Goal: Task Accomplishment & Management: Manage account settings

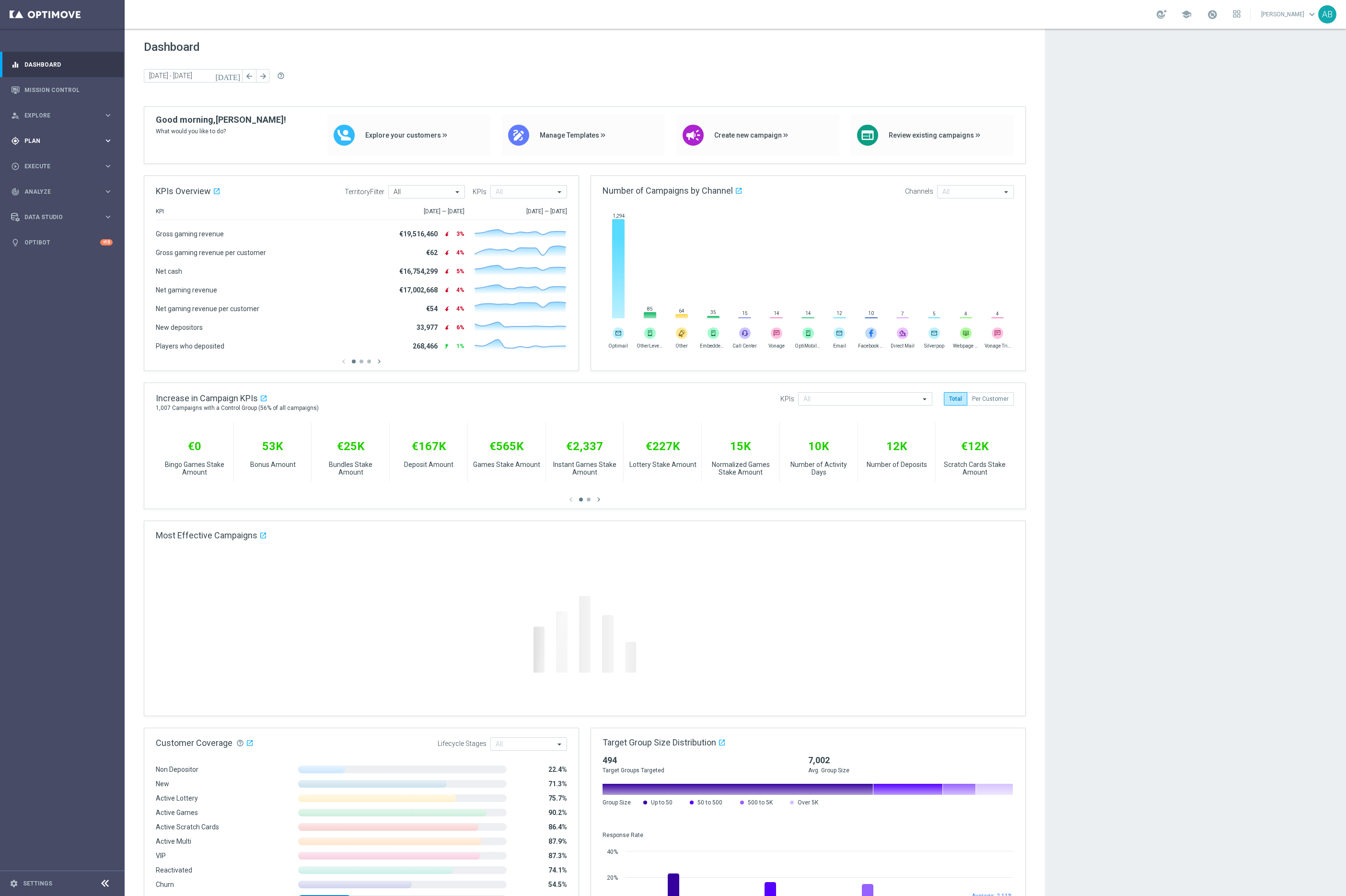
click at [57, 130] on div "gps_fixed Plan keyboard_arrow_right" at bounding box center [62, 140] width 124 height 25
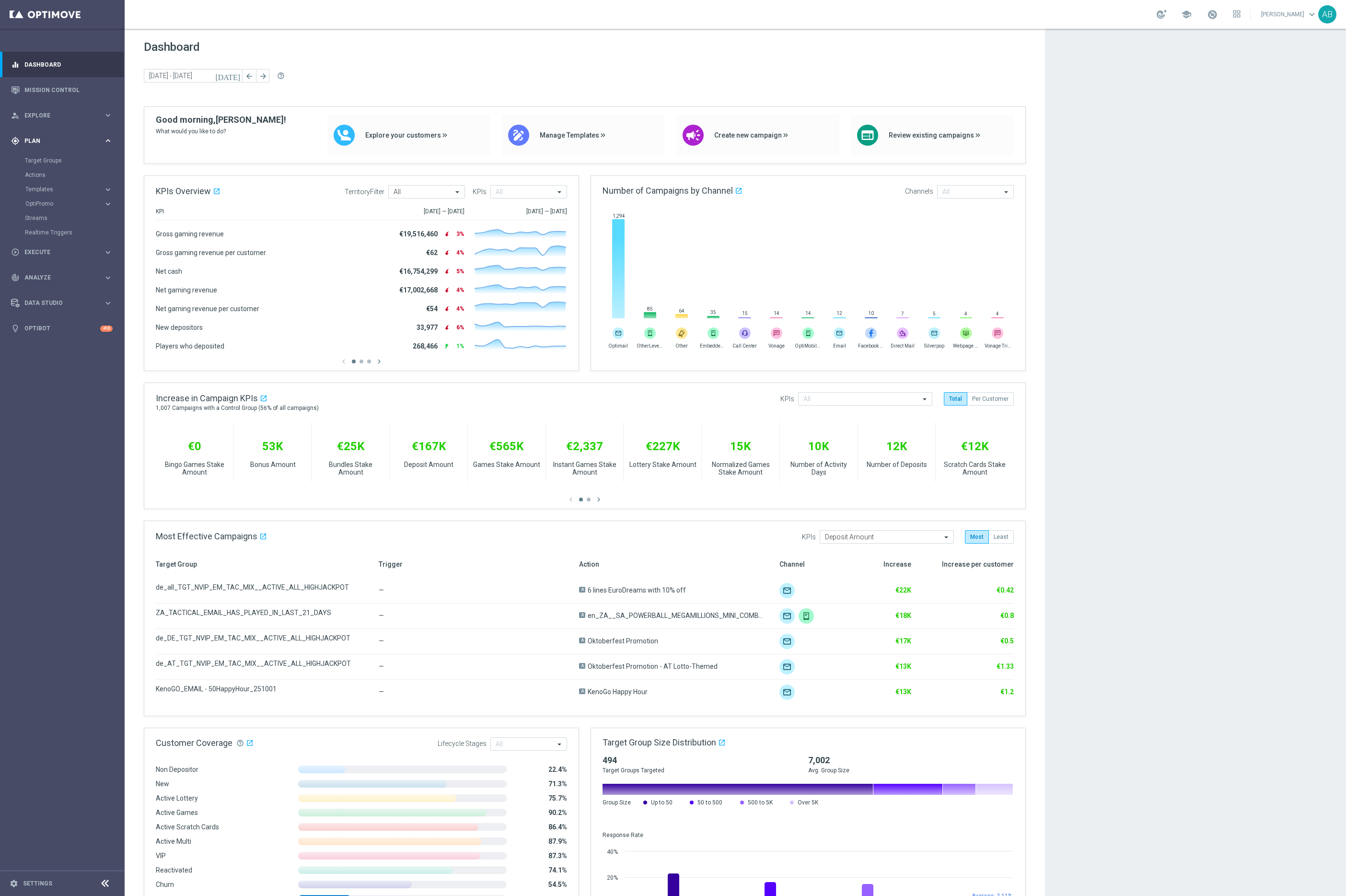
click at [36, 143] on span "Plan" at bounding box center [64, 141] width 79 height 6
click at [43, 114] on span "Explore" at bounding box center [64, 115] width 79 height 6
click at [54, 134] on link "Customer Explorer" at bounding box center [62, 135] width 75 height 8
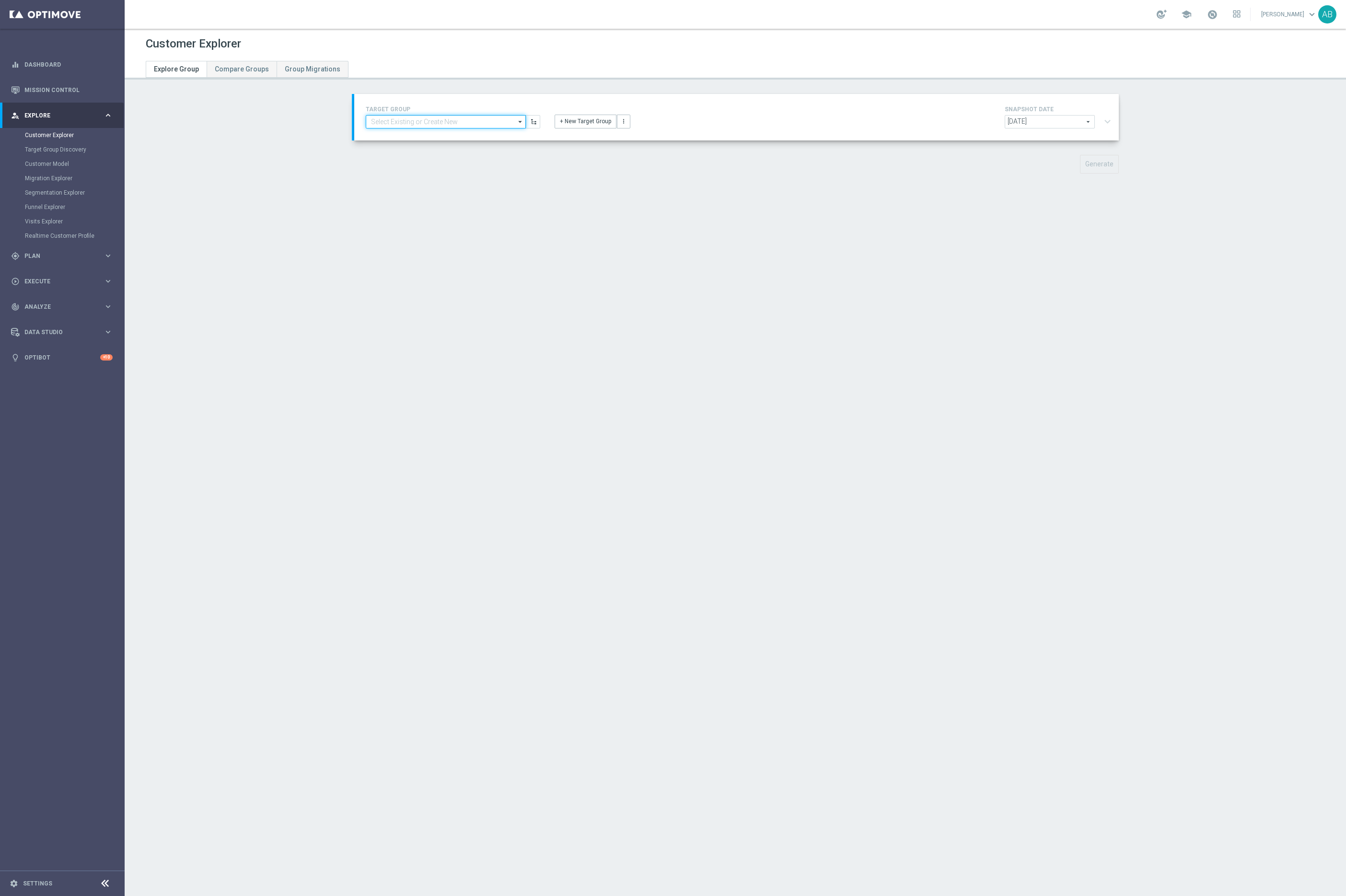
click at [407, 117] on input at bounding box center [446, 121] width 160 height 14
type input "U"
paste input "UK_CASINO_EMAIL | HVC_PlayerIdentification_Big Loss_BigDeps"
type input "UK_CASINO_EMAIL | HVC_PlayerIdentification_Big Loss_BigDeps"
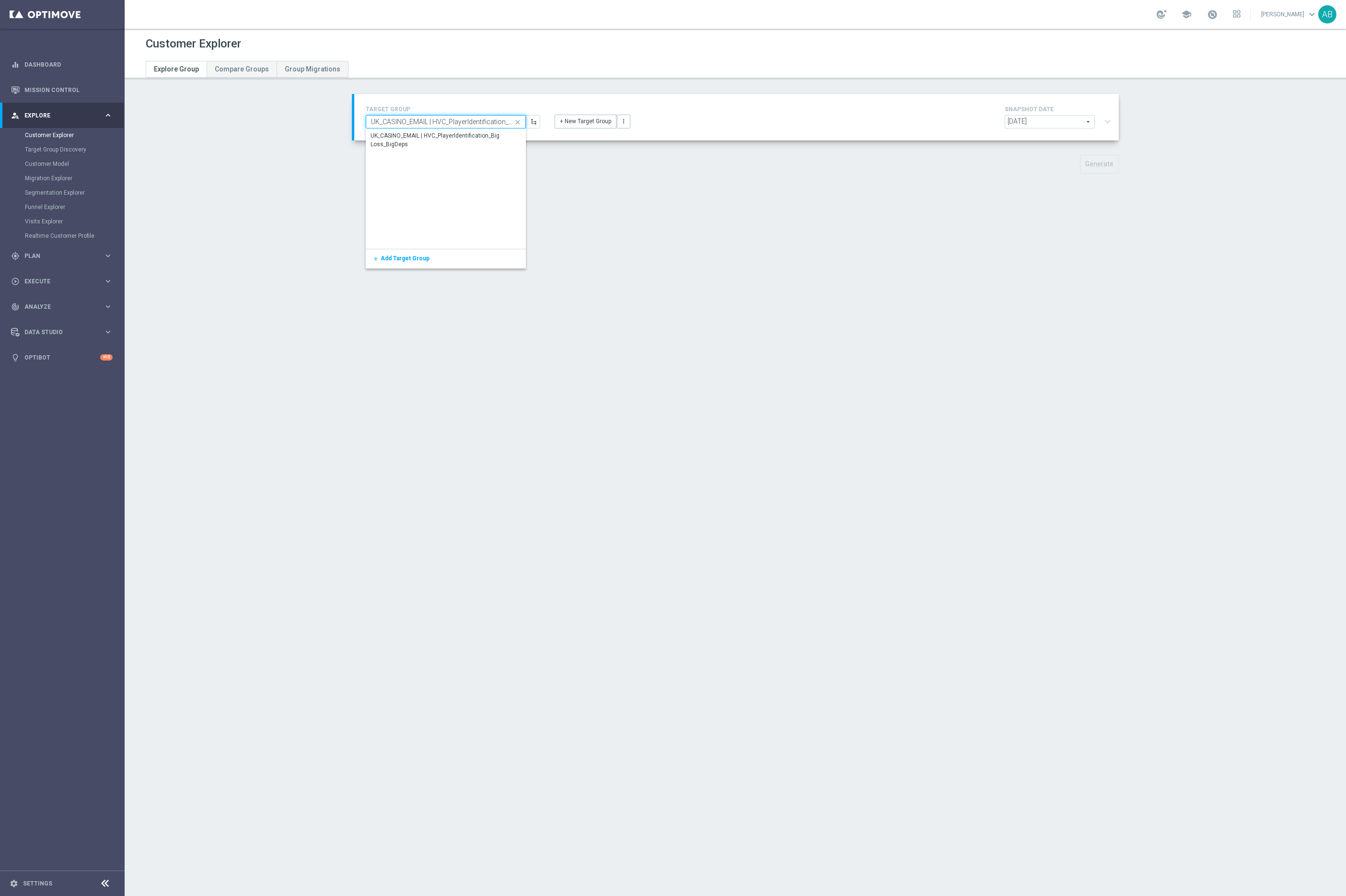
drag, startPoint x: 381, startPoint y: 120, endPoint x: 361, endPoint y: 120, distance: 20.0
click at [361, 120] on div "TARGET GROUP UK_CASINO_EMAIL | HVC_PlayerIdentification_Big Loss_BigDeps close …" at bounding box center [453, 116] width 189 height 25
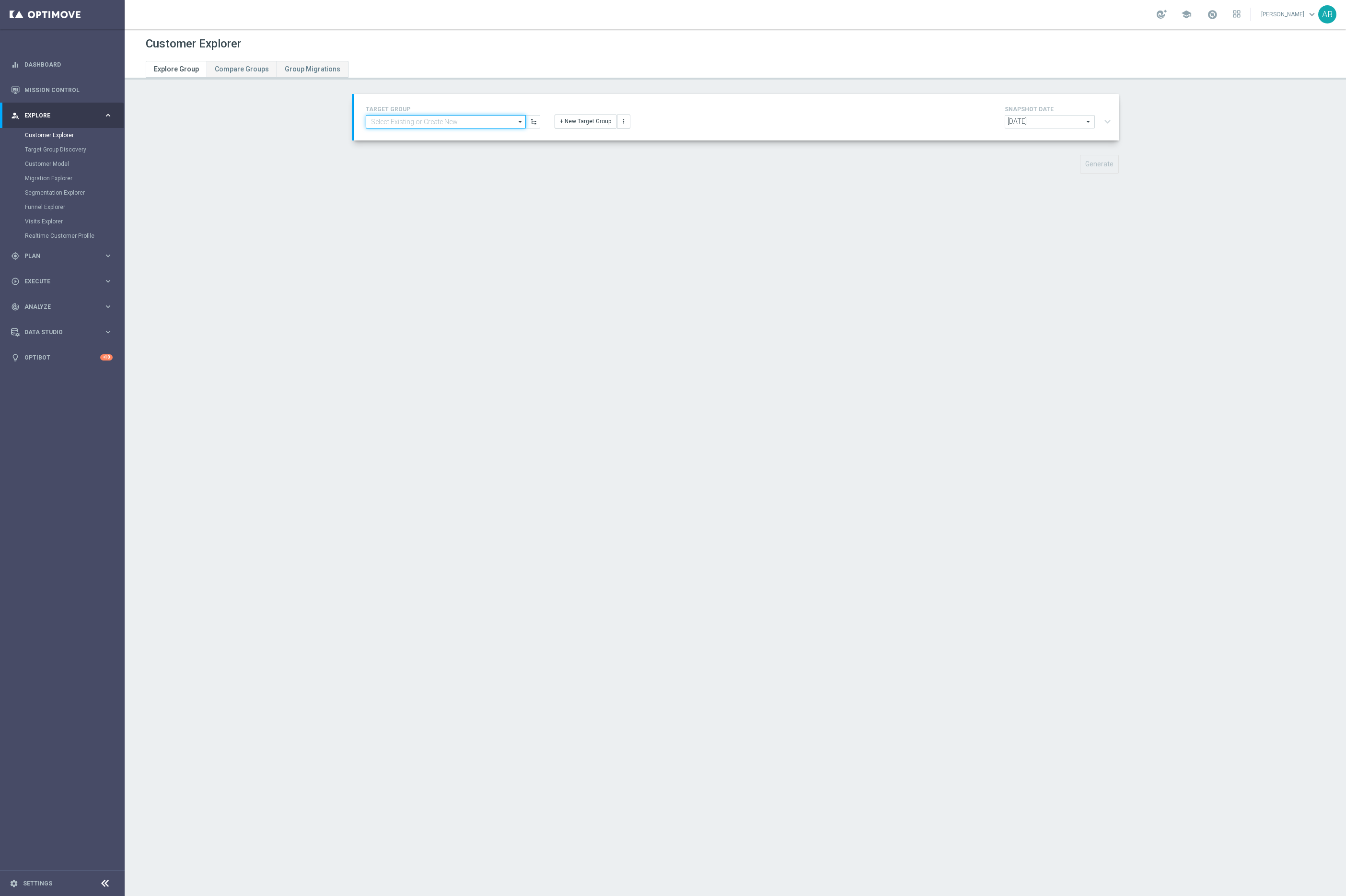
click at [415, 120] on input at bounding box center [446, 121] width 160 height 14
paste input "UK_CASINO_EMAIL | HVC_PlayerIdentification_Big Loss_BigDeps"
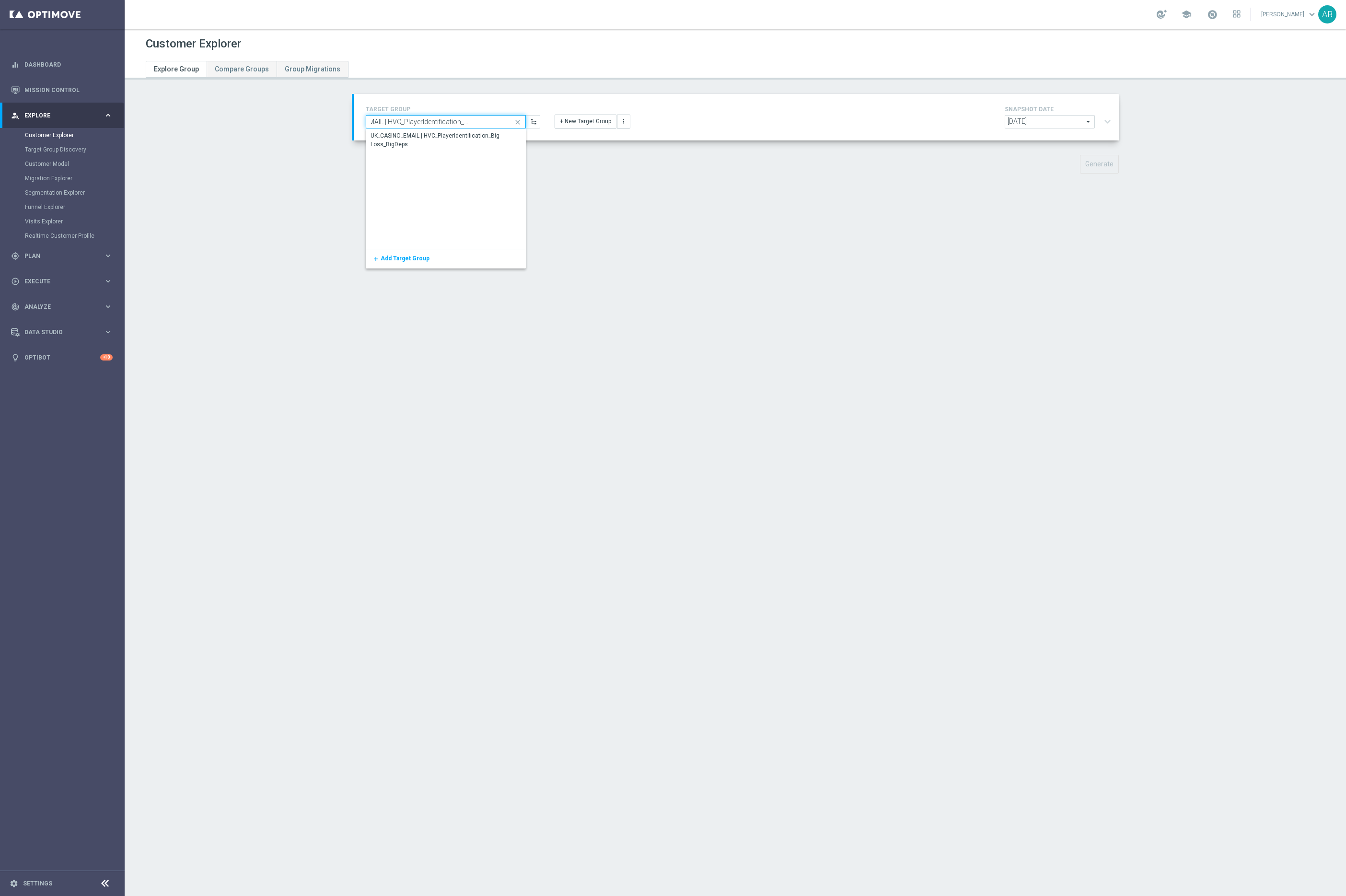
click at [405, 115] on input "UK_CASINO_EMAIL | HVC_PlayerIdentification_Big Loss_BigDeps" at bounding box center [446, 121] width 160 height 14
click at [384, 121] on input "UK_CASINO_EMAIL | HVC_PlayerIdentification_Big Loss_BigDeps" at bounding box center [446, 121] width 160 height 14
type input "Insights - Test Group | HVC_PlayerIdentification_Big Loss_BigDeps"
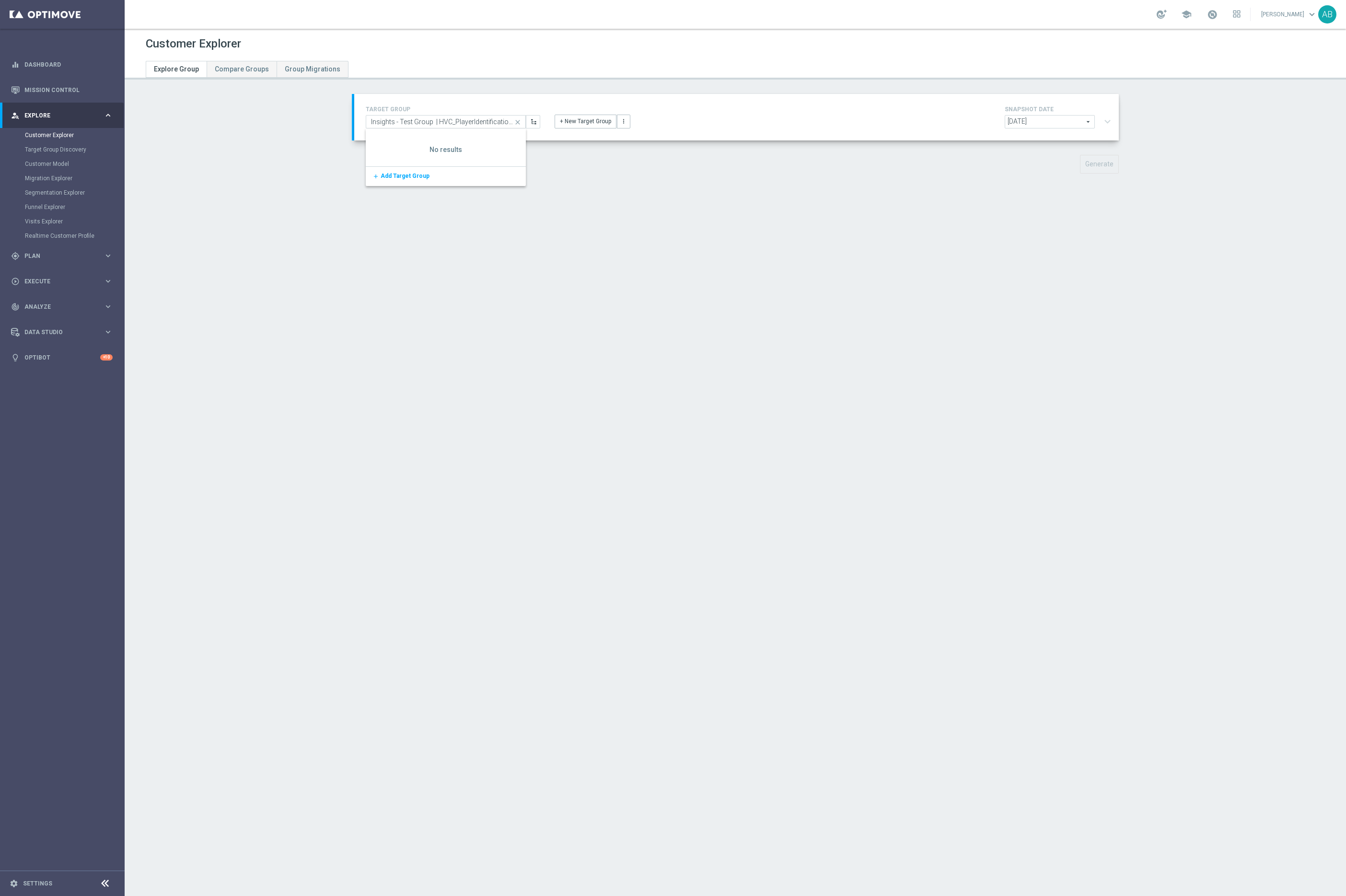
click at [578, 204] on div "Customer Explorer Explore Group Compare Groups Group Migrations TARGET GROUP In…" at bounding box center [735, 463] width 1222 height 867
click at [464, 120] on input at bounding box center [446, 121] width 160 height 14
click at [390, 256] on span "Add Target Group" at bounding box center [405, 258] width 49 height 7
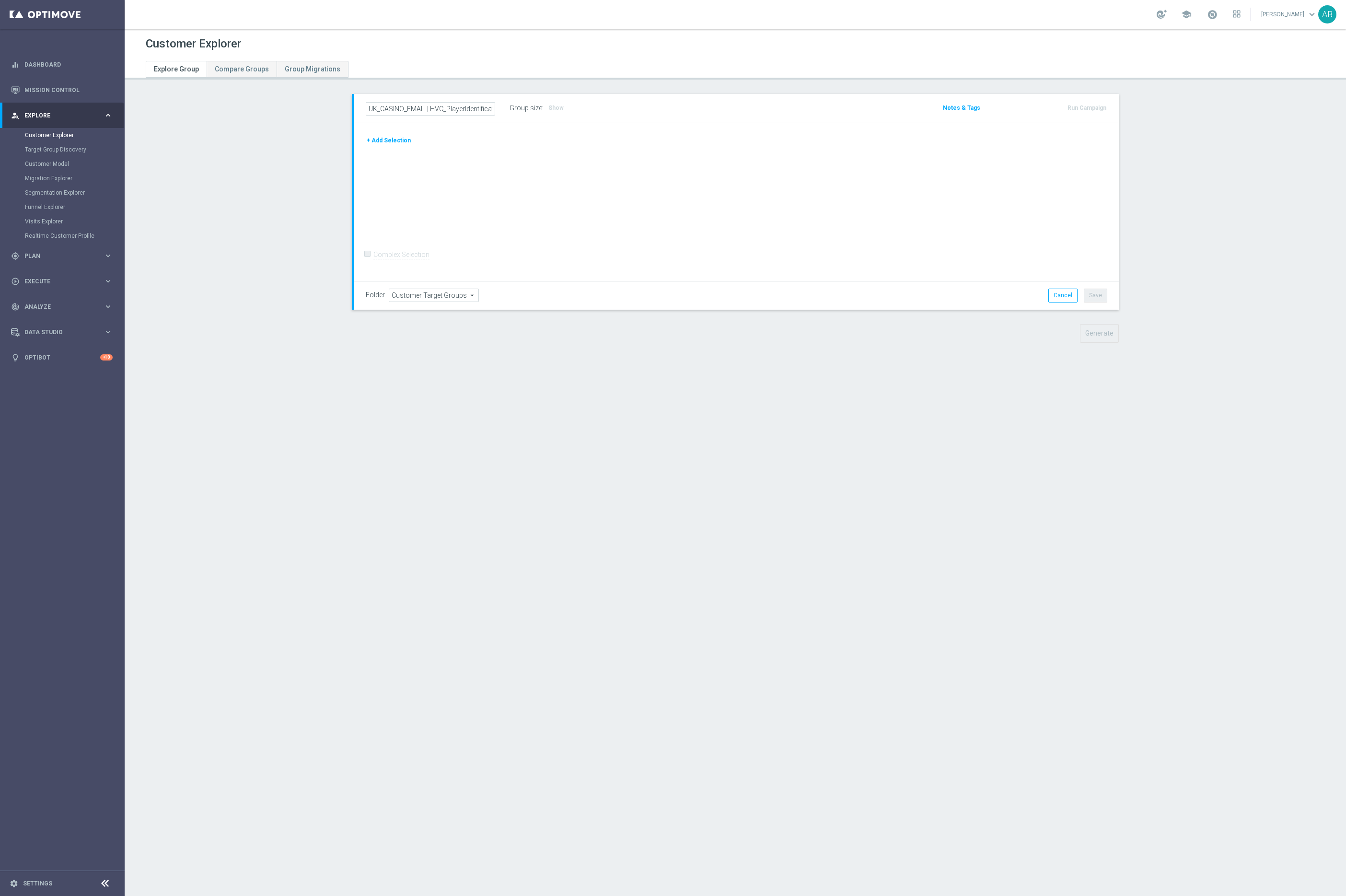
drag, startPoint x: 395, startPoint y: 111, endPoint x: 320, endPoint y: 109, distance: 75.0
click at [320, 109] on section "UK_CASINO_EMAIL | HVC_PlayerIdentification_Big Loss_BigDeps Group size : Show N…" at bounding box center [735, 226] width 1222 height 263
click at [414, 110] on input "UK_CASINO_EMAIL | HVC_PlayerIdentification_Big Loss_BigDeps" at bounding box center [430, 108] width 130 height 14
drag, startPoint x: 426, startPoint y: 110, endPoint x: 351, endPoint y: 107, distance: 75.1
click at [352, 107] on div "UK_CASINO_EMAIL | HVC_PlayerIdentification_Big Loss_BigDeps Group size : Show N…" at bounding box center [735, 202] width 767 height 216
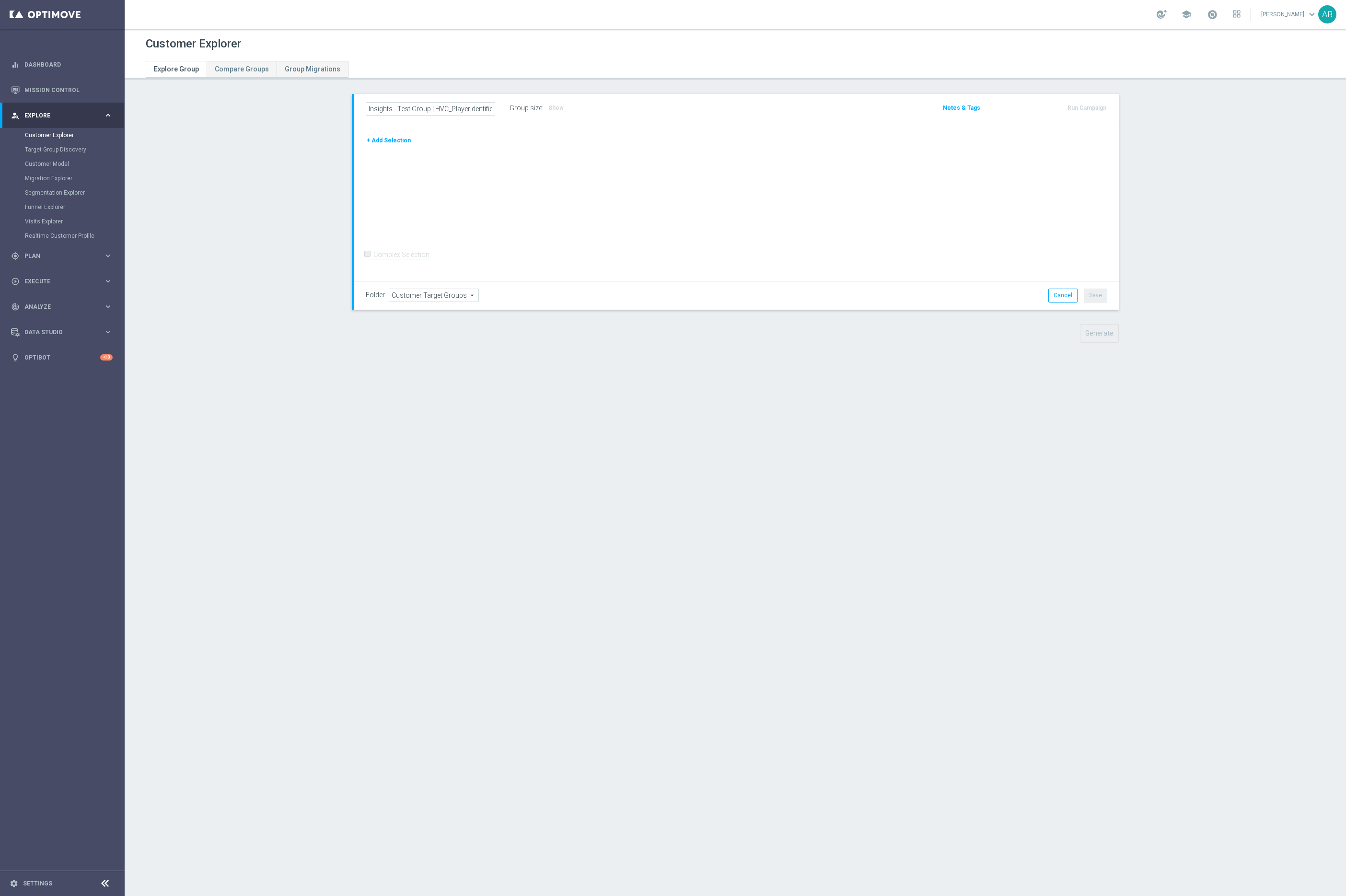
type input "Insights - Test Group | HVC_PlayerIdentification_Big Loss_BigDeps"
click at [607, 400] on div "Customer Explorer Explore Group Compare Groups Group Migrations Insights - Test…" at bounding box center [735, 463] width 1222 height 867
click at [388, 139] on button "+ Add Selection" at bounding box center [389, 140] width 46 height 11
click at [903, 213] on span "Existing Target Group" at bounding box center [918, 216] width 72 height 8
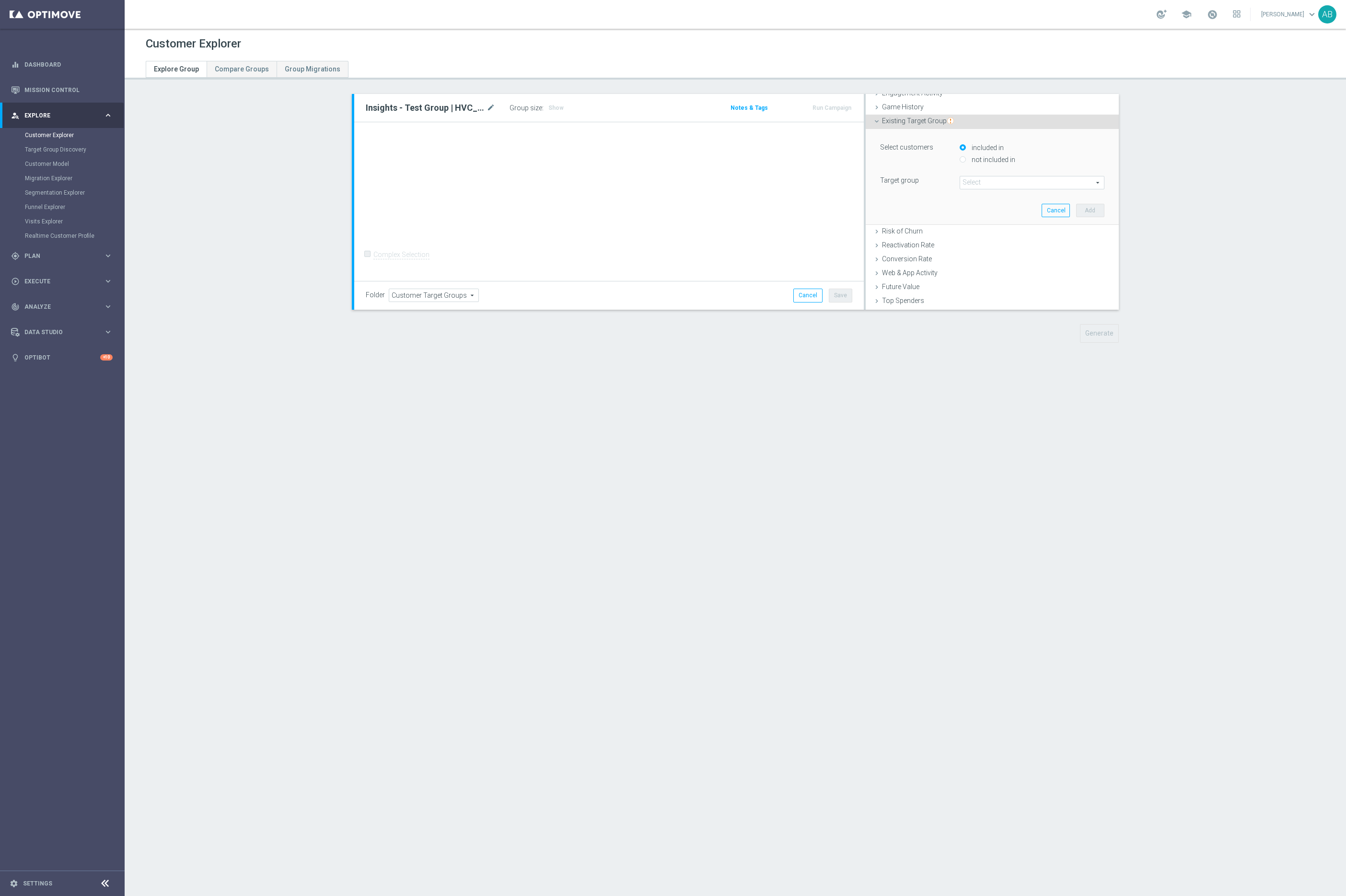
scroll to position [27, 0]
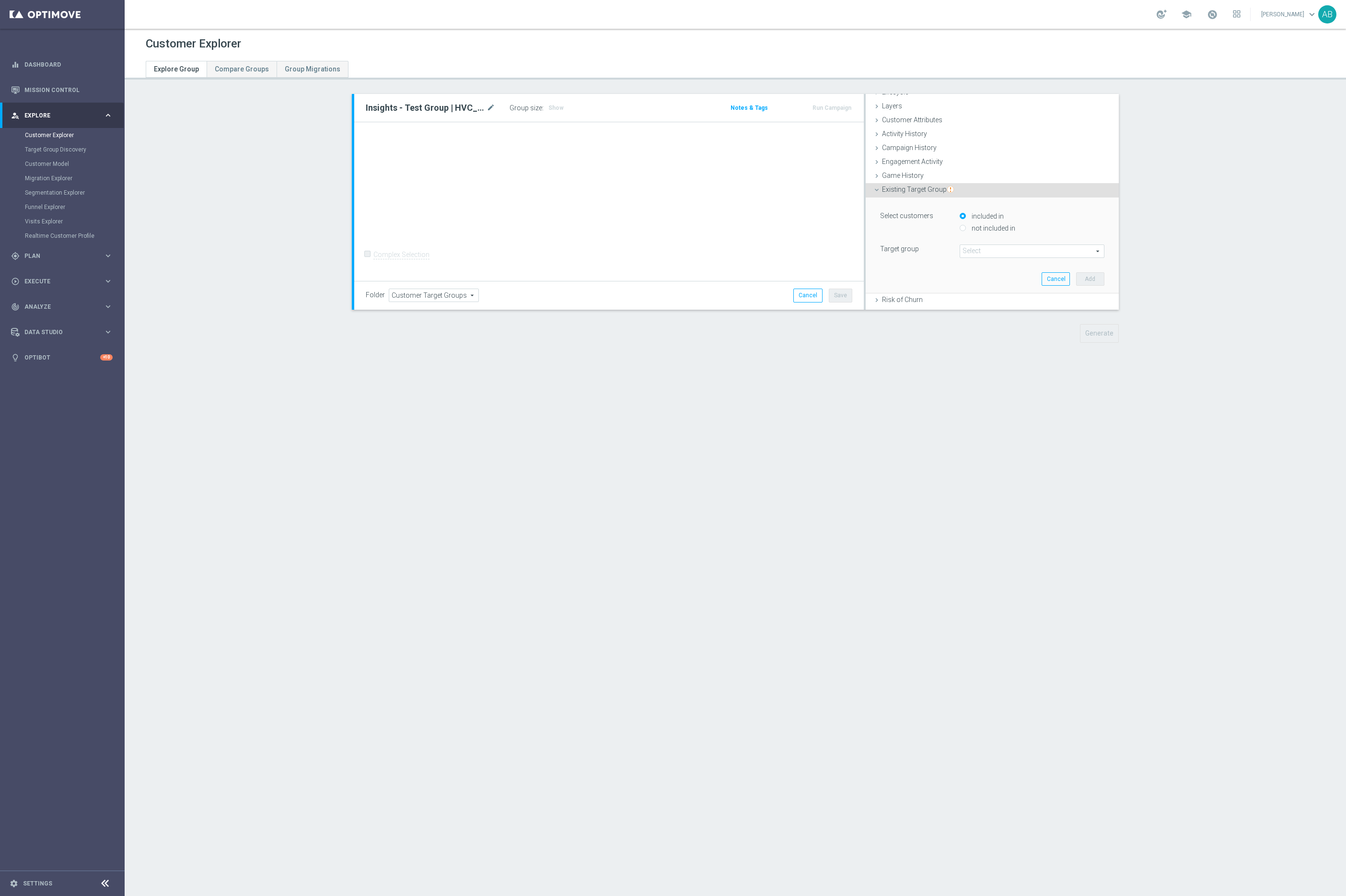
click at [886, 188] on span "Existing Target Group" at bounding box center [918, 189] width 72 height 8
click at [902, 137] on div "Campaign History done" at bounding box center [992, 136] width 253 height 14
click at [983, 165] on span "Under-exposure" at bounding box center [1032, 161] width 144 height 12
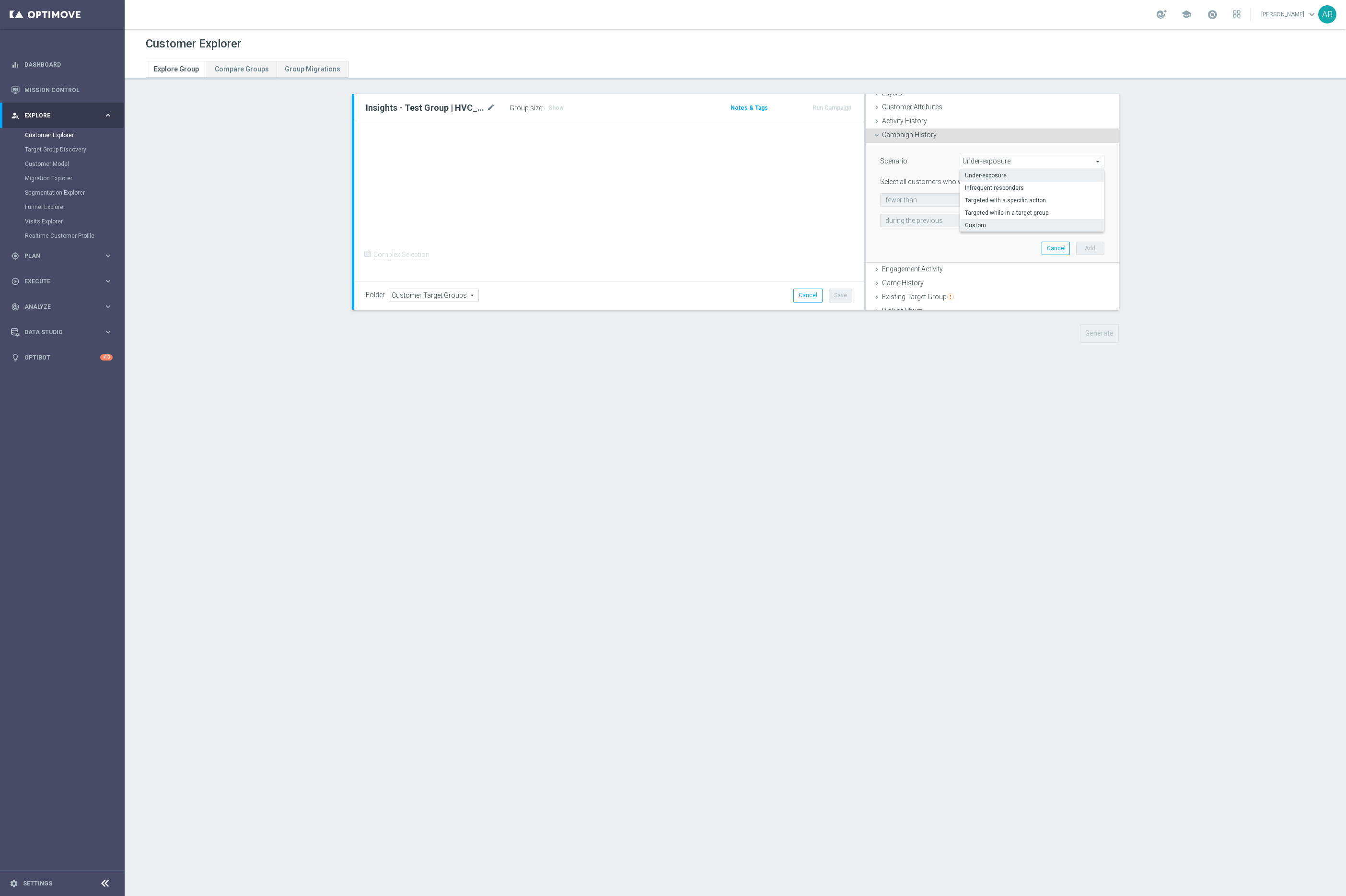
click at [1000, 222] on span "Custom" at bounding box center [1032, 225] width 134 height 8
type input "Custom"
click at [1001, 203] on span "responded to" at bounding box center [1042, 200] width 124 height 12
click at [1004, 223] on span "been targeted with" at bounding box center [1042, 226] width 114 height 8
type input "been targeted with"
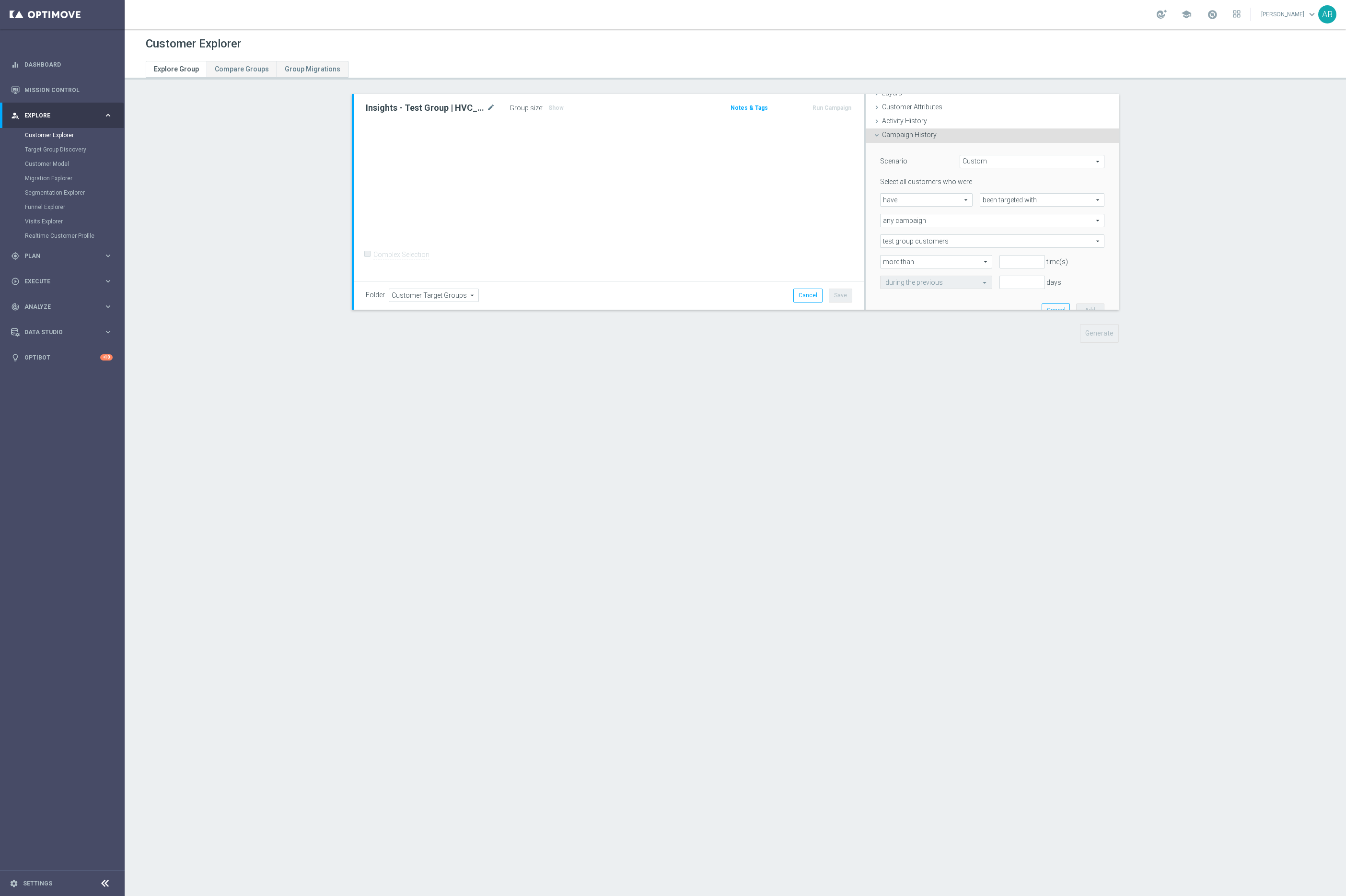
click at [939, 221] on span "any campaign" at bounding box center [992, 220] width 223 height 12
click at [925, 250] on span "any campaign while a member of the specified target group(s)" at bounding box center [992, 246] width 214 height 8
type input "any campaign while a member of the specified target group(s)"
click at [921, 203] on span "test group customers" at bounding box center [992, 203] width 223 height 12
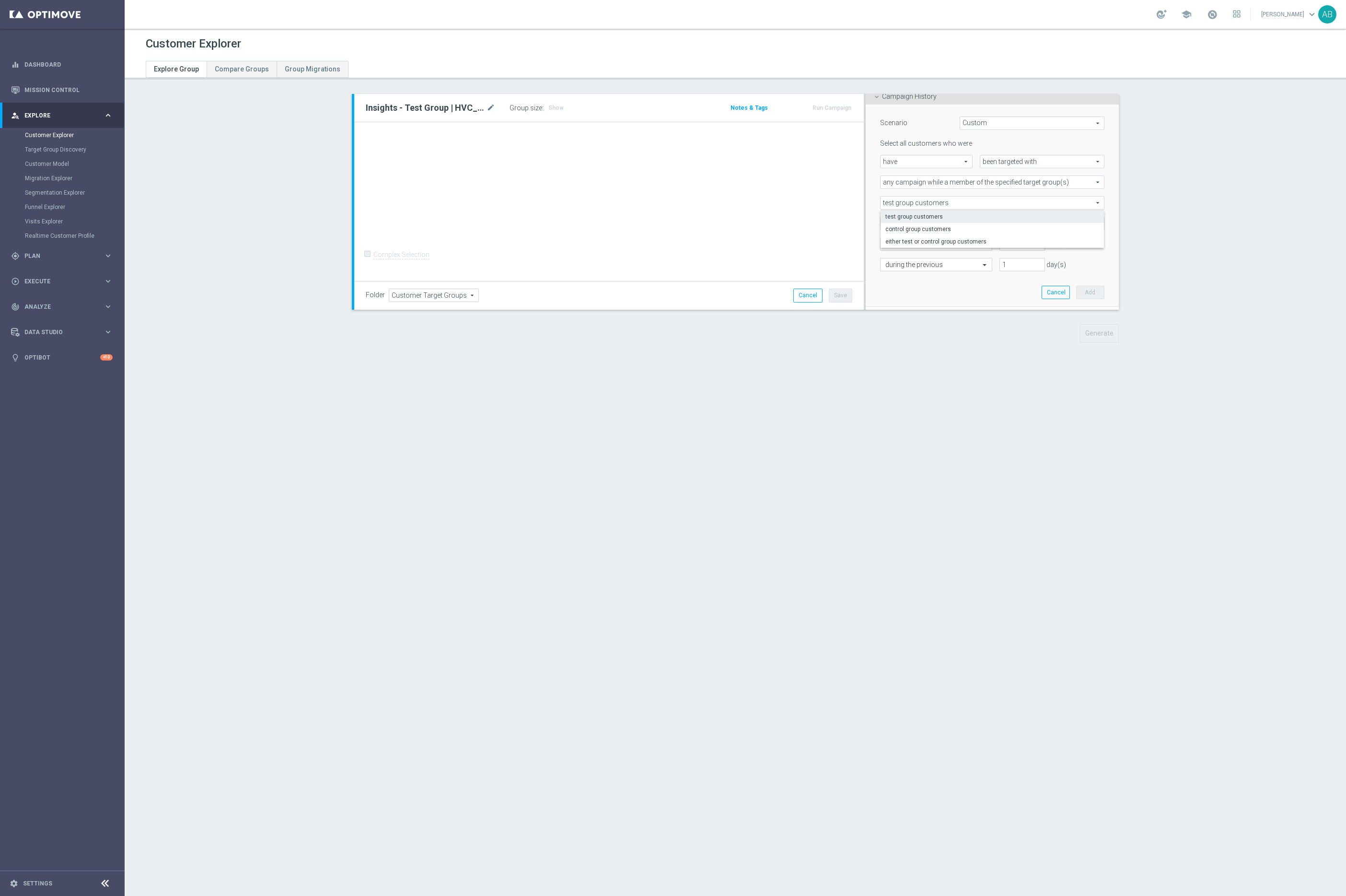
click at [803, 538] on div "Customer Explorer Explore Group Compare Groups Group Migrations Insights - Test…" at bounding box center [735, 463] width 1222 height 867
click at [930, 220] on span at bounding box center [992, 223] width 223 height 12
click at [908, 220] on input "search" at bounding box center [992, 223] width 225 height 14
paste input "UK_CASINO_EMAIL | HVC_PlayerIdentification_Big Loss_BigDeps"
type input "UK_CASINO_EMAIL | HVC_PlayerIdentification_Big Loss_BigDeps"
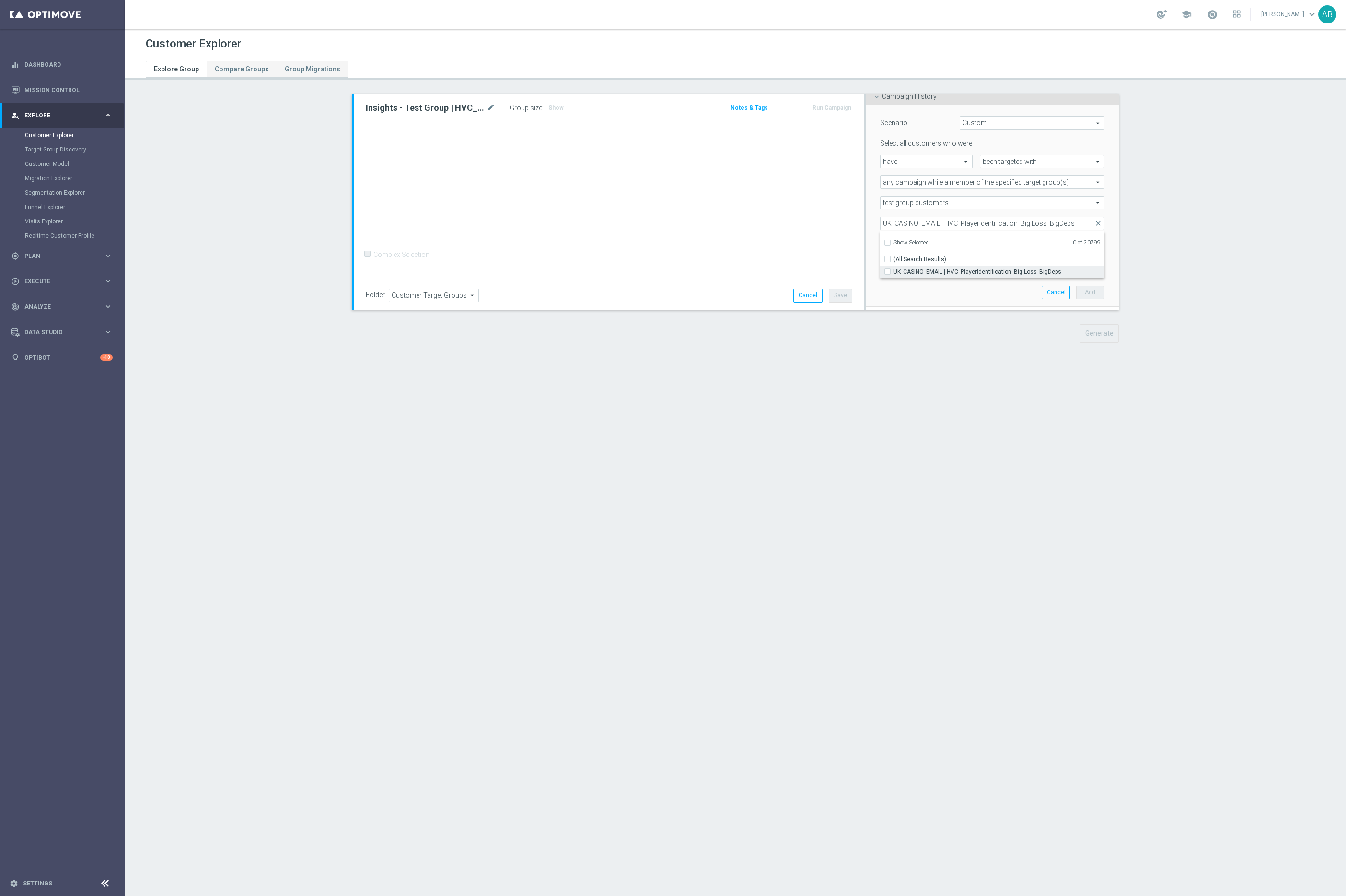
click at [921, 274] on span "UK_CASINO_EMAIL | HVC_PlayerIdentification_Big Loss_BigDeps" at bounding box center [999, 271] width 211 height 8
click at [893, 274] on input "UK_CASINO_EMAIL | HVC_PlayerIdentification_Big Loss_BigDeps" at bounding box center [890, 271] width 7 height 7
checkbox input "true"
type input "UK_CASINO_EMAIL | HVC_PlayerIdentification_Big Loss_BigDeps"
checkbox input "true"
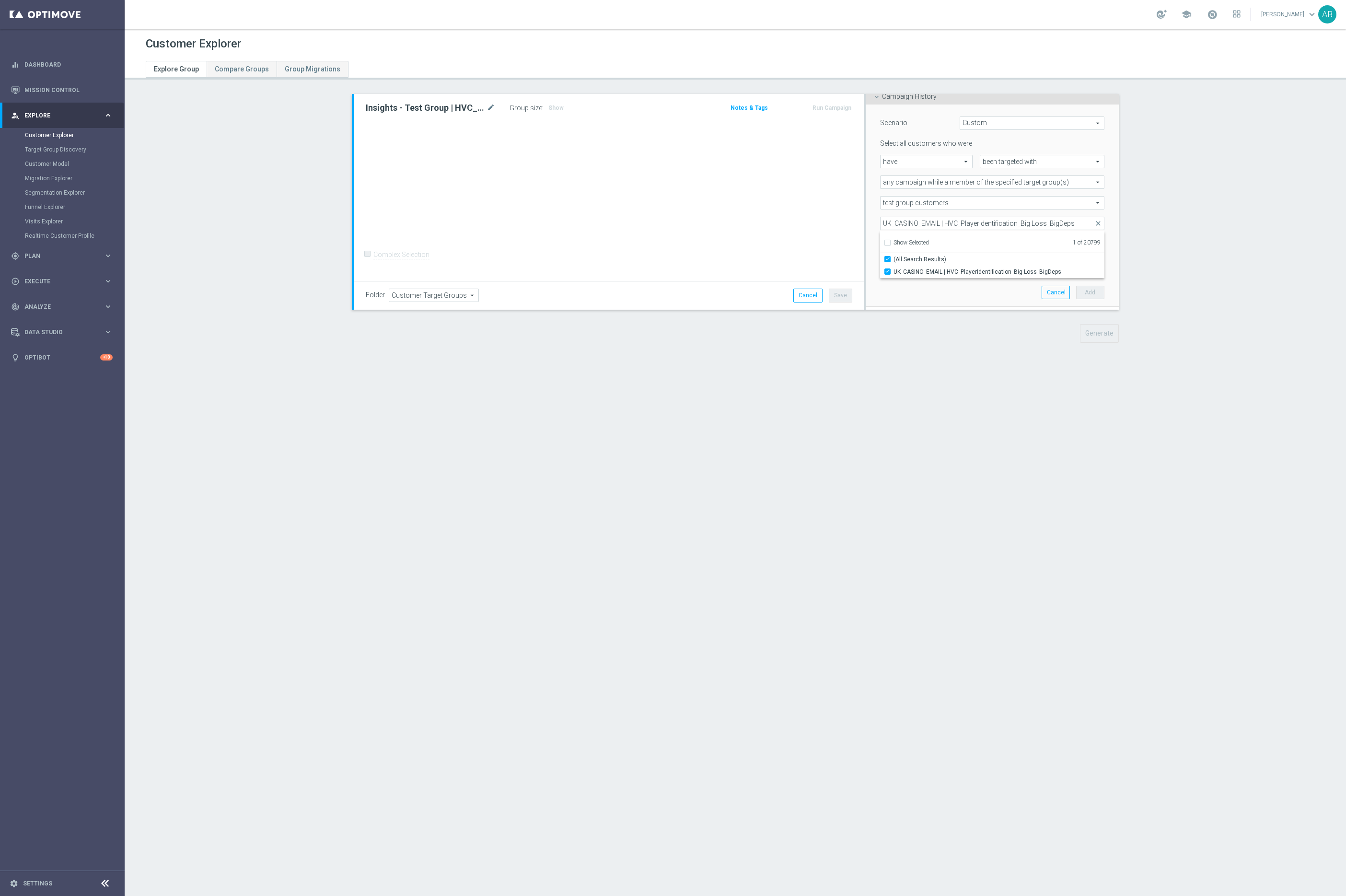
click at [928, 372] on div "Customer Explorer Explore Group Compare Groups Group Migrations Insights - Test…" at bounding box center [735, 463] width 1222 height 867
click at [1002, 245] on input "number" at bounding box center [1022, 244] width 45 height 14
type input "0"
drag, startPoint x: 1012, startPoint y: 265, endPoint x: 975, endPoint y: 265, distance: 37.0
click at [979, 265] on div "during the previous 1 day(s)" at bounding box center [992, 264] width 239 height 14
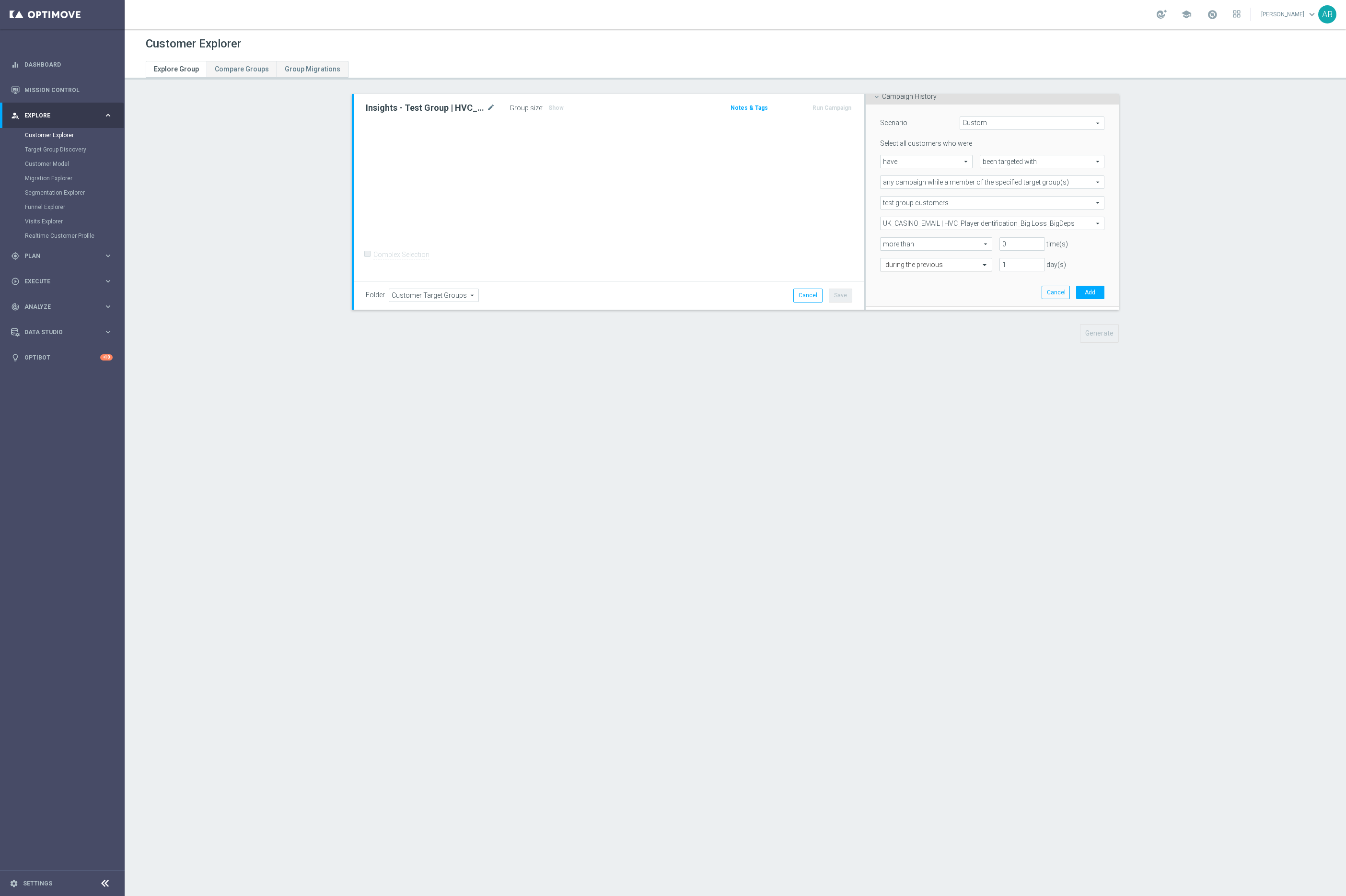
click at [935, 265] on input "text" at bounding box center [927, 265] width 82 height 9
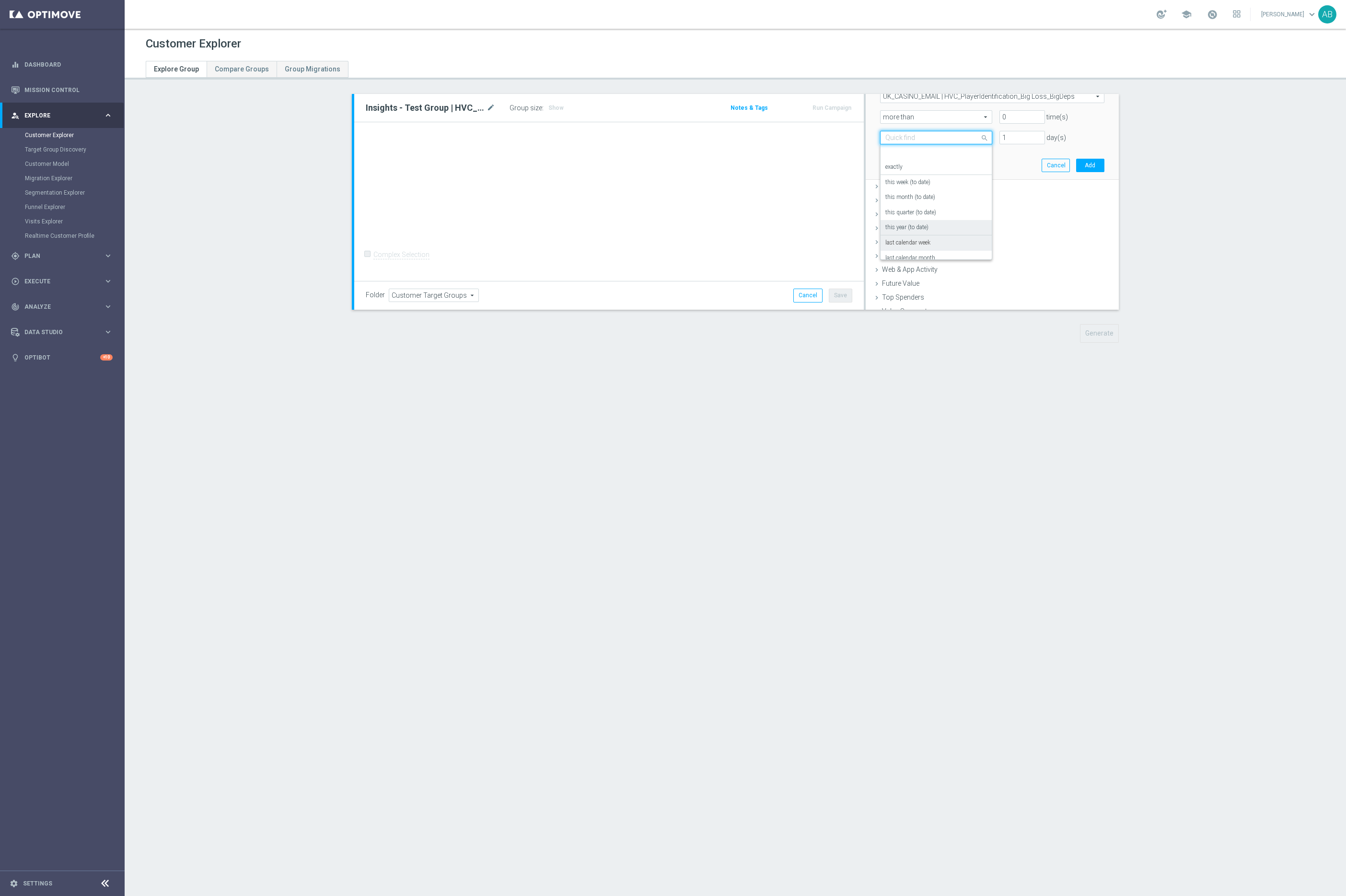
scroll to position [84, 0]
click at [908, 236] on label "in this range" at bounding box center [901, 235] width 31 height 8
click at [1098, 156] on icon "[DATE]" at bounding box center [1090, 159] width 26 height 9
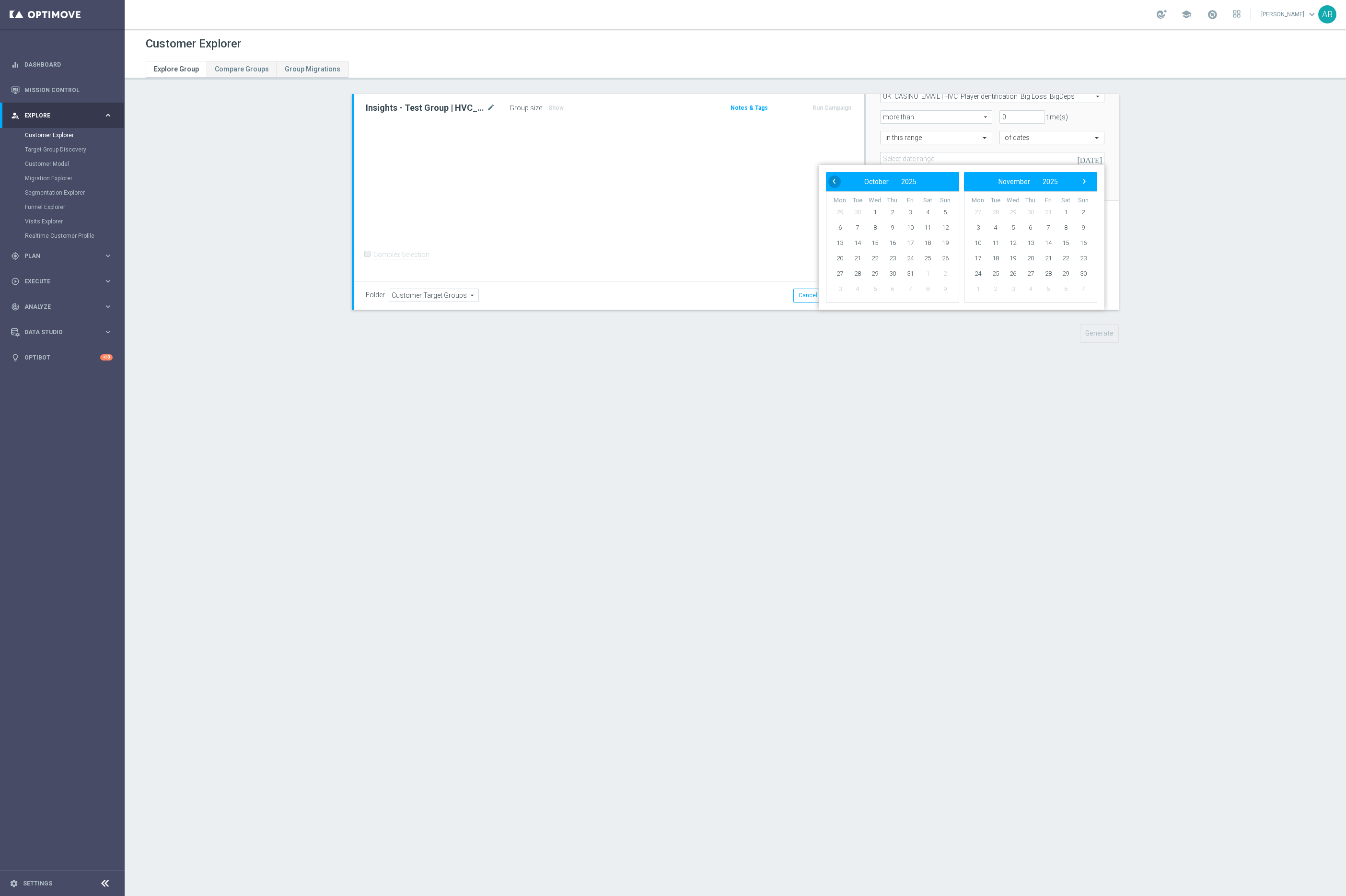
click at [834, 183] on span "‹" at bounding box center [834, 181] width 12 height 12
click at [834, 182] on span "‹" at bounding box center [834, 181] width 12 height 12
click at [1049, 243] on span "15" at bounding box center [1049, 243] width 15 height 15
click at [1071, 259] on span "27" at bounding box center [1066, 258] width 15 height 15
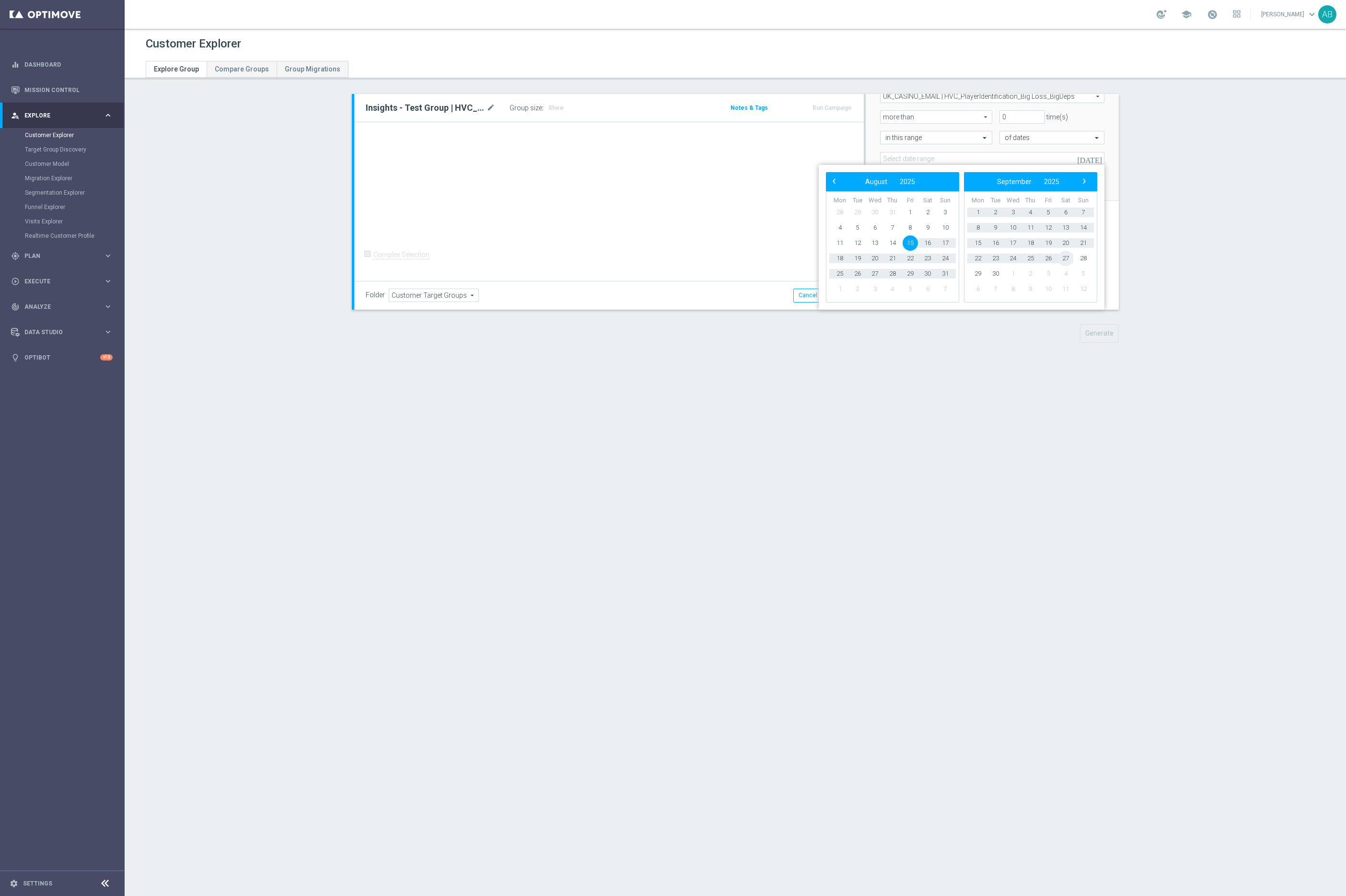
type input "[DATE] - [DATE]"
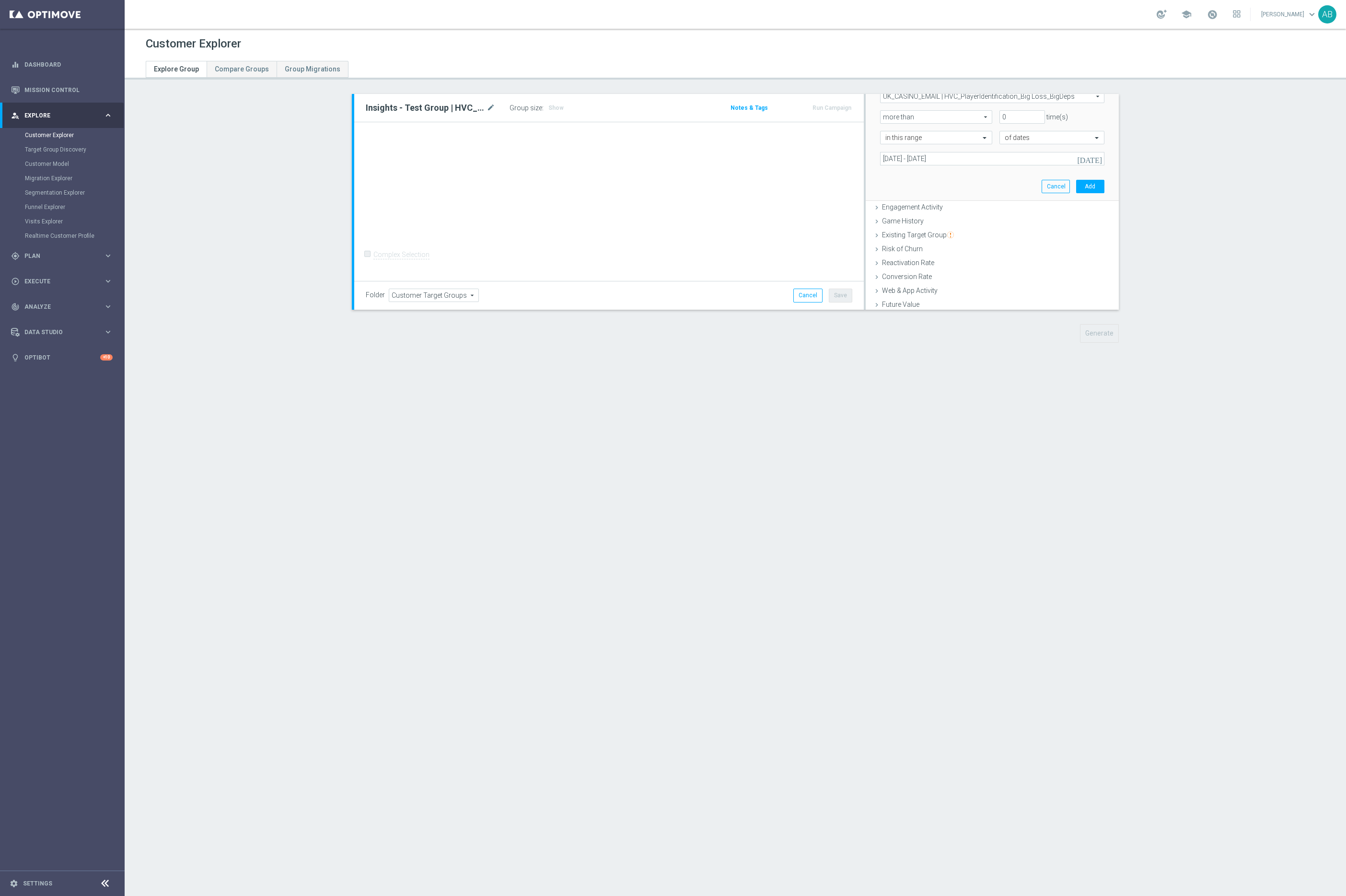
click at [1098, 159] on icon "[DATE]" at bounding box center [1090, 159] width 26 height 9
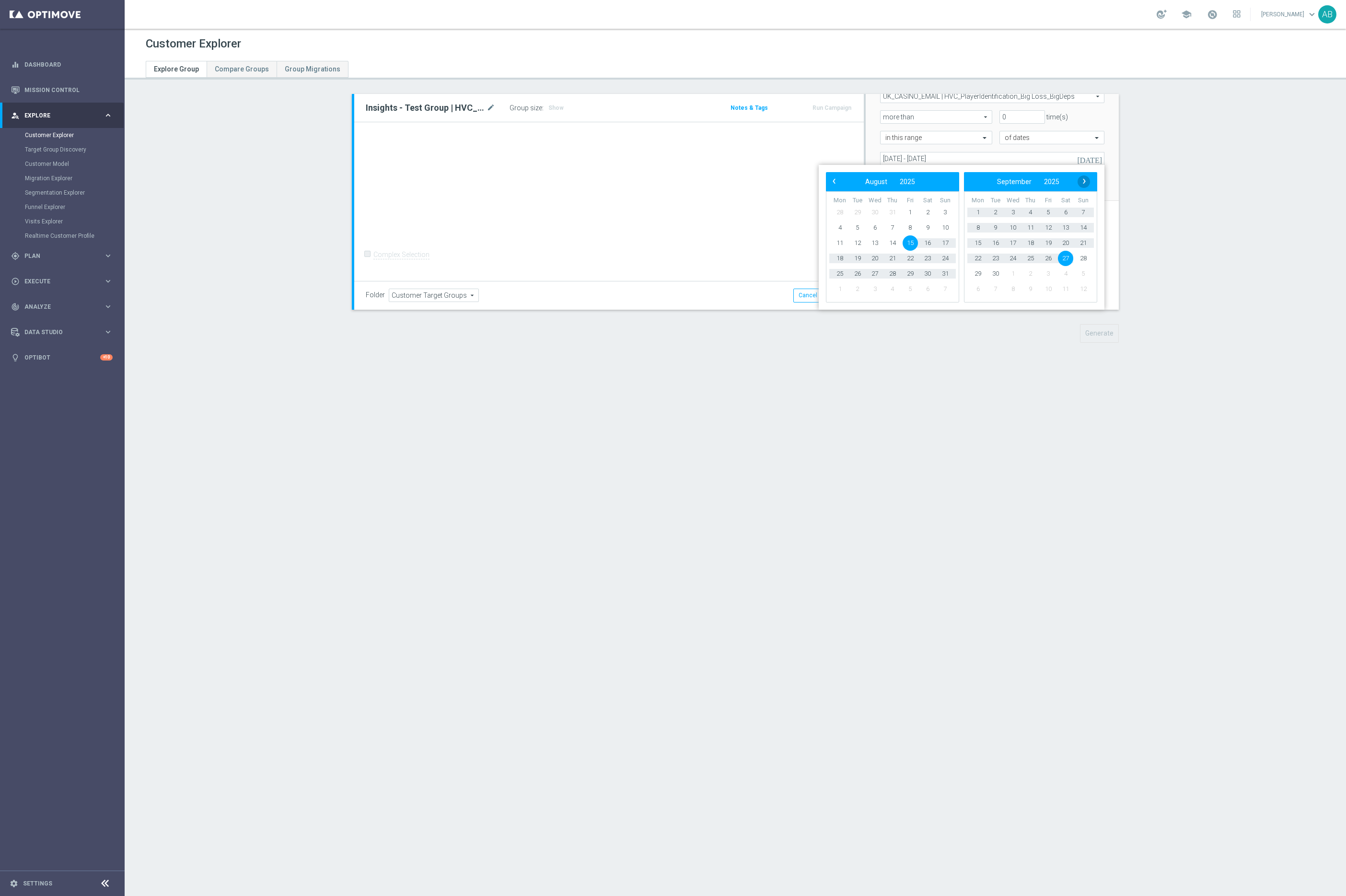
click at [1087, 183] on span "›" at bounding box center [1084, 181] width 12 height 12
click at [1153, 174] on section "Insights - Test Group | HVC_PlayerIdentification_Big Loss_BigDeps mode_edit Gro…" at bounding box center [735, 226] width 1222 height 263
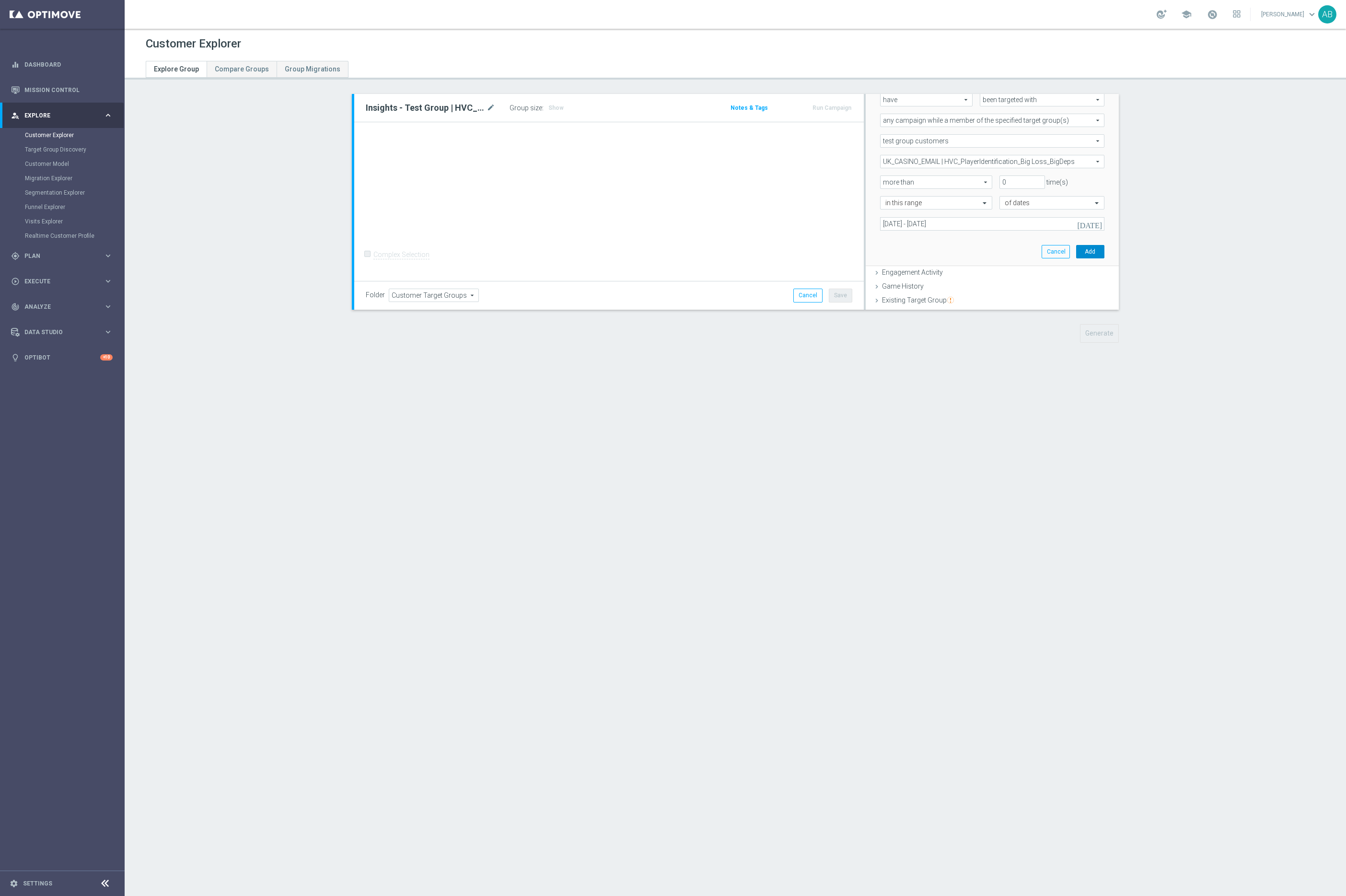
scroll to position [134, 0]
click at [1087, 256] on button "Add" at bounding box center [1091, 256] width 28 height 14
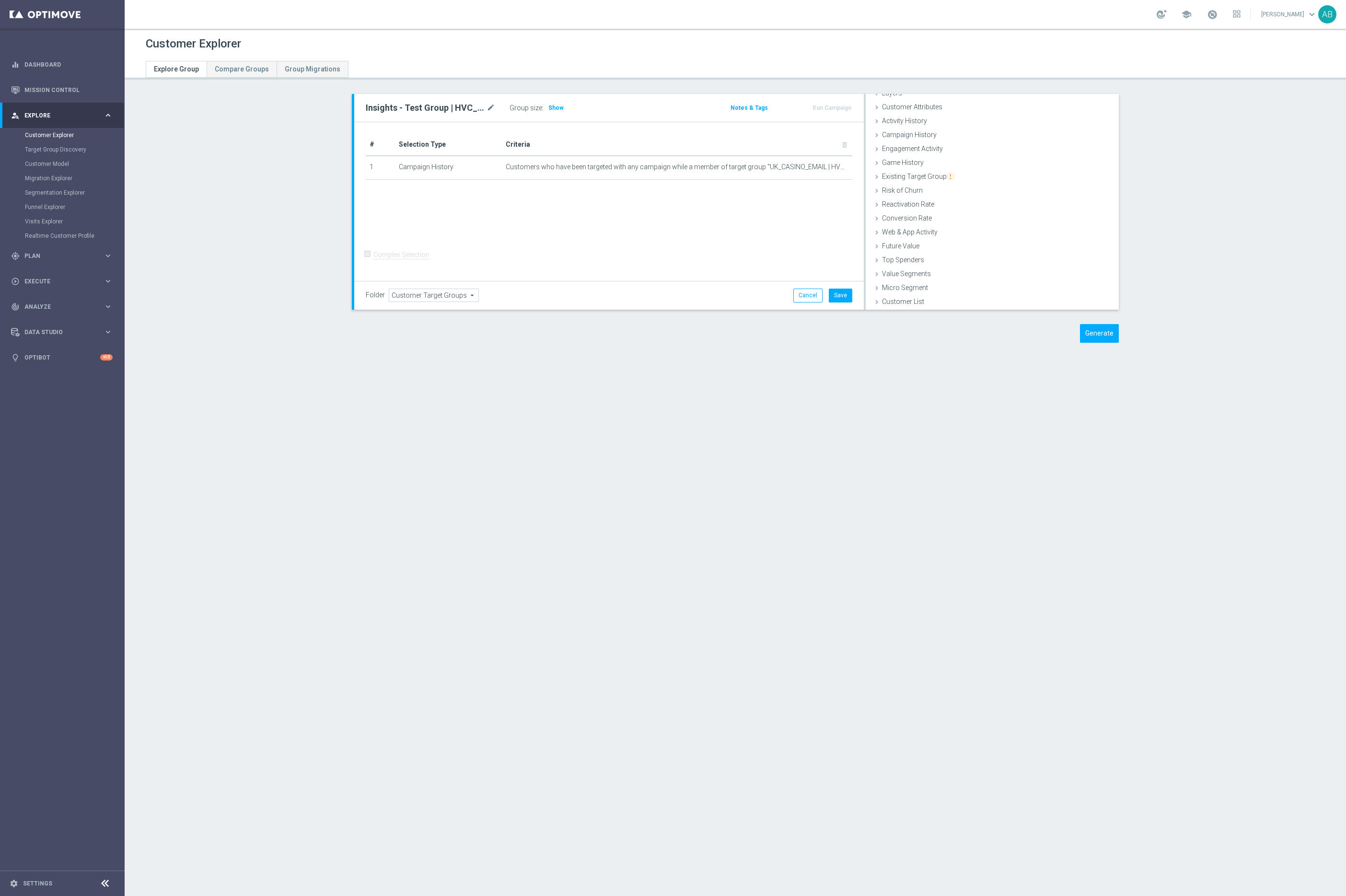
scroll to position [39, 0]
click at [555, 107] on span "Show" at bounding box center [556, 107] width 15 height 7
click at [840, 296] on button "Save" at bounding box center [841, 295] width 24 height 14
click at [417, 110] on h2 "Insights - Test Group | HVC_PlayerIdentification_Big Loss_BigDeps" at bounding box center [425, 107] width 119 height 11
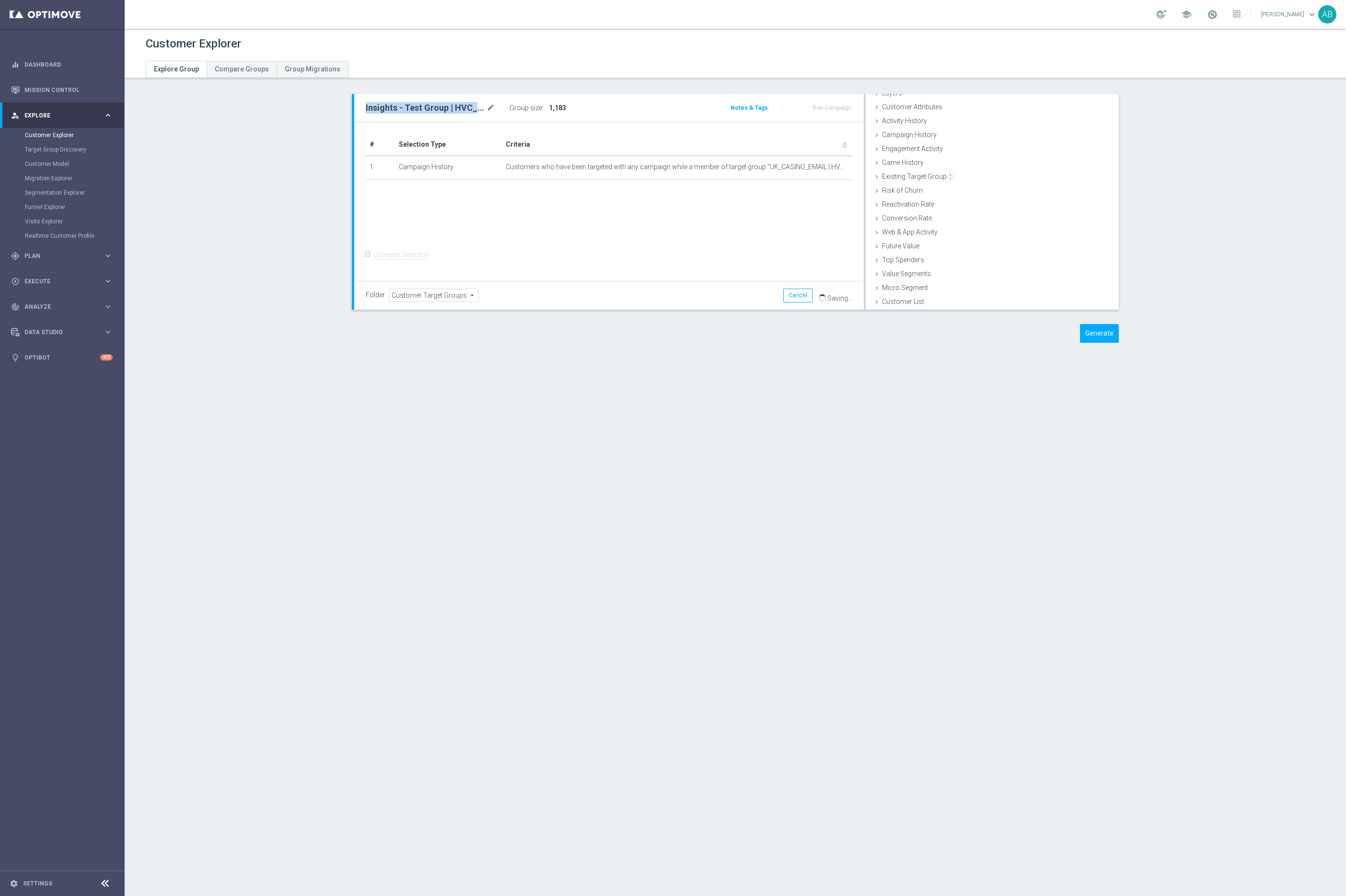
click at [417, 110] on h2 "Insights - Test Group | HVC_PlayerIdentification_Big Loss_BigDeps" at bounding box center [425, 107] width 119 height 11
copy div "Insights - Test Group | HVC_PlayerIdentification_Big Loss_BigDeps"
click at [1096, 335] on button "Generate" at bounding box center [1100, 333] width 39 height 19
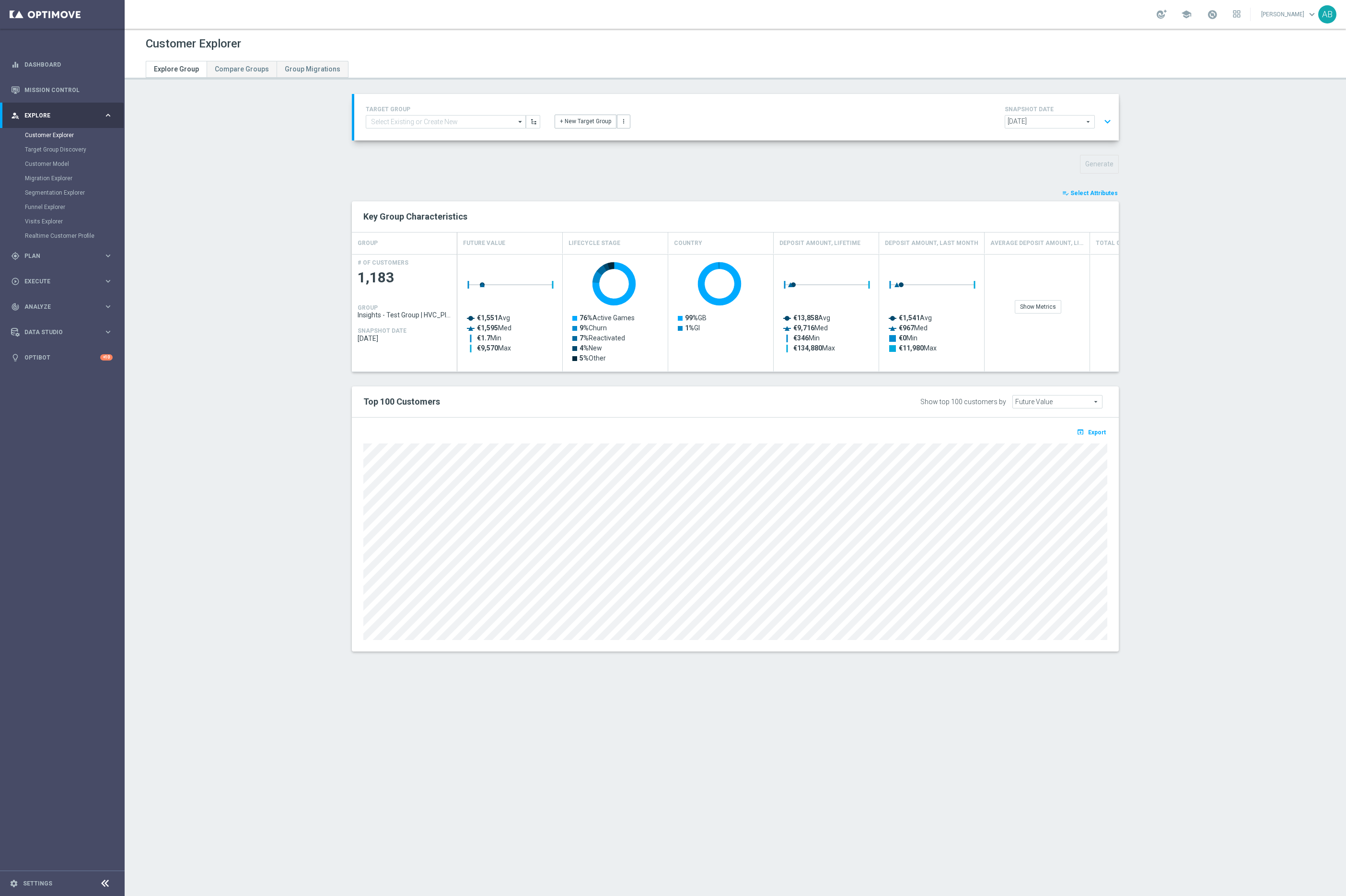
click at [1104, 197] on button "playlist_add_check Select Attributes" at bounding box center [1090, 193] width 57 height 11
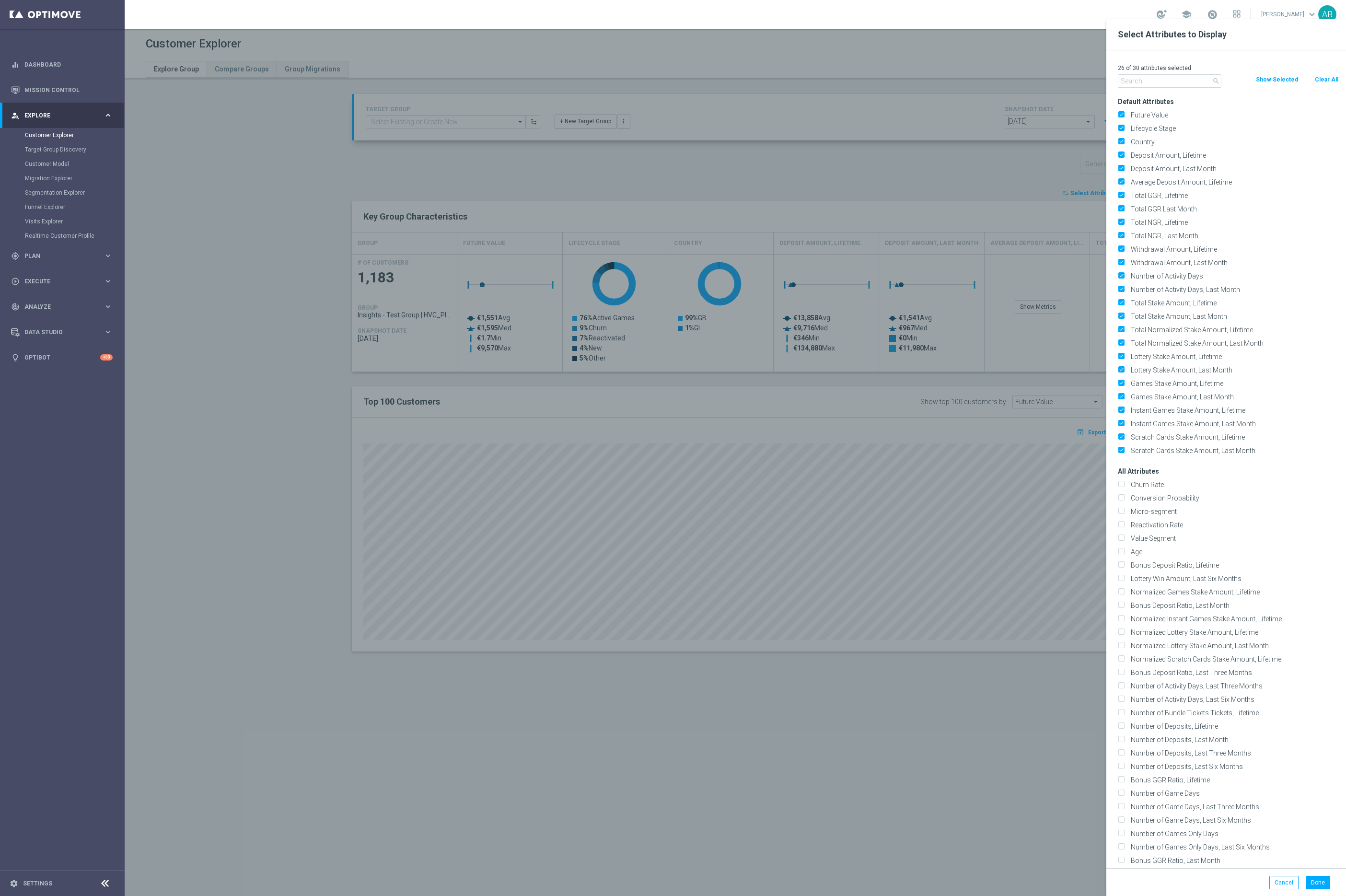
click at [1321, 84] on button "Clear All" at bounding box center [1326, 79] width 25 height 11
checkbox input "false"
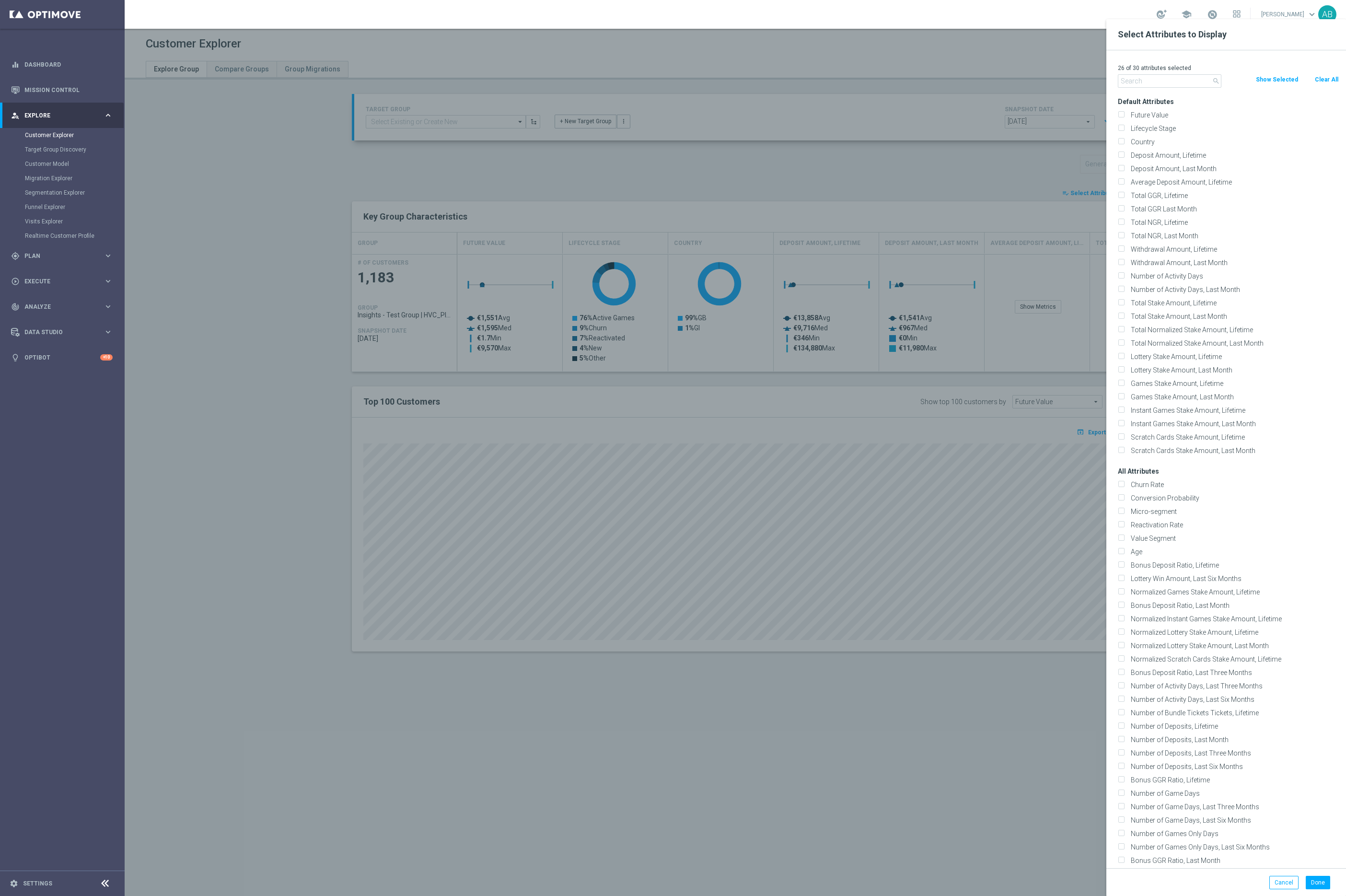
checkbox input "false"
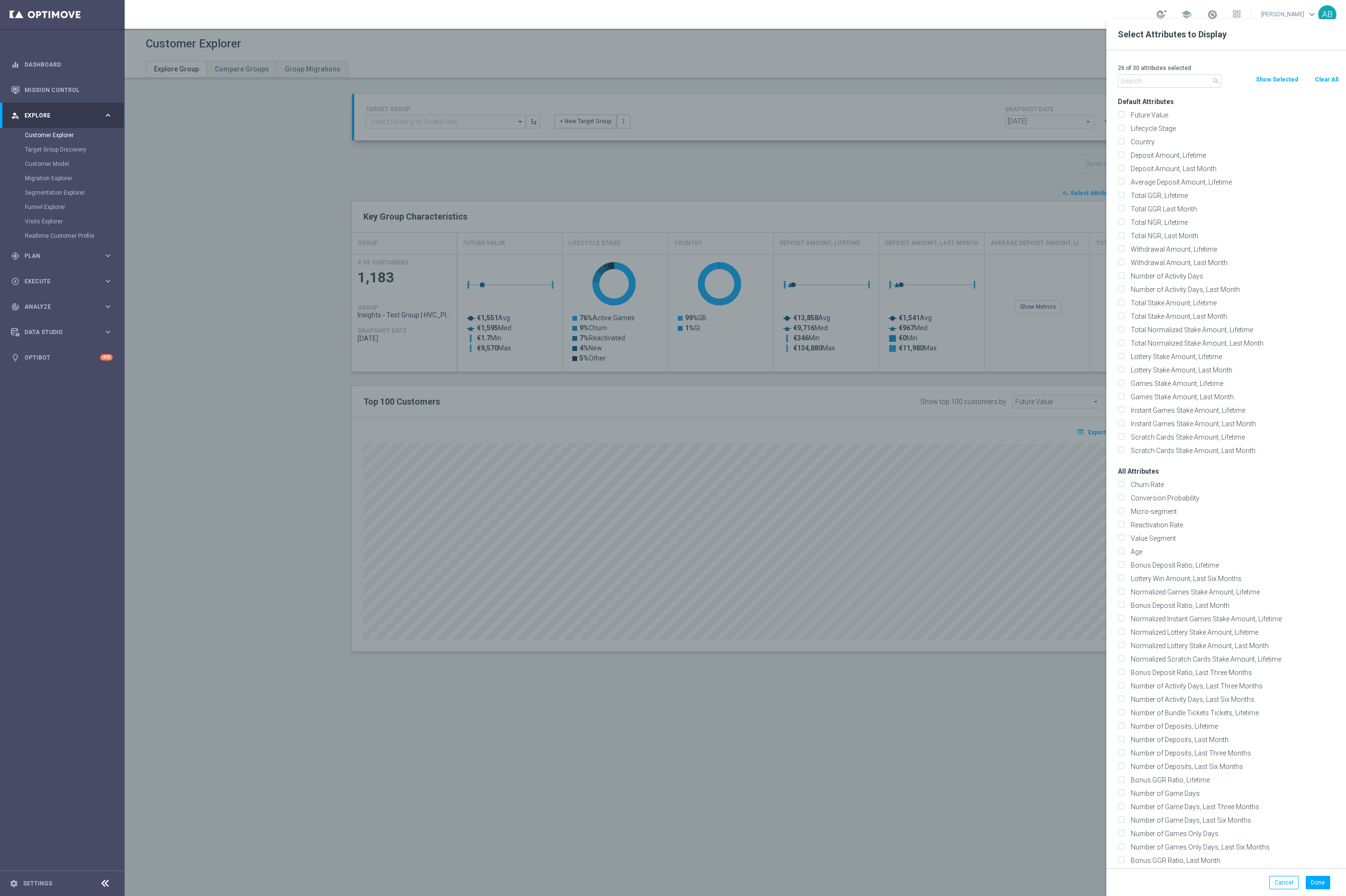
checkbox input "false"
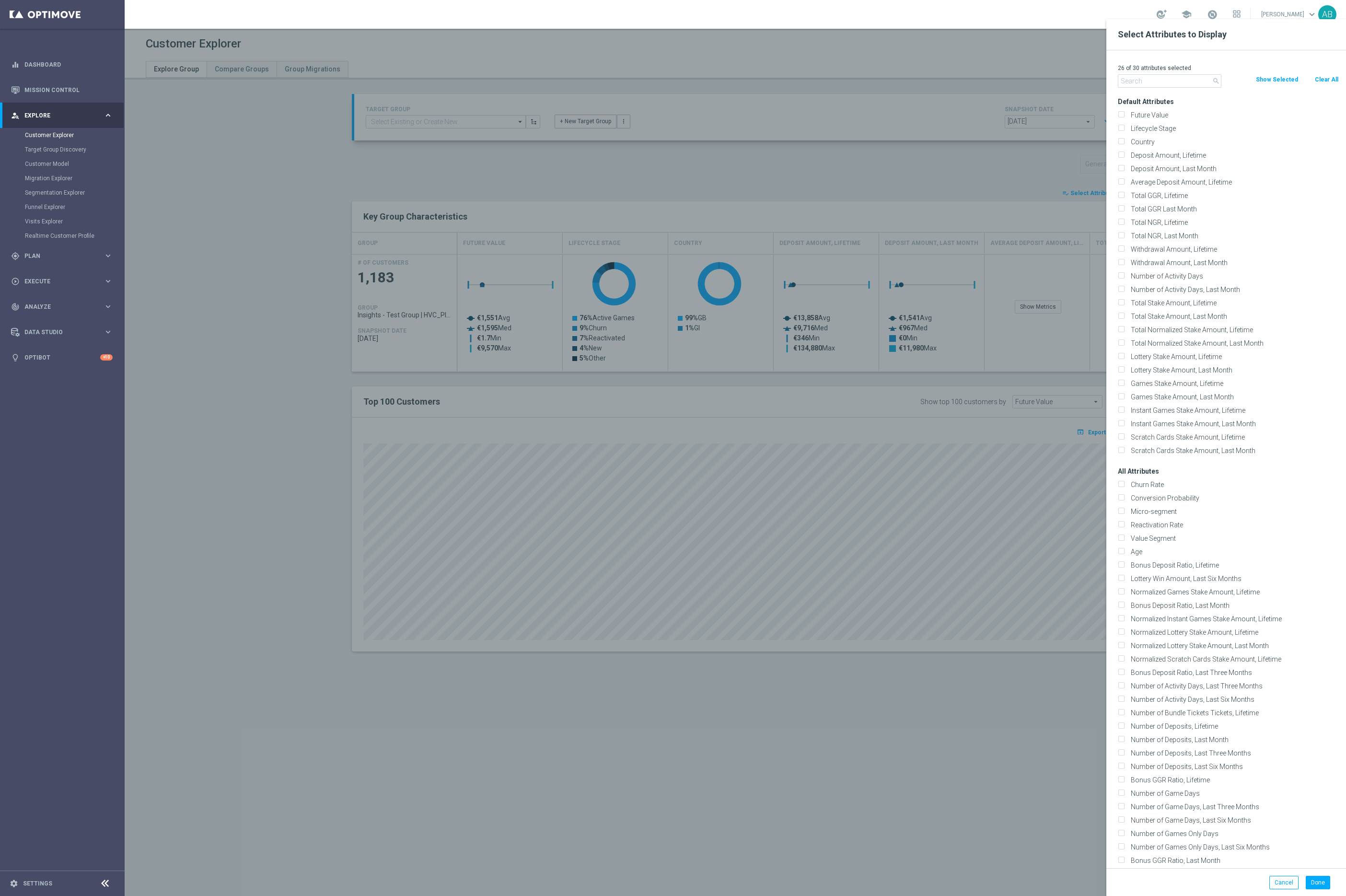
checkbox input "false"
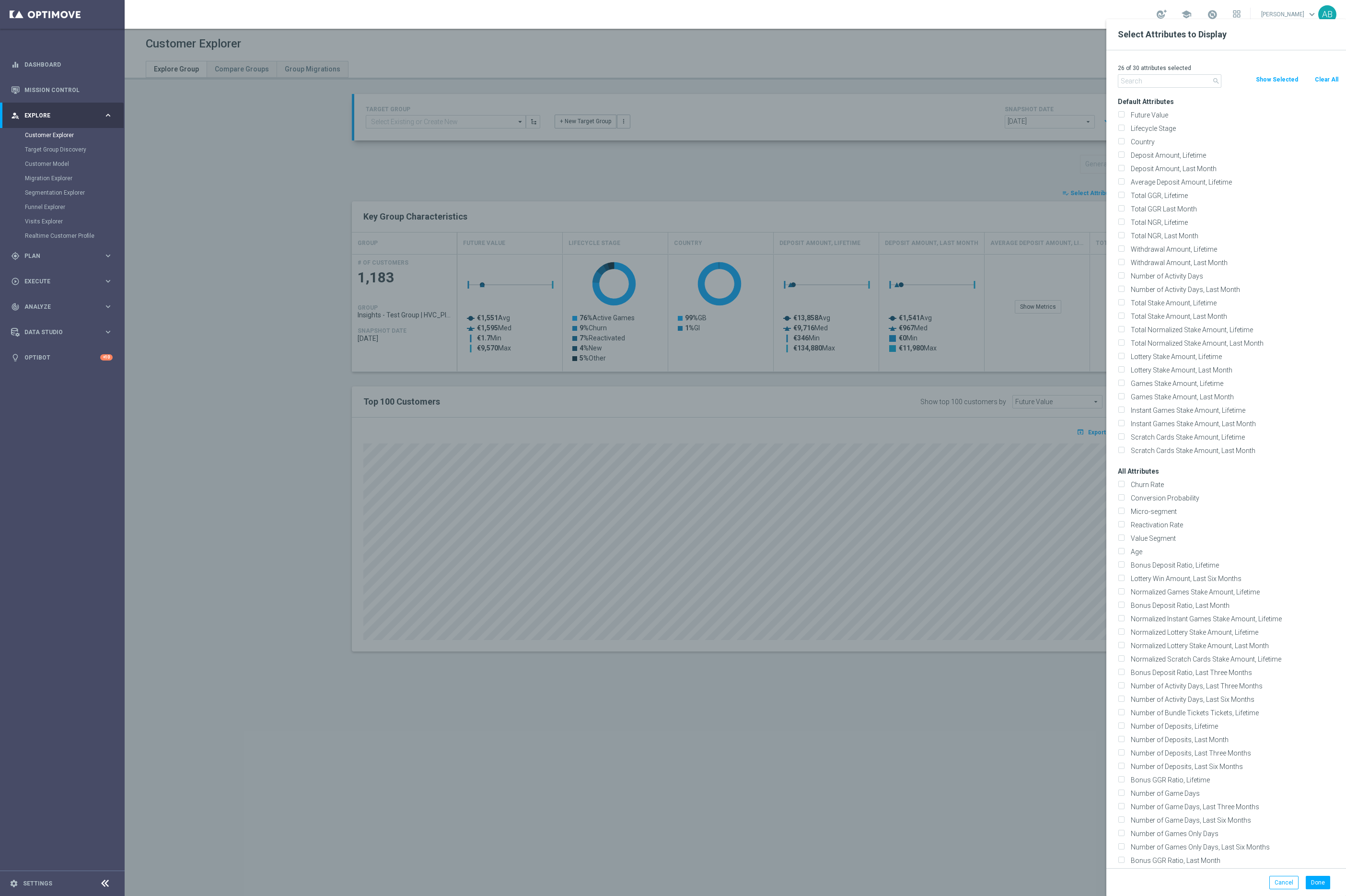
checkbox input "false"
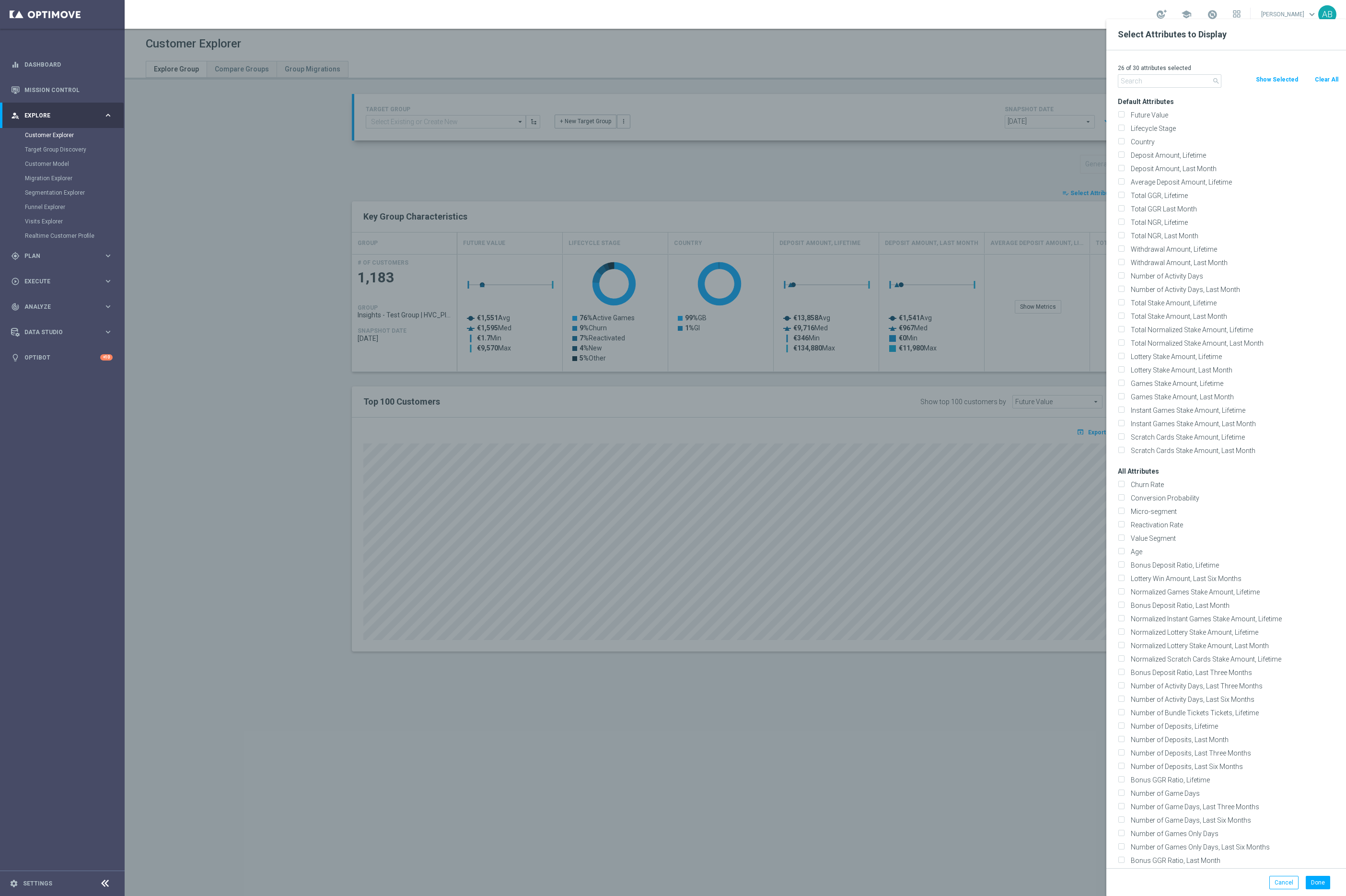
checkbox input "false"
click at [1172, 79] on input "text" at bounding box center [1169, 81] width 104 height 14
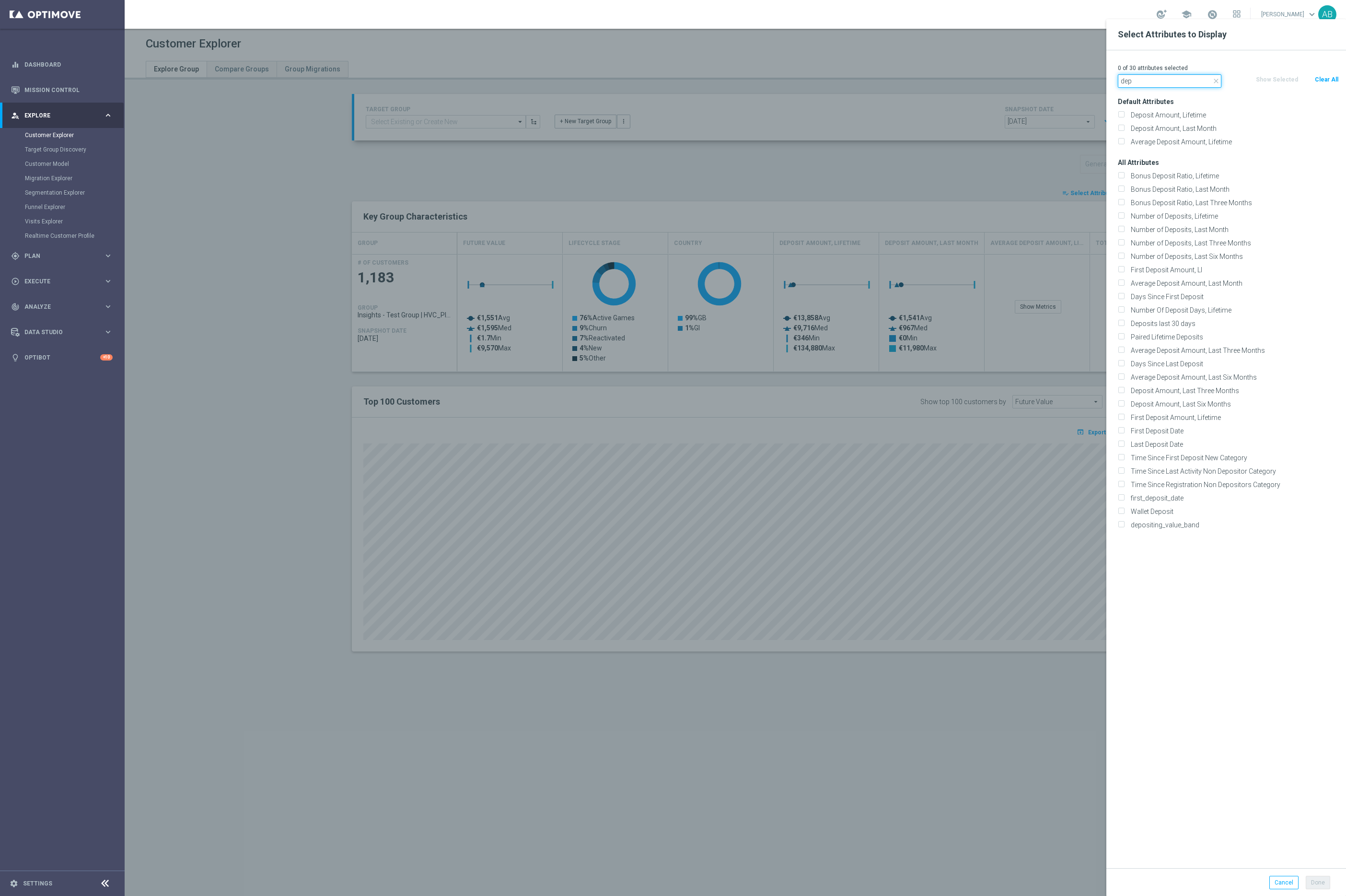
type input "dep"
click at [993, 182] on div at bounding box center [797, 467] width 1346 height 896
click at [1009, 160] on div at bounding box center [797, 467] width 1346 height 896
click at [952, 215] on div at bounding box center [797, 467] width 1346 height 896
type input "Insights - Test Group | HVC_PlayerIdentification_Big Loss_BigDeps"
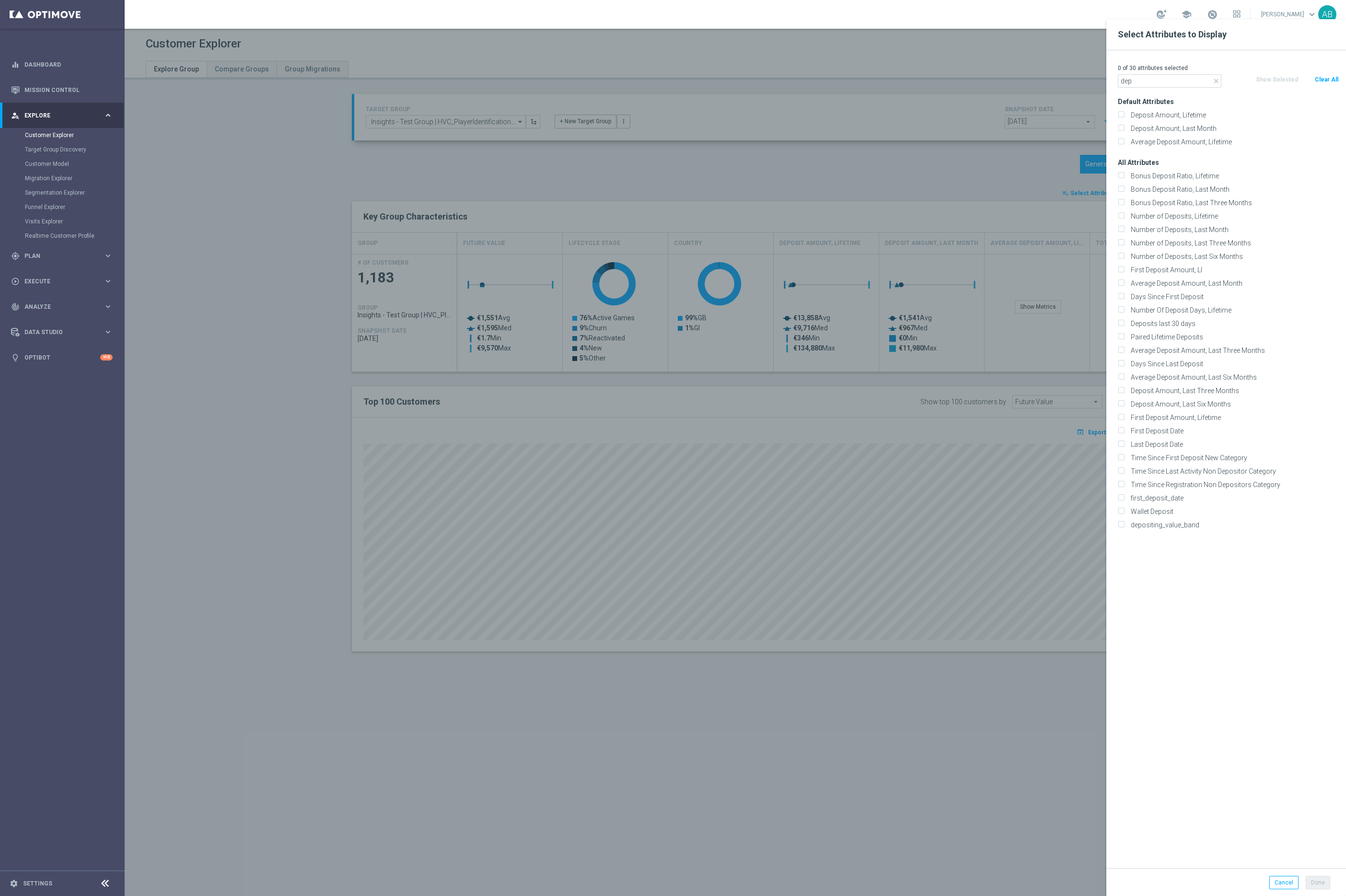
click at [900, 143] on div at bounding box center [797, 467] width 1346 height 896
click at [1289, 883] on button "Cancel" at bounding box center [1284, 882] width 29 height 14
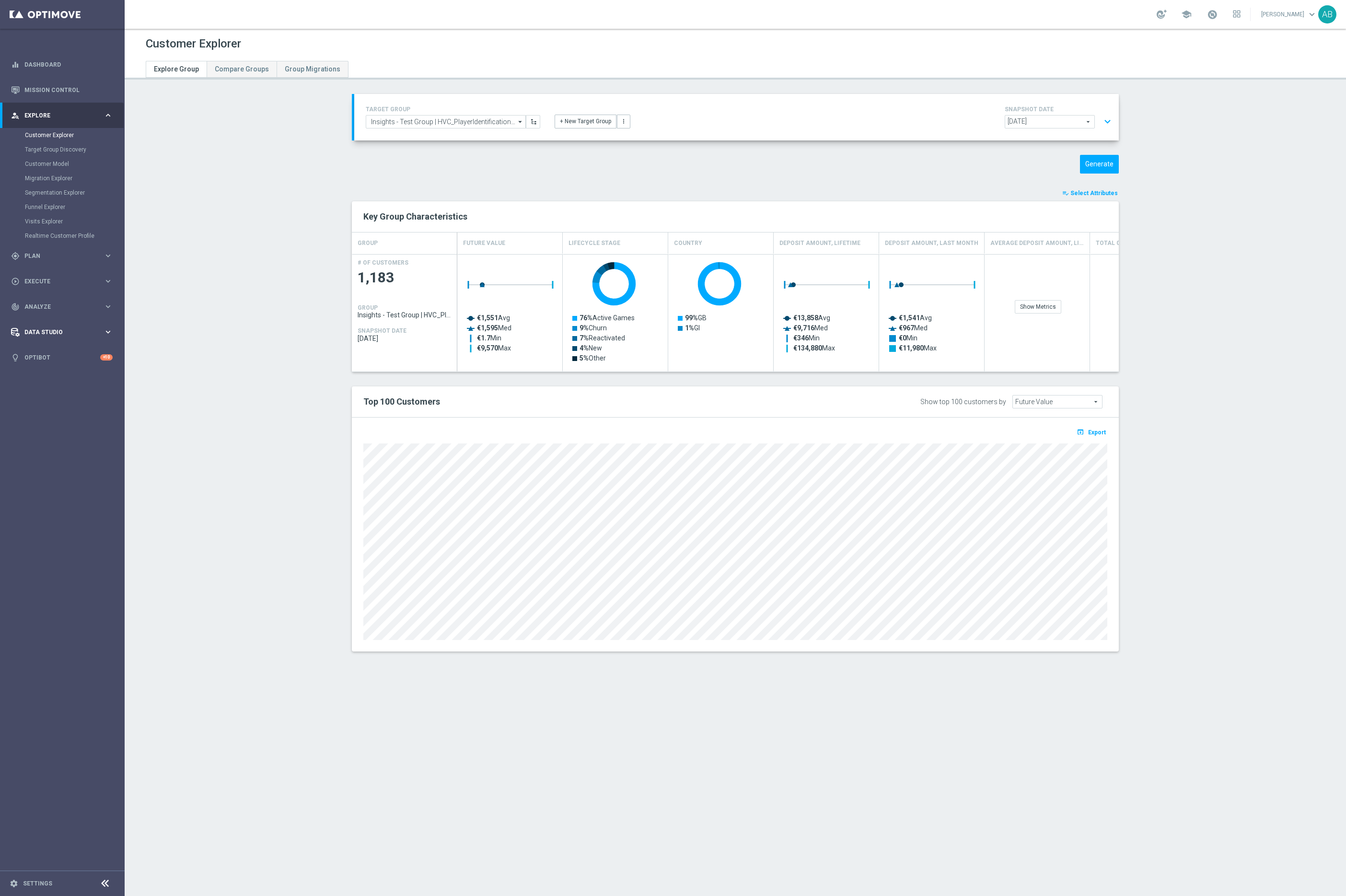
click at [76, 325] on div "Data Studio keyboard_arrow_right" at bounding box center [62, 332] width 124 height 25
click at [56, 278] on link "Data Ingestion" at bounding box center [62, 280] width 75 height 8
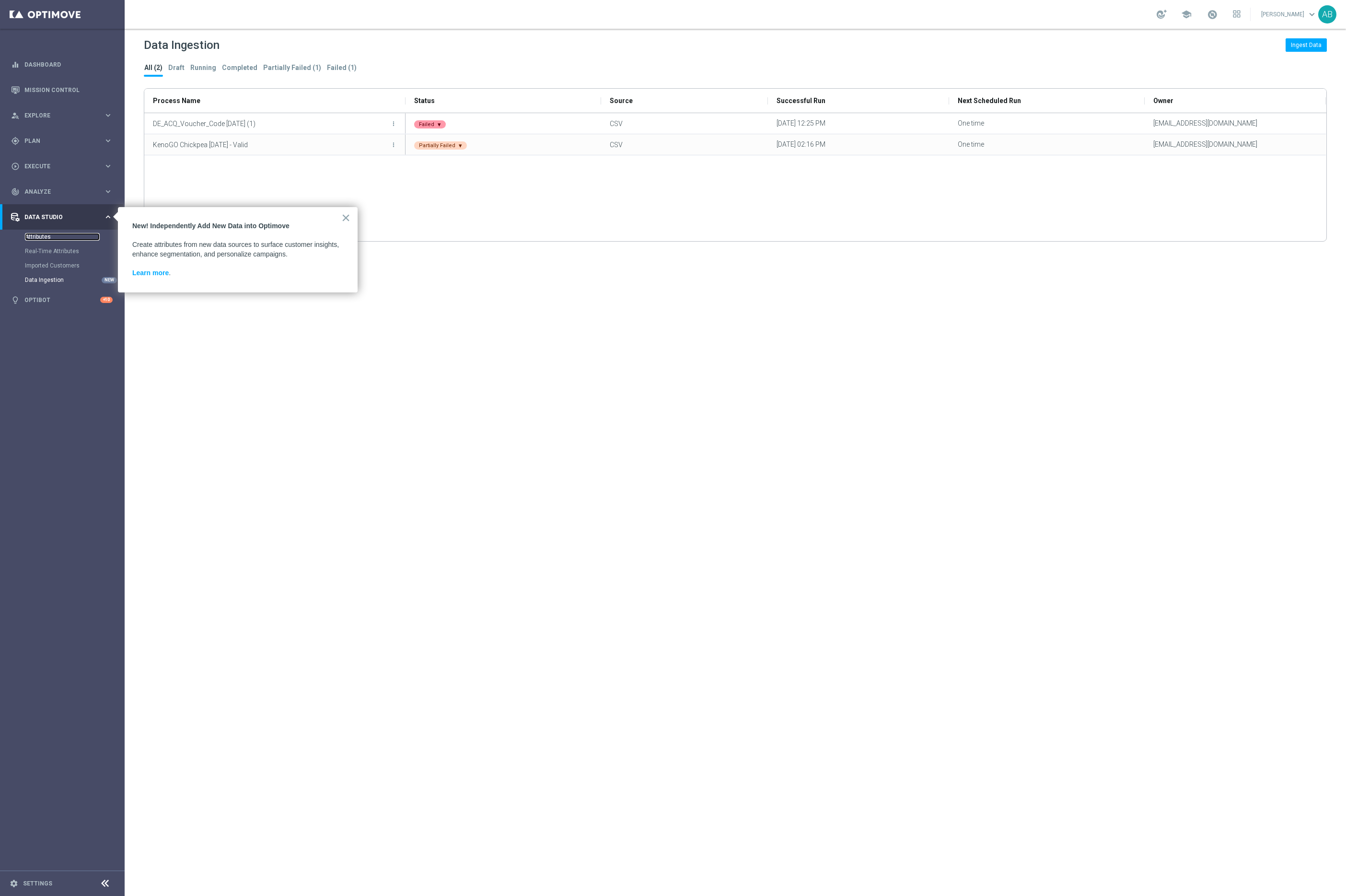
click at [43, 235] on link "Attributes" at bounding box center [62, 236] width 75 height 8
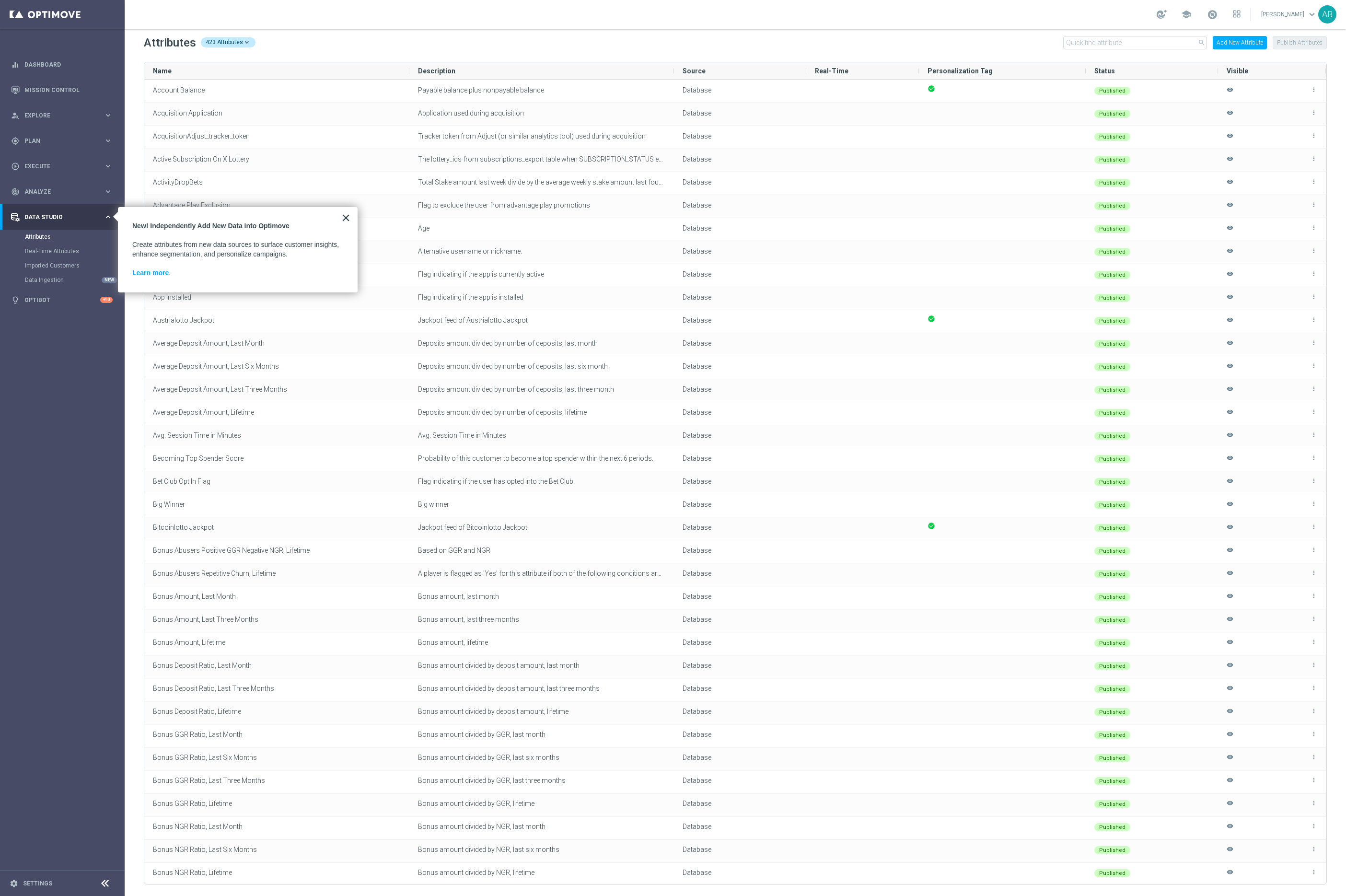
click at [348, 216] on button "×" at bounding box center [345, 217] width 9 height 15
click at [1250, 39] on button "Add New Attribute" at bounding box center [1239, 43] width 54 height 14
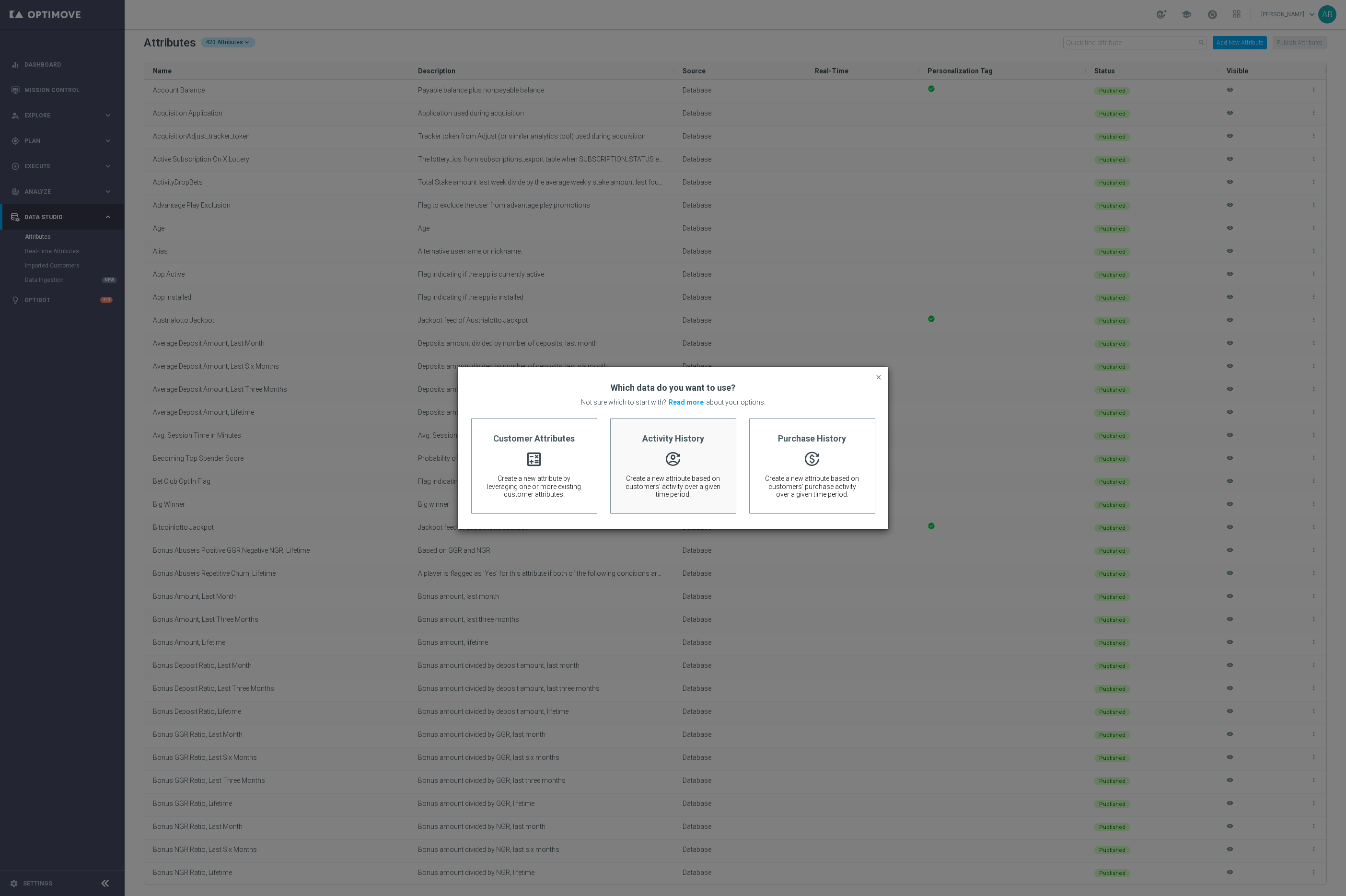
click at [661, 485] on span "Create a new attribute based on customers’ activity over a given time period." at bounding box center [673, 486] width 97 height 24
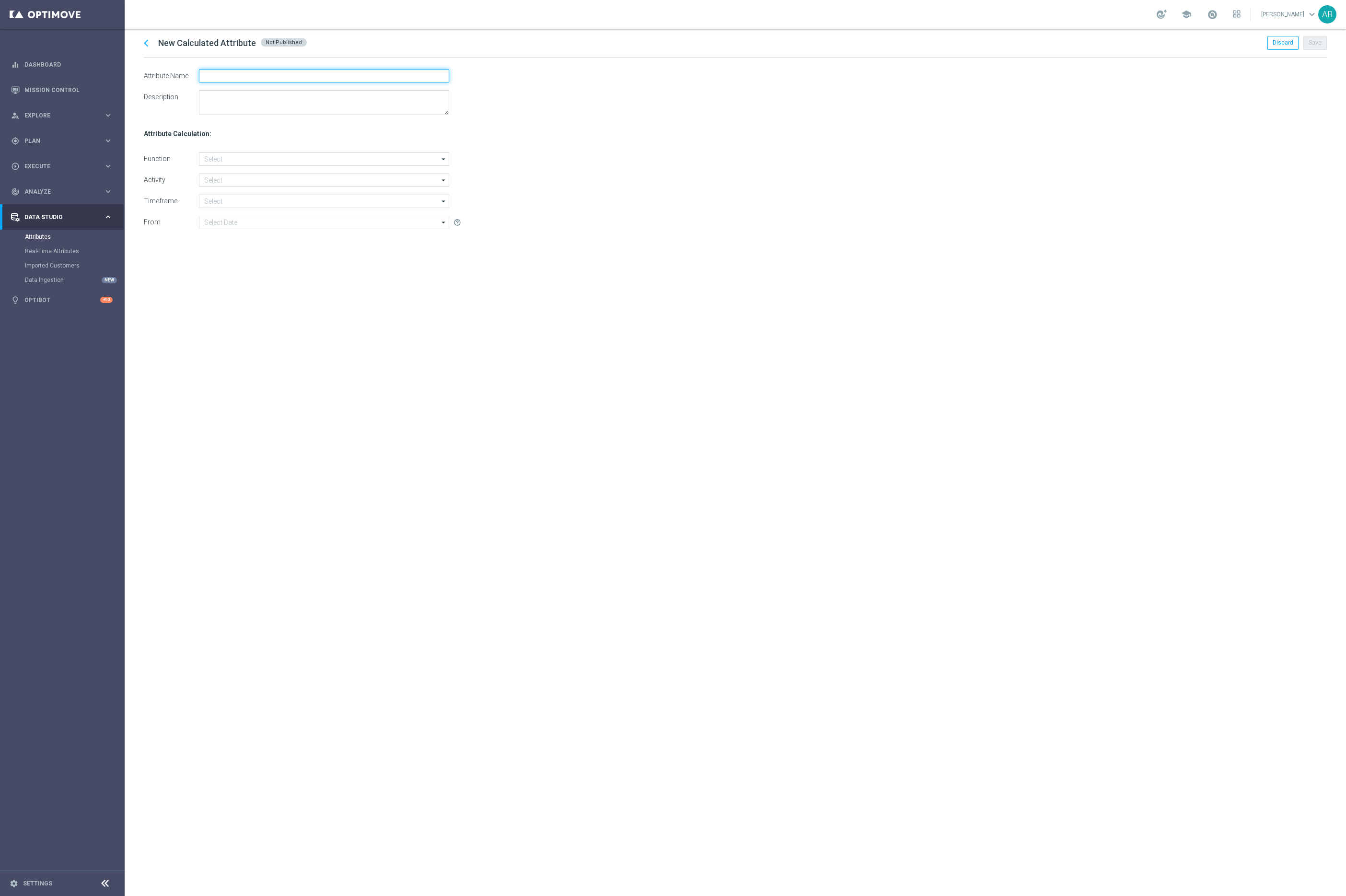
click at [259, 74] on input "text" at bounding box center [324, 76] width 250 height 14
click at [227, 65] on div "chevron_left New Calculated Attribute Not Published Discard Save Attribute Name…" at bounding box center [735, 463] width 1222 height 867
click at [219, 80] on input "Deposit" at bounding box center [324, 76] width 250 height 14
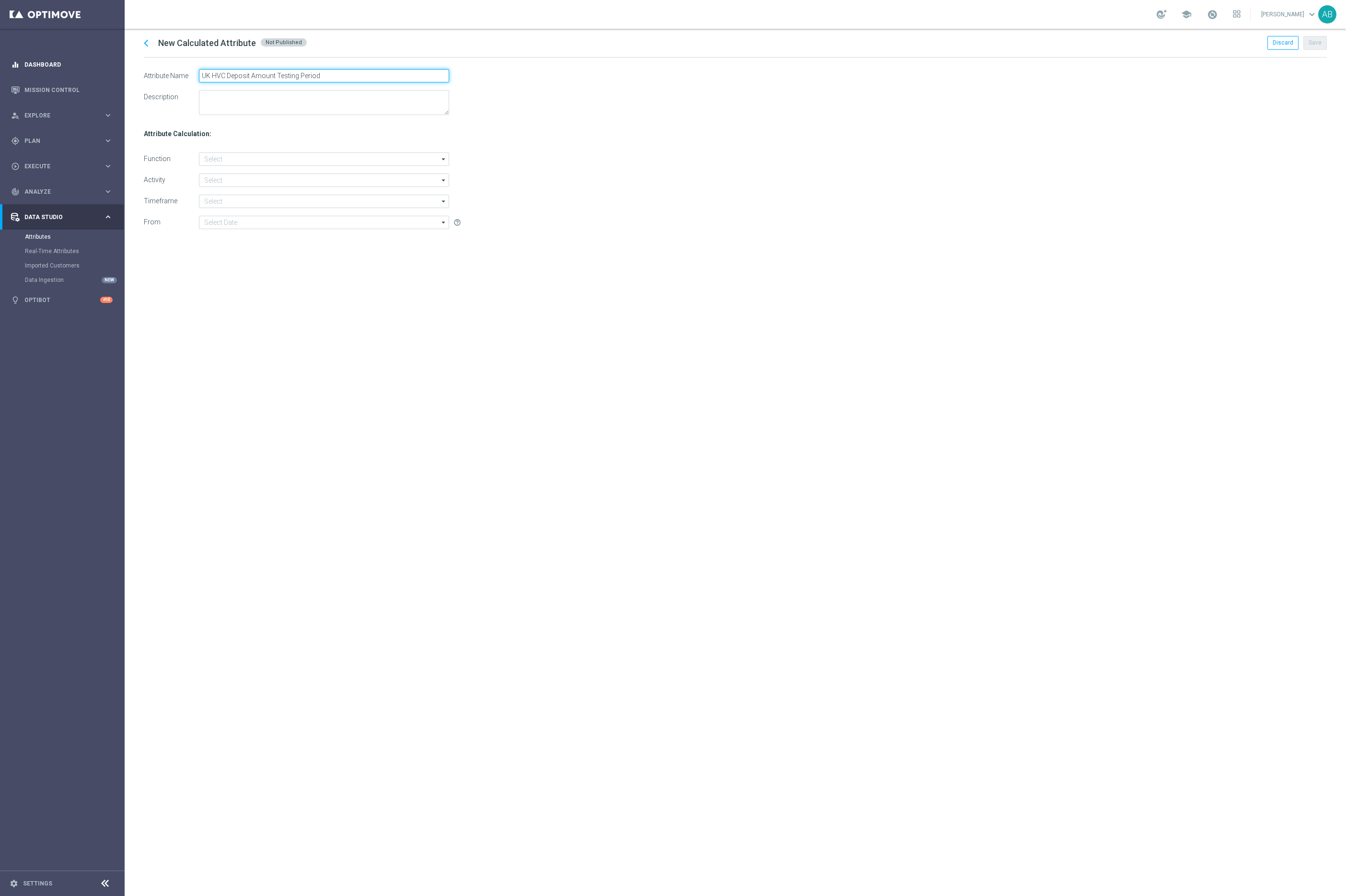
type input "UK HVC Deposit Amount Testing Period"
click at [227, 102] on textarea at bounding box center [324, 102] width 250 height 25
type textarea "This is to measure the deposit value between [DATE] and [DATE]"
click at [293, 253] on div "chevron_left New Calculated Attribute Not Published Discard Save Attribute Name…" at bounding box center [735, 463] width 1222 height 867
click at [220, 163] on input at bounding box center [324, 159] width 250 height 14
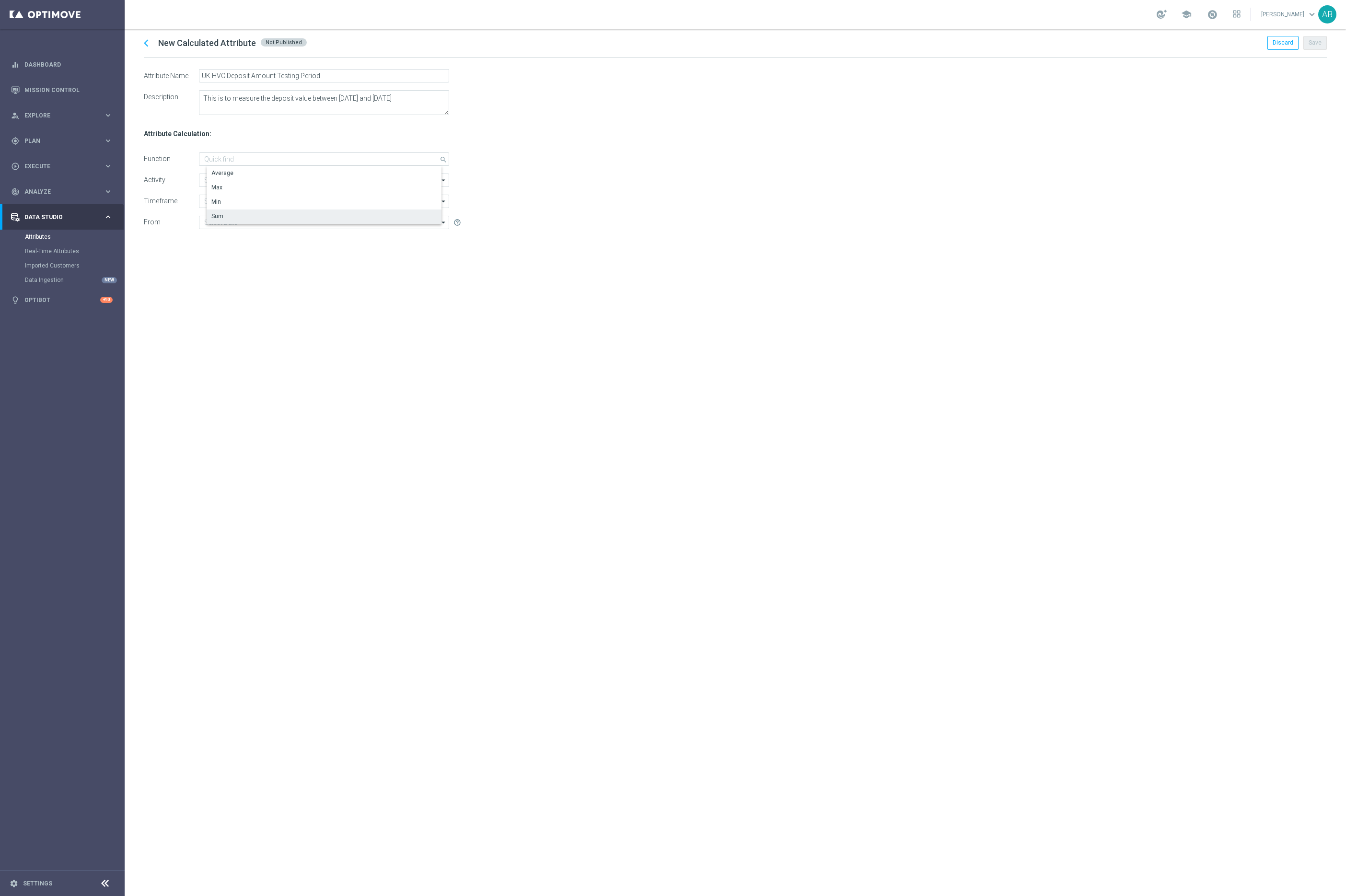
click at [230, 211] on div "Sum" at bounding box center [332, 216] width 250 height 14
type input "Sum"
click at [216, 180] on input at bounding box center [324, 180] width 250 height 14
click at [242, 197] on div "Deposit Amount" at bounding box center [233, 194] width 43 height 9
type input "Deposit Amount"
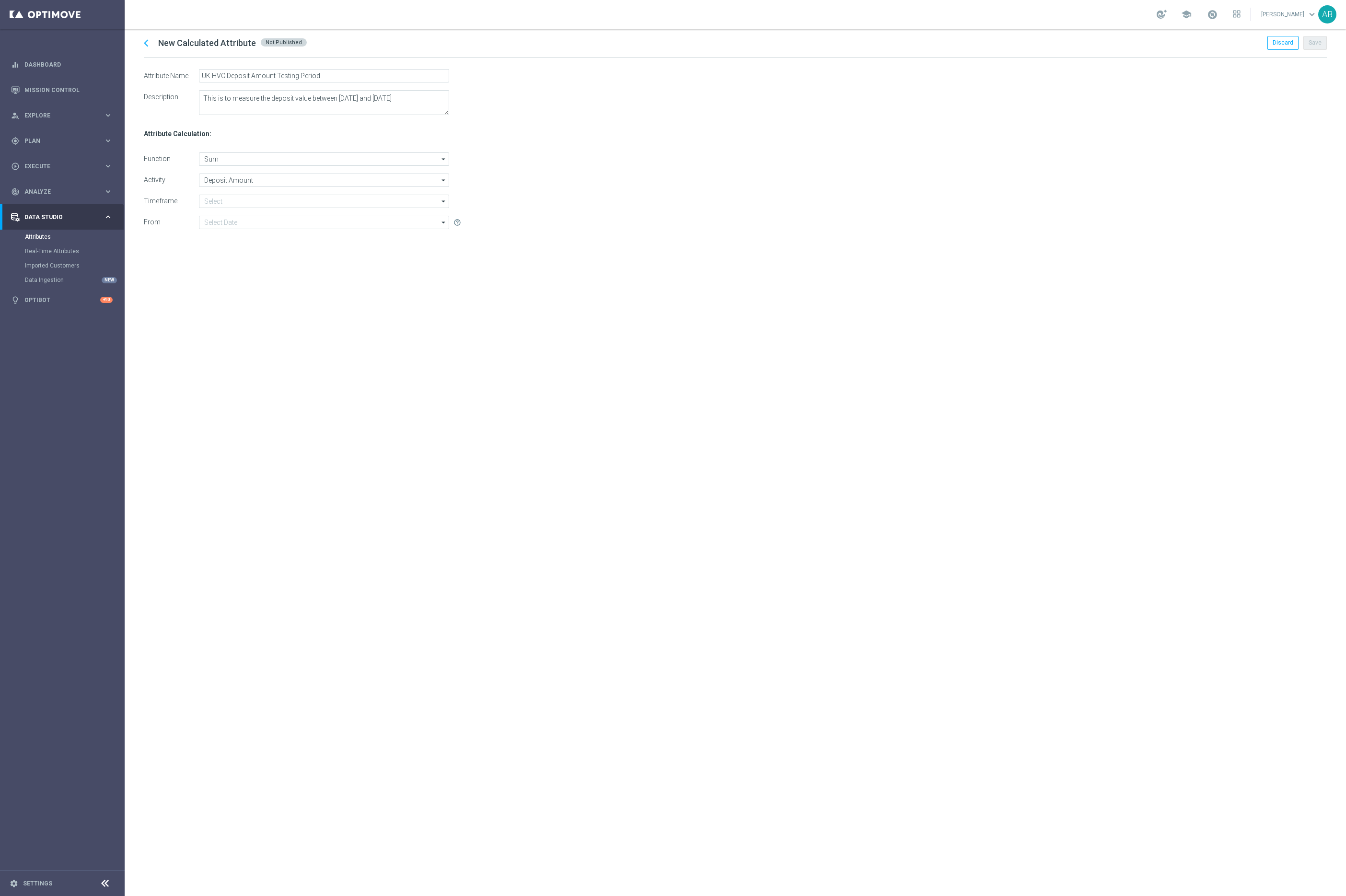
click at [284, 333] on div "chevron_left New Calculated Attribute Not Published Discard Save Attribute Name…" at bounding box center [735, 463] width 1222 height 867
click at [221, 203] on input at bounding box center [324, 201] width 250 height 14
click at [250, 227] on div "Exactly" at bounding box center [328, 230] width 242 height 14
type input "Exactly"
click at [367, 220] on input at bounding box center [324, 222] width 250 height 14
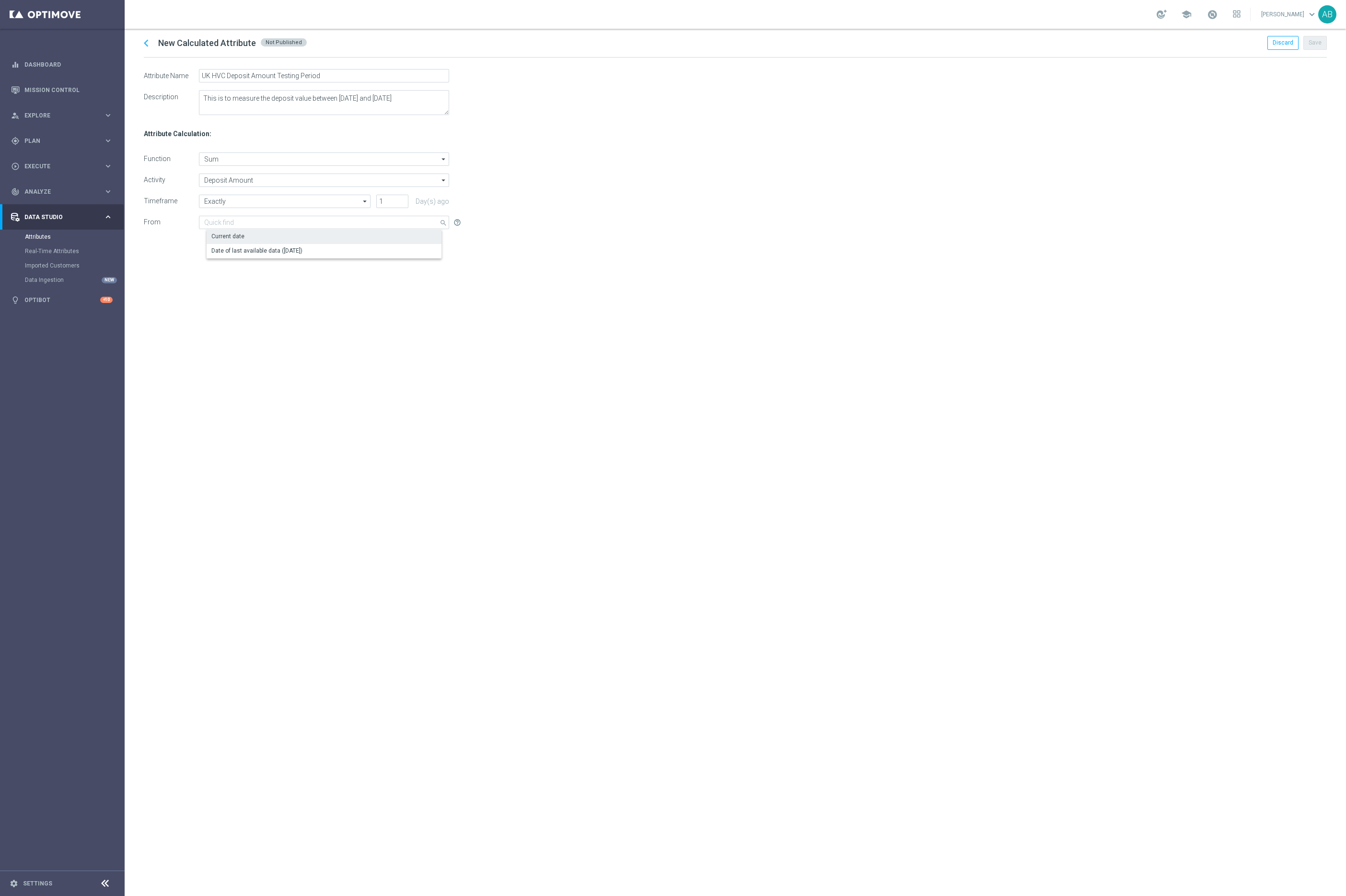
click at [321, 239] on div "Current date" at bounding box center [332, 236] width 250 height 14
type input "Current date"
click at [283, 221] on input "Current date" at bounding box center [324, 222] width 250 height 14
click at [223, 388] on div "chevron_left New Calculated Attribute Not Published Discard Save Attribute Name…" at bounding box center [735, 463] width 1222 height 867
type input "Current date"
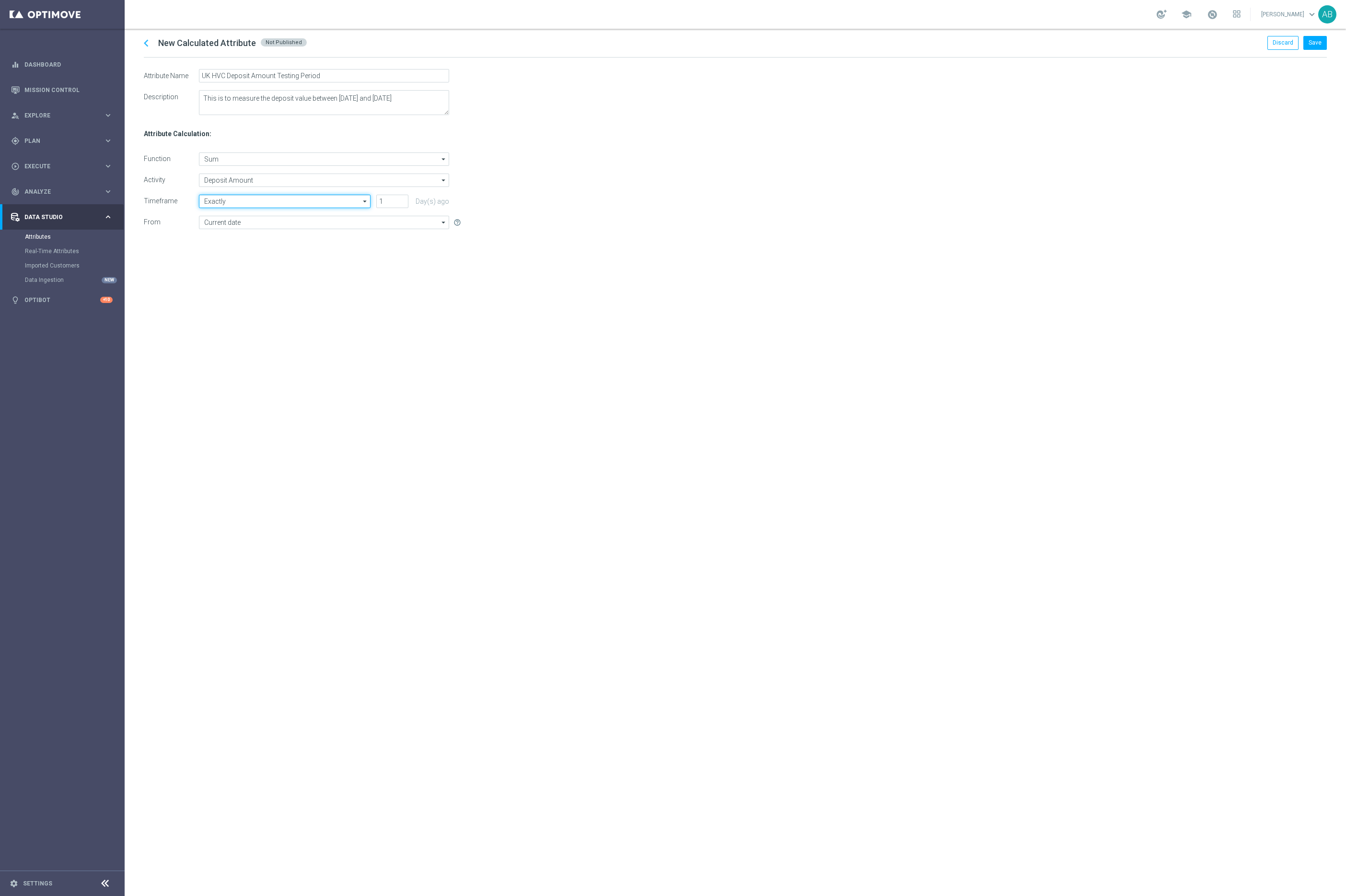
click at [215, 205] on input "Exactly" at bounding box center [285, 201] width 172 height 14
click at [248, 219] on div "During the previous" at bounding box center [238, 216] width 52 height 9
type input "During the previous"
click at [245, 223] on input "Current date" at bounding box center [324, 222] width 250 height 14
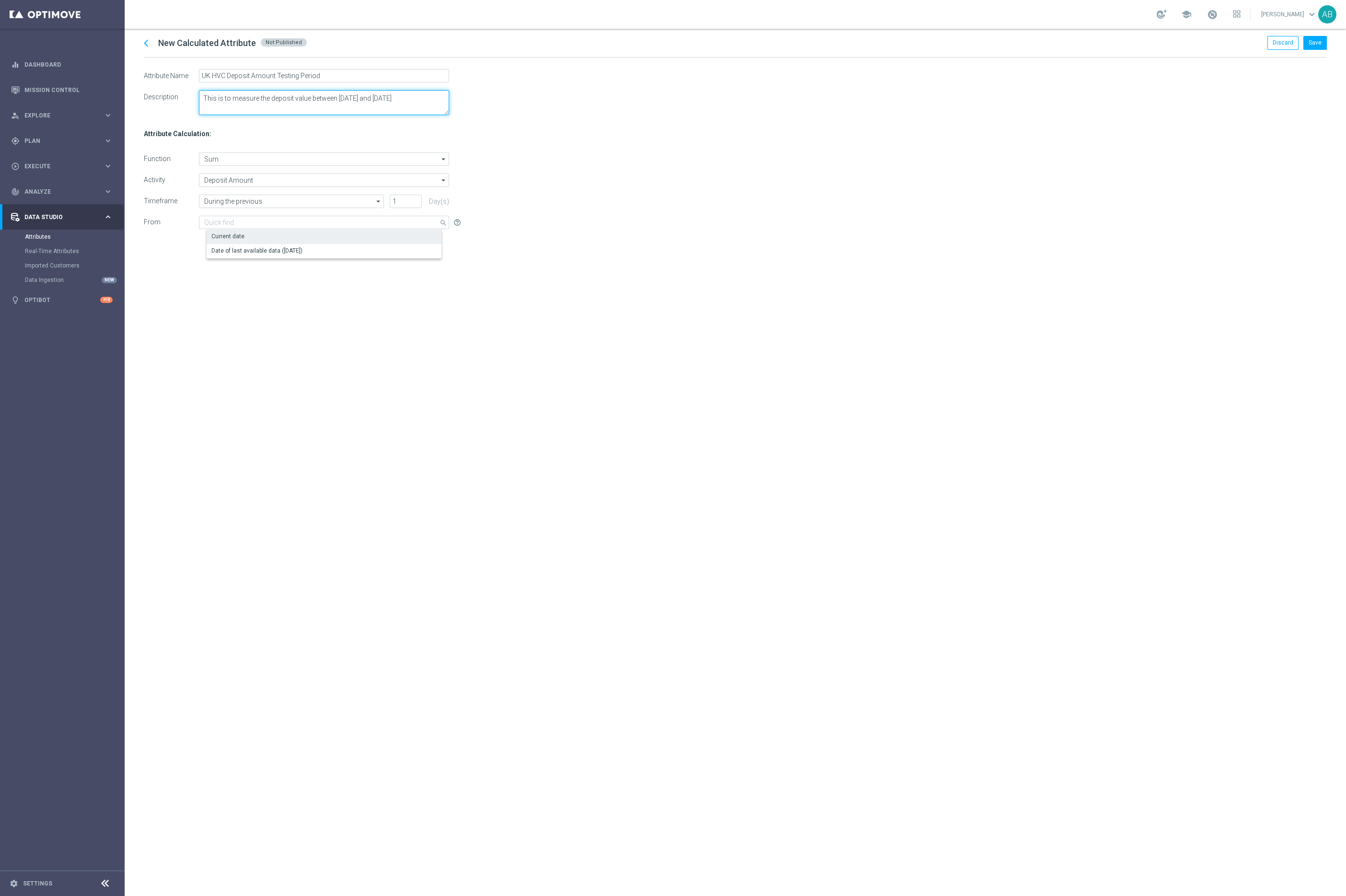
click at [371, 104] on textarea at bounding box center [324, 102] width 250 height 25
type input "Current date"
click at [308, 101] on textarea at bounding box center [324, 102] width 250 height 25
click at [316, 99] on textarea at bounding box center [324, 102] width 250 height 25
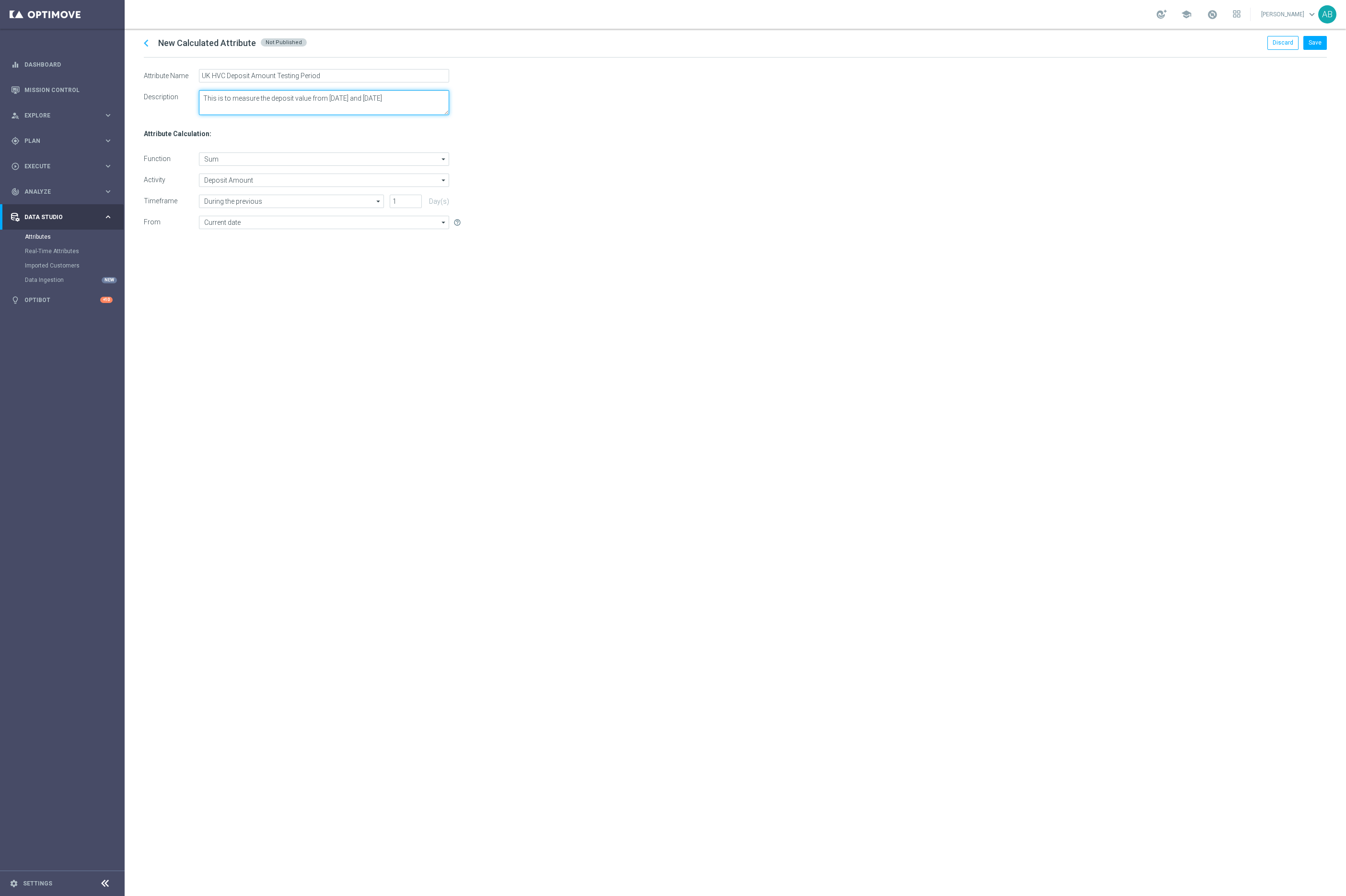
drag, startPoint x: 366, startPoint y: 100, endPoint x: 446, endPoint y: 100, distance: 80.0
click at [446, 100] on textarea at bounding box center [324, 102] width 250 height 25
type textarea "This is to measure the deposit value from [DATE]"
click at [532, 327] on div "chevron_left New Calculated Attribute Not Published Discard Save Attribute Name…" at bounding box center [735, 463] width 1222 height 867
click at [321, 203] on input "During the previous" at bounding box center [291, 201] width 185 height 14
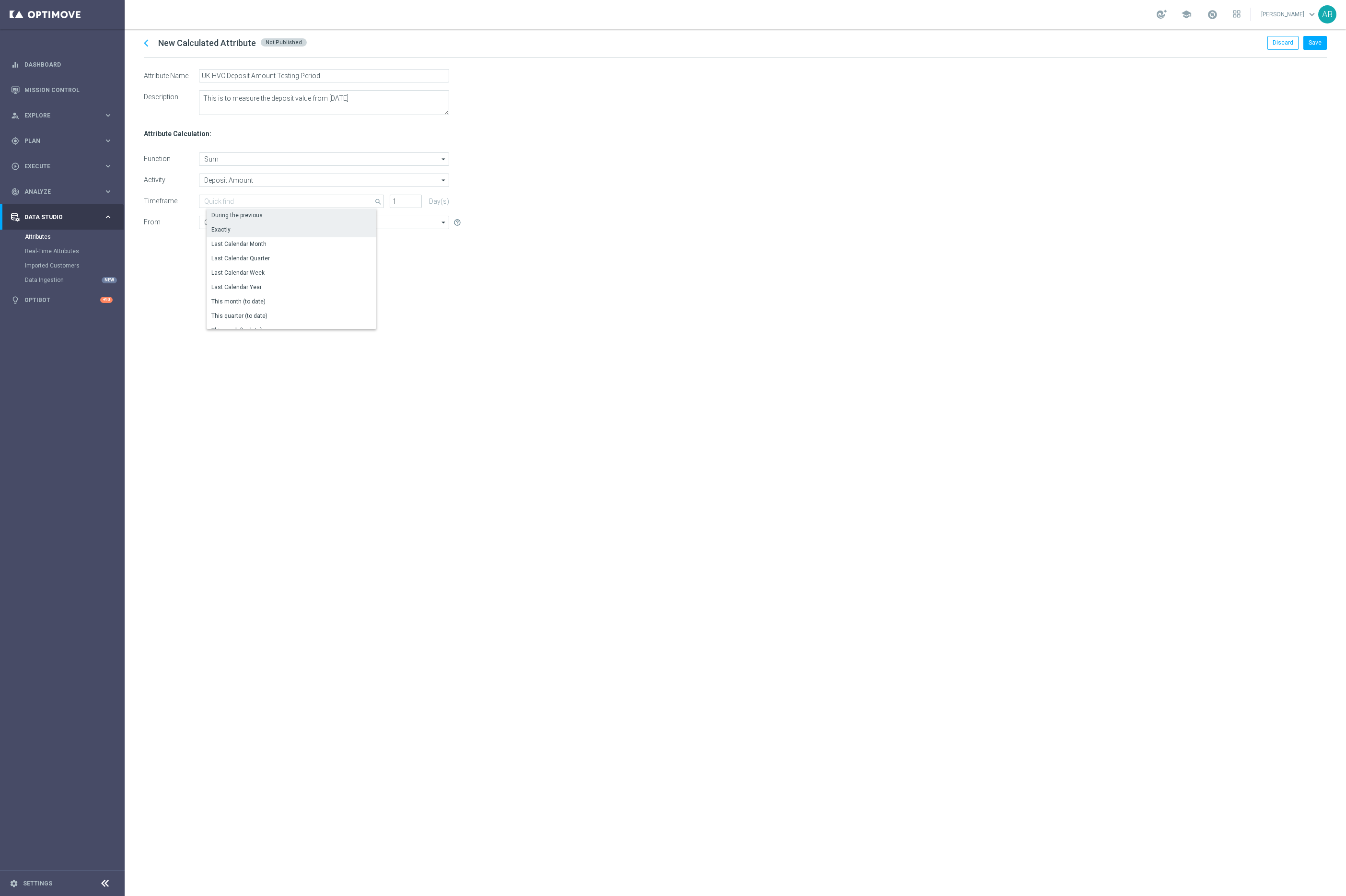
click at [303, 225] on div "Exactly" at bounding box center [296, 229] width 178 height 14
type input "Exactly"
click at [253, 205] on input "Exactly" at bounding box center [285, 201] width 172 height 14
click at [251, 219] on div "During the previous" at bounding box center [237, 215] width 52 height 9
type input "During the previous"
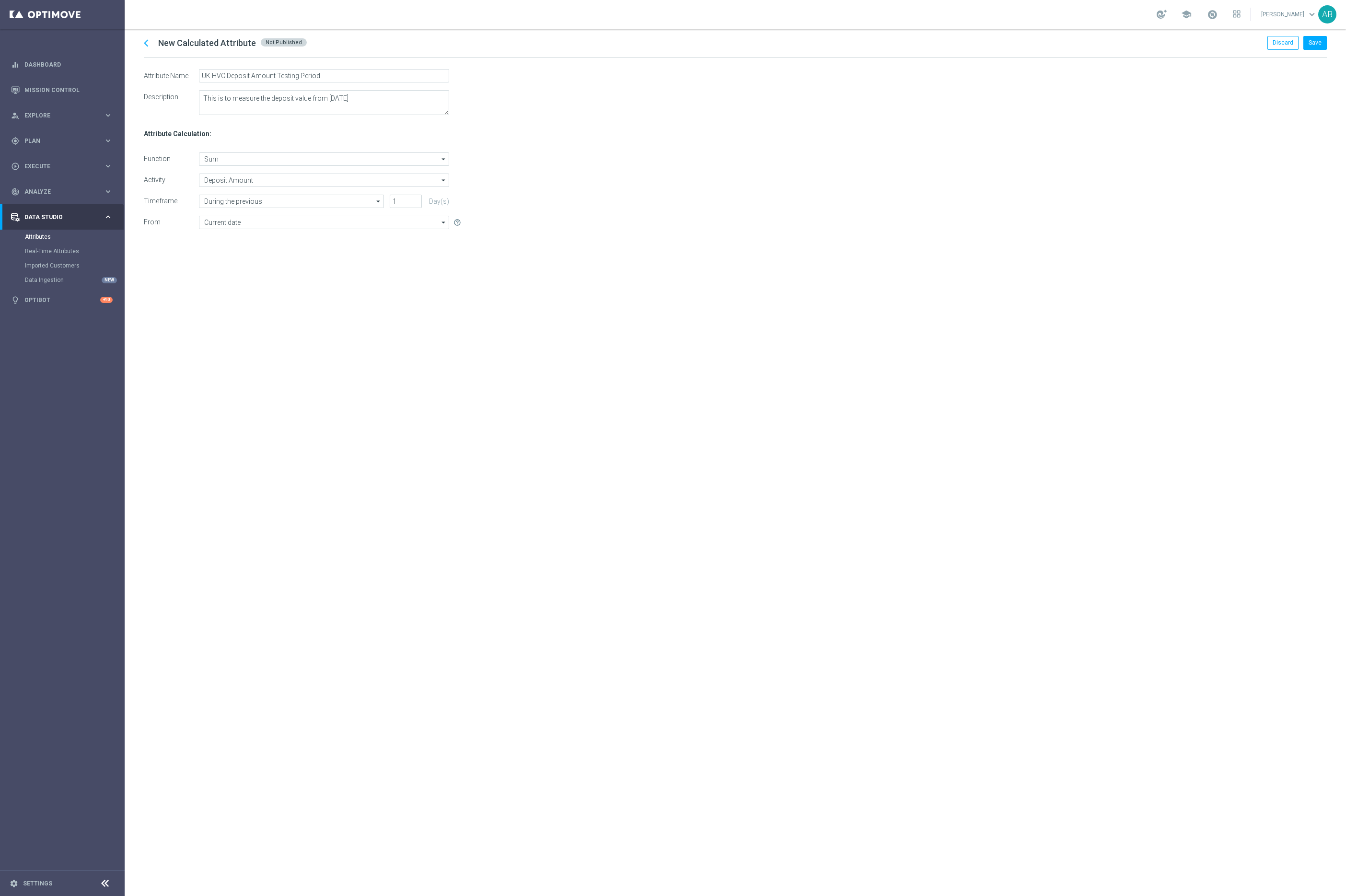
click at [379, 249] on div "chevron_left New Calculated Attribute Not Published Discard Save Attribute Name…" at bounding box center [735, 463] width 1222 height 867
click at [411, 202] on input "1" at bounding box center [406, 201] width 32 height 14
click at [419, 200] on input "2" at bounding box center [406, 201] width 32 height 14
click at [419, 200] on input "32" at bounding box center [406, 201] width 32 height 14
click at [419, 200] on input "33" at bounding box center [406, 201] width 32 height 14
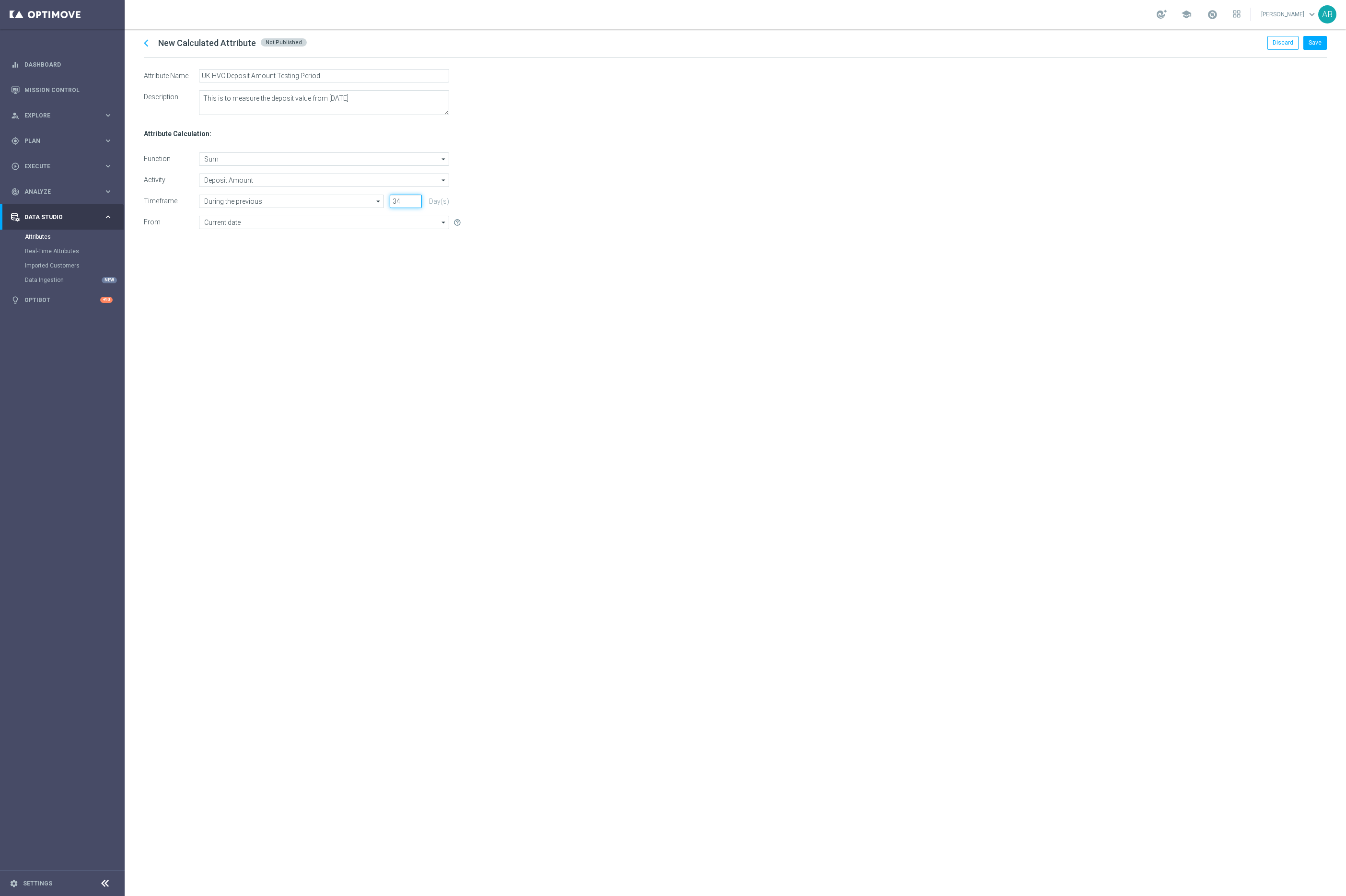
click at [419, 200] on input "34" at bounding box center [406, 201] width 32 height 14
click at [419, 200] on input "35" at bounding box center [406, 201] width 32 height 14
click at [419, 200] on input "36" at bounding box center [406, 201] width 32 height 14
click at [419, 200] on input "37" at bounding box center [406, 201] width 32 height 14
click at [419, 200] on input "38" at bounding box center [406, 201] width 32 height 14
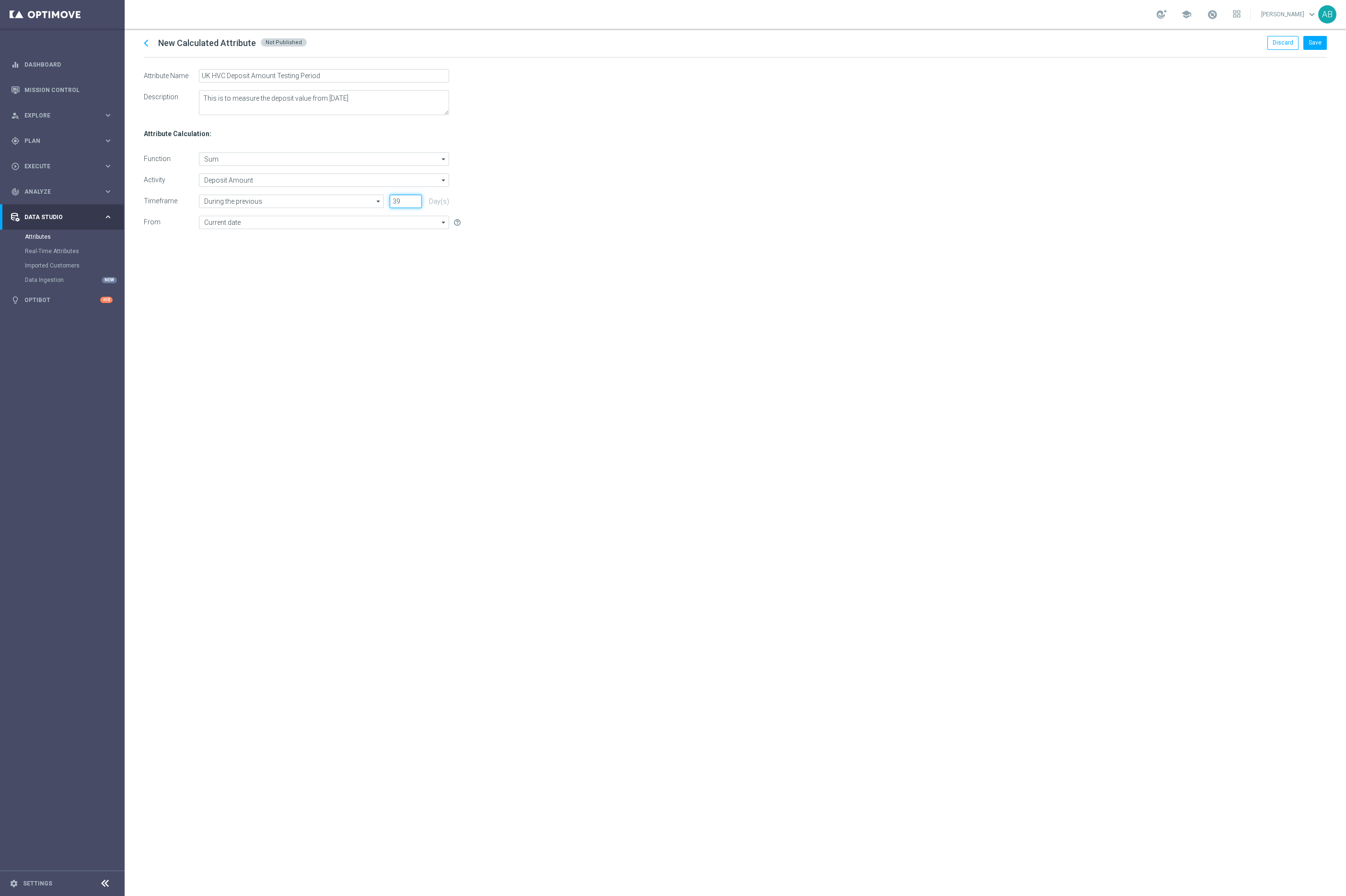
click at [419, 200] on input "39" at bounding box center [406, 201] width 32 height 14
click at [419, 200] on input "40" at bounding box center [406, 201] width 32 height 14
click at [419, 200] on input "41" at bounding box center [406, 201] width 32 height 14
click at [419, 200] on input "42" at bounding box center [406, 201] width 32 height 14
click at [419, 200] on input "43" at bounding box center [406, 201] width 32 height 14
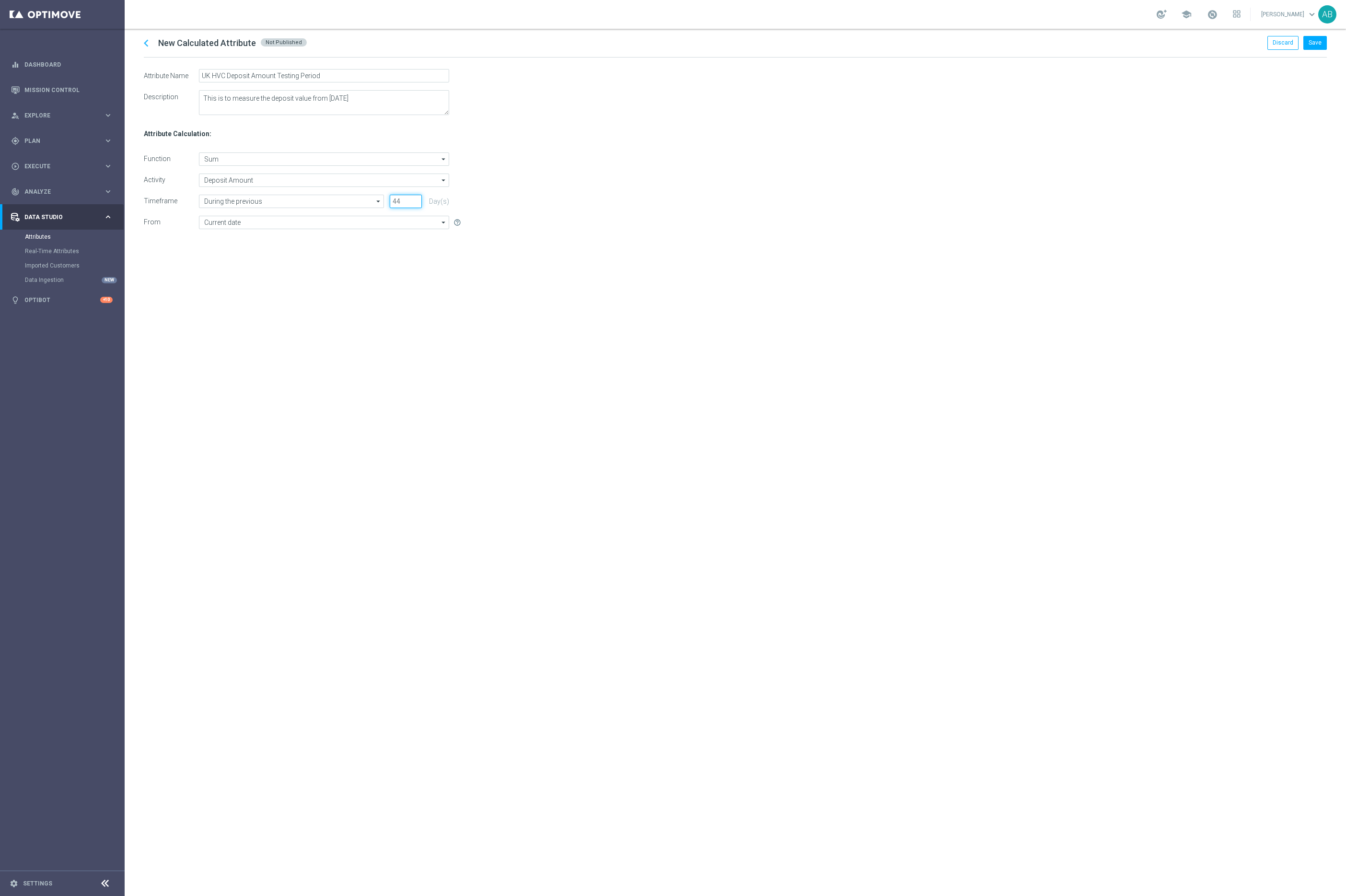
click at [419, 200] on input "44" at bounding box center [406, 201] width 32 height 14
click at [419, 200] on input "45" at bounding box center [406, 201] width 32 height 14
click at [419, 200] on input "46" at bounding box center [406, 201] width 32 height 14
click at [419, 200] on input "47" at bounding box center [406, 201] width 32 height 14
click at [419, 200] on input "48" at bounding box center [406, 201] width 32 height 14
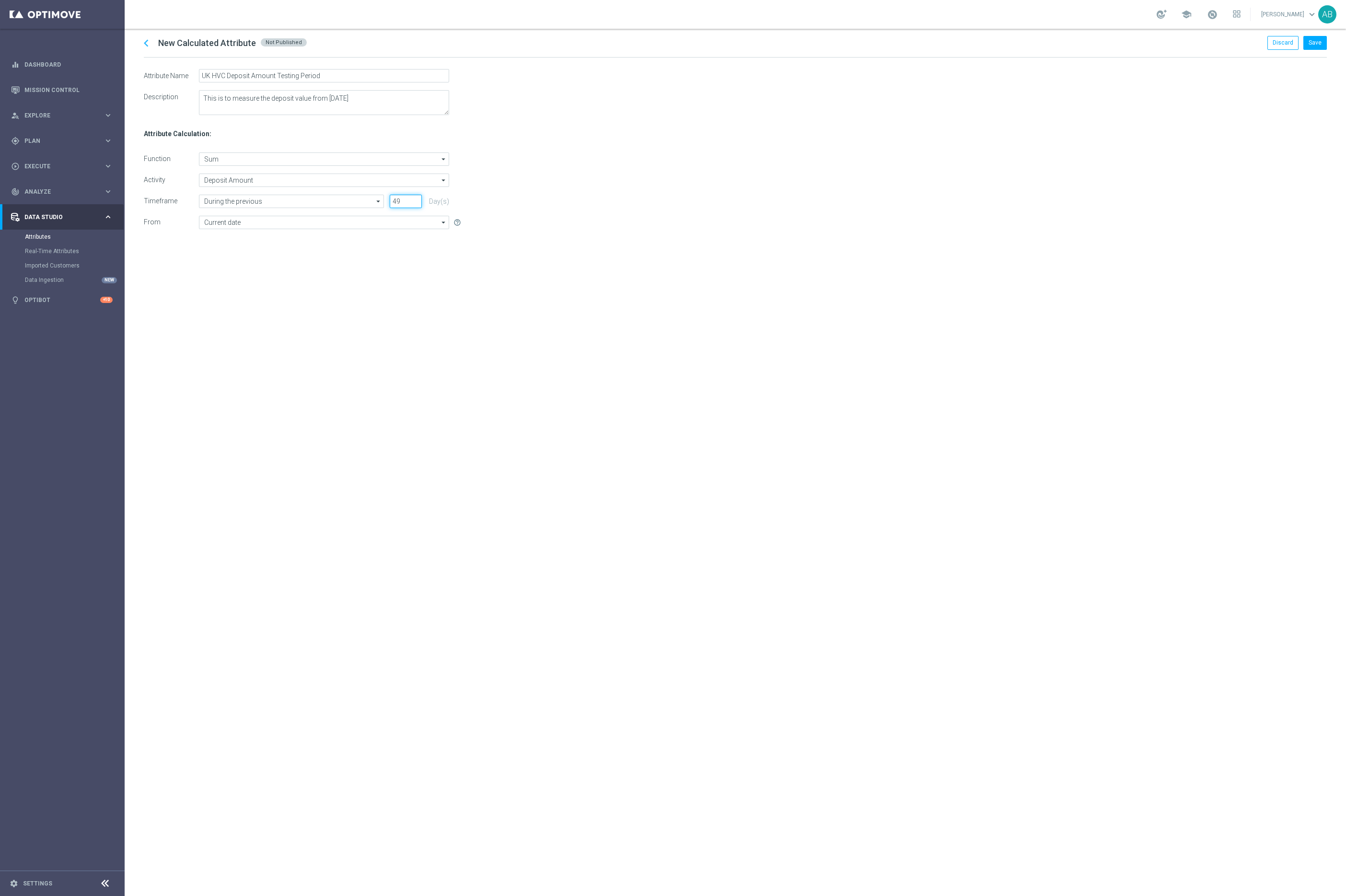
type input "49"
click at [419, 200] on input "49" at bounding box center [406, 201] width 32 height 14
click at [549, 388] on div "chevron_left New Calculated Attribute Not Published Discard Save Attribute Name…" at bounding box center [735, 463] width 1222 height 867
click at [271, 74] on input "UK HVC Deposit Amount Testing Period" at bounding box center [324, 76] width 250 height 14
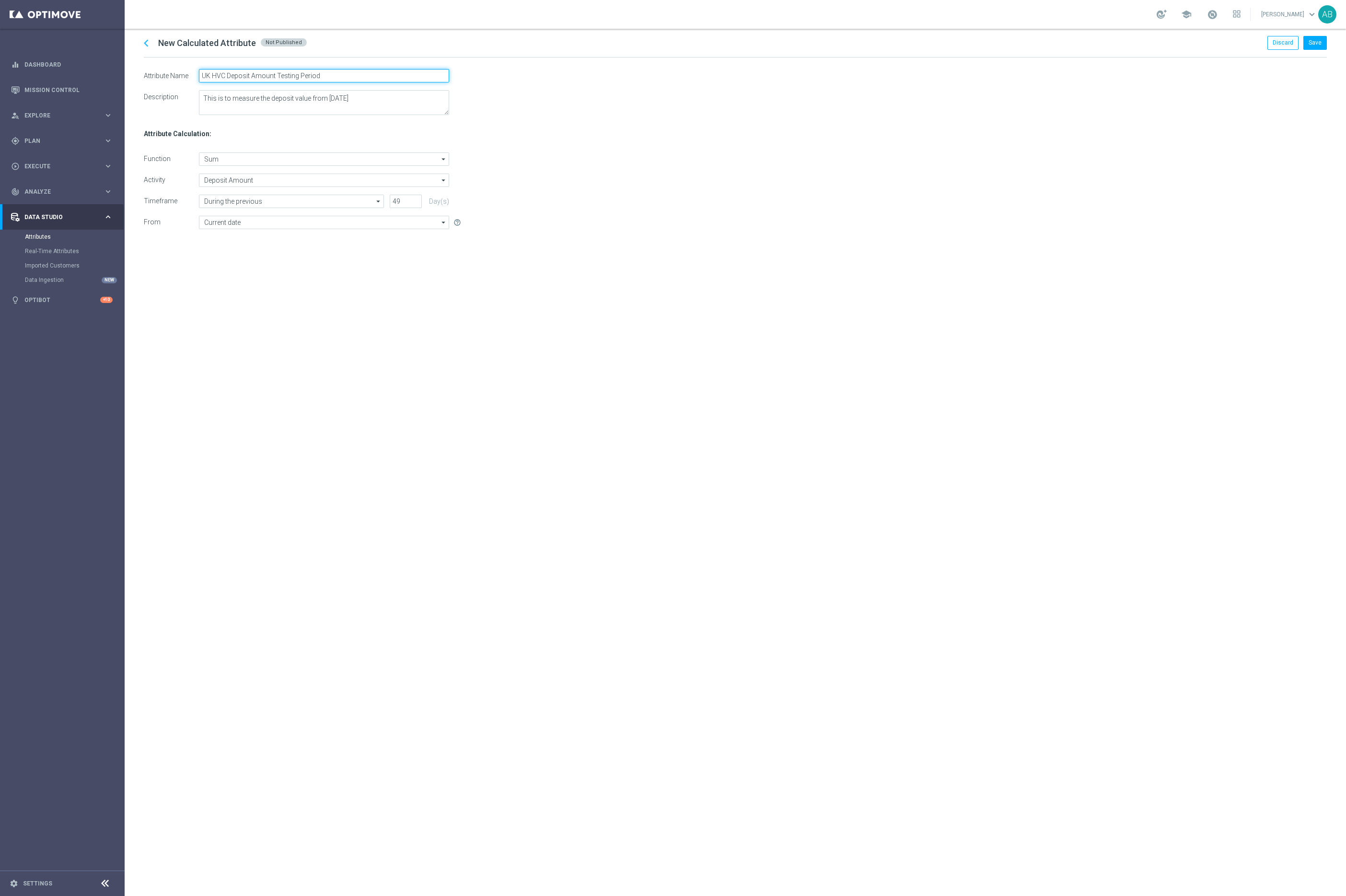
click at [271, 74] on input "UK HVC Deposit Amount Testing Period" at bounding box center [324, 76] width 250 height 14
click at [168, 76] on p "Attribute Name" at bounding box center [171, 76] width 55 height 9
drag, startPoint x: 137, startPoint y: 75, endPoint x: 341, endPoint y: 82, distance: 204.1
click at [341, 82] on div "chevron_left New Calculated Attribute Not Published Discard Save Attribute Name…" at bounding box center [735, 463] width 1222 height 867
click at [341, 82] on input "UK HVC Deposit Amount Testing Period" at bounding box center [324, 76] width 250 height 14
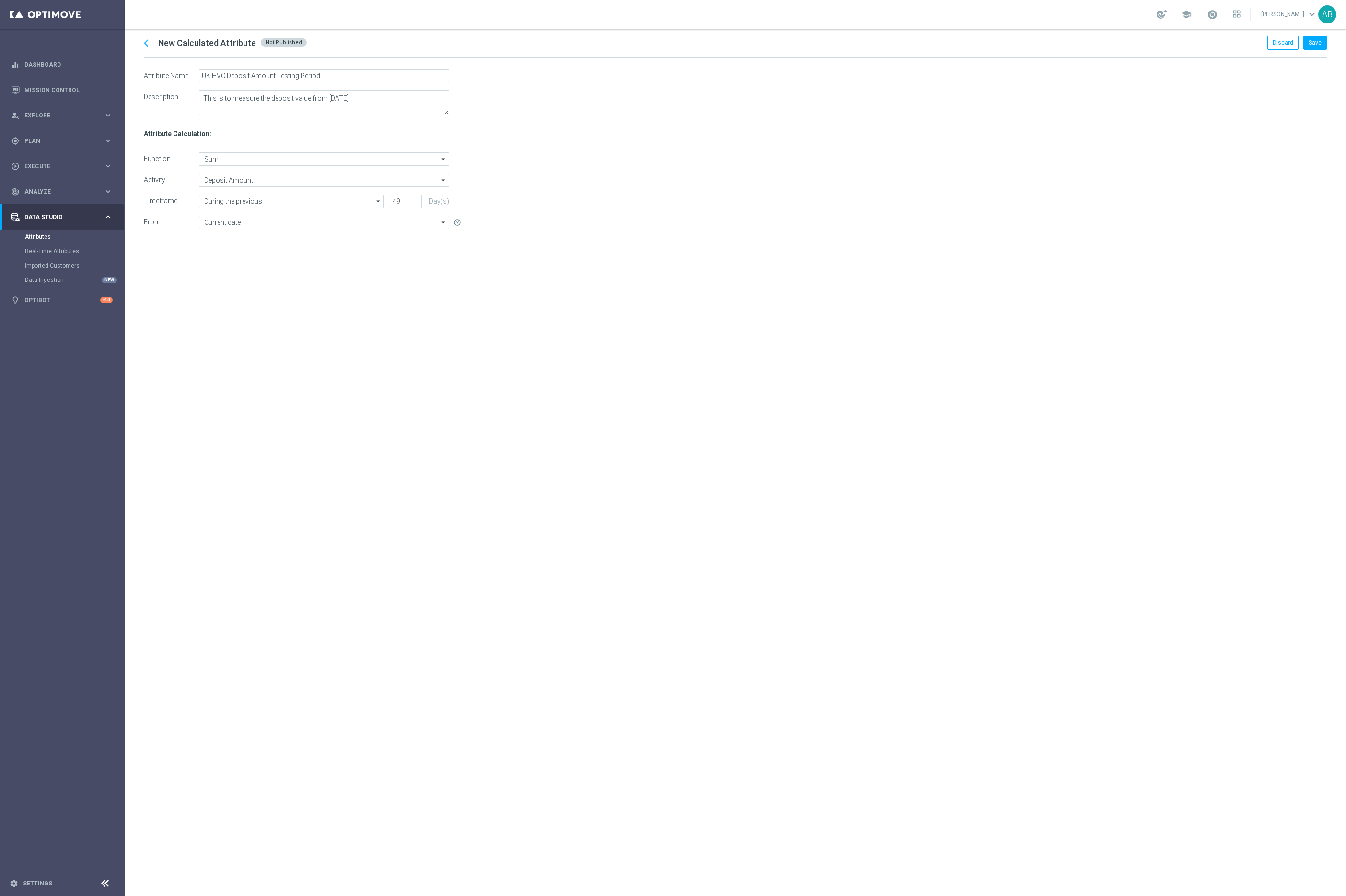
click at [178, 73] on p "Attribute Name" at bounding box center [171, 76] width 55 height 9
copy p "Attribute Name"
click at [254, 76] on input "UK HVC Deposit Amount Testing Period" at bounding box center [324, 76] width 250 height 14
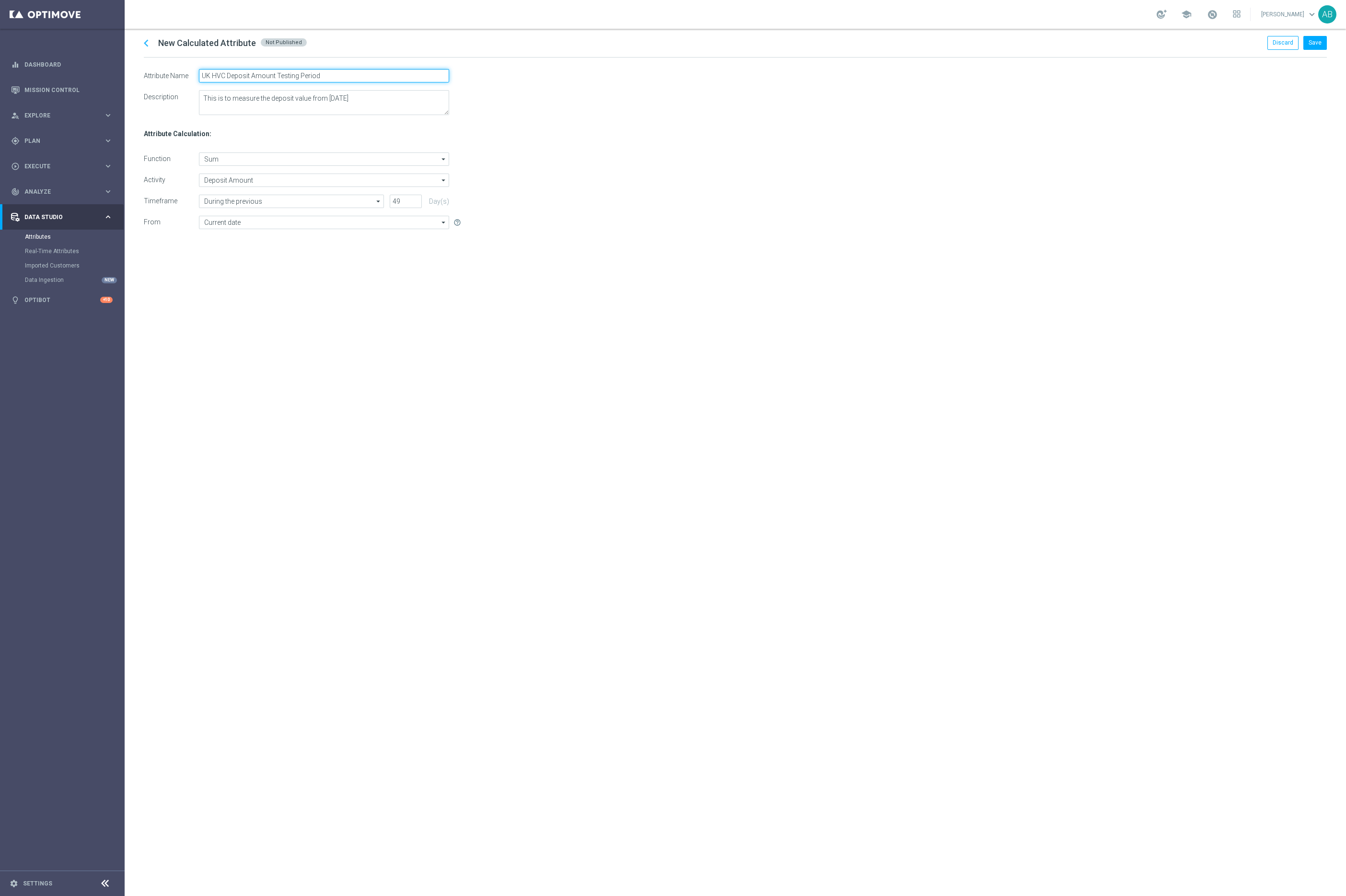
click at [254, 76] on input "UK HVC Deposit Amount Testing Period" at bounding box center [324, 76] width 250 height 14
click at [1315, 41] on button "Save" at bounding box center [1315, 43] width 24 height 14
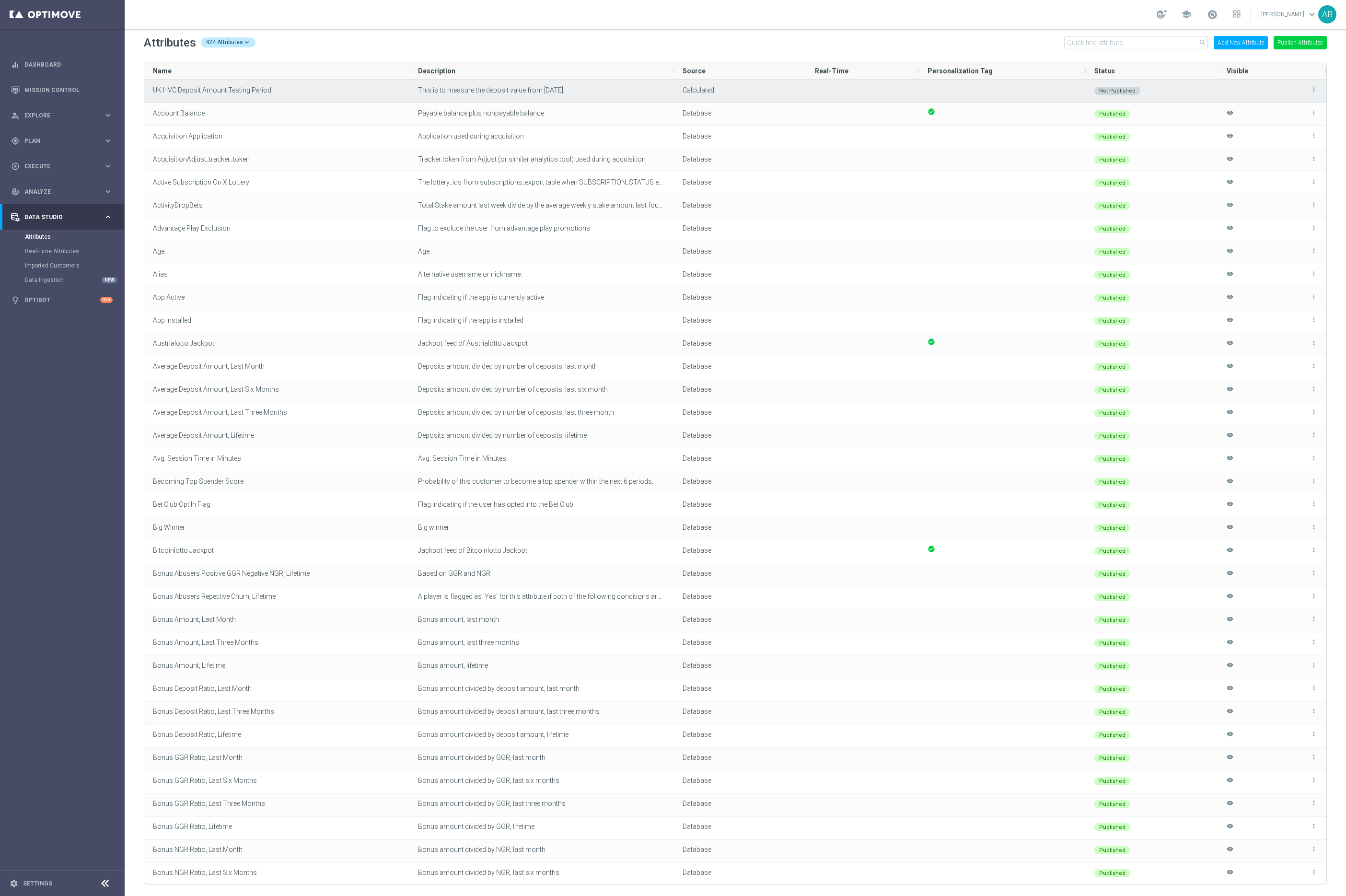
click at [1316, 91] on icon "more_vert" at bounding box center [1314, 89] width 7 height 7
click at [1302, 86] on li "edit Edit" at bounding box center [1293, 86] width 39 height 14
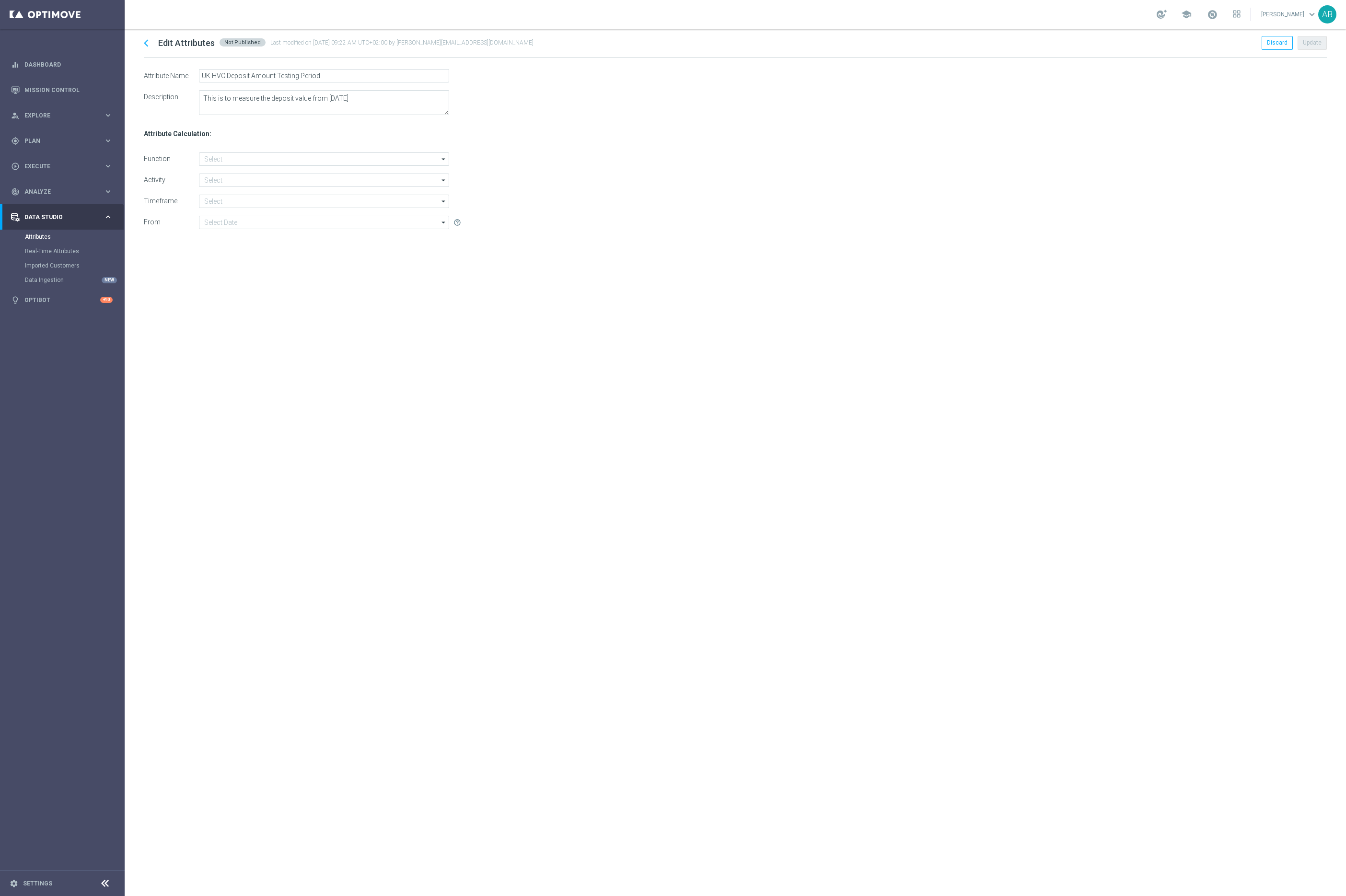
type input "Sum"
type input "Deposit Amount"
type input "During the previous"
type input "Current date"
click at [236, 223] on input "Current date" at bounding box center [324, 222] width 250 height 14
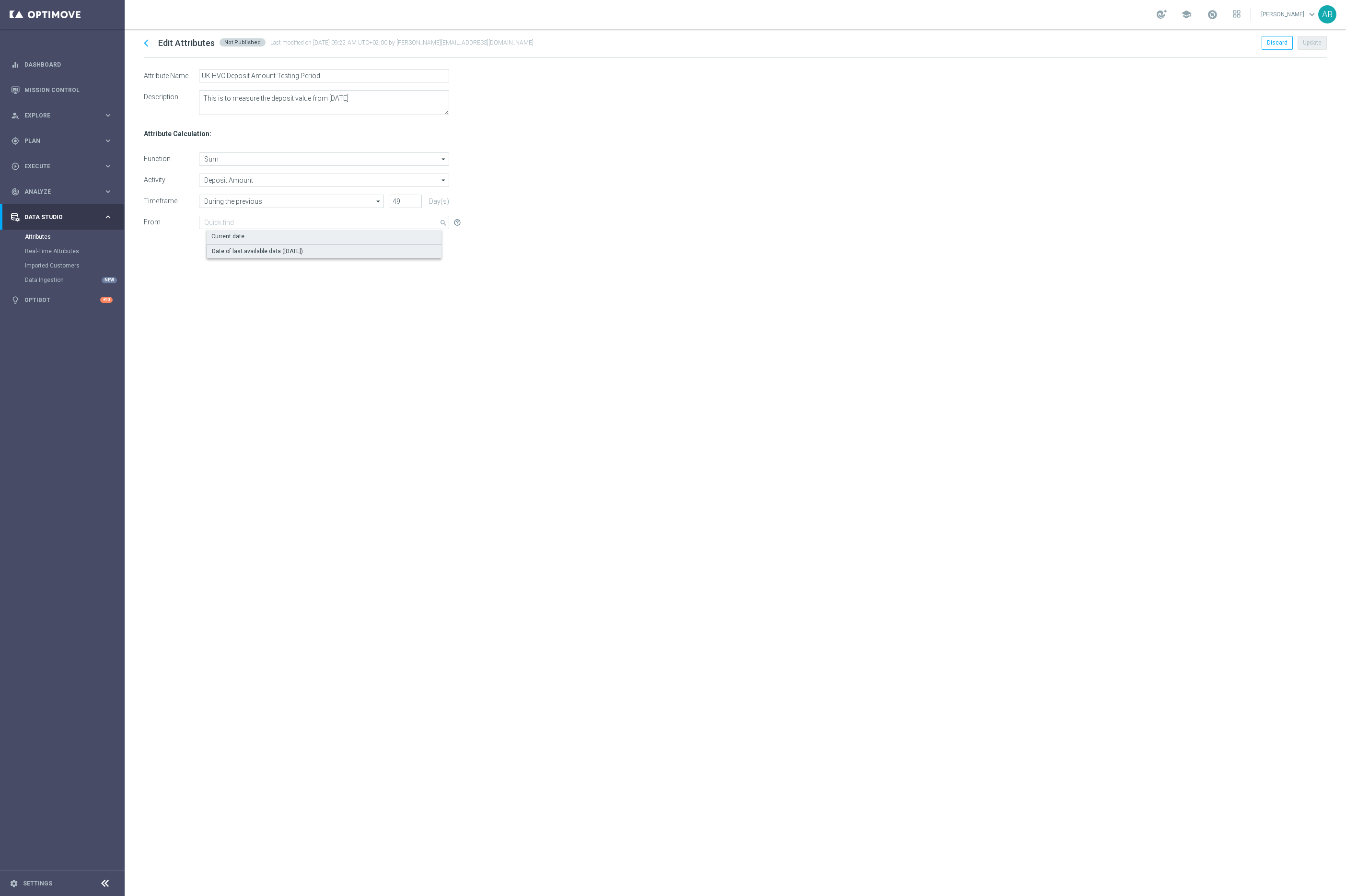
click at [236, 248] on div "Date of last available data ([DATE])" at bounding box center [258, 251] width 91 height 9
type input "Date of last available data ([DATE])"
click at [406, 355] on div "chevron_left Edit Attributes Not Published Last modified on [DATE] 09:22 AM UTC…" at bounding box center [735, 463] width 1222 height 867
click at [1314, 41] on button "Update" at bounding box center [1312, 43] width 29 height 14
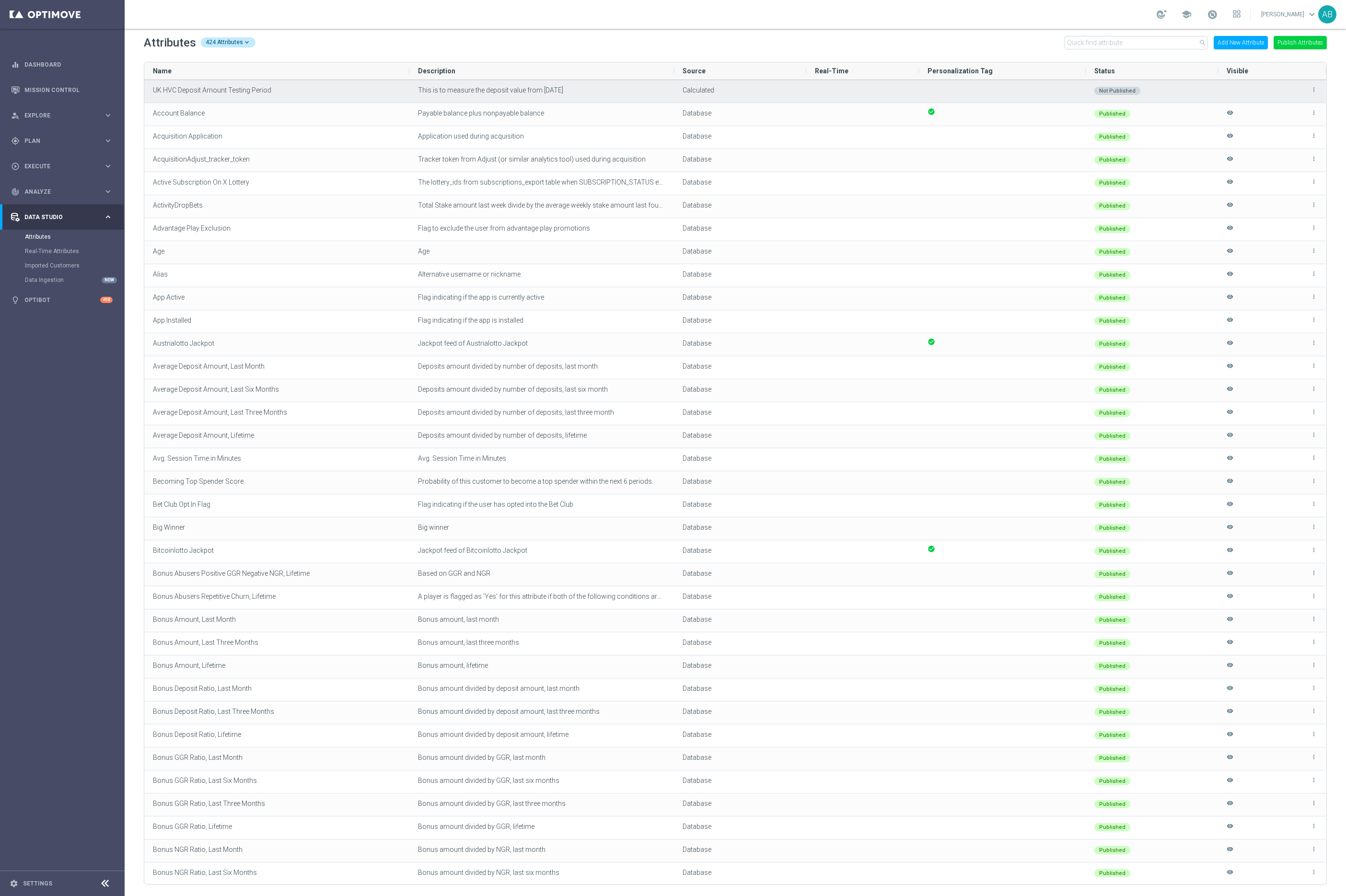
click at [1313, 89] on icon "more_vert" at bounding box center [1314, 89] width 7 height 7
click at [1257, 62] on div "Visible" at bounding box center [1268, 70] width 83 height 17
click at [232, 90] on span "UK HVC Deposit Amount Testing Period" at bounding box center [212, 90] width 118 height 8
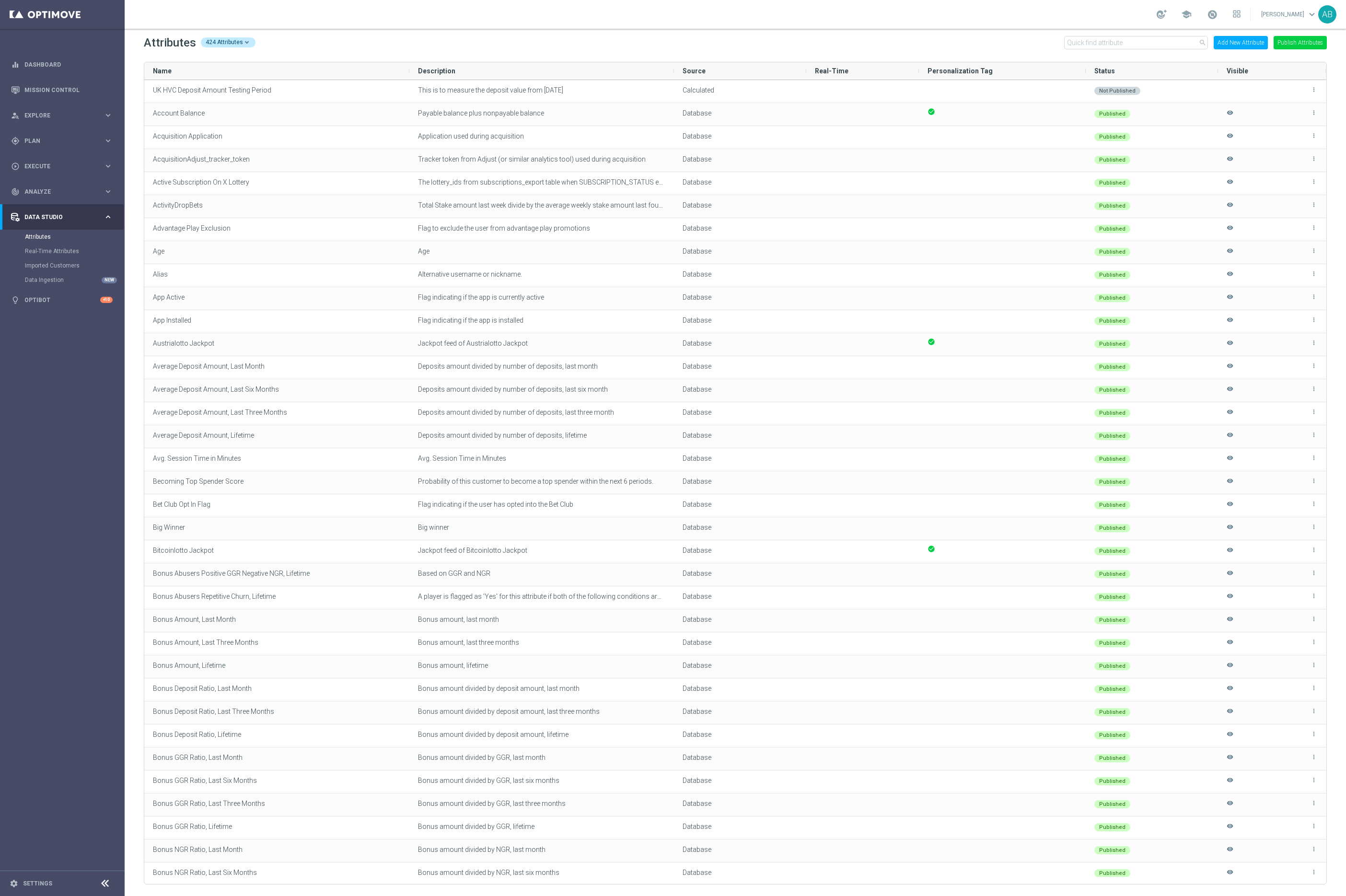
drag, startPoint x: 280, startPoint y: 95, endPoint x: 142, endPoint y: 95, distance: 138.0
click at [142, 95] on div "Attributes 424 Attributes search Add New Attribute Publish Attributes Drag here…" at bounding box center [735, 463] width 1222 height 867
drag, startPoint x: 147, startPoint y: 89, endPoint x: 264, endPoint y: 86, distance: 117.0
click at [264, 87] on div "UK HVC Deposit Amount Testing Period" at bounding box center [277, 91] width 265 height 23
drag, startPoint x: 284, startPoint y: 89, endPoint x: 175, endPoint y: 85, distance: 109.1
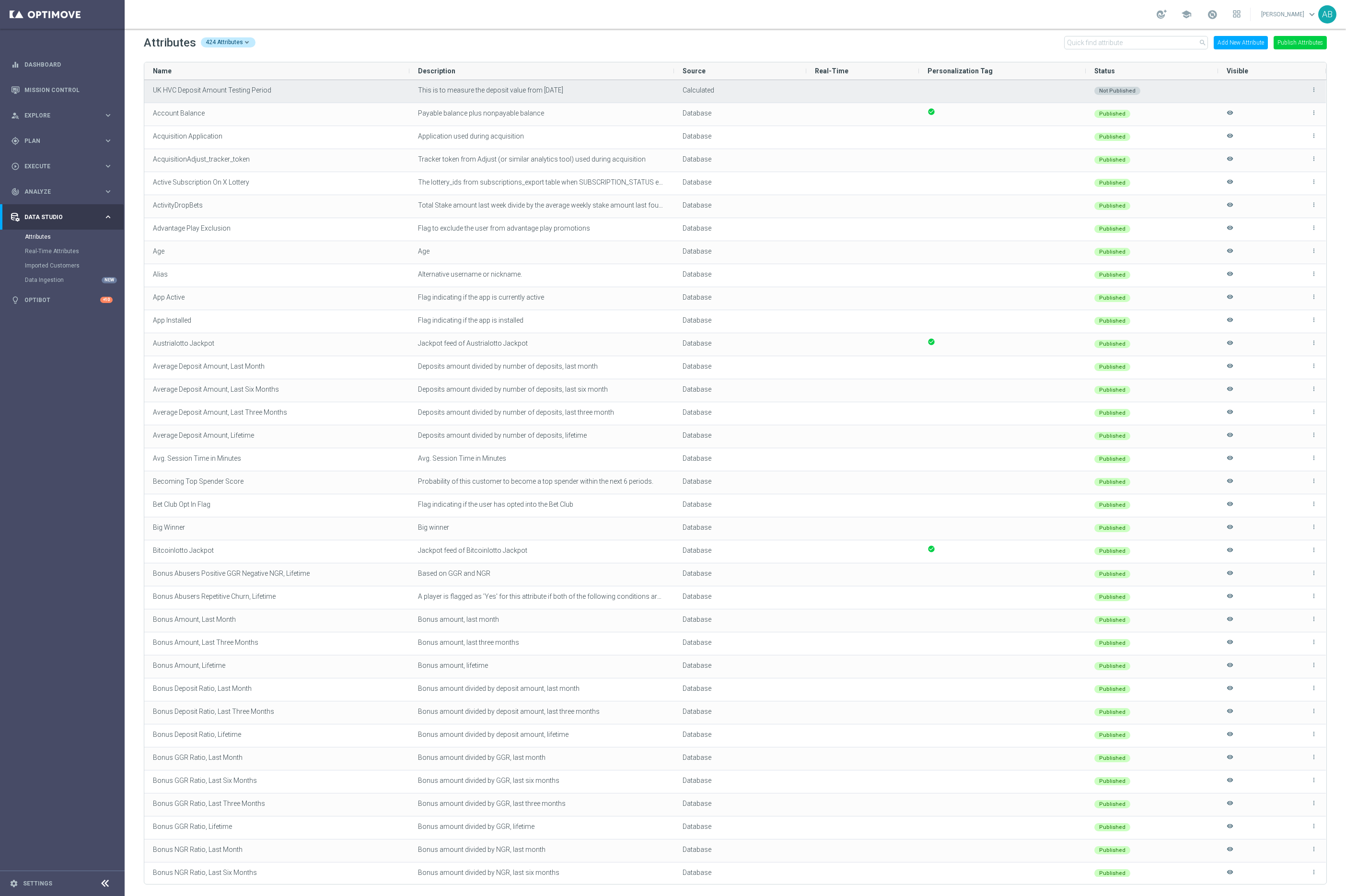
click at [175, 85] on div "UK HVC Deposit Amount Testing Period" at bounding box center [277, 91] width 265 height 23
click at [1239, 40] on button "Add New Attribute" at bounding box center [1241, 43] width 54 height 14
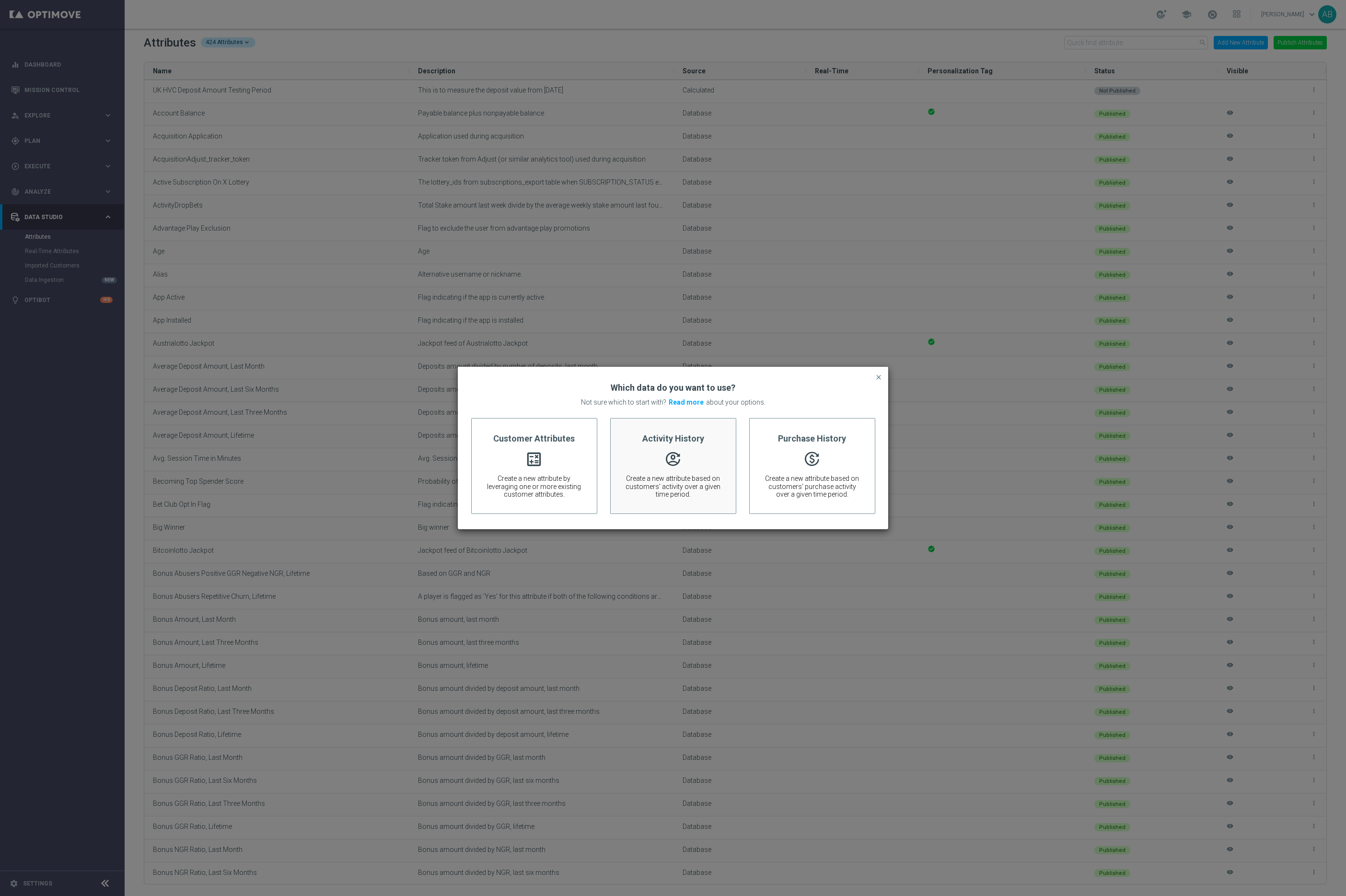
click at [665, 445] on div "Activity History  Create a new attribute based on customers’ activity over a g…" at bounding box center [673, 466] width 126 height 96
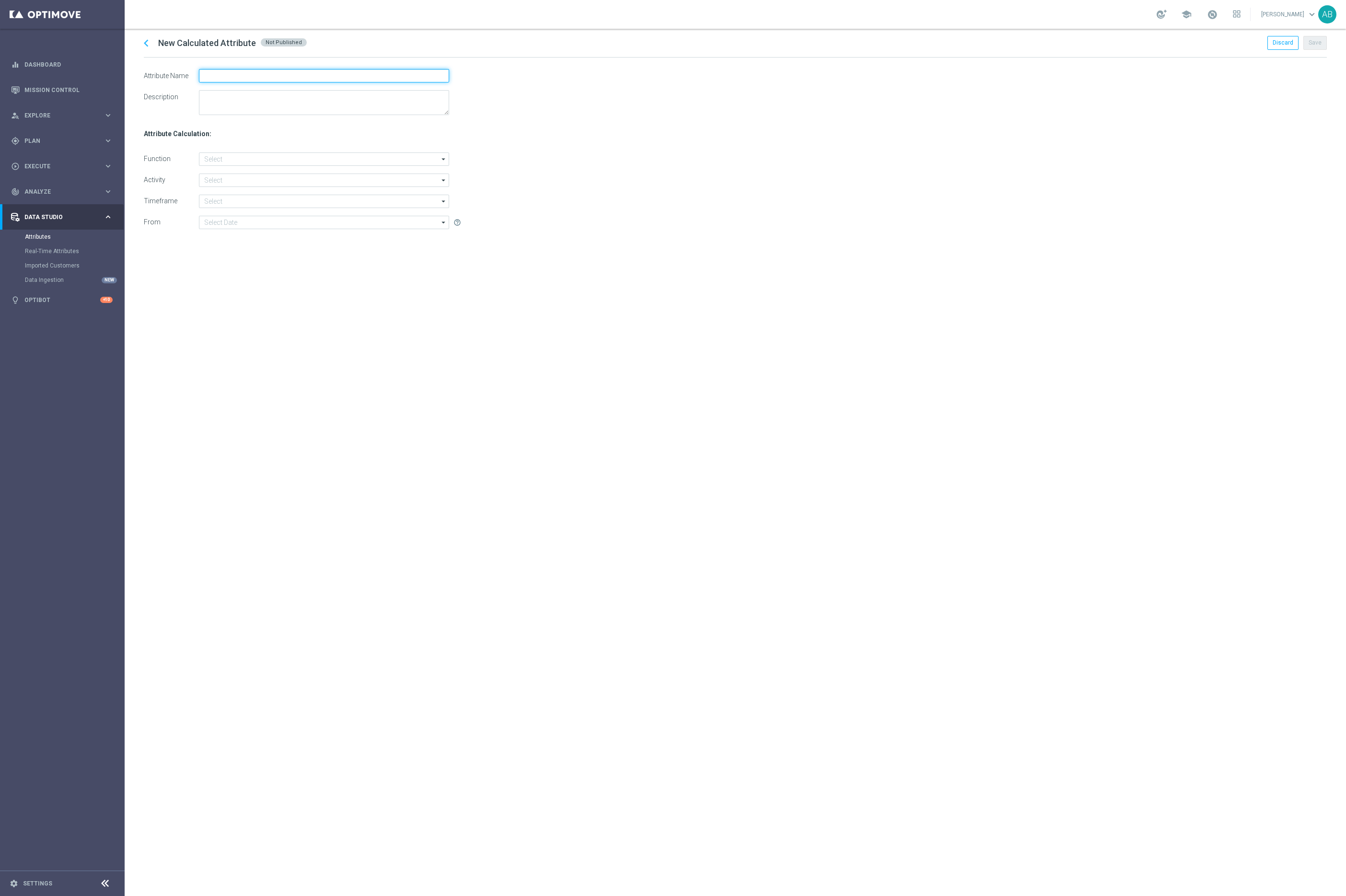
click at [233, 76] on input "text" at bounding box center [324, 76] width 250 height 14
paste input "UK HVC Deposit Amount Testing Period"
click at [232, 78] on input "UK HVC Deposit Amount Testing Period" at bounding box center [324, 76] width 250 height 14
type input "UK HVC GGR Amount Testing Period"
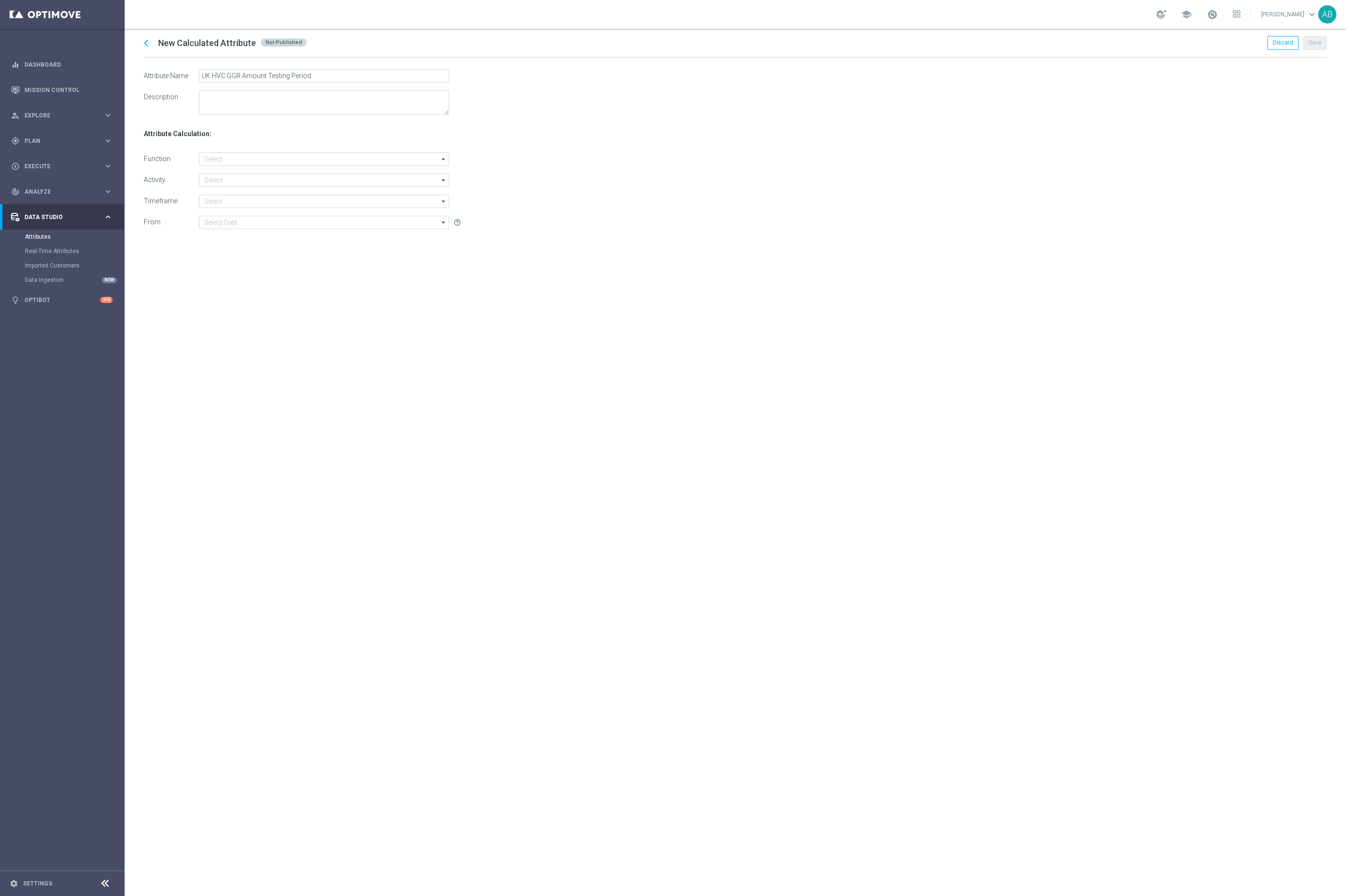
click at [371, 346] on div "chevron_left New Calculated Attribute Not Published Discard Save Attribute Name…" at bounding box center [735, 463] width 1222 height 867
click at [252, 97] on textarea at bounding box center [324, 102] width 250 height 25
type textarea "g"
click at [415, 494] on div "chevron_left New Calculated Attribute Not Published Discard Save Attribute Name…" at bounding box center [735, 463] width 1222 height 867
click at [227, 107] on textarea at bounding box center [324, 102] width 250 height 25
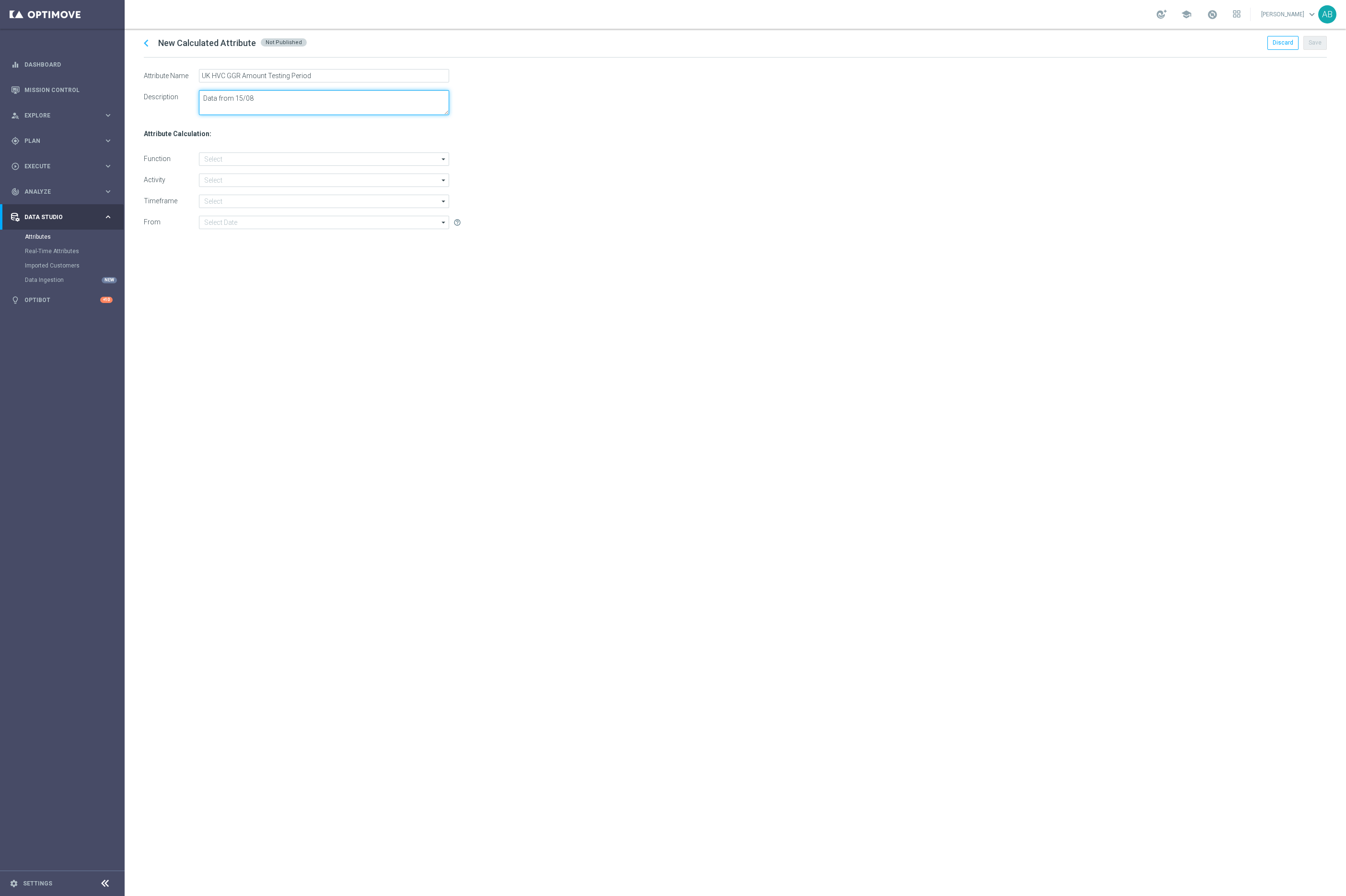
type textarea "Data from 15/08"
click at [381, 386] on div "chevron_left New Calculated Attribute Not Published Discard Save Attribute Name…" at bounding box center [735, 463] width 1222 height 867
click at [210, 160] on input at bounding box center [324, 159] width 250 height 14
click at [231, 213] on div "Sum" at bounding box center [332, 216] width 250 height 14
type input "Sum"
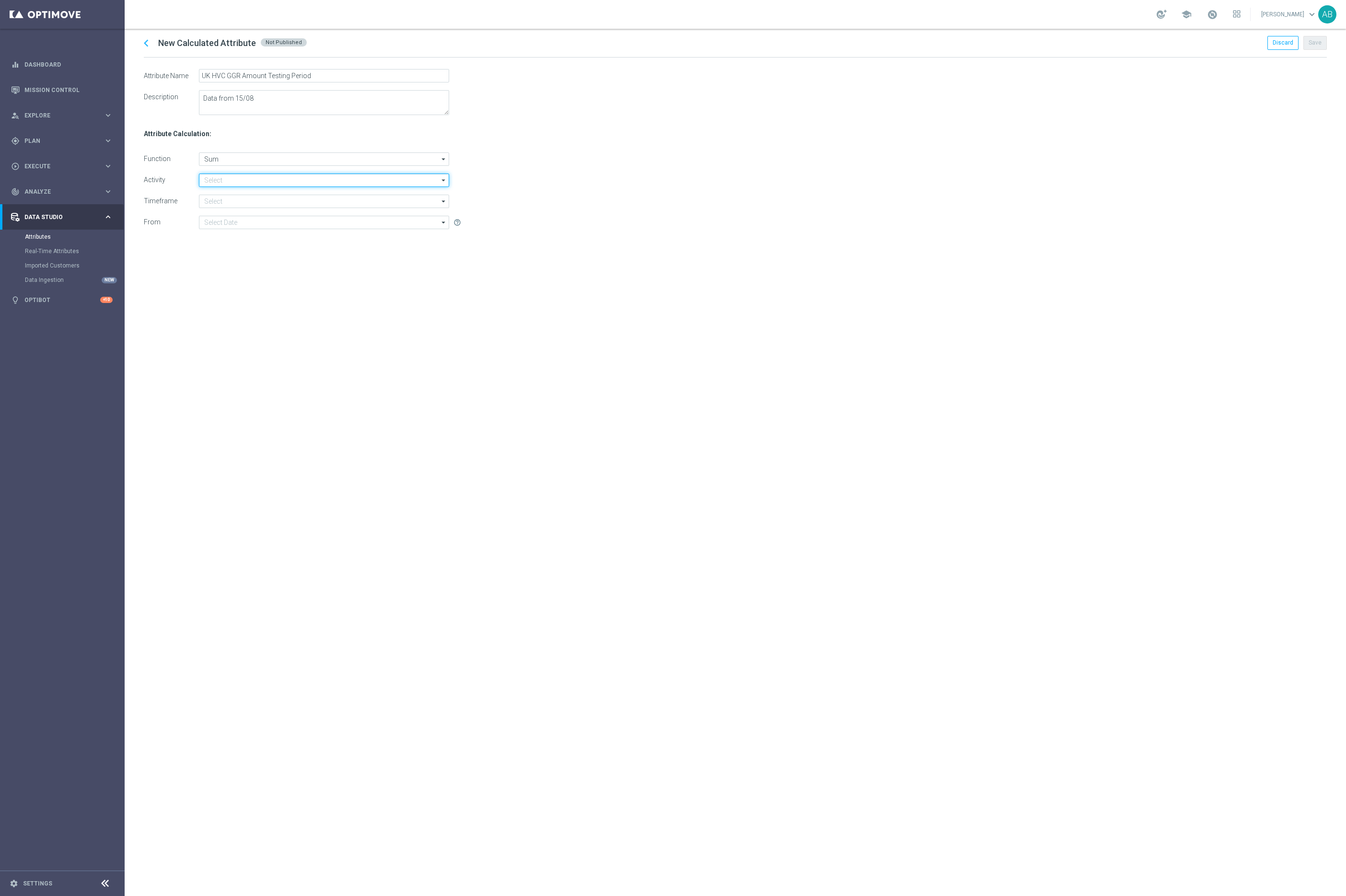
click at [213, 183] on input at bounding box center [324, 180] width 250 height 14
click at [239, 296] on div "Total GGR" at bounding box center [332, 294] width 250 height 14
type input "Total GGR"
click at [265, 301] on div "chevron_left New Calculated Attribute Not Published Discard Save Attribute Name…" at bounding box center [735, 463] width 1222 height 867
click at [223, 198] on input at bounding box center [324, 201] width 250 height 14
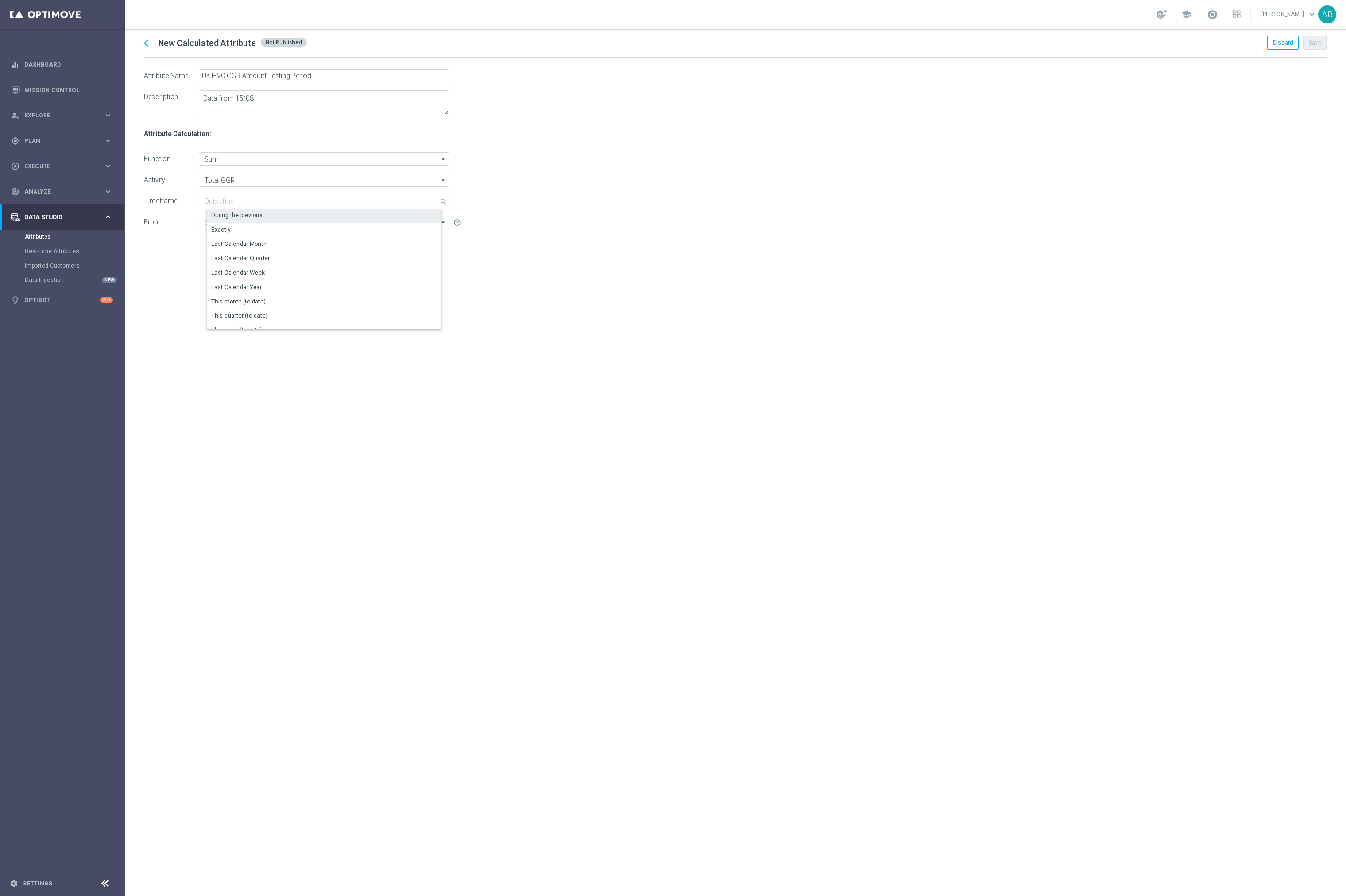
click at [226, 216] on div "During the previous" at bounding box center [237, 215] width 52 height 9
type input "During the previous"
click at [414, 199] on input "33" at bounding box center [406, 201] width 32 height 14
click at [414, 199] on input "34" at bounding box center [406, 201] width 32 height 14
click at [414, 199] on input "35" at bounding box center [406, 201] width 32 height 14
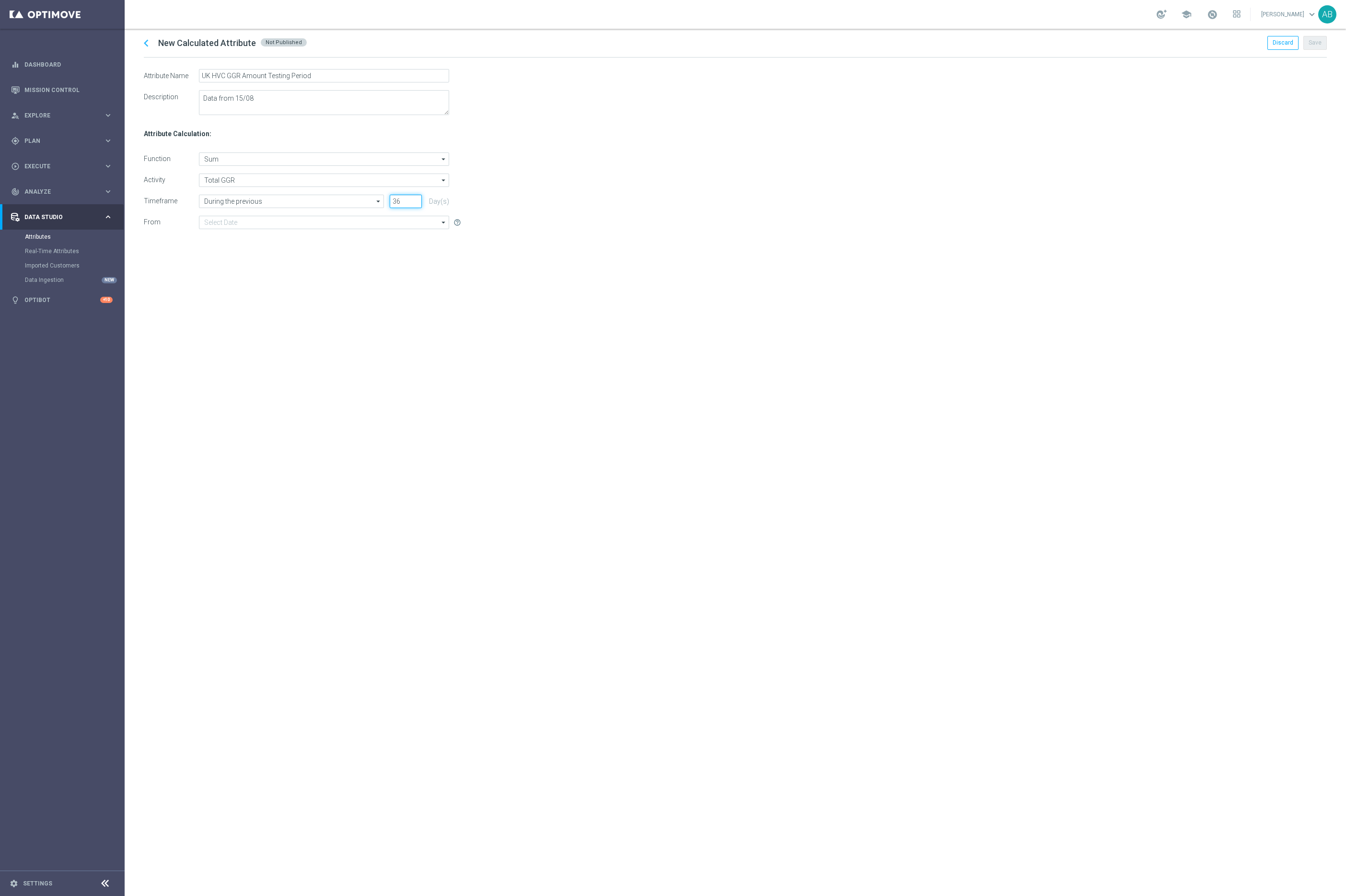
click at [414, 199] on input "36" at bounding box center [406, 201] width 32 height 14
click at [414, 199] on input "37" at bounding box center [406, 201] width 32 height 14
click at [414, 199] on input "38" at bounding box center [406, 201] width 32 height 14
click at [414, 199] on input "39" at bounding box center [406, 201] width 32 height 14
click at [414, 199] on input "40" at bounding box center [406, 201] width 32 height 14
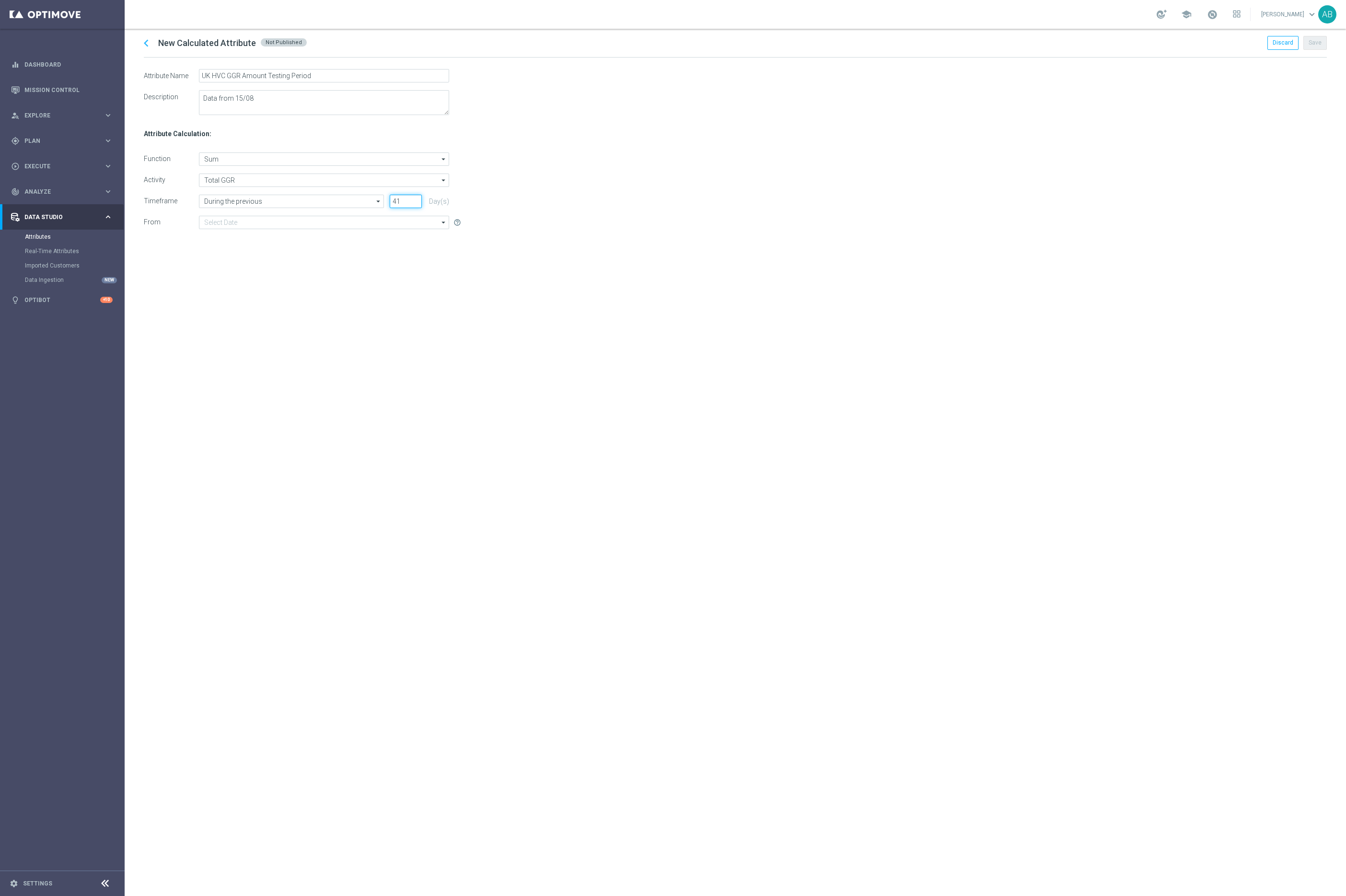
click at [414, 199] on input "41" at bounding box center [406, 201] width 32 height 14
click at [414, 199] on input "42" at bounding box center [406, 201] width 32 height 14
click at [414, 199] on input "43" at bounding box center [406, 201] width 32 height 14
click at [414, 199] on input "44" at bounding box center [406, 201] width 32 height 14
click at [414, 199] on input "45" at bounding box center [406, 201] width 32 height 14
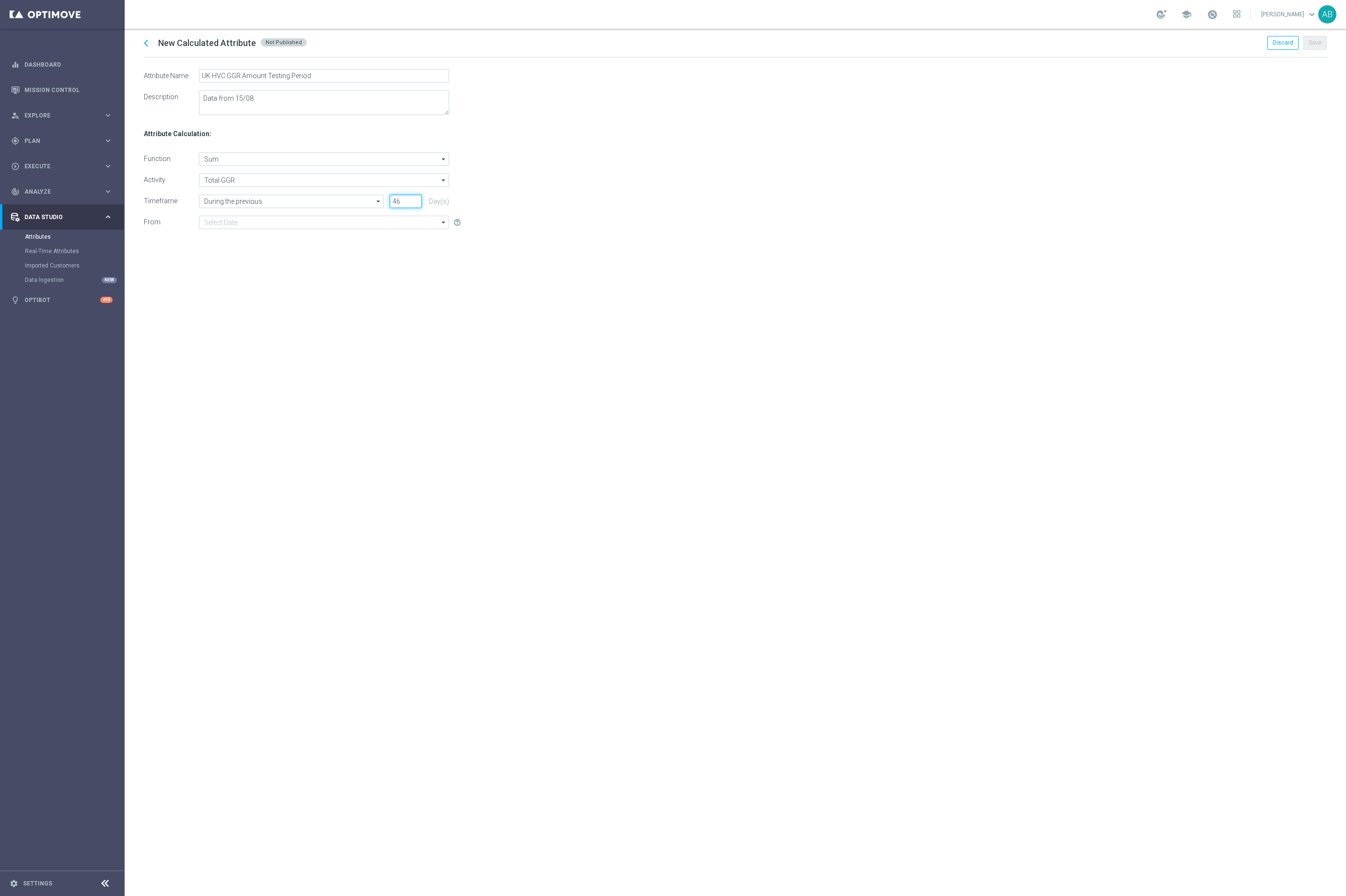
click at [414, 199] on input "46" at bounding box center [406, 201] width 32 height 14
click at [414, 199] on input "47" at bounding box center [406, 201] width 32 height 14
click at [414, 199] on input "48" at bounding box center [406, 201] width 32 height 14
type input "49"
click at [414, 199] on input "49" at bounding box center [406, 201] width 32 height 14
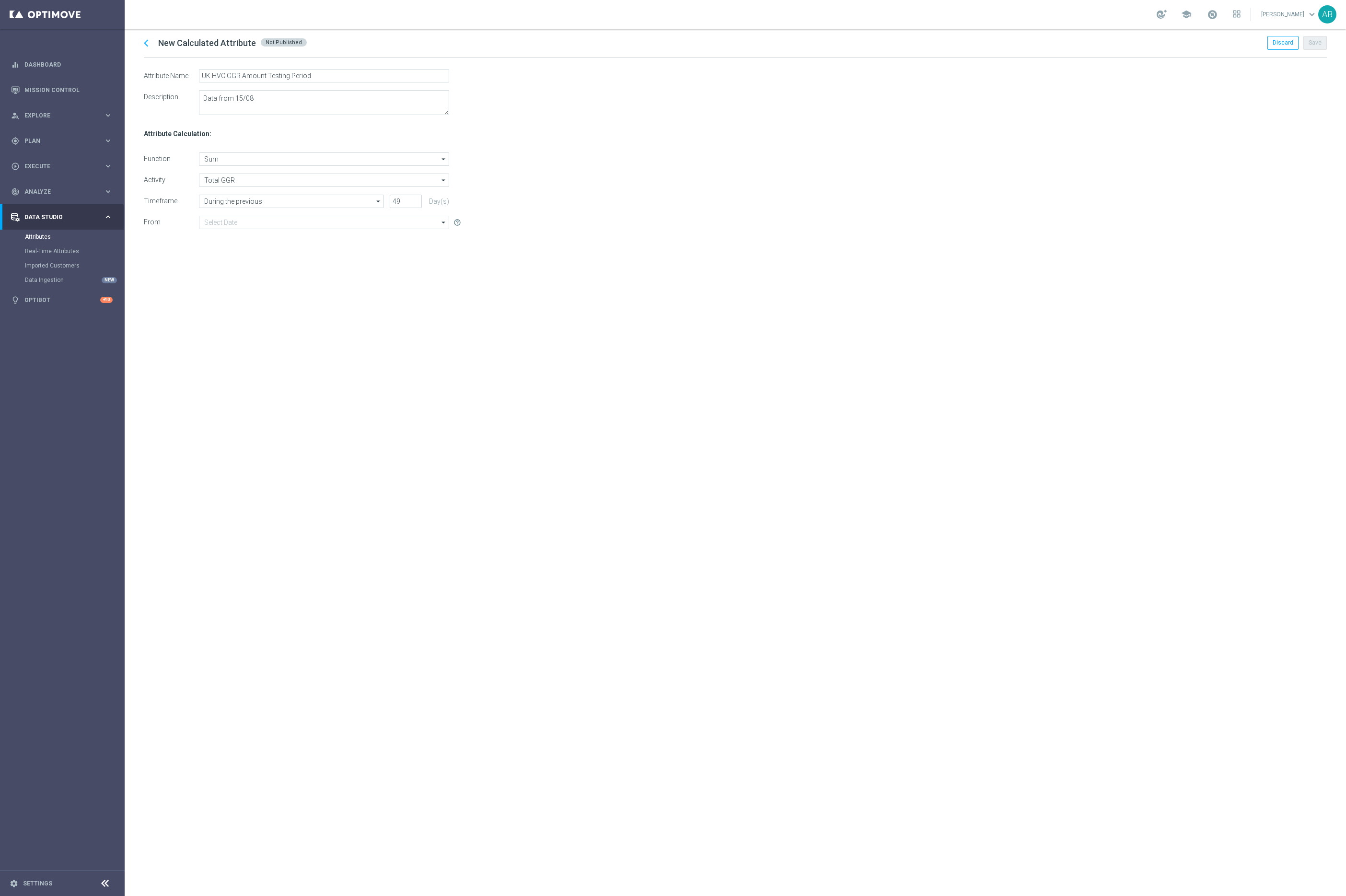
click at [441, 224] on icon "arrow_drop_down" at bounding box center [444, 222] width 9 height 12
click at [345, 251] on div "Date of last available data ([DATE])" at bounding box center [332, 251] width 250 height 14
type input "Date of last available data ([DATE])"
click at [556, 356] on div "chevron_left New Calculated Attribute Not Published Discard Save Attribute Name…" at bounding box center [735, 463] width 1222 height 867
click at [1318, 44] on button "Save" at bounding box center [1315, 43] width 24 height 14
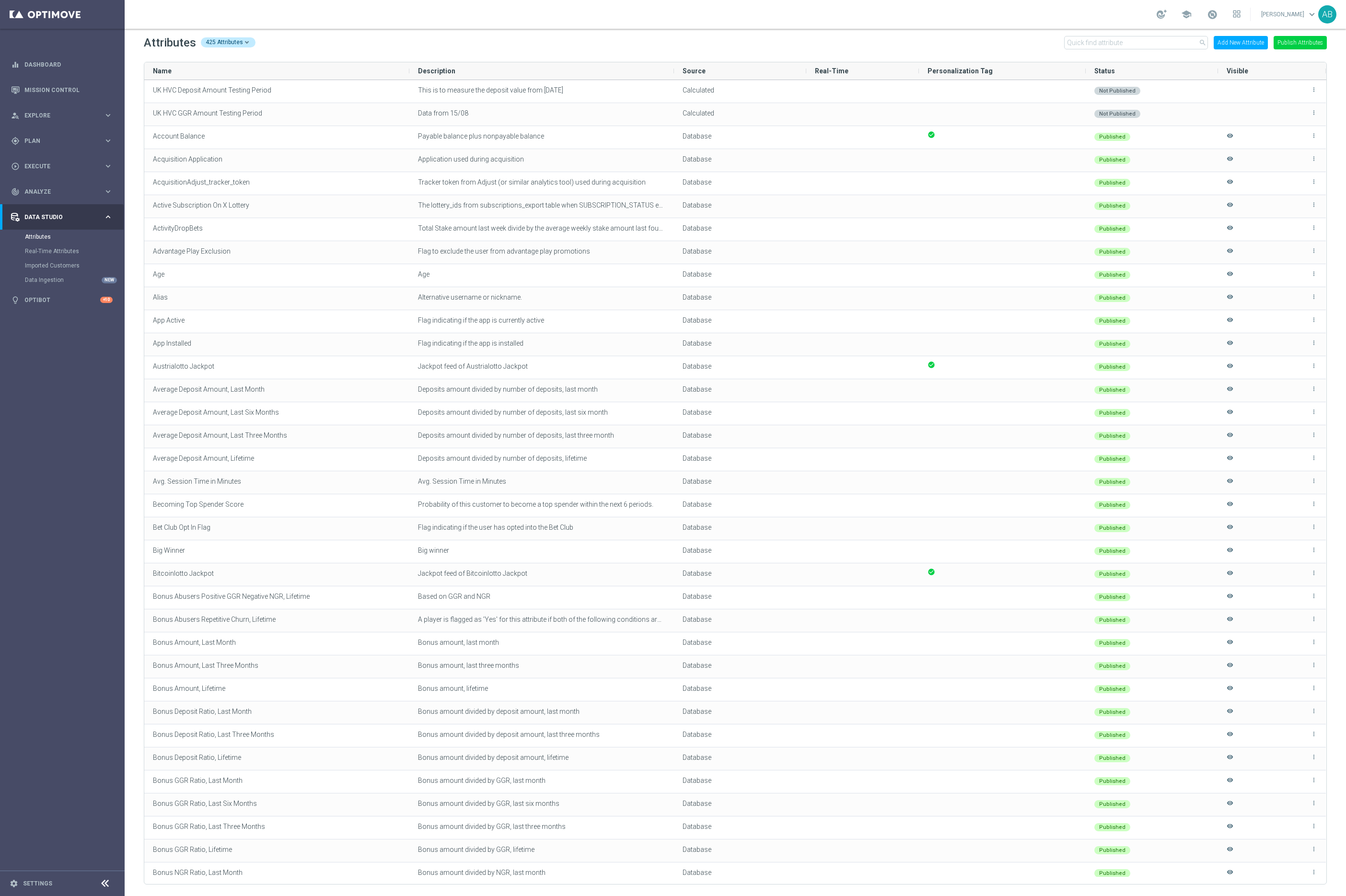
click at [1228, 44] on button "Add New Attribute" at bounding box center [1241, 43] width 54 height 14
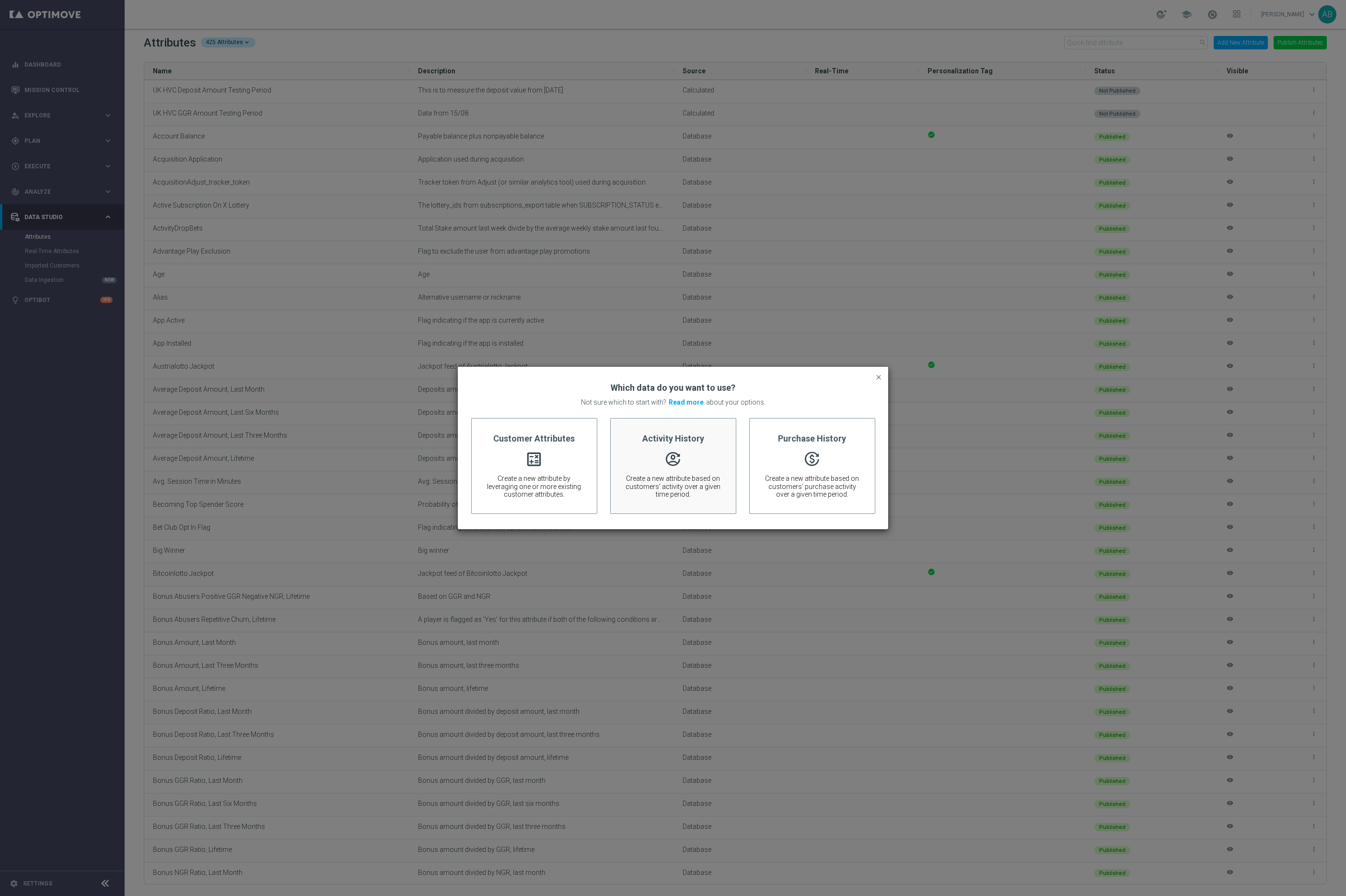
click at [674, 464] on span "" at bounding box center [673, 459] width 97 height 11
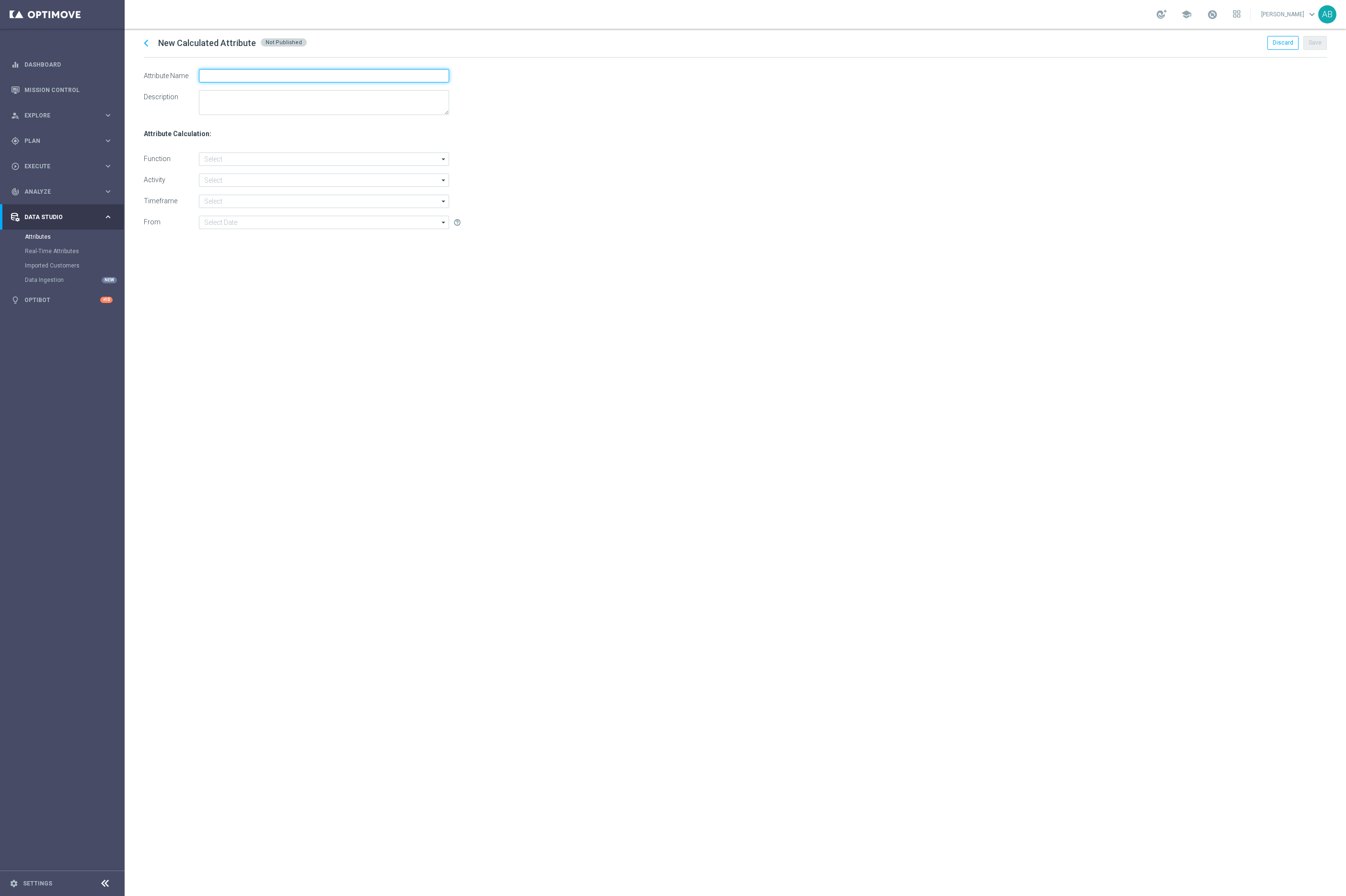
click at [226, 76] on input "text" at bounding box center [324, 76] width 250 height 14
paste input "UK HVC Deposit Amount Testing Period"
click at [239, 79] on input "UK HVC Deposit Amount Testing Period" at bounding box center [324, 76] width 250 height 14
type input "UK HVC NGR Amount Testing Period"
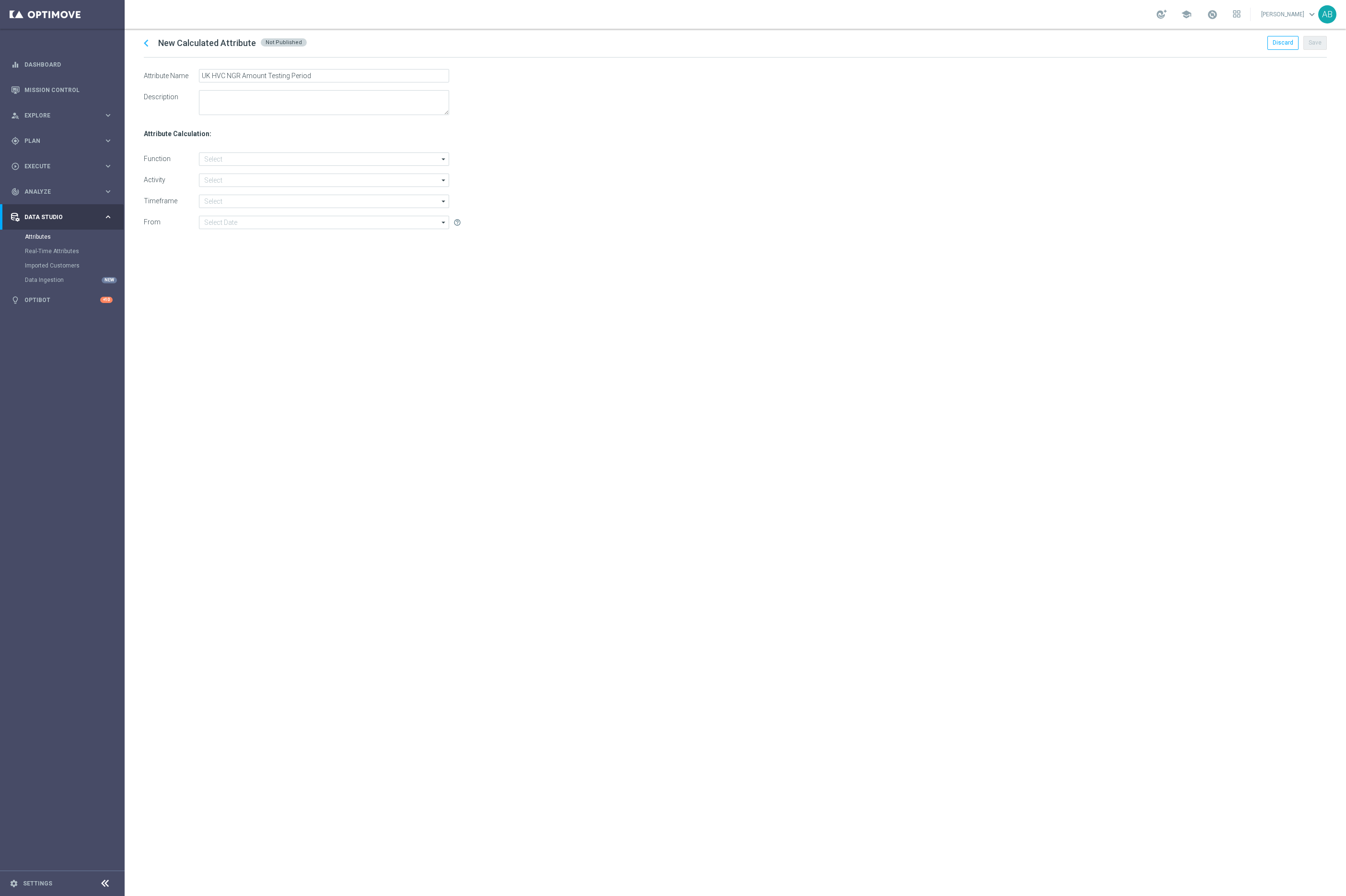
click at [300, 314] on div "chevron_left New Calculated Attribute Not Published Discard Save Attribute Name…" at bounding box center [735, 463] width 1222 height 867
click at [223, 106] on textarea at bounding box center [324, 102] width 250 height 25
type textarea "Data fron 15/08"
click at [264, 366] on div "chevron_left New Calculated Attribute Not Published Discard Save Attribute Name…" at bounding box center [735, 463] width 1222 height 867
click at [220, 162] on input at bounding box center [324, 159] width 250 height 14
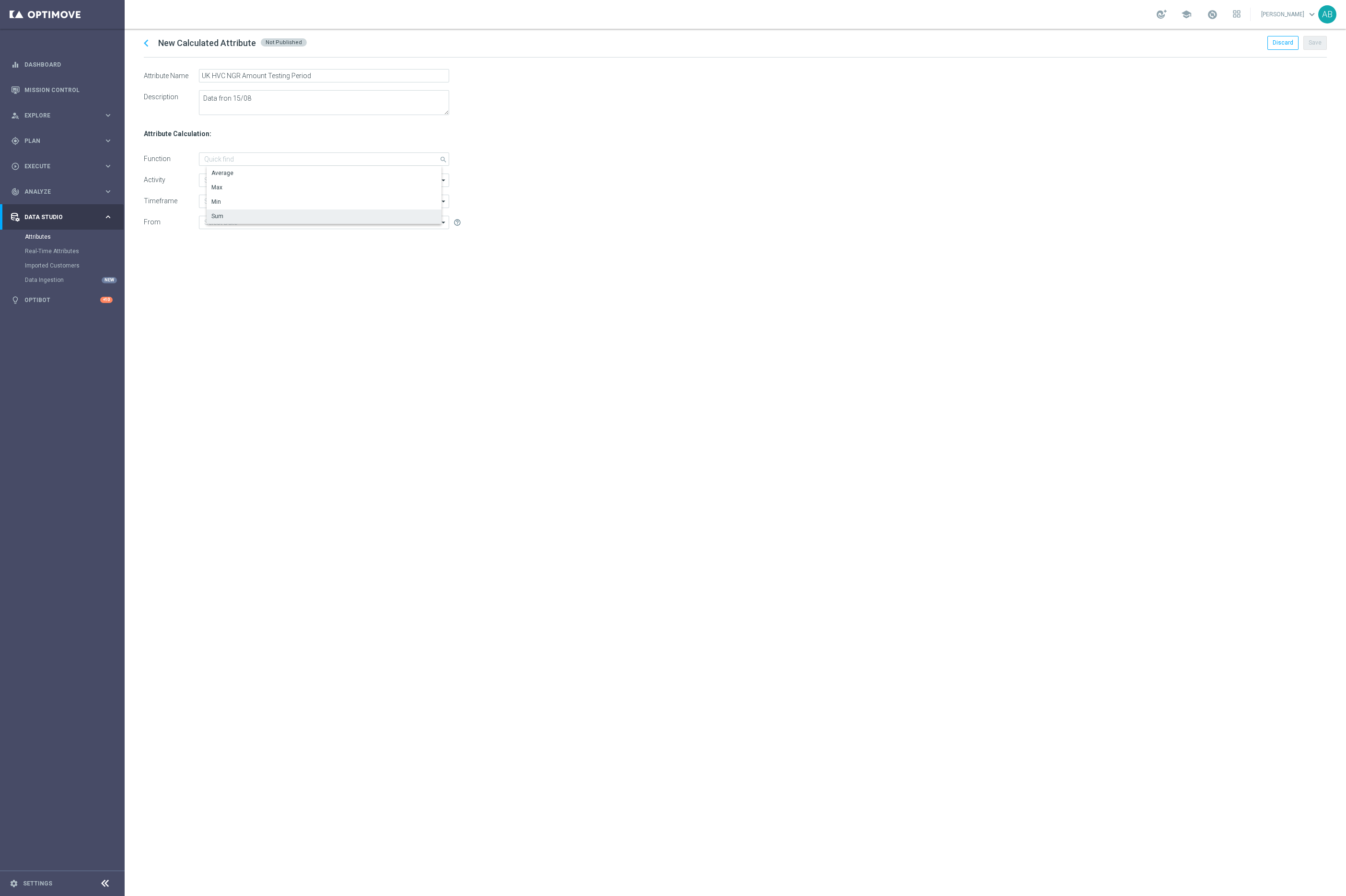
click at [226, 216] on div "Sum" at bounding box center [332, 216] width 250 height 14
type input "Sum"
click at [221, 179] on input at bounding box center [324, 180] width 250 height 14
click at [225, 192] on div "Total NGR" at bounding box center [225, 194] width 26 height 9
type input "Total NGR"
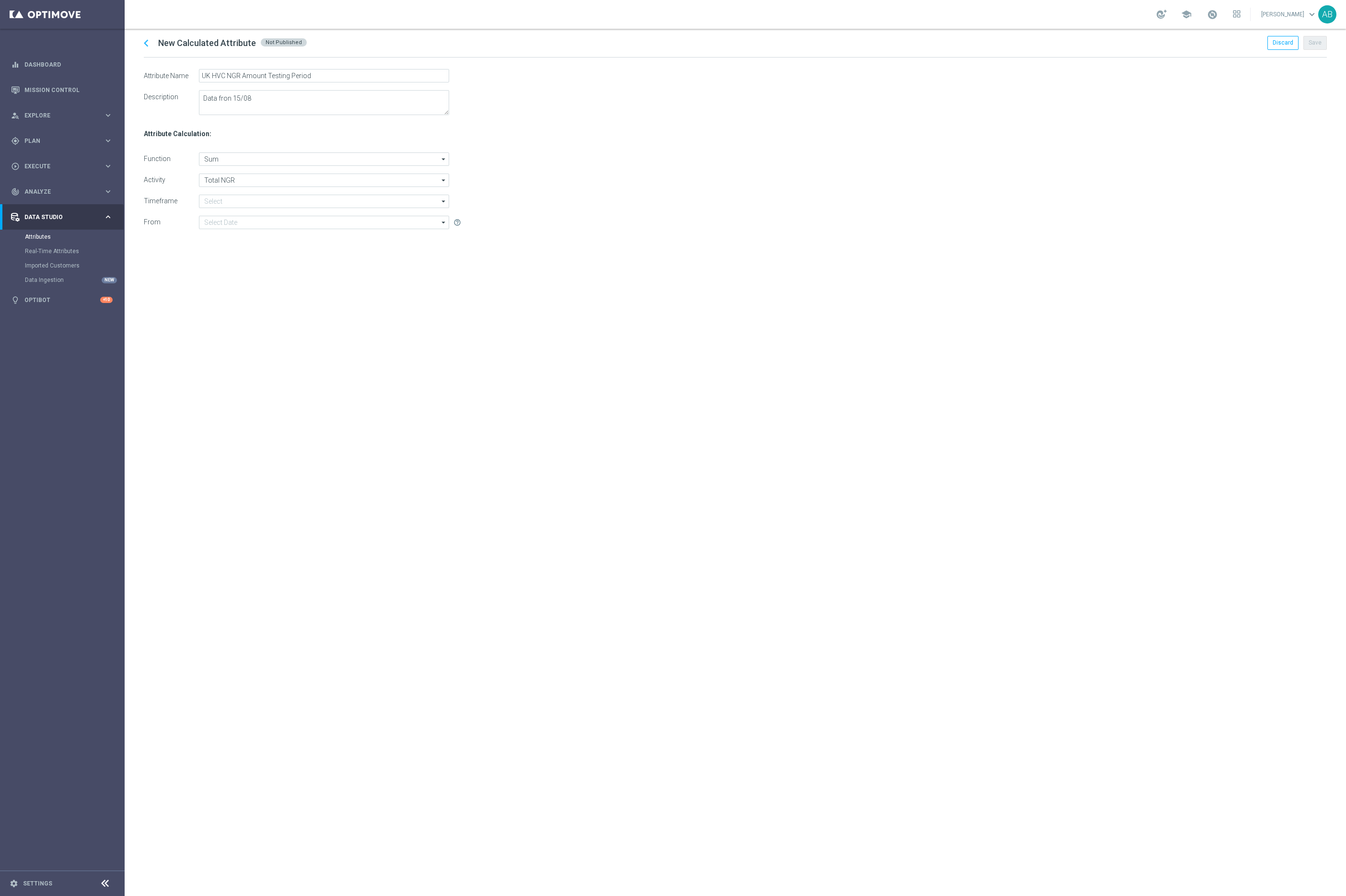
click at [267, 415] on div "chevron_left New Calculated Attribute Not Published Discard Save Attribute Name…" at bounding box center [735, 463] width 1222 height 867
click at [215, 202] on input at bounding box center [324, 201] width 250 height 14
click at [249, 215] on div "During the previous" at bounding box center [237, 215] width 52 height 9
type input "During the previous"
click at [418, 198] on input "43" at bounding box center [406, 201] width 32 height 14
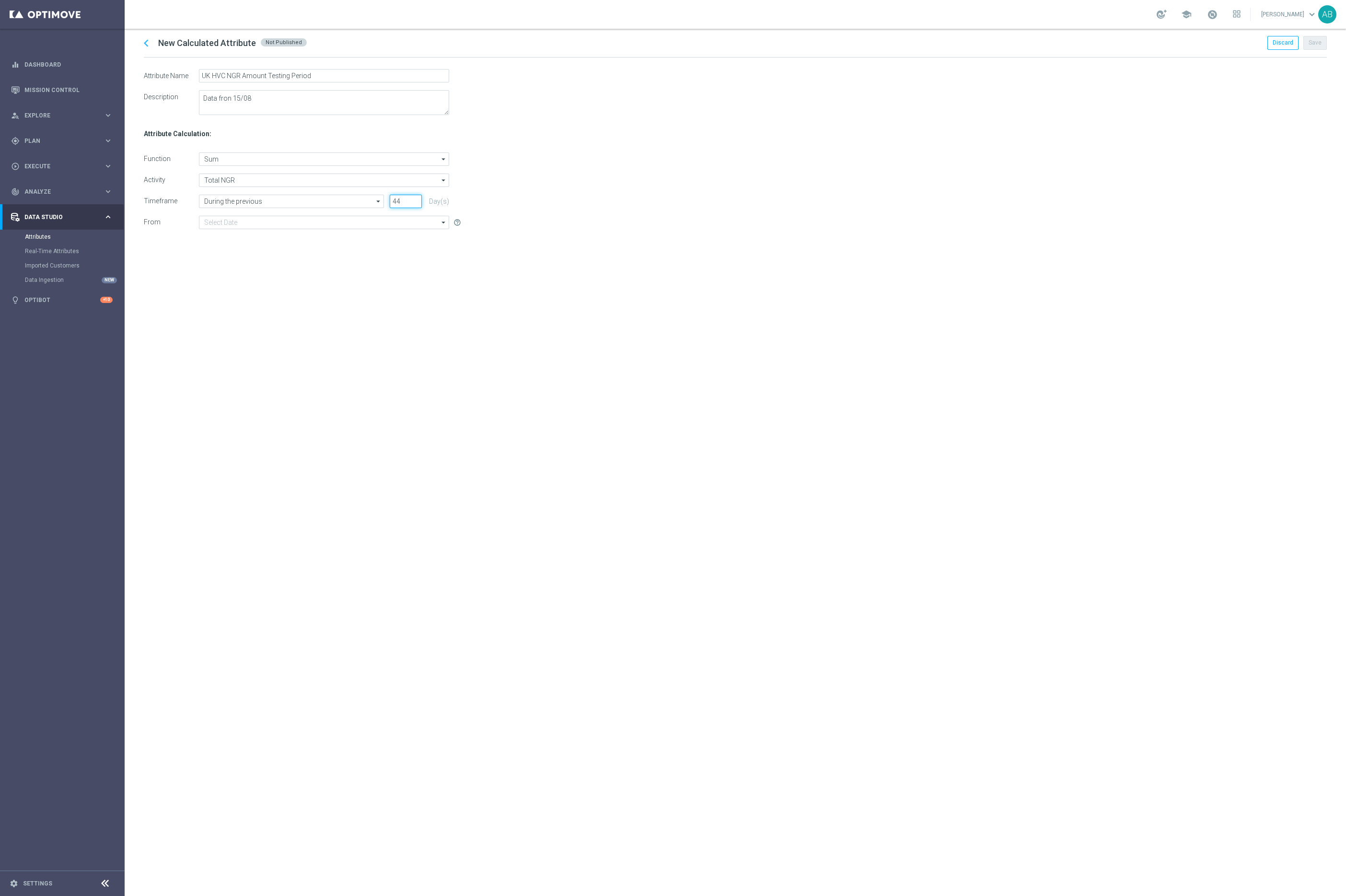
click at [418, 198] on input "44" at bounding box center [406, 201] width 32 height 14
click at [418, 198] on input "45" at bounding box center [406, 201] width 32 height 14
click at [418, 198] on input "46" at bounding box center [406, 201] width 32 height 14
click at [418, 198] on input "47" at bounding box center [406, 201] width 32 height 14
click at [418, 198] on input "48" at bounding box center [406, 201] width 32 height 14
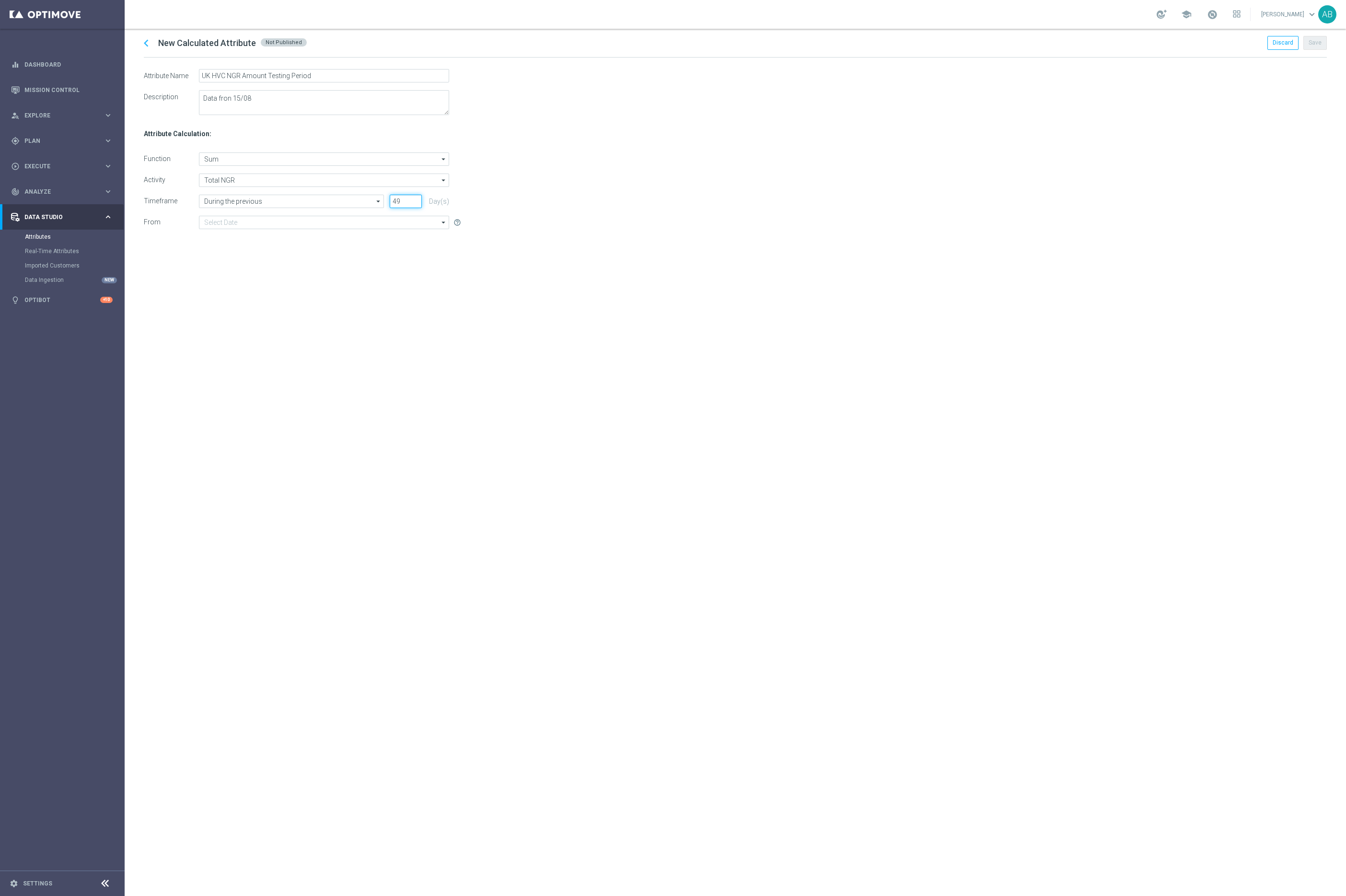
type input "49"
click at [418, 198] on input "49" at bounding box center [406, 201] width 32 height 14
click at [391, 253] on div "chevron_left New Calculated Attribute Not Published Discard Save Attribute Name…" at bounding box center [735, 463] width 1222 height 867
click at [300, 223] on input at bounding box center [324, 222] width 250 height 14
click at [280, 247] on div "Date of last available data ([DATE])" at bounding box center [257, 251] width 91 height 9
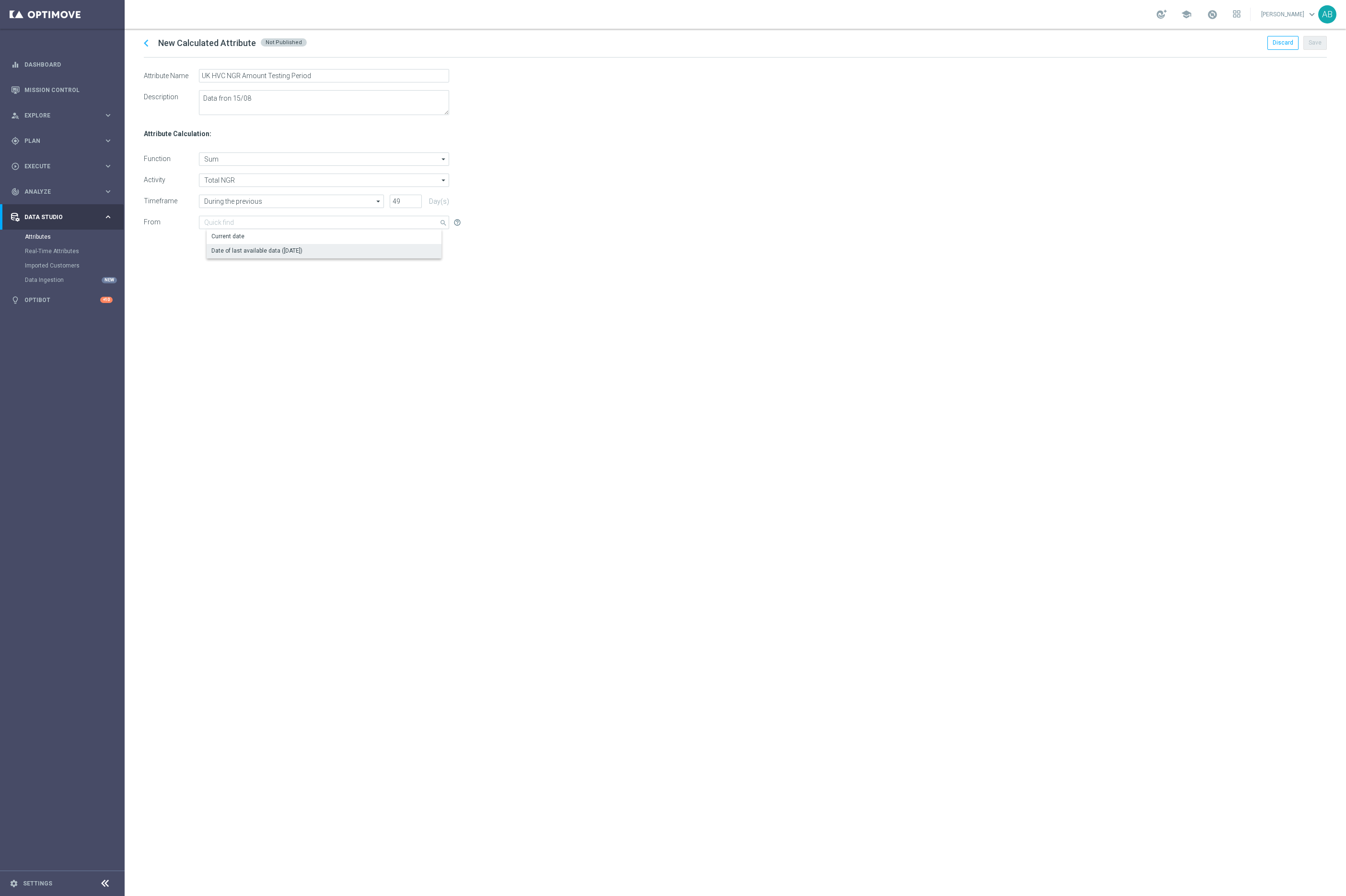
type input "Date of last available data ([DATE])"
click at [692, 386] on div "chevron_left New Calculated Attribute Not Published Discard Save Attribute Name…" at bounding box center [735, 463] width 1222 height 867
click at [1319, 45] on button "Save" at bounding box center [1315, 43] width 24 height 14
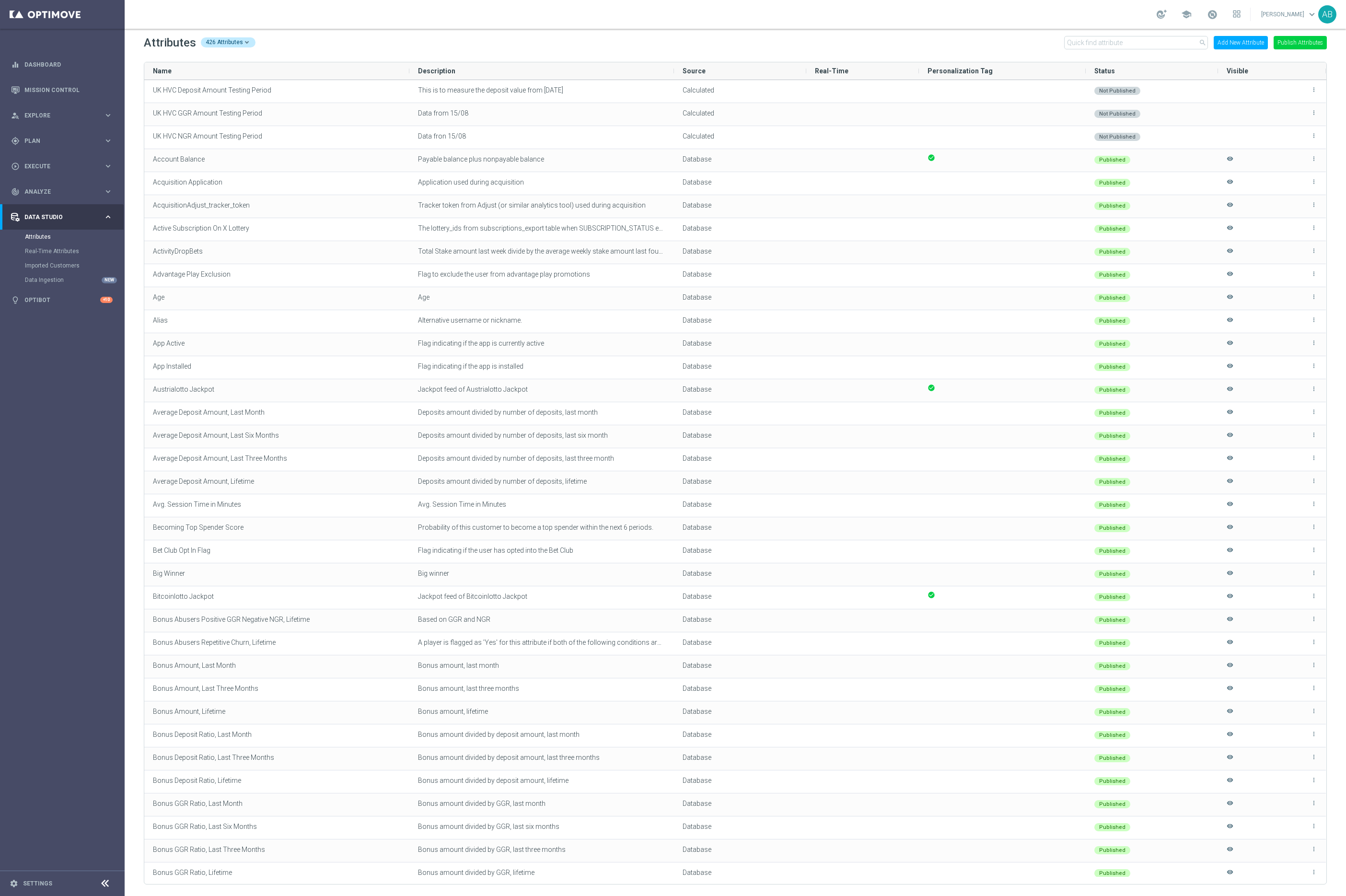
click at [1241, 44] on button "Add New Attribute" at bounding box center [1241, 43] width 54 height 14
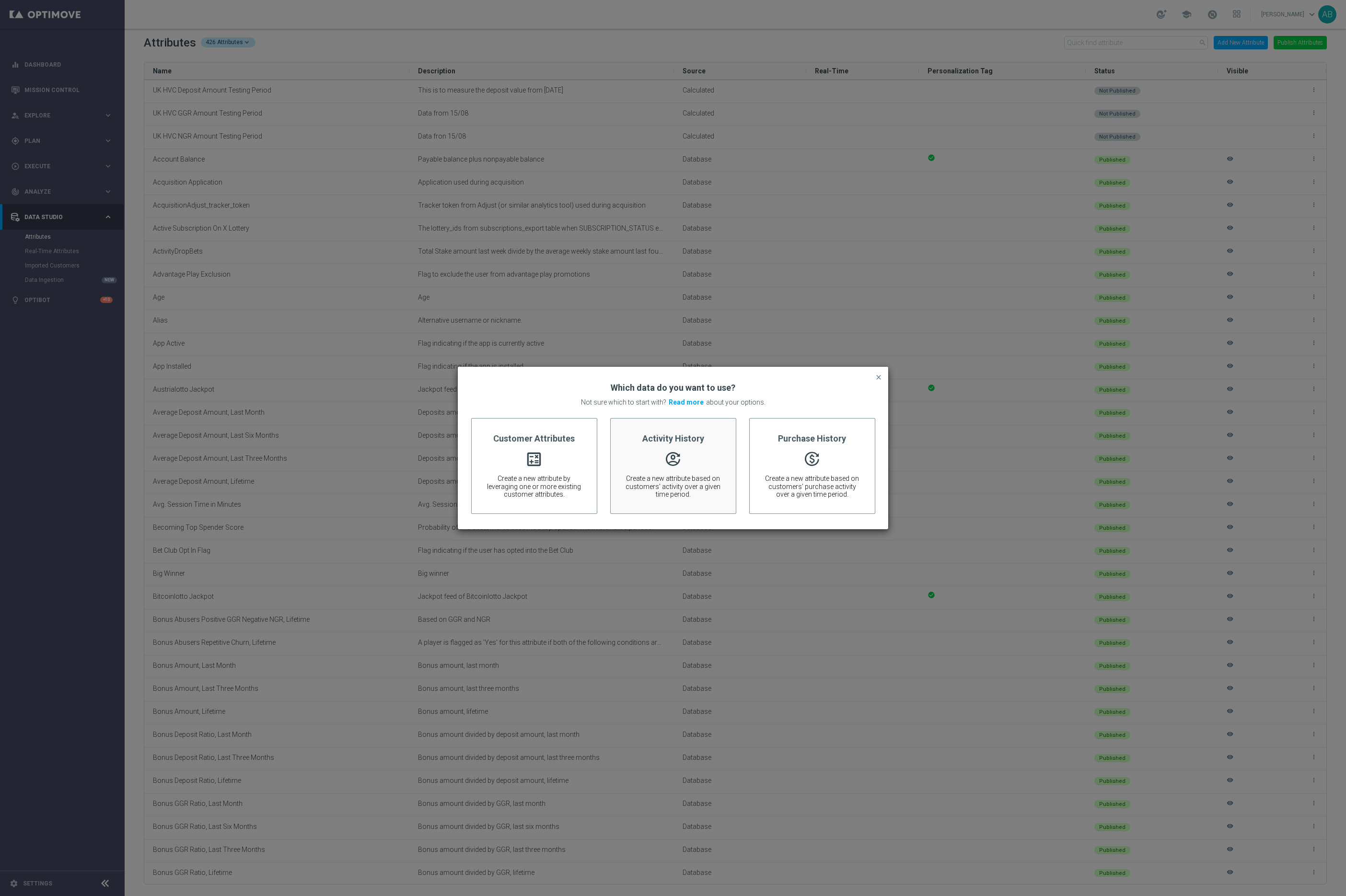
click at [675, 473] on div "Activity History  Create a new attribute based on customers’ activity over a g…" at bounding box center [673, 466] width 126 height 96
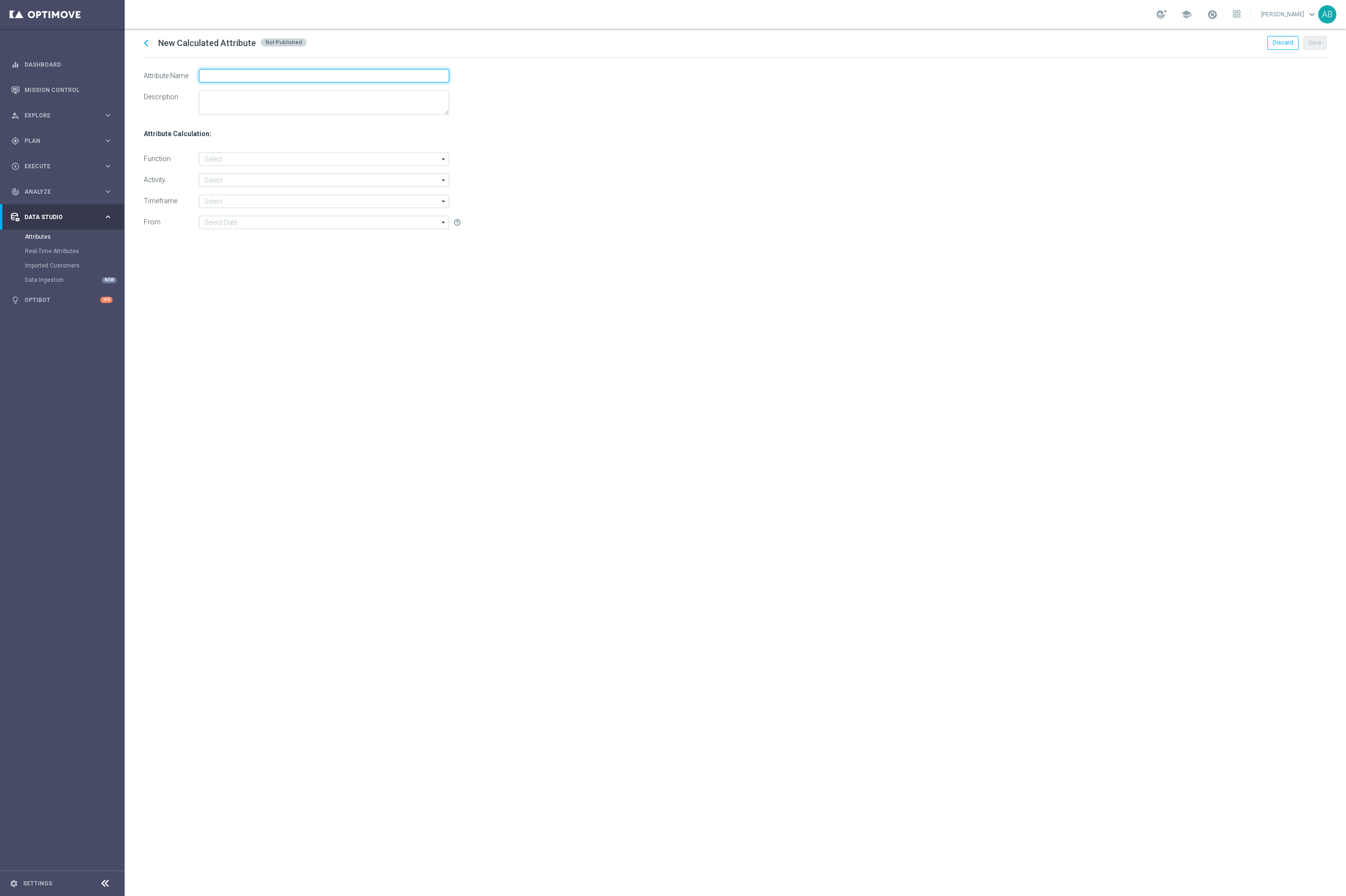
click at [239, 76] on input "text" at bounding box center [324, 76] width 250 height 14
paste input "UK HVC Deposit Amount Testing Period"
click at [238, 76] on input "UK HVC Deposit Amount Testing Period" at bounding box center [324, 76] width 250 height 14
drag, startPoint x: 273, startPoint y: 79, endPoint x: 228, endPoint y: 76, distance: 45.1
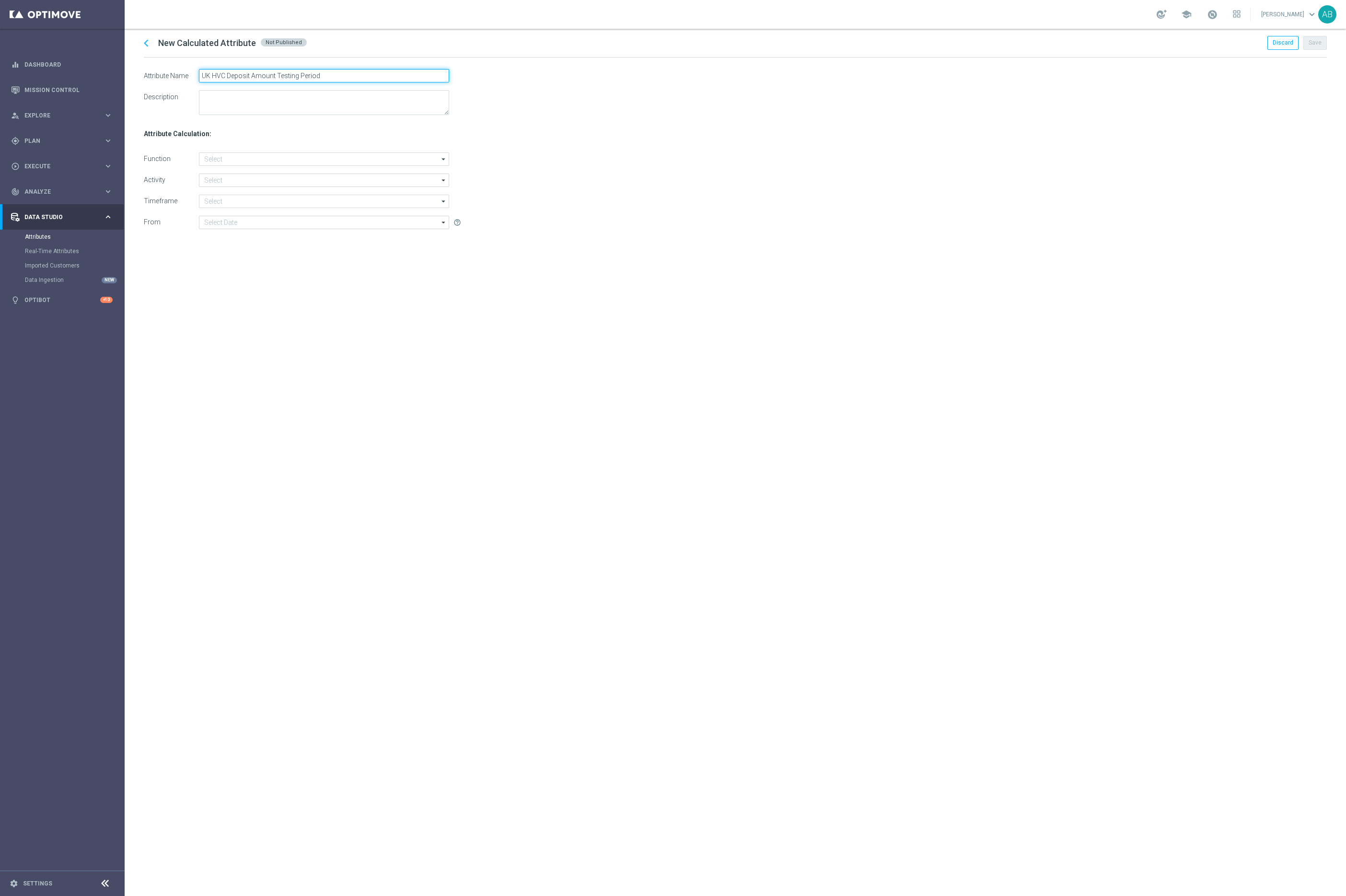
click at [228, 76] on input "UK HVC Deposit Amount Testing Period" at bounding box center [324, 76] width 250 height 14
type input "UK HVC No. of Activity Dayst Testing Period"
click at [313, 398] on div "chevron_left New Calculated Attribute Not Published Discard Save Attribute Name…" at bounding box center [735, 463] width 1222 height 867
click at [250, 104] on textarea at bounding box center [324, 102] width 250 height 25
type textarea "Data from 15/08"
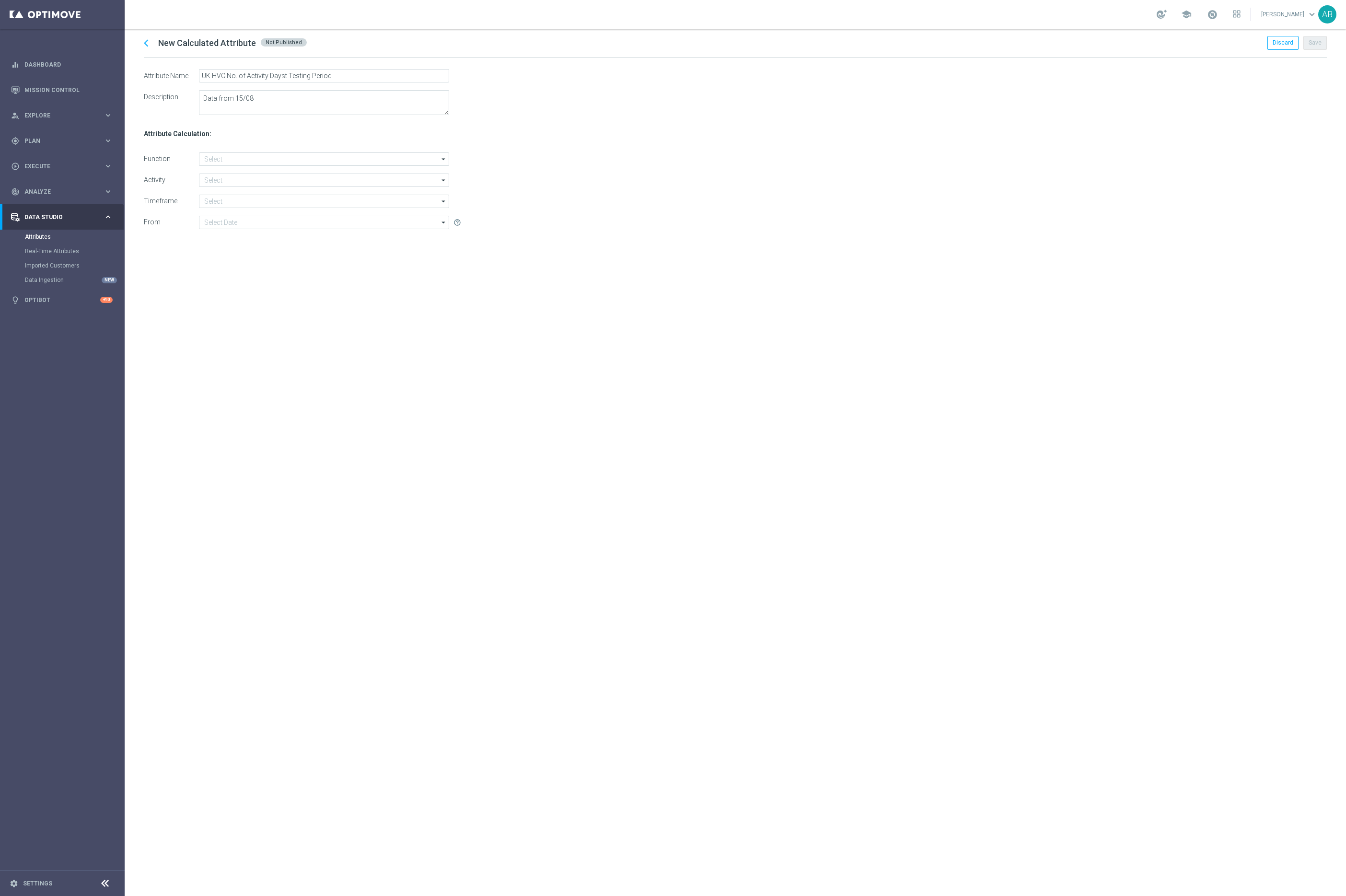
click at [420, 423] on div "chevron_left New Calculated Attribute Not Published Discard Save Attribute Name…" at bounding box center [735, 463] width 1222 height 867
click at [222, 157] on input at bounding box center [324, 159] width 250 height 14
click at [227, 213] on div "Sum" at bounding box center [332, 216] width 250 height 14
type input "Sum"
click at [211, 183] on input at bounding box center [324, 180] width 250 height 14
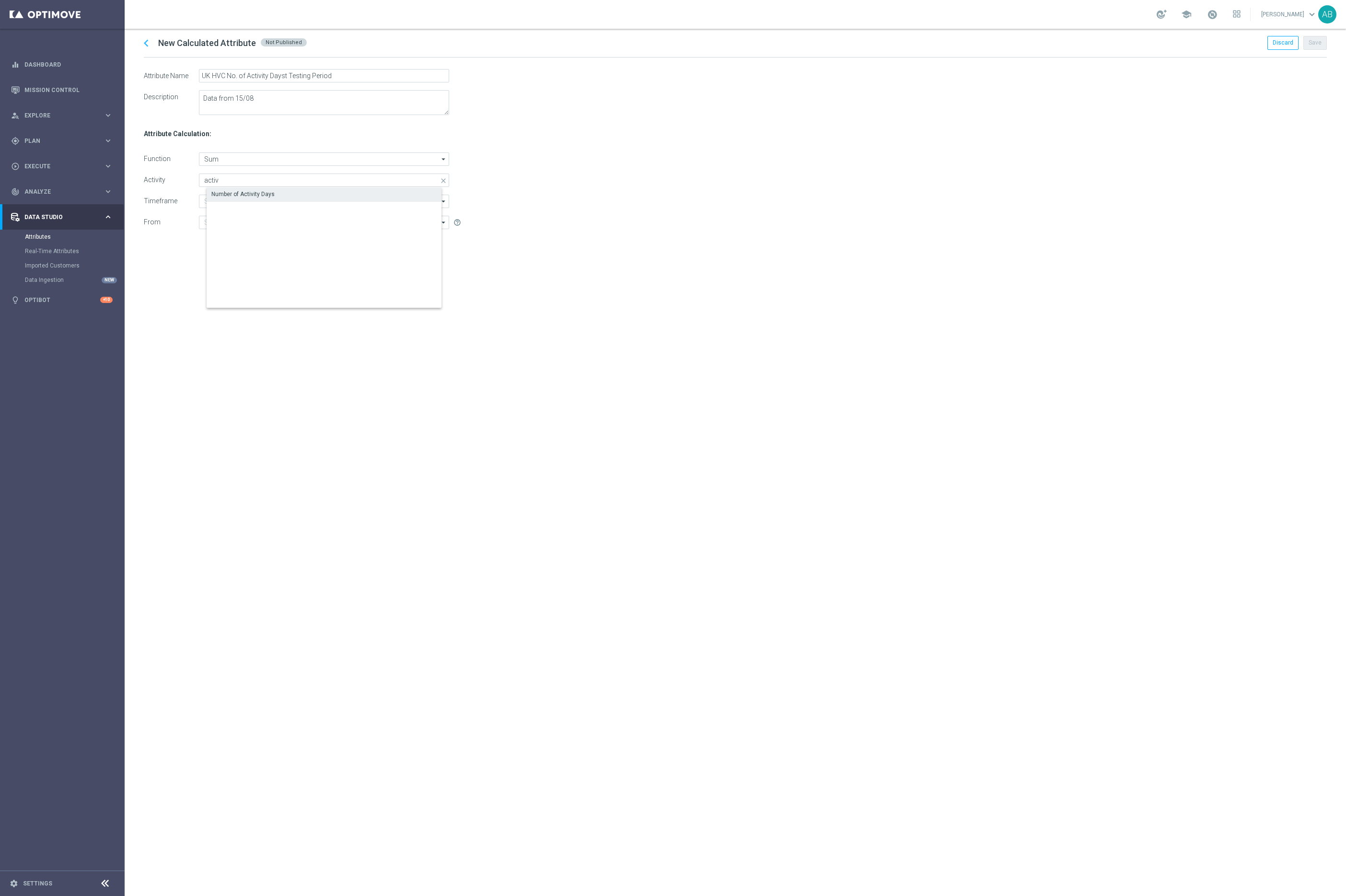
click at [227, 189] on div "Number of Activity Days" at bounding box center [332, 194] width 250 height 14
type input "Number of Activity Days"
click at [256, 380] on div "chevron_left New Calculated Attribute Not Published Discard Save Attribute Name…" at bounding box center [735, 463] width 1222 height 867
click at [207, 197] on input at bounding box center [324, 201] width 250 height 14
click at [238, 219] on div "During the previous" at bounding box center [237, 215] width 52 height 9
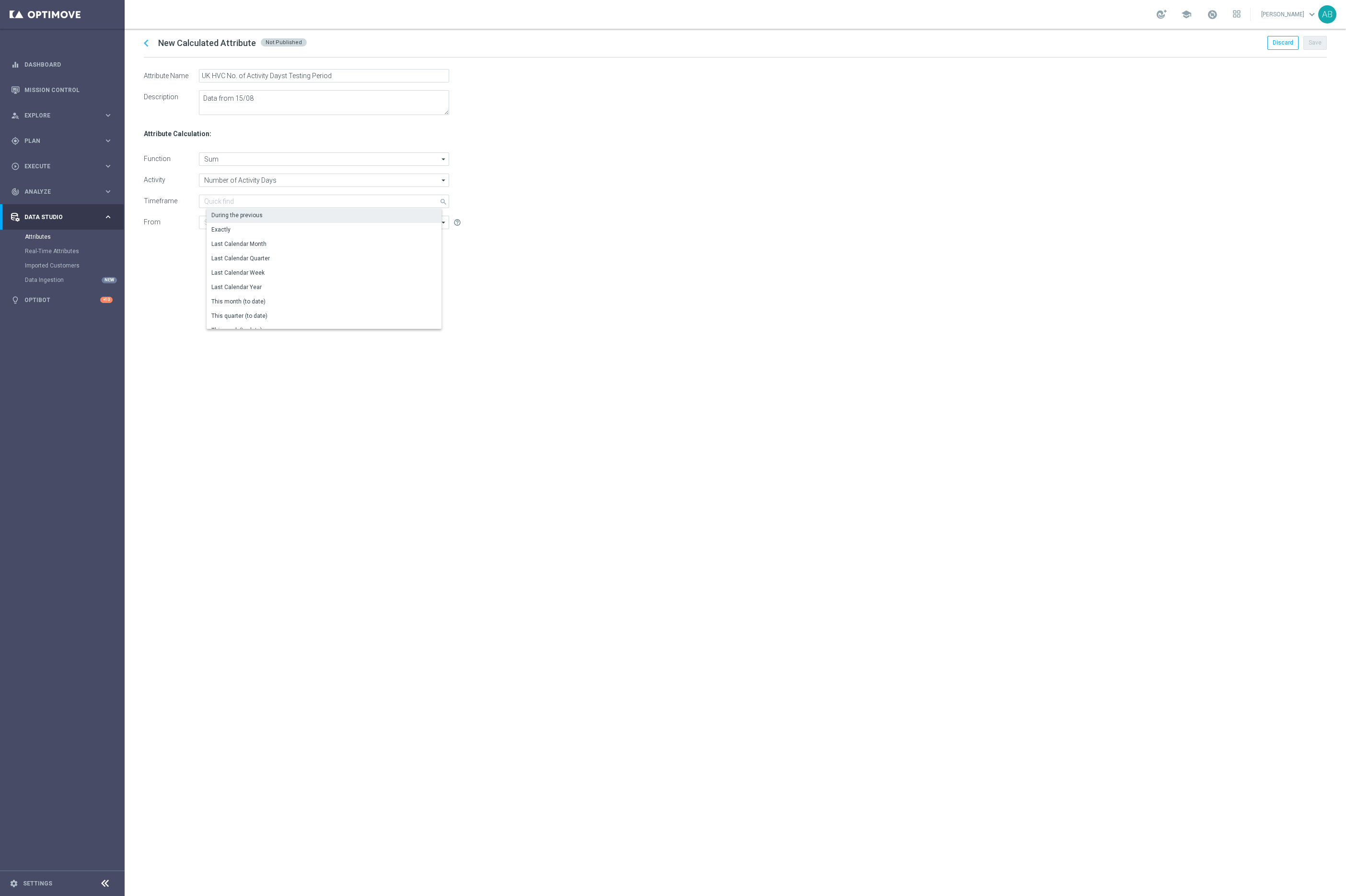
type input "During the previous"
click at [413, 200] on input "2" at bounding box center [406, 201] width 32 height 14
click at [415, 200] on input "44" at bounding box center [406, 201] width 32 height 14
click at [415, 200] on input "45" at bounding box center [406, 201] width 32 height 14
click at [415, 200] on input "46" at bounding box center [406, 201] width 32 height 14
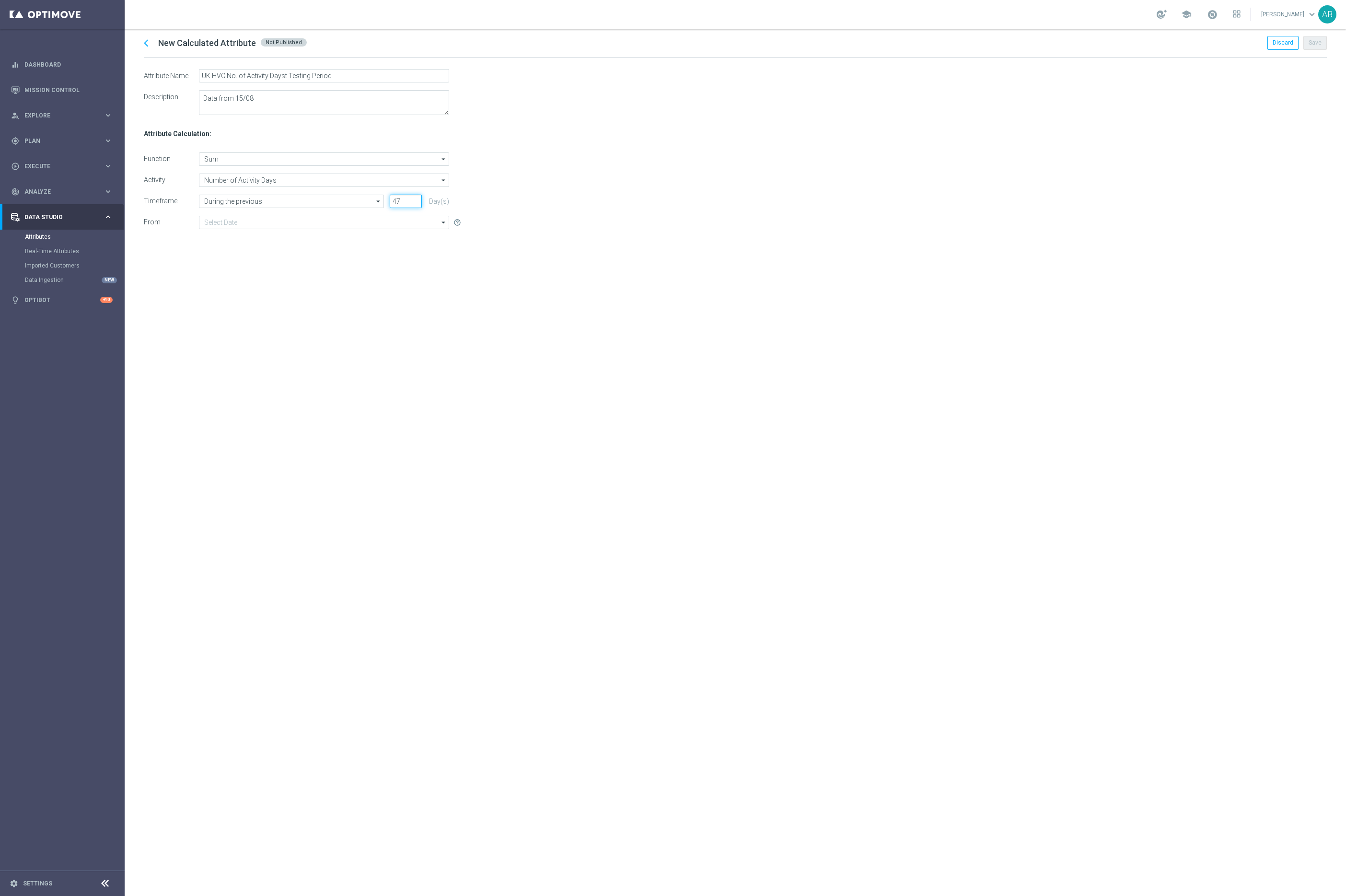
click at [415, 200] on input "47" at bounding box center [406, 201] width 32 height 14
click at [415, 200] on input "48" at bounding box center [406, 201] width 32 height 14
type input "49"
click at [415, 200] on input "49" at bounding box center [406, 201] width 32 height 14
click at [260, 221] on input at bounding box center [324, 222] width 250 height 14
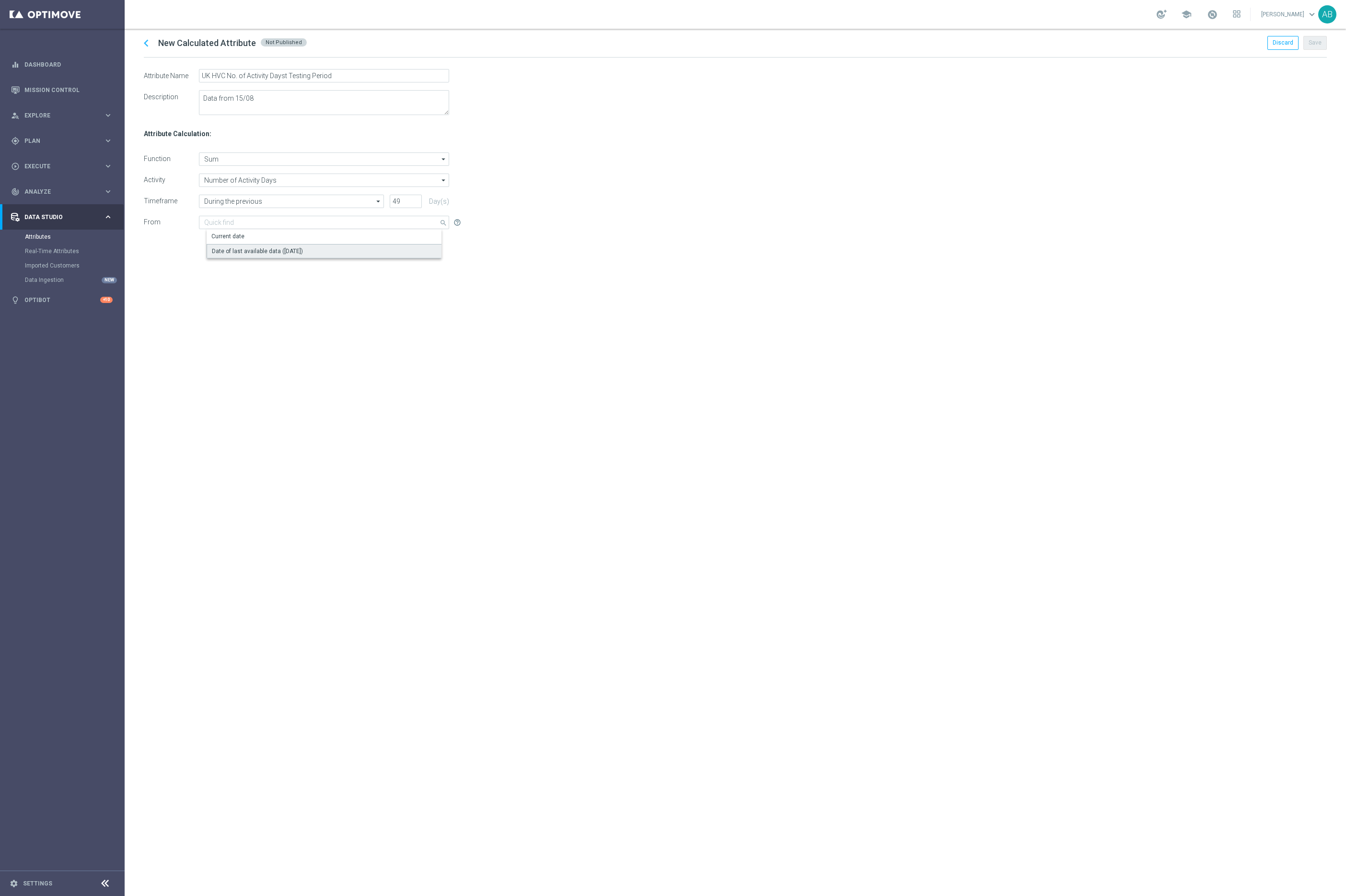
click at [246, 255] on div "Date of last available data ([DATE])" at bounding box center [258, 251] width 91 height 9
type input "Date of last available data ([DATE])"
click at [642, 343] on div "chevron_left New Calculated Attribute Not Published Discard Save Attribute Name…" at bounding box center [735, 463] width 1222 height 867
click at [1312, 43] on button "Save" at bounding box center [1315, 43] width 24 height 14
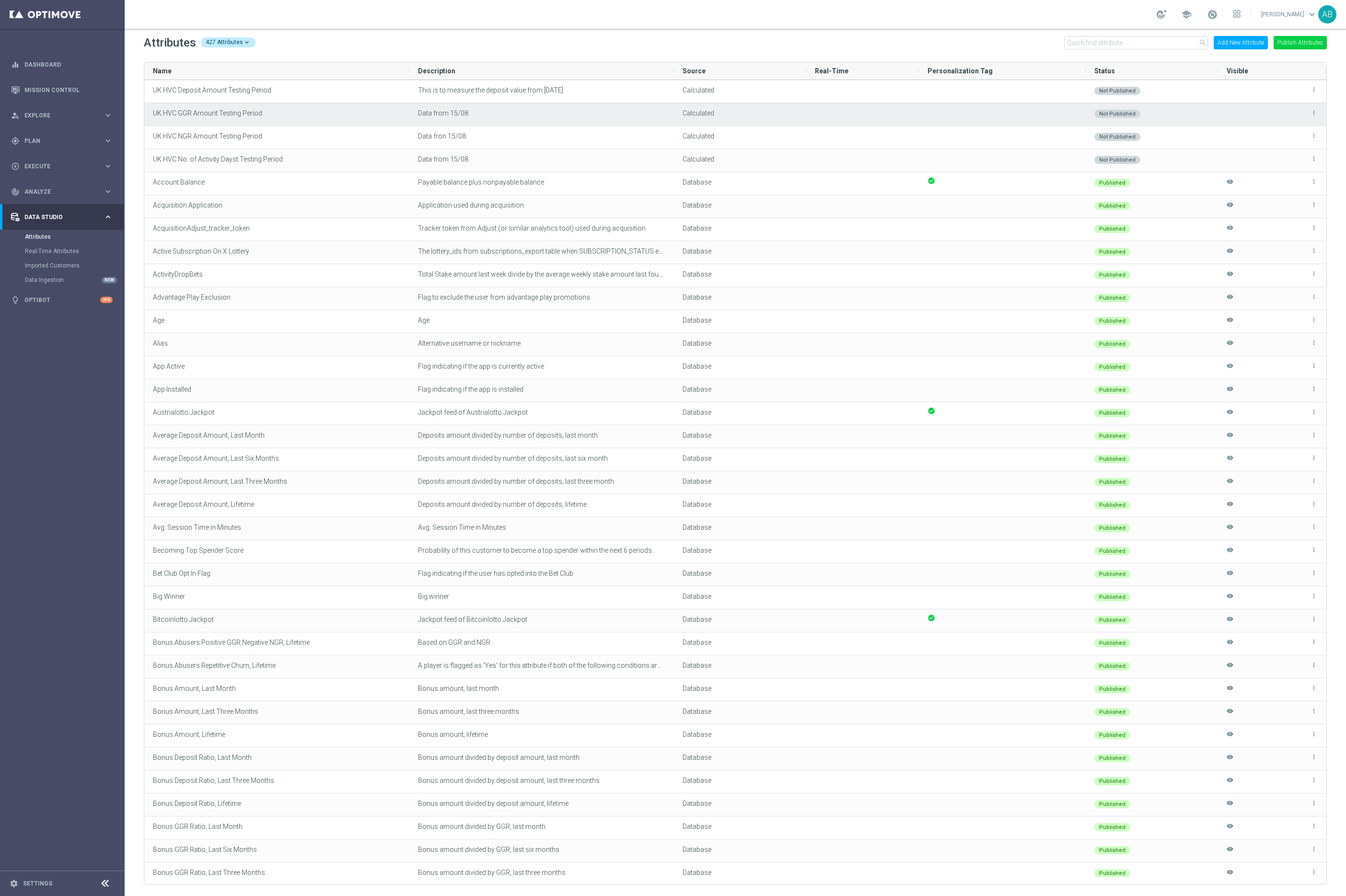
click at [1316, 114] on icon "more_vert" at bounding box center [1314, 113] width 7 height 7
click at [1296, 107] on span "Edit" at bounding box center [1292, 108] width 10 height 8
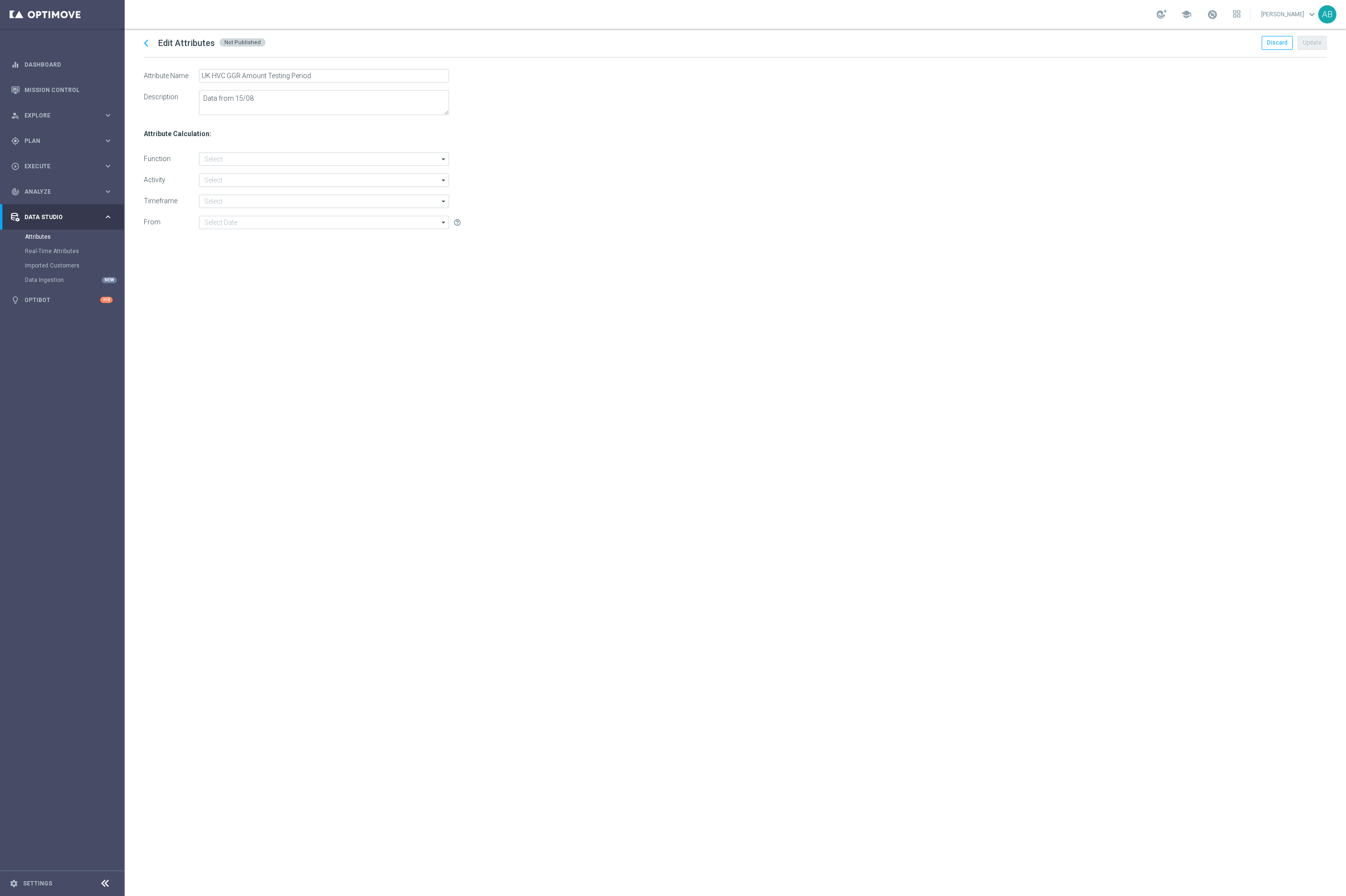
type input "Sum"
type input "Total GGR"
type input "During the previous"
type input "Date of last available data ([DATE])"
click at [148, 42] on icon "chevron_left" at bounding box center [146, 43] width 14 height 14
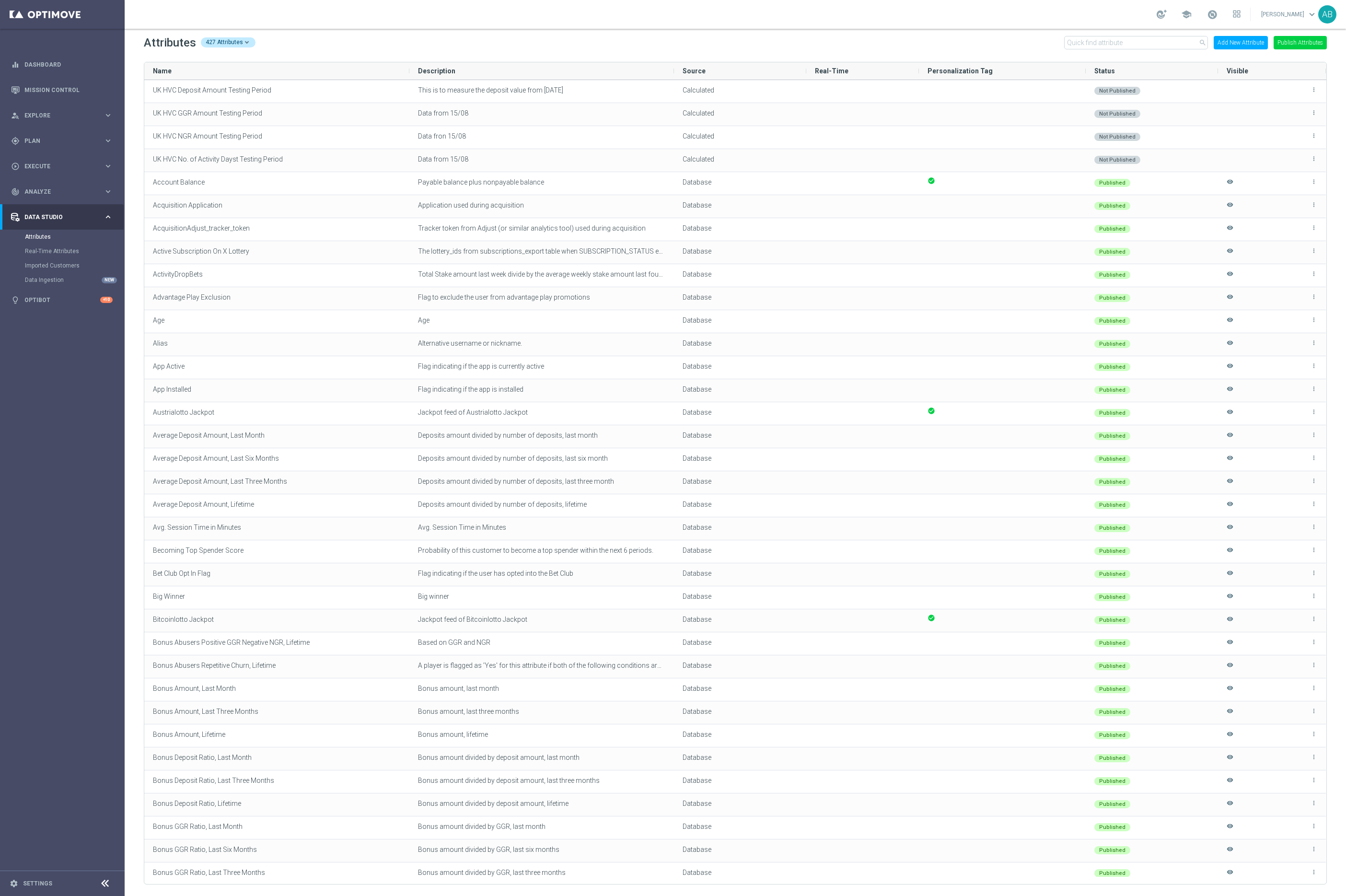
click at [1229, 44] on button "Add New Attribute" at bounding box center [1241, 43] width 54 height 14
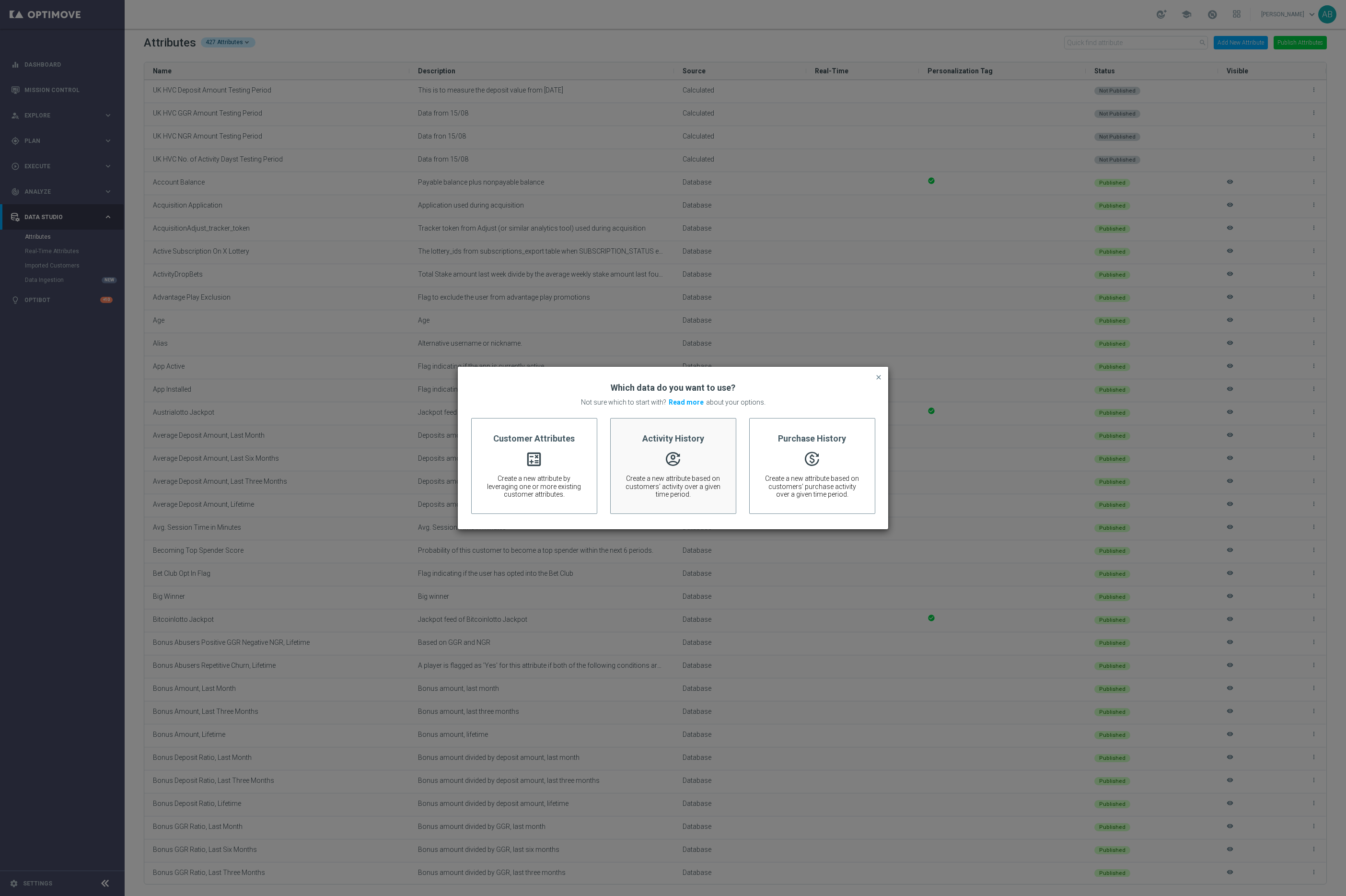
click at [685, 456] on span "" at bounding box center [673, 459] width 97 height 11
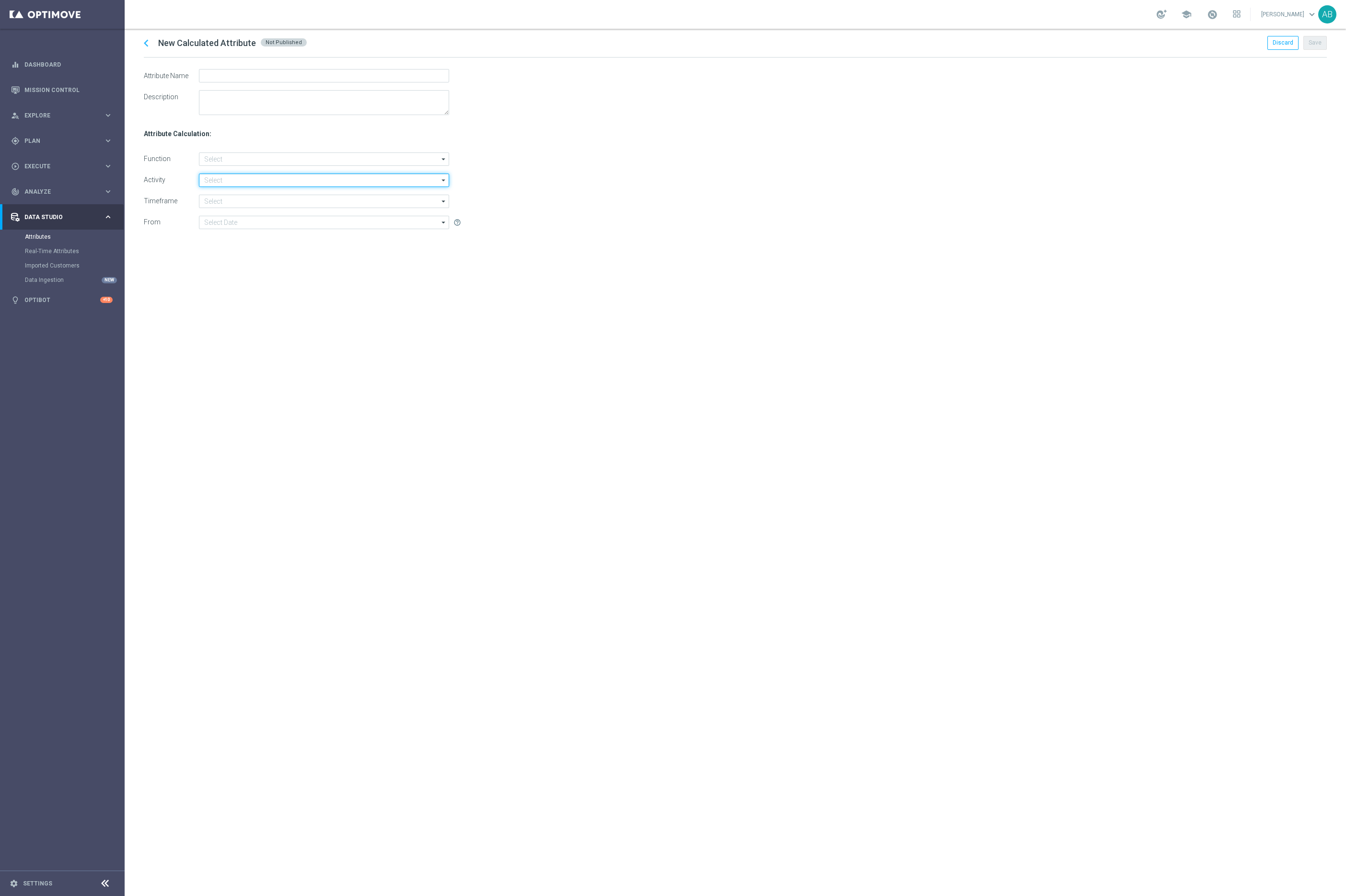
click at [227, 180] on input at bounding box center [324, 180] width 250 height 14
click at [146, 43] on icon "chevron_left" at bounding box center [146, 43] width 14 height 14
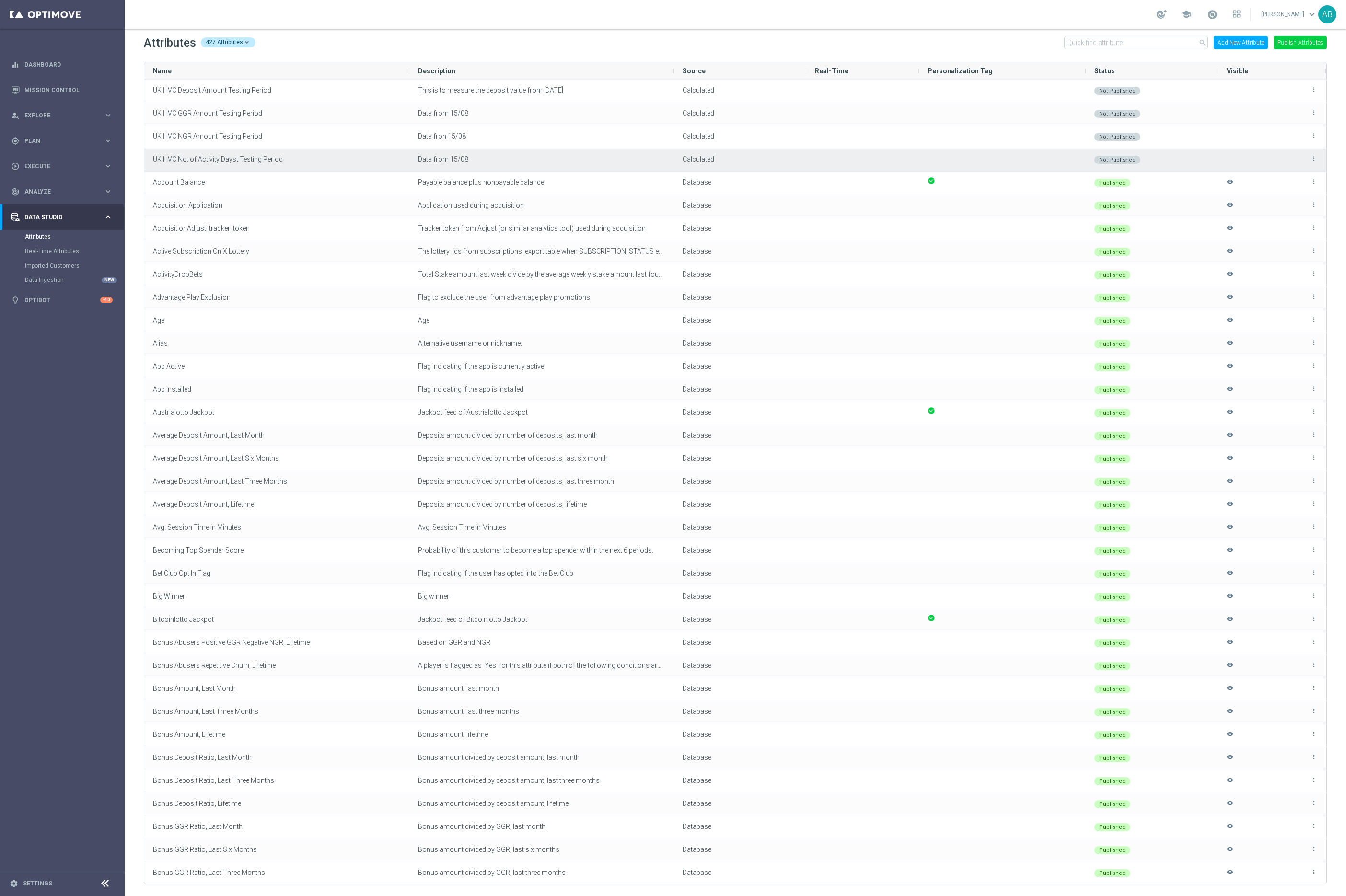
drag, startPoint x: 290, startPoint y: 161, endPoint x: 147, endPoint y: 157, distance: 143.1
click at [147, 157] on div "UK HVC No. of Activity Dayst Testing Period" at bounding box center [277, 160] width 265 height 23
drag, startPoint x: 147, startPoint y: 157, endPoint x: 235, endPoint y: 157, distance: 88.0
click at [235, 157] on div "UK HVC No. of Activity Dayst Testing Period" at bounding box center [277, 160] width 265 height 23
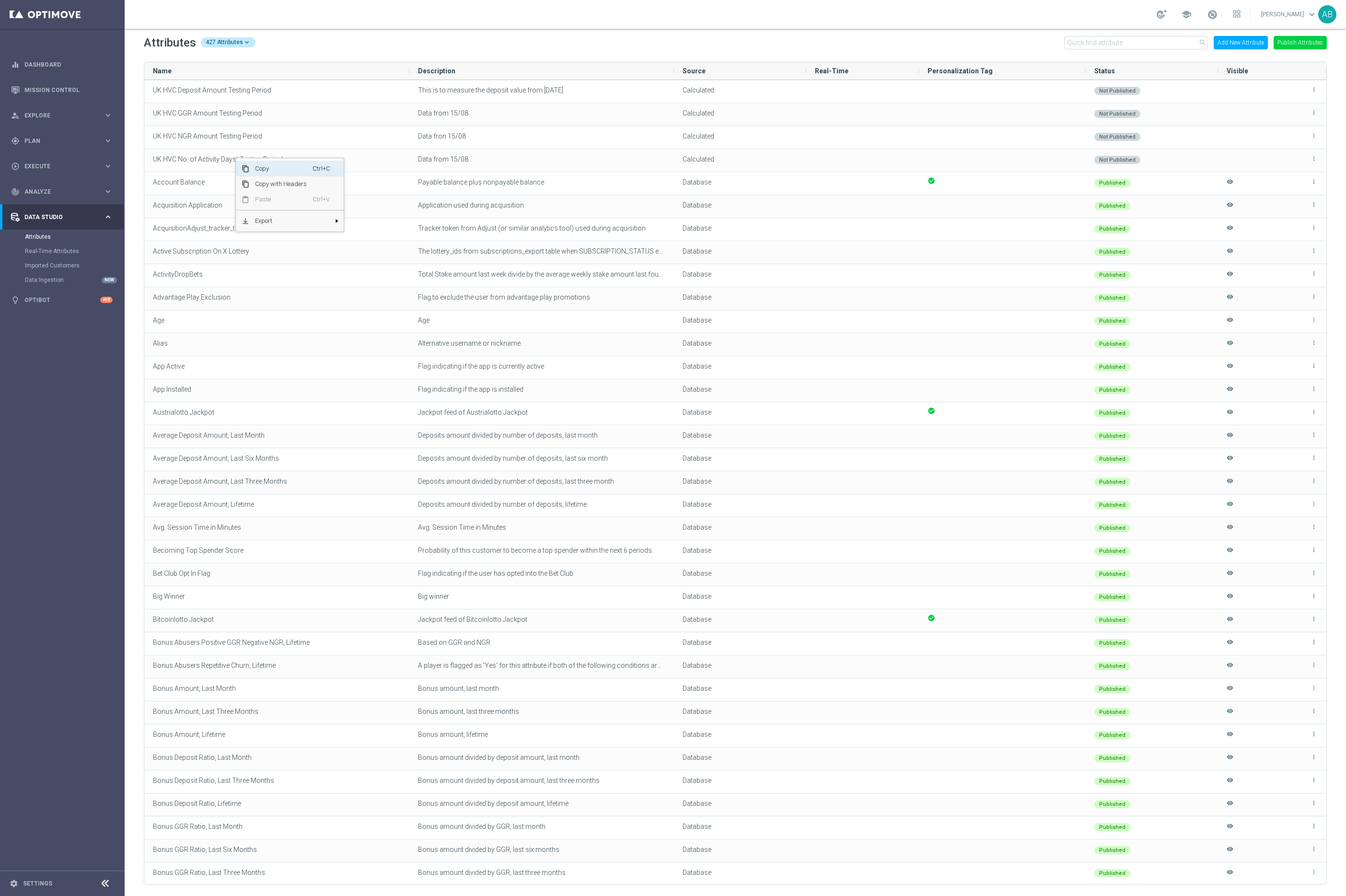
click at [257, 165] on span "Copy" at bounding box center [281, 169] width 63 height 15
click at [1221, 44] on button "Add New Attribute" at bounding box center [1241, 43] width 54 height 14
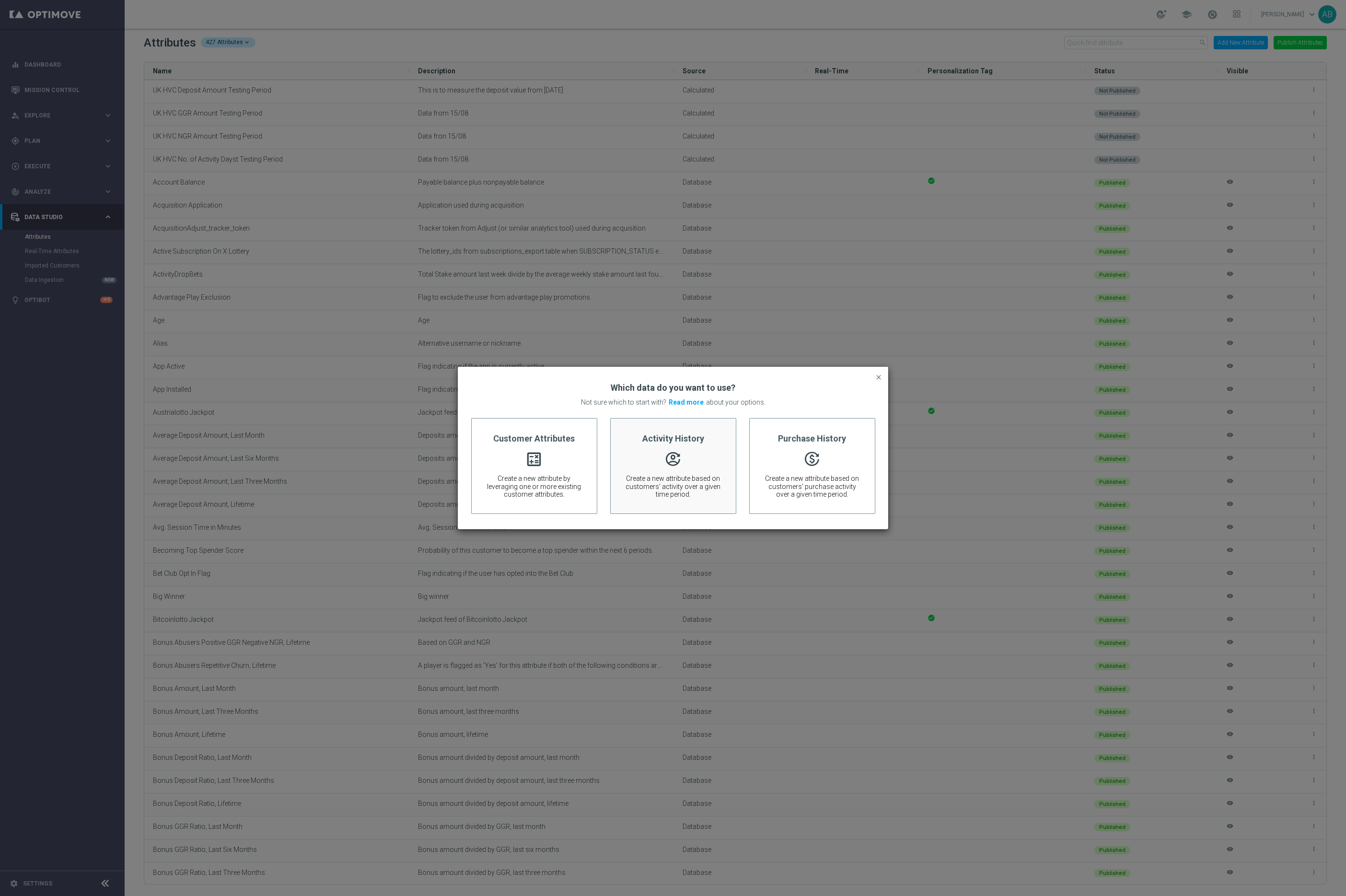
click at [660, 480] on span "Create a new attribute based on customers’ activity over a given time period." at bounding box center [673, 486] width 97 height 24
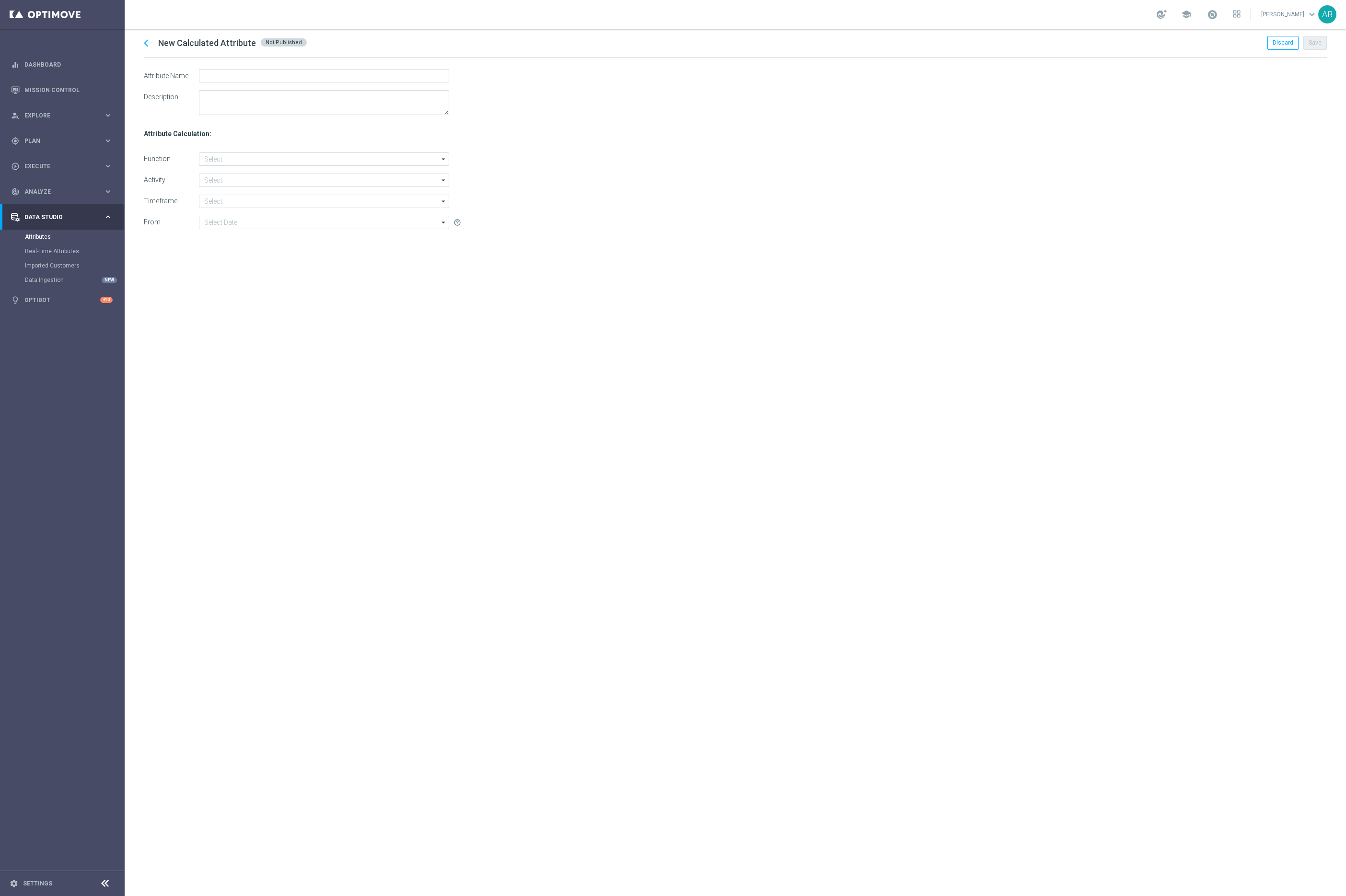
click at [270, 82] on div at bounding box center [324, 92] width 250 height 46
click at [265, 71] on input "text" at bounding box center [324, 76] width 250 height 14
paste input "UK HVC No. of Activity Dayst Testing Period"
drag, startPoint x: 286, startPoint y: 76, endPoint x: 246, endPoint y: 76, distance: 40.0
click at [246, 76] on input "UK HVC No. of Activity Dayst Testing Period" at bounding box center [324, 76] width 250 height 14
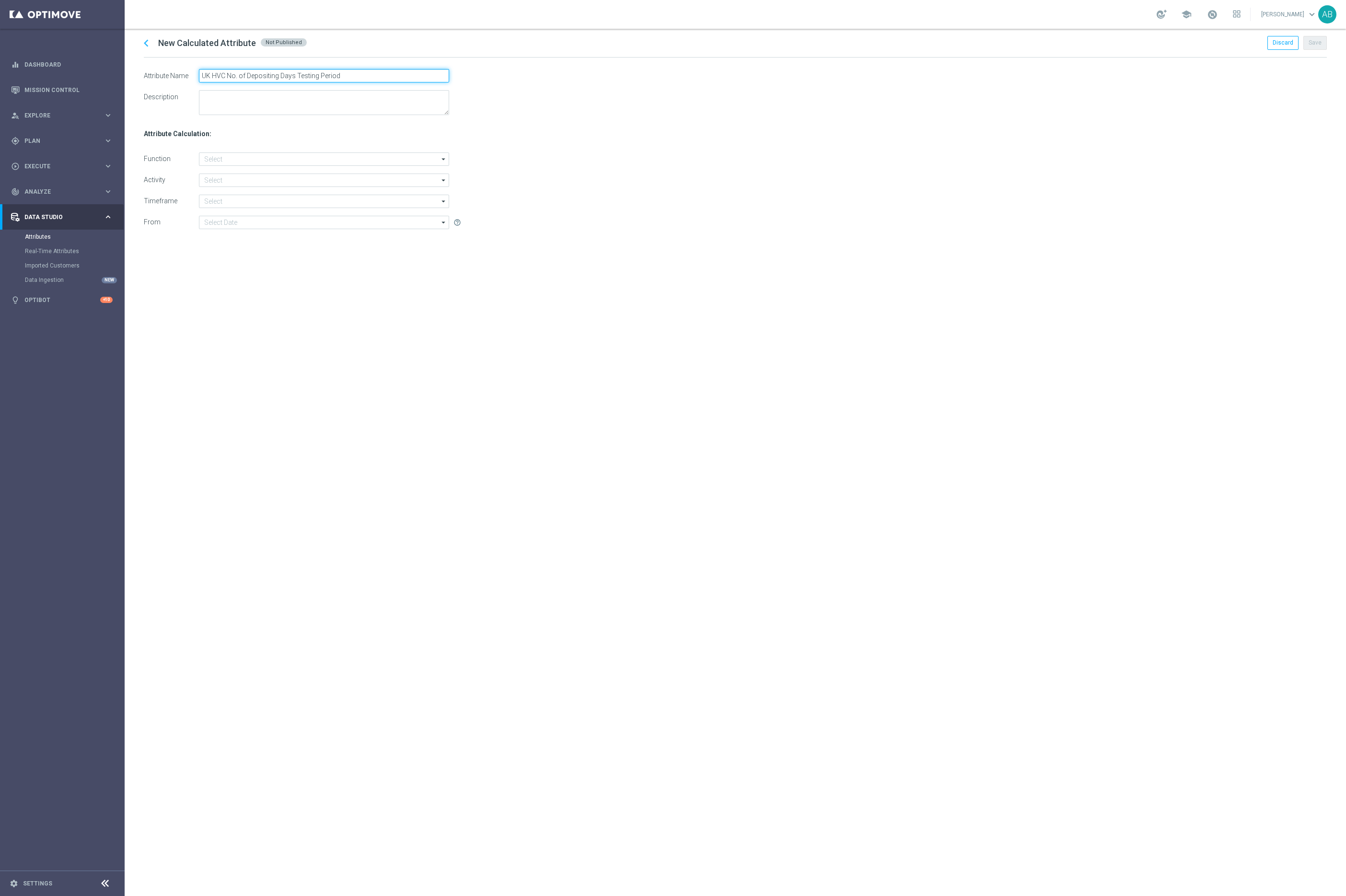
type input "UK HVC No. of Depositing Days Testing Period"
click at [383, 393] on div "chevron_left New Calculated Attribute Not Published Discard Save Attribute Name…" at bounding box center [735, 463] width 1222 height 867
click at [225, 110] on textarea at bounding box center [324, 102] width 250 height 25
type textarea "Data from 15/08"
click at [313, 416] on div "chevron_left New Calculated Attribute Not Published Discard Save Attribute Name…" at bounding box center [735, 463] width 1222 height 867
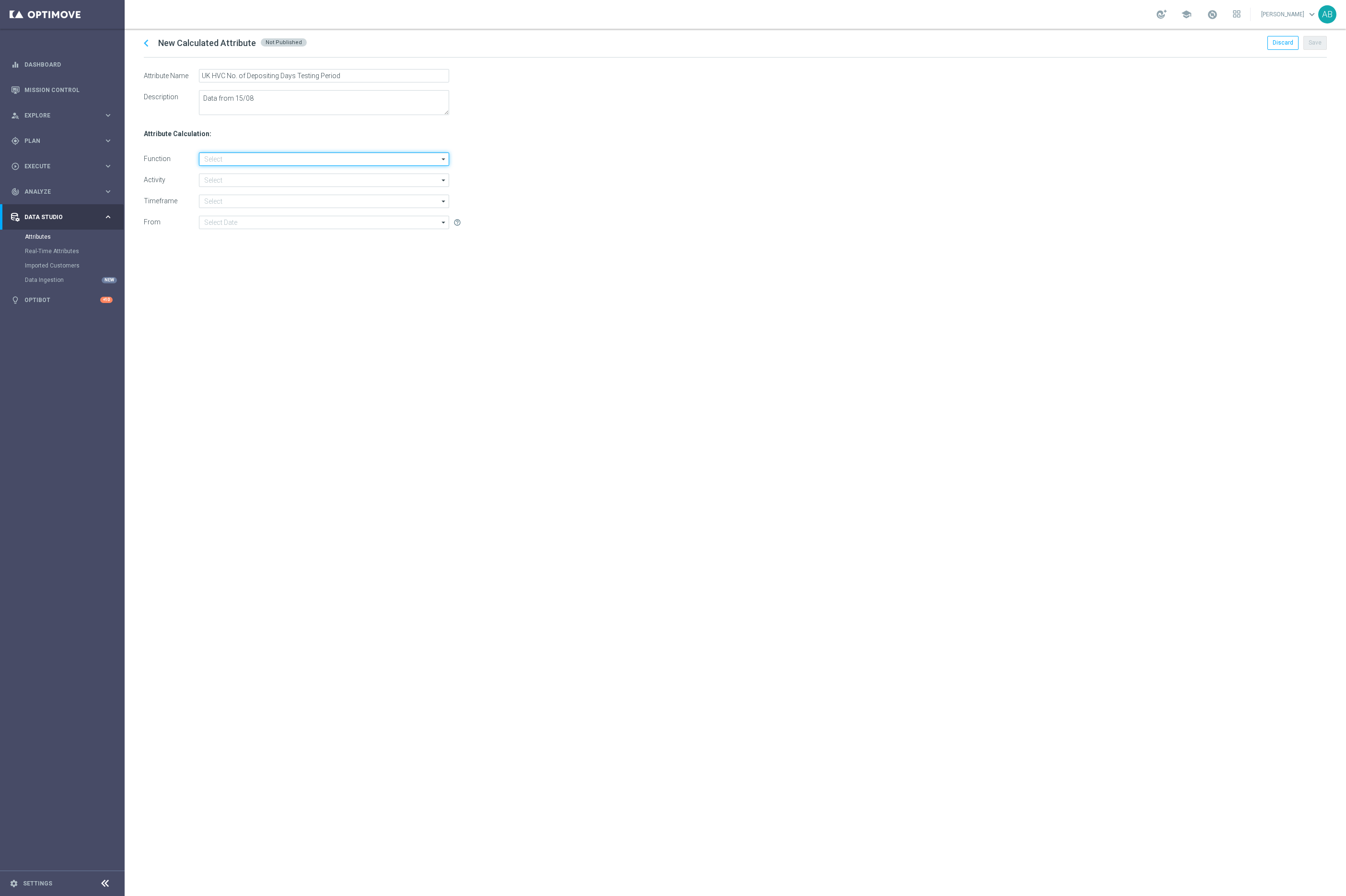
click at [241, 157] on input at bounding box center [324, 159] width 250 height 14
click at [229, 217] on div "Sum" at bounding box center [332, 217] width 250 height 14
type input "Sum"
click at [315, 293] on div "chevron_left New Calculated Attribute Not Published Discard Save Attribute Name…" at bounding box center [735, 463] width 1222 height 867
click at [232, 180] on input at bounding box center [324, 180] width 250 height 14
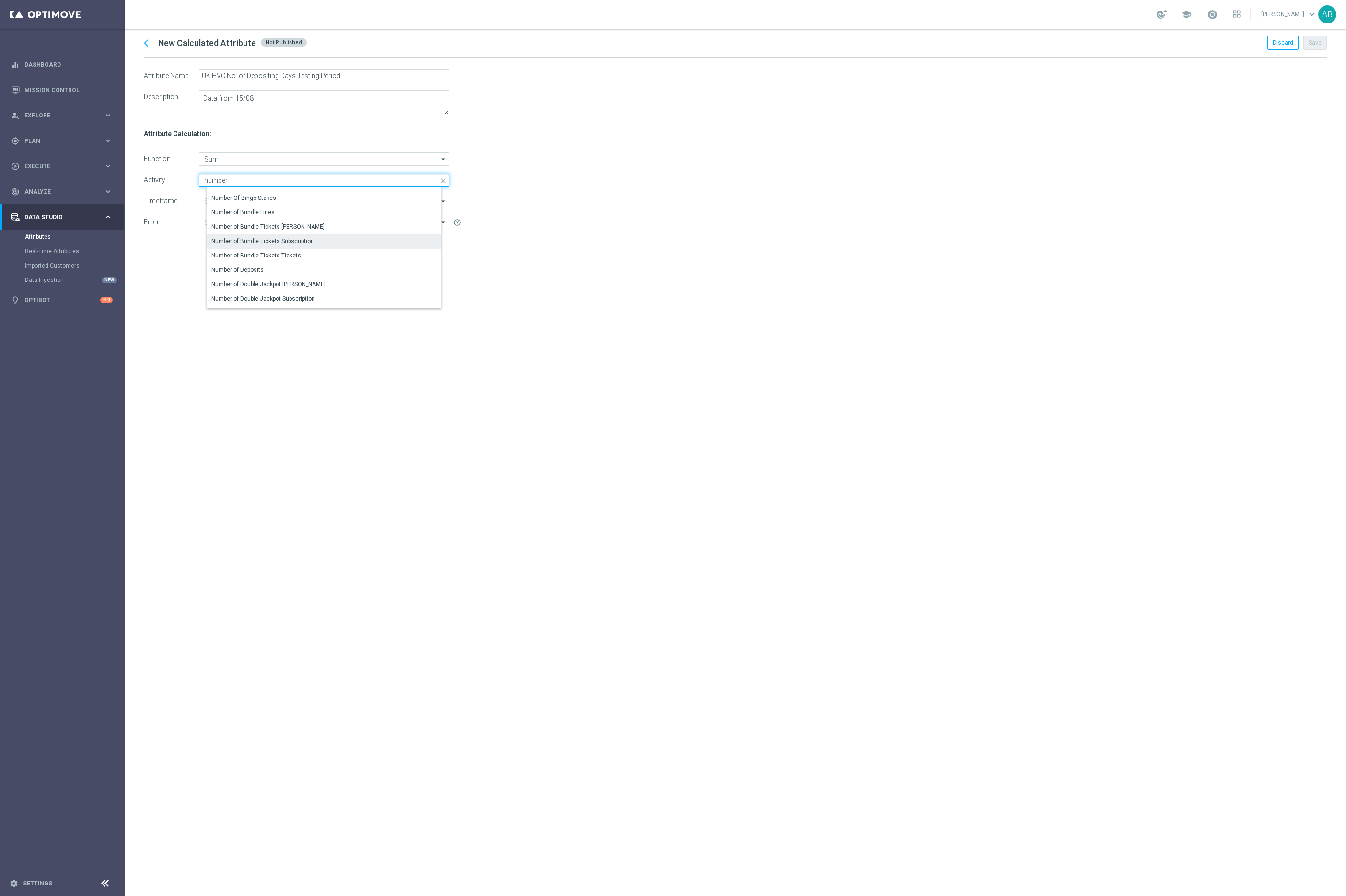
scroll to position [27, 0]
click at [272, 263] on div "Number of Deposits" at bounding box center [328, 267] width 242 height 14
type input "Number of Deposits"
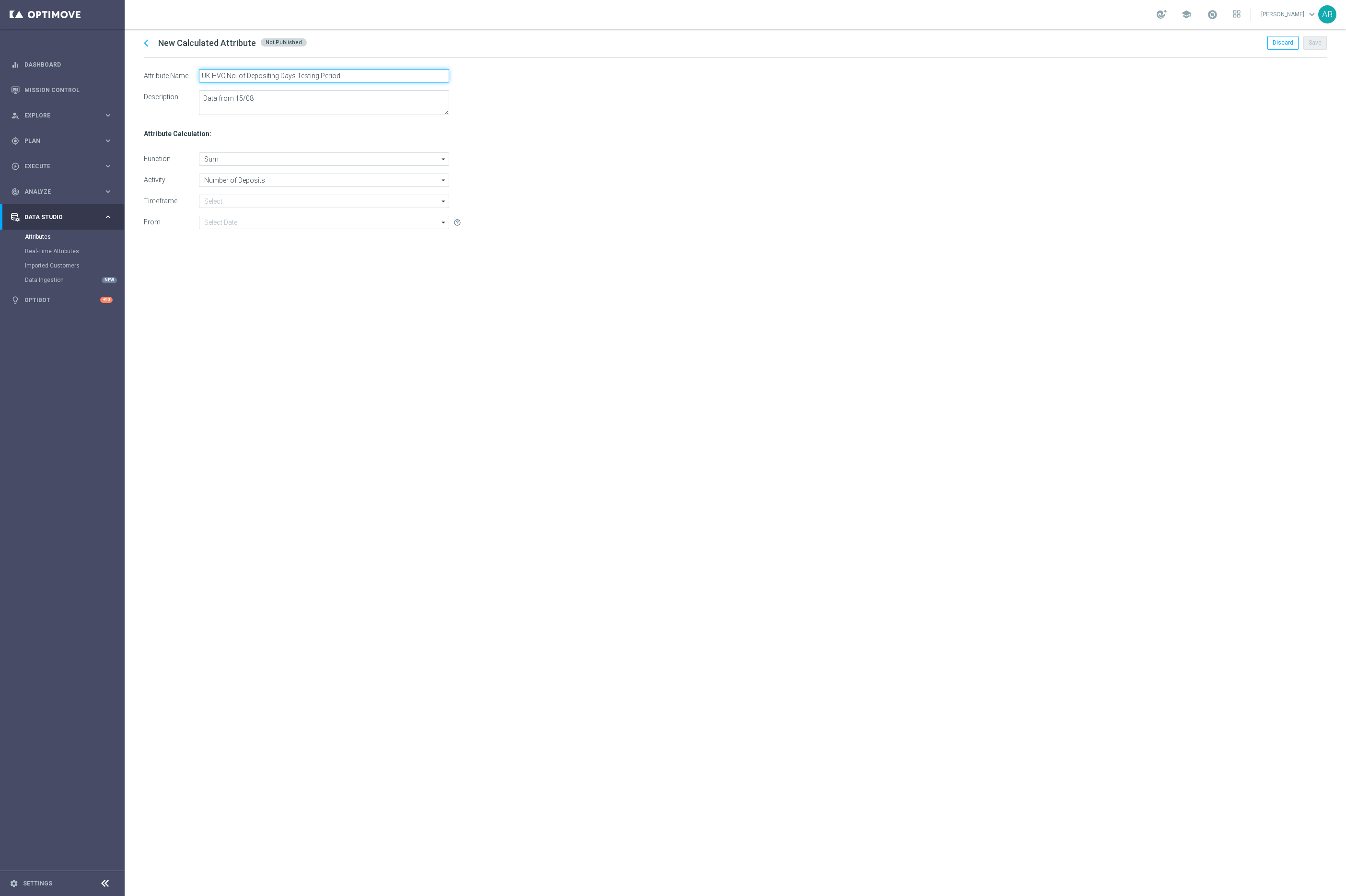
click at [286, 78] on input "UK HVC No. of Depositing Days Testing Period" at bounding box center [324, 76] width 250 height 14
type input "UK HVC No. of Deposits Testing Period"
click at [333, 322] on div "chevron_left New Calculated Attribute Not Published Discard Save Attribute Name…" at bounding box center [735, 463] width 1222 height 867
click at [215, 200] on input at bounding box center [324, 201] width 250 height 14
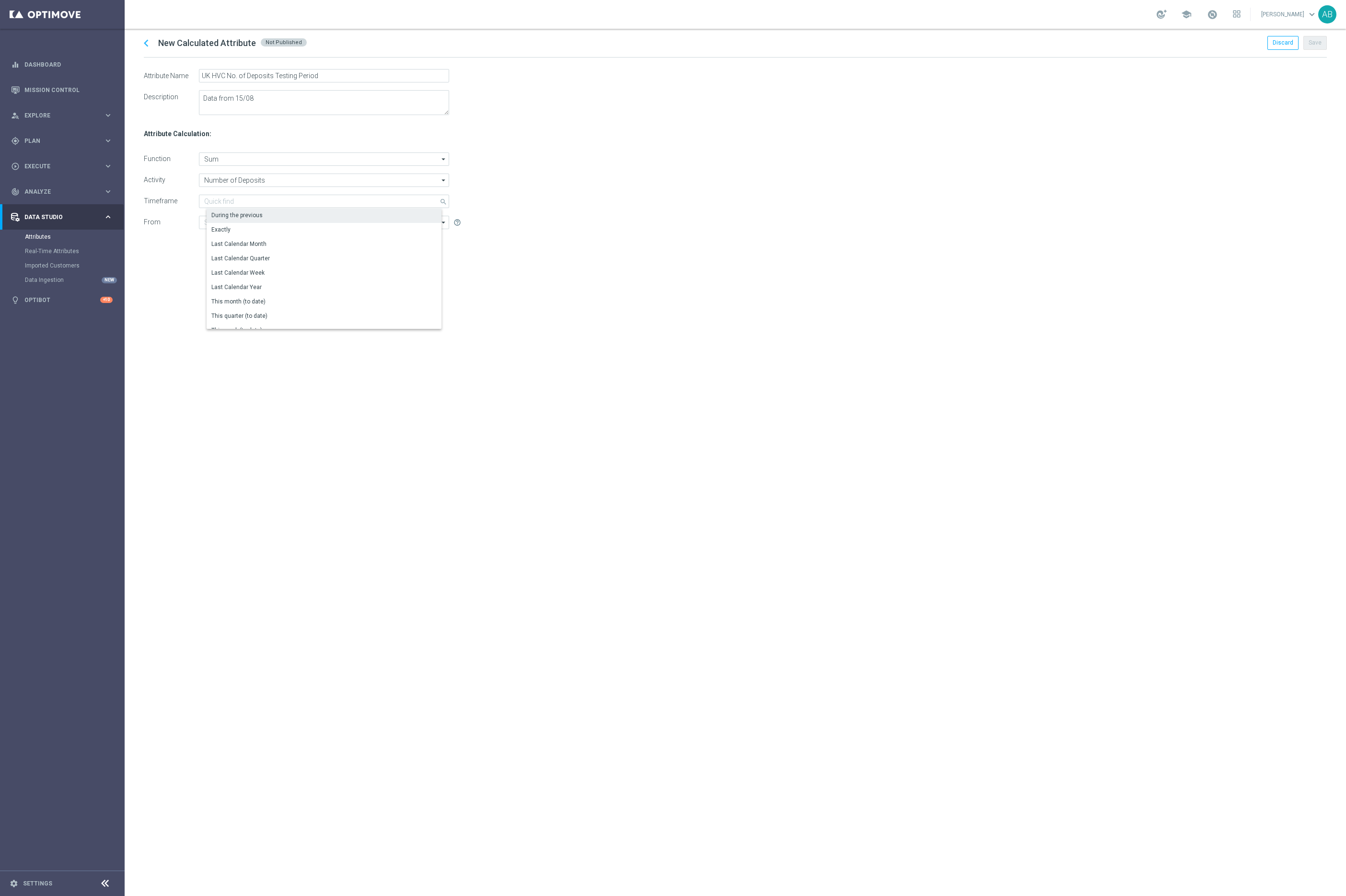
click at [258, 216] on div "During the previous" at bounding box center [237, 215] width 52 height 9
type input "During the previous"
click at [411, 198] on input "1" at bounding box center [406, 201] width 32 height 14
click at [416, 198] on input "43" at bounding box center [406, 201] width 32 height 14
click at [416, 198] on input "44" at bounding box center [406, 201] width 32 height 14
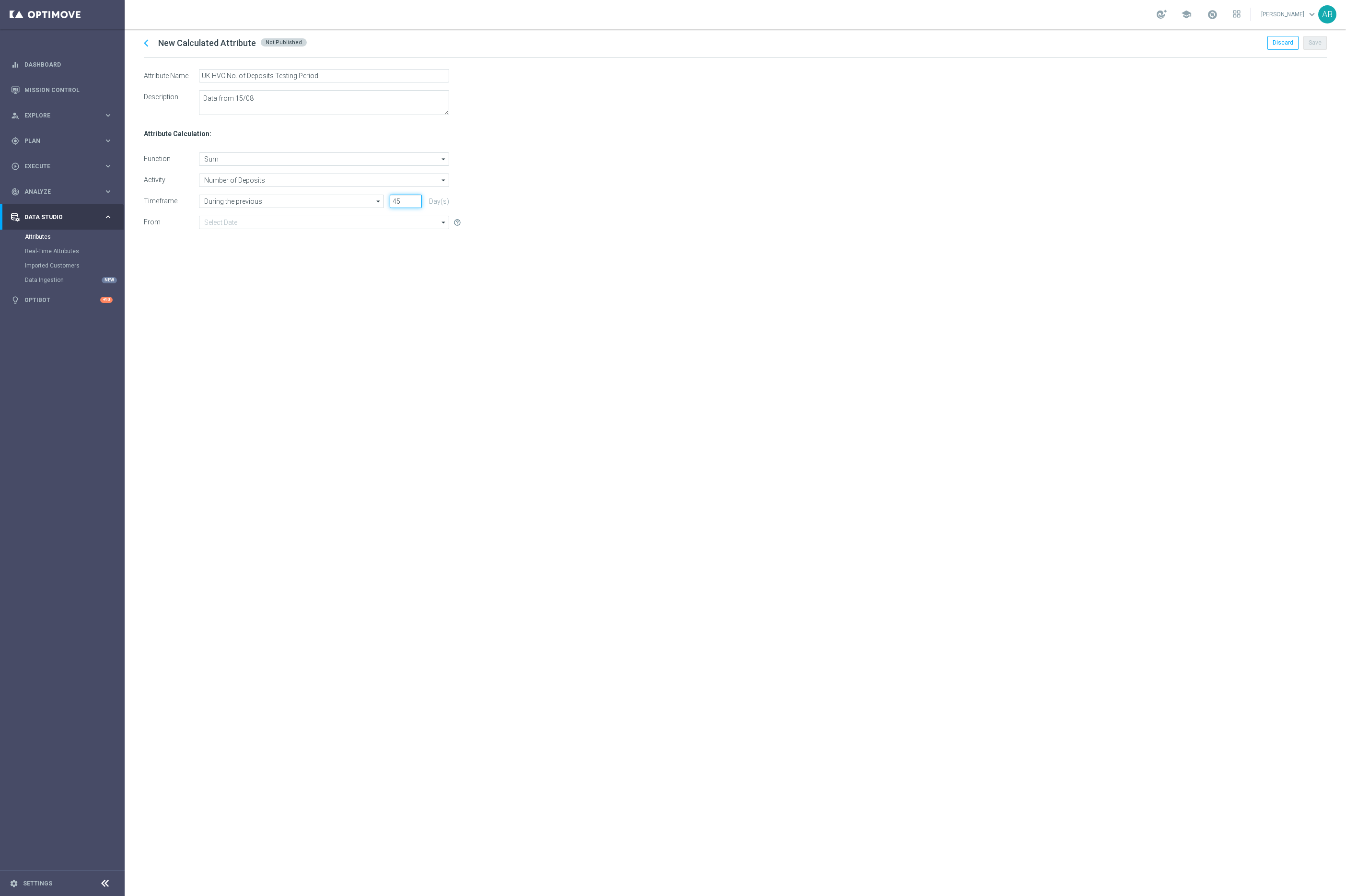
click at [416, 198] on input "45" at bounding box center [406, 201] width 32 height 14
click at [416, 198] on input "46" at bounding box center [406, 201] width 32 height 14
click at [416, 198] on input "47" at bounding box center [406, 201] width 32 height 14
click at [416, 198] on input "48" at bounding box center [406, 201] width 32 height 14
type input "49"
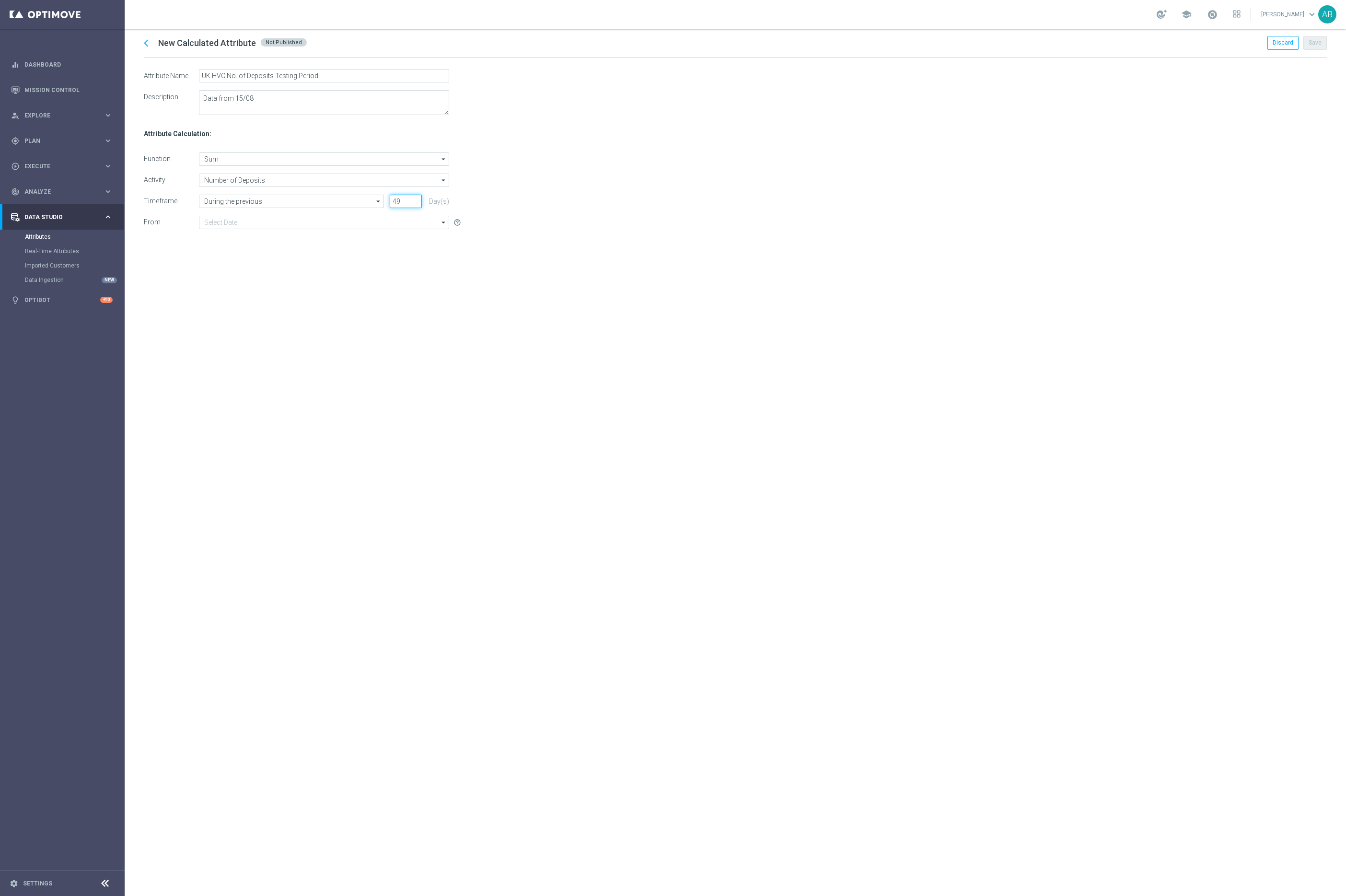
click at [416, 198] on input "49" at bounding box center [406, 201] width 32 height 14
click at [294, 224] on input at bounding box center [324, 222] width 250 height 14
click at [280, 248] on div "Date of last available data ([DATE])" at bounding box center [257, 251] width 91 height 9
type input "Date of last available data ([DATE])"
click at [730, 292] on div "chevron_left New Calculated Attribute Not Published Discard Save Attribute Name…" at bounding box center [735, 463] width 1222 height 867
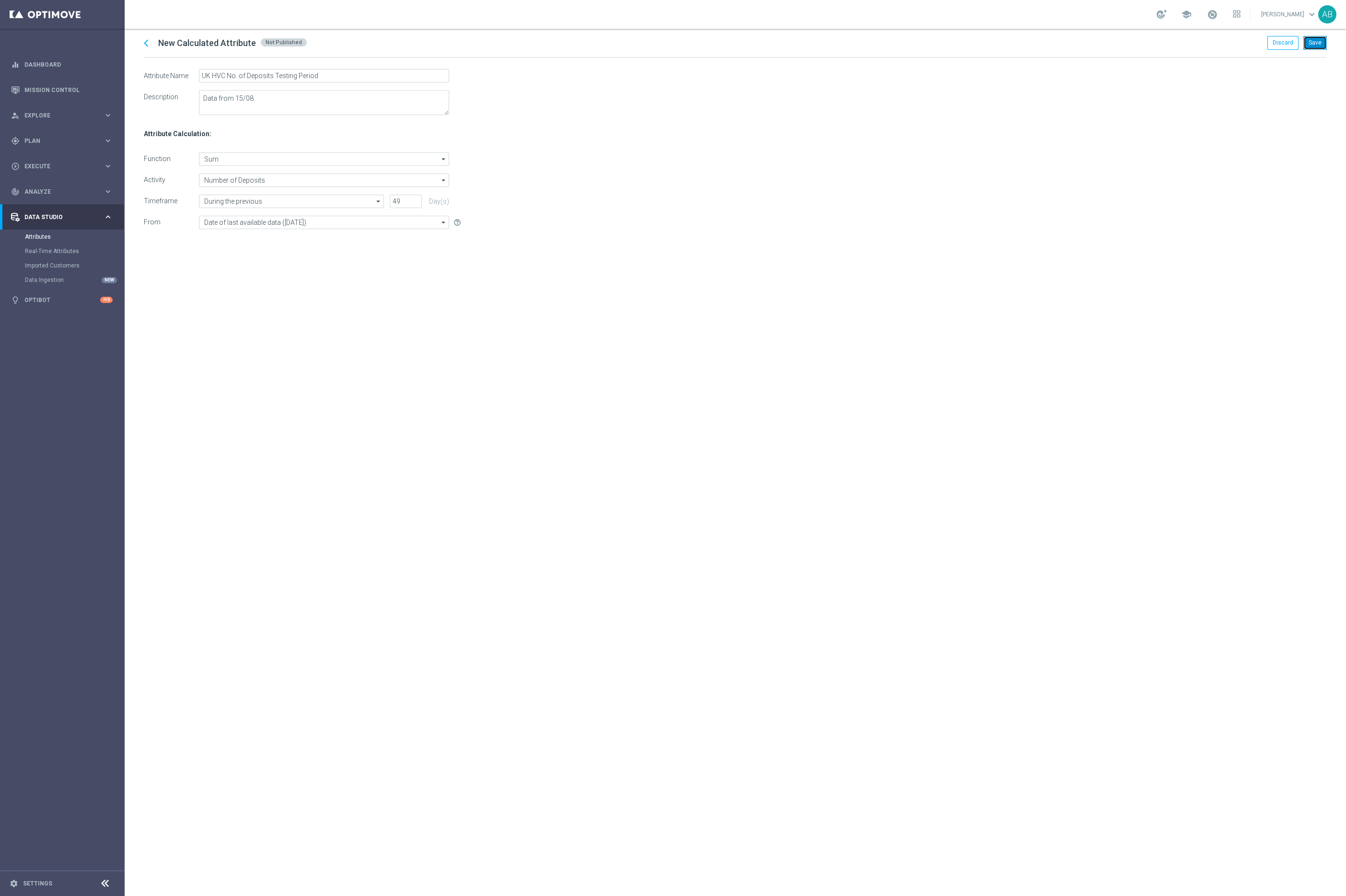
click at [1316, 43] on button "Save" at bounding box center [1315, 43] width 24 height 14
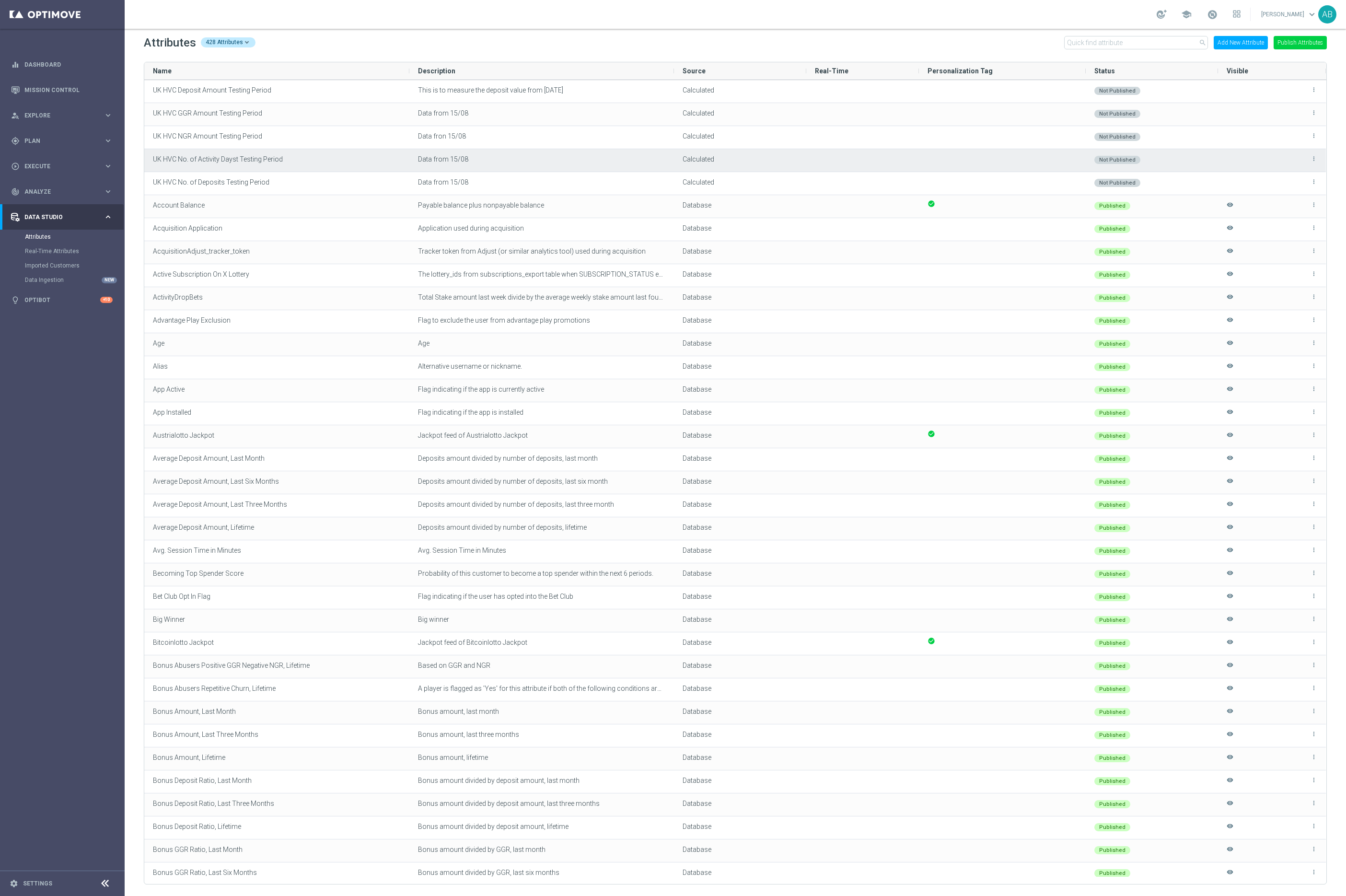
click at [1313, 159] on icon "more_vert" at bounding box center [1314, 158] width 7 height 7
click at [1285, 156] on icon "edit" at bounding box center [1281, 155] width 7 height 8
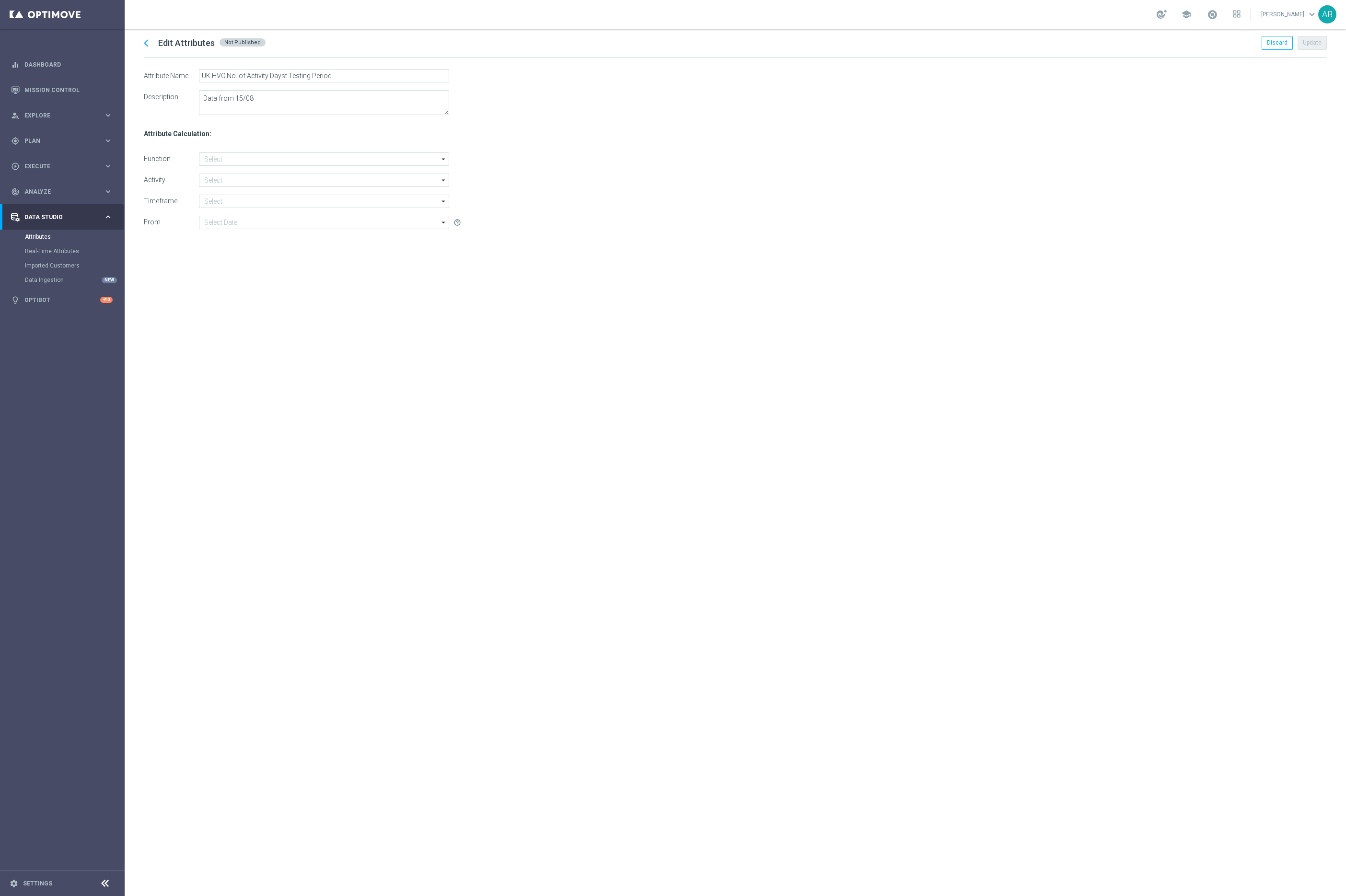
type input "Sum"
type input "Number of Activity Days"
type input "During the previous"
type input "Date of last available data ([DATE])"
click at [286, 76] on input "UK HVC No. of Activity Dayst Testing Period" at bounding box center [324, 76] width 250 height 14
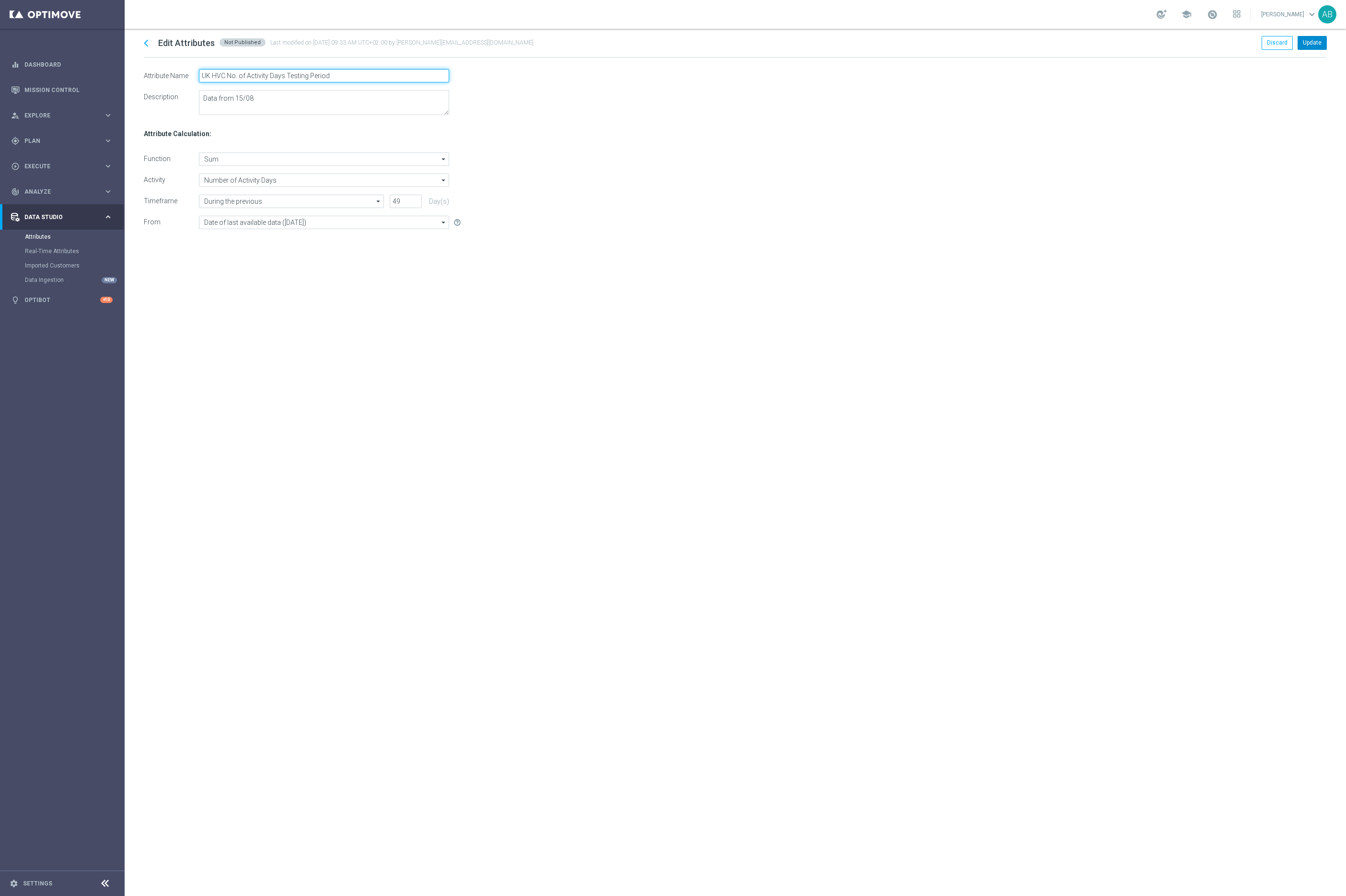
type input "UK HVC No. of Activity Days Testing Period"
click at [1313, 41] on button "Update" at bounding box center [1312, 43] width 29 height 14
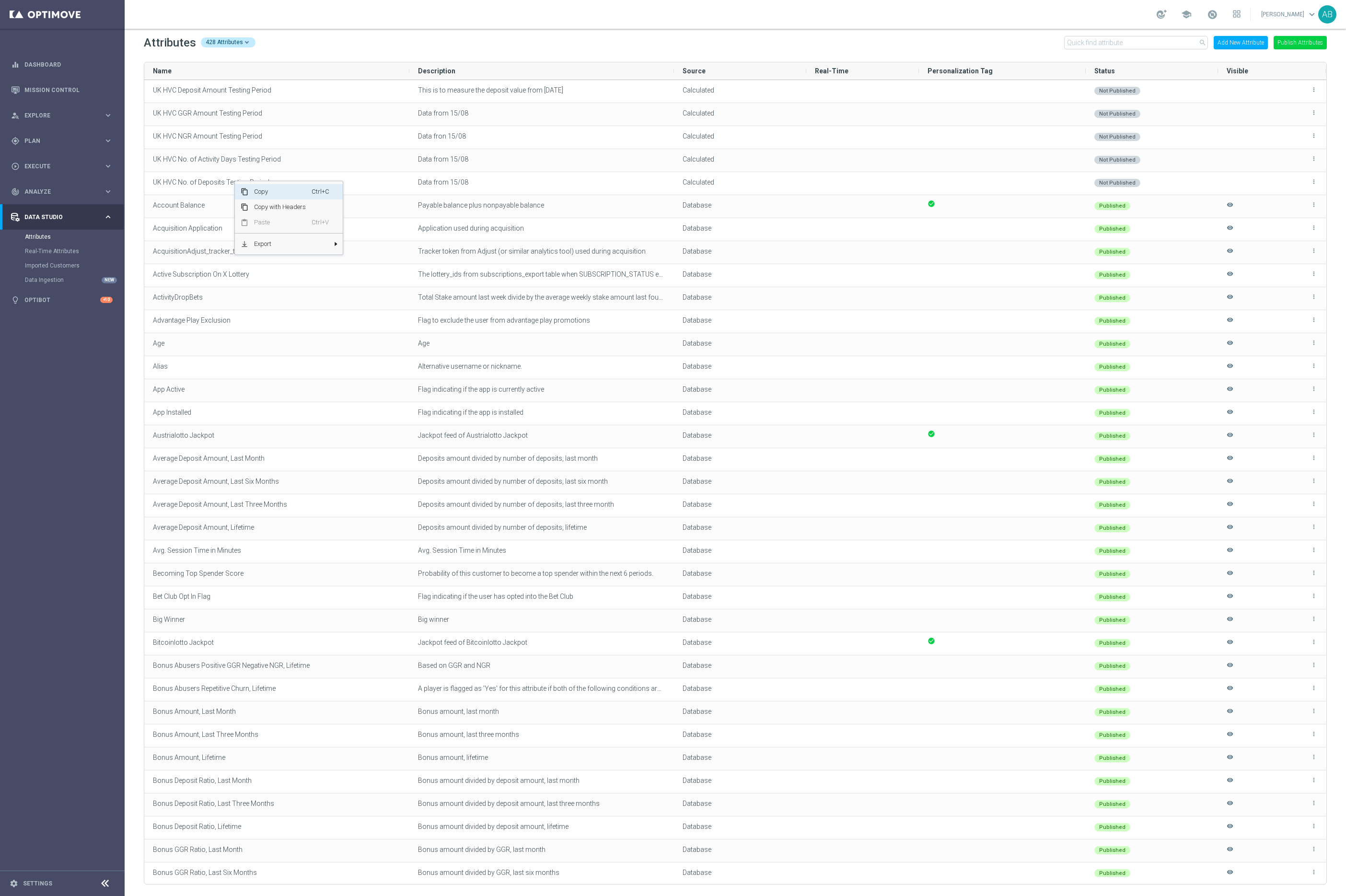
click at [283, 192] on span "Copy" at bounding box center [280, 192] width 63 height 15
click at [1249, 44] on button "Add New Attribute" at bounding box center [1241, 43] width 54 height 14
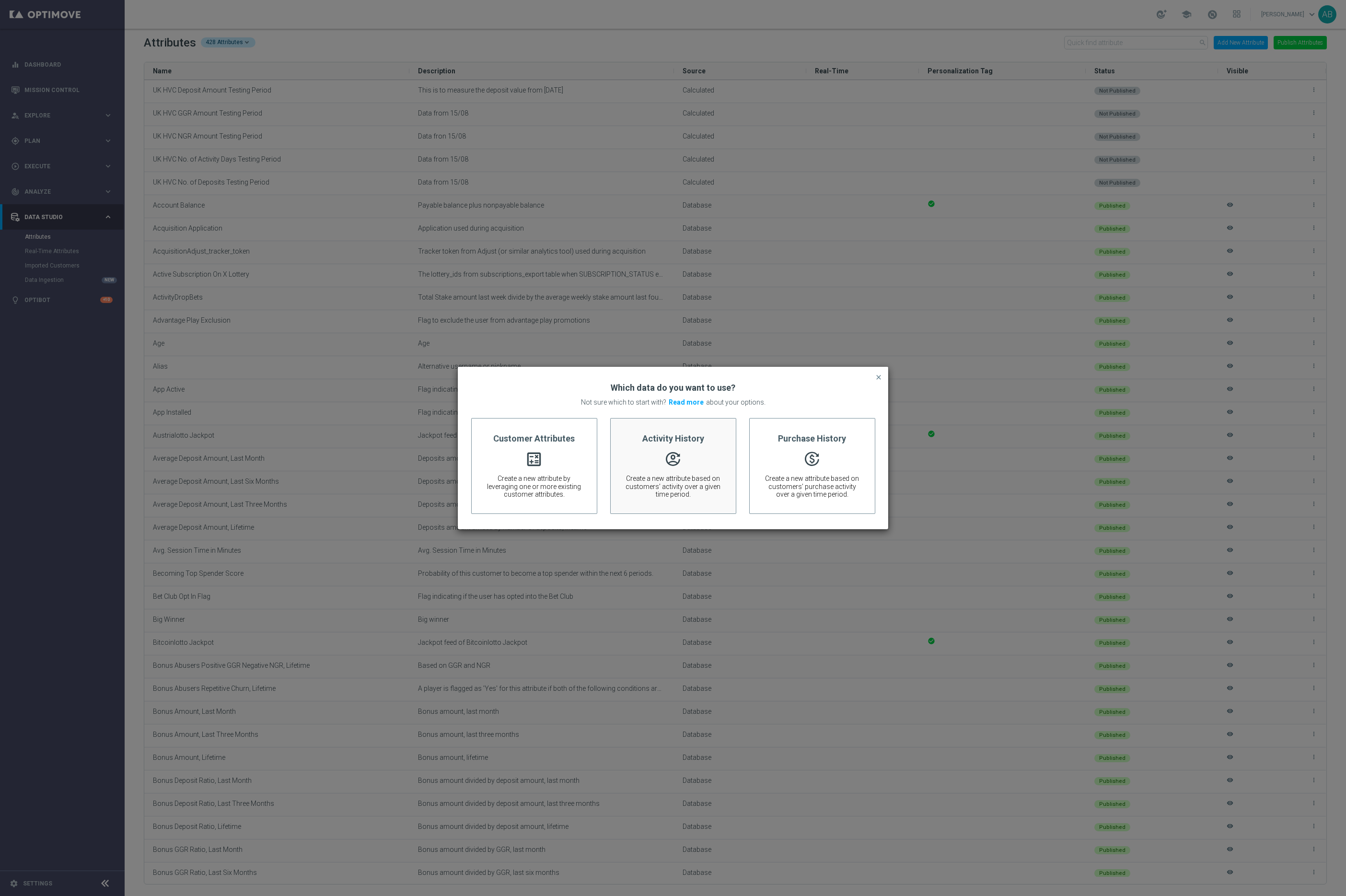
click at [655, 474] on span "Create a new attribute based on customers’ activity over a given time period." at bounding box center [673, 486] width 97 height 24
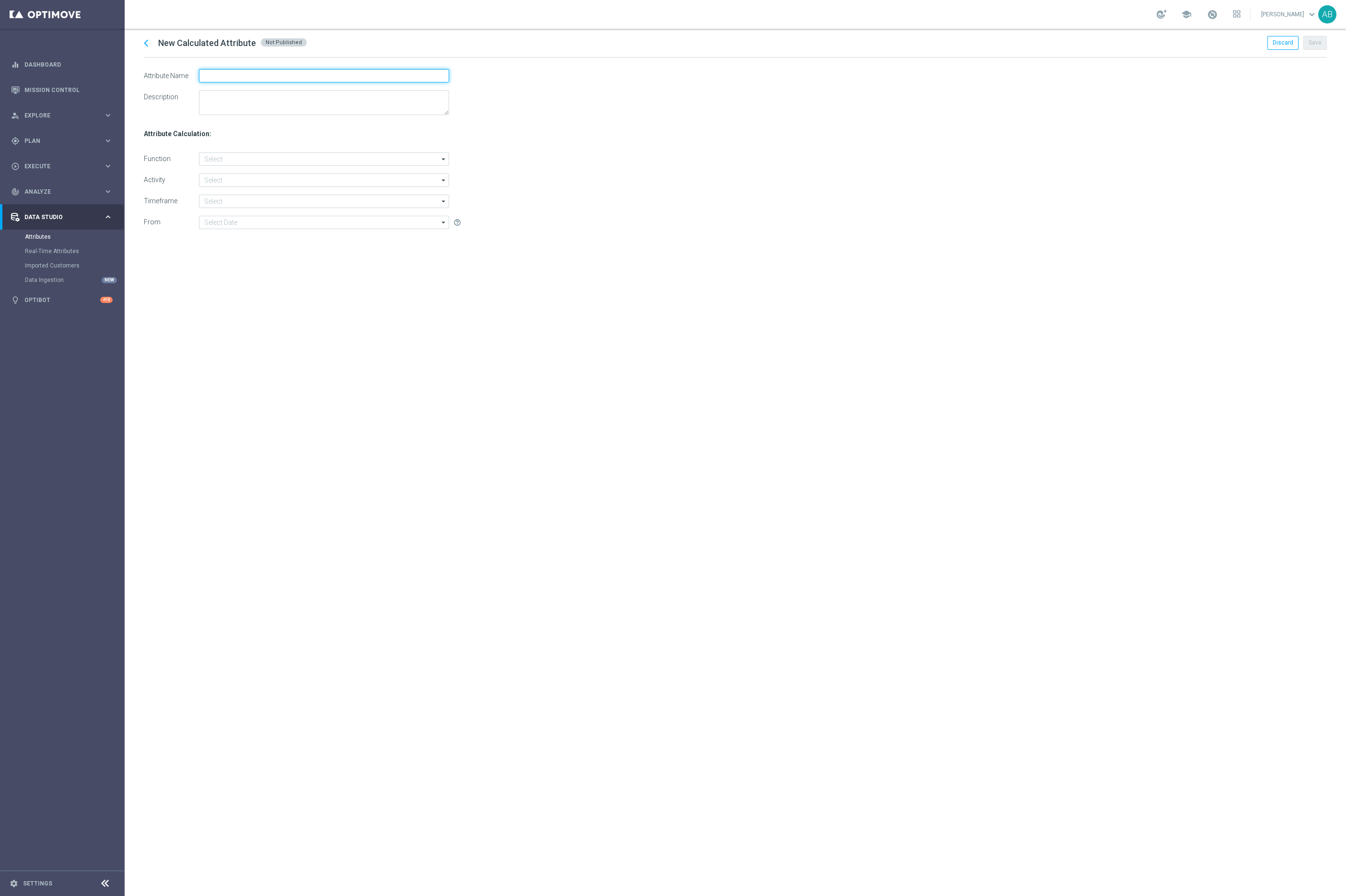
click at [236, 76] on input "text" at bounding box center [324, 76] width 250 height 14
paste input "UK HVC No. of Deposits Testing Period"
drag, startPoint x: 270, startPoint y: 78, endPoint x: 228, endPoint y: 76, distance: 42.0
click at [228, 76] on input "UK HVC No. of Deposits Testing Period" at bounding box center [324, 76] width 250 height 14
type input "UK HVC Ave. Dep Amount Testing Period"
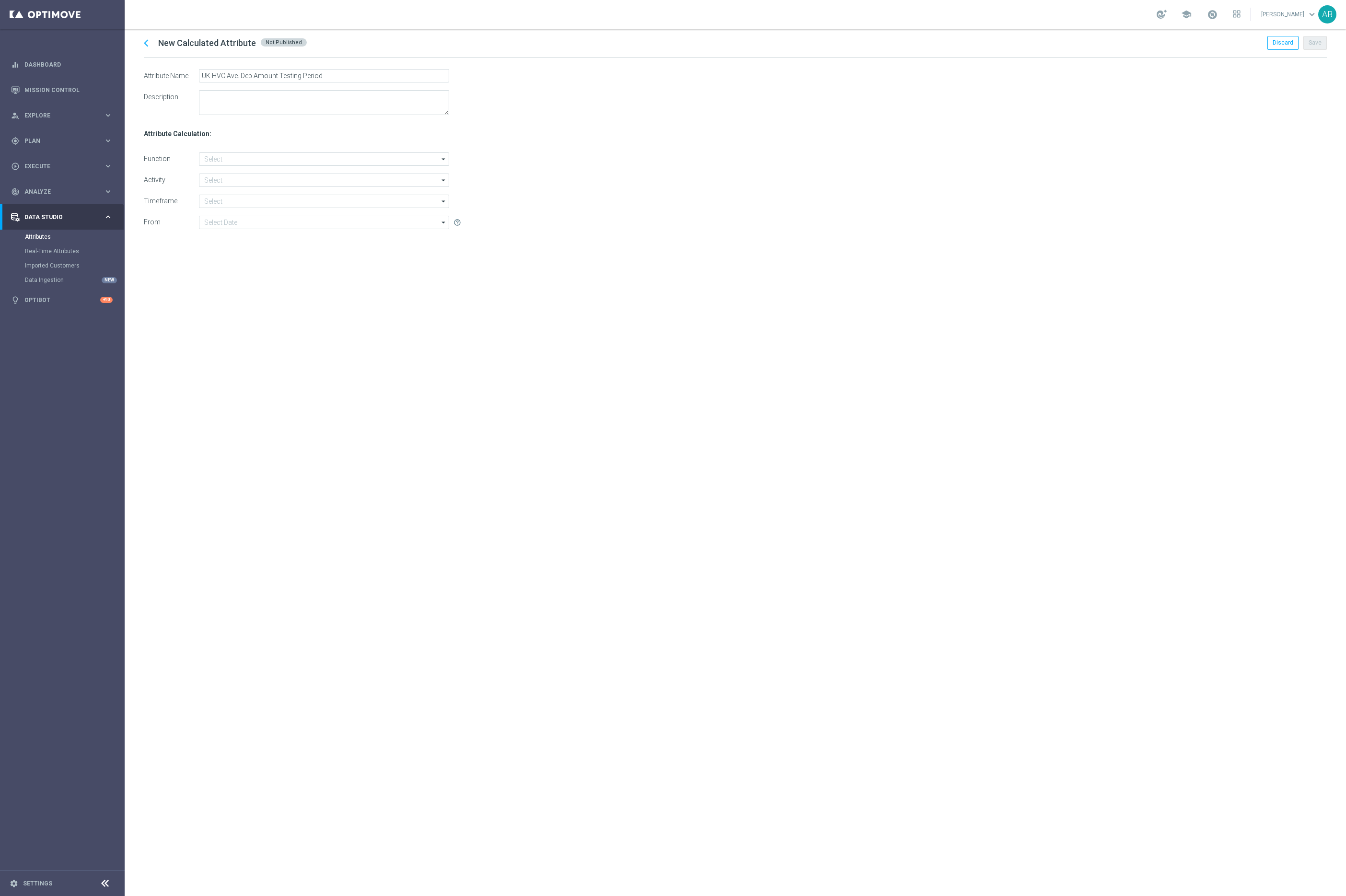
click at [336, 345] on div "chevron_left New Calculated Attribute Not Published Discard Save Attribute Name…" at bounding box center [735, 463] width 1222 height 867
click at [233, 104] on textarea at bounding box center [324, 102] width 250 height 25
type textarea "Data from 15/08"
click at [210, 160] on input at bounding box center [324, 159] width 250 height 14
click at [227, 212] on div "Sum" at bounding box center [332, 216] width 250 height 14
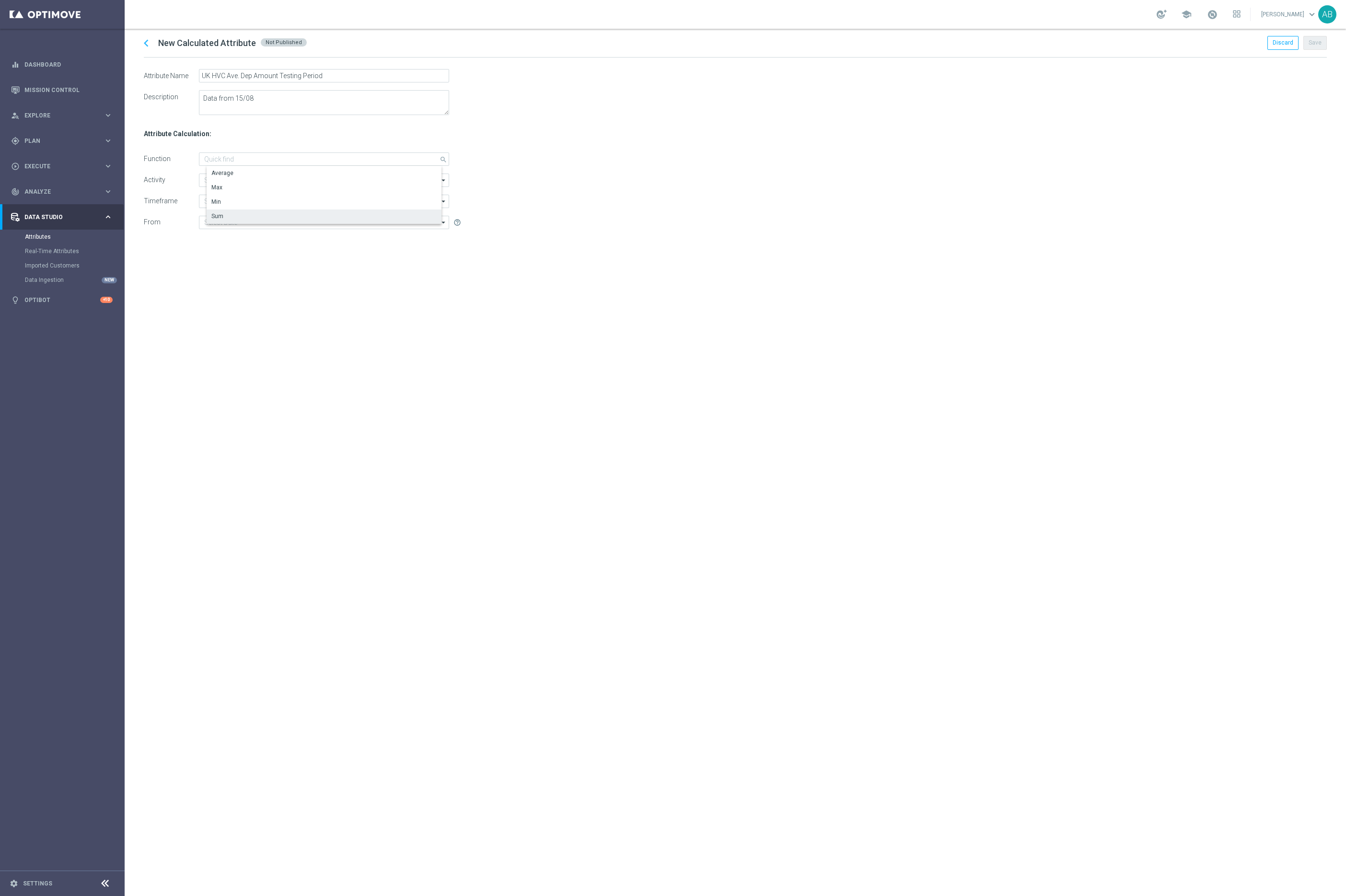
type input "Sum"
click at [229, 157] on input "Sum" at bounding box center [324, 159] width 250 height 14
click at [225, 172] on div "Average" at bounding box center [222, 173] width 22 height 9
type input "Average"
click at [225, 179] on input at bounding box center [324, 180] width 250 height 14
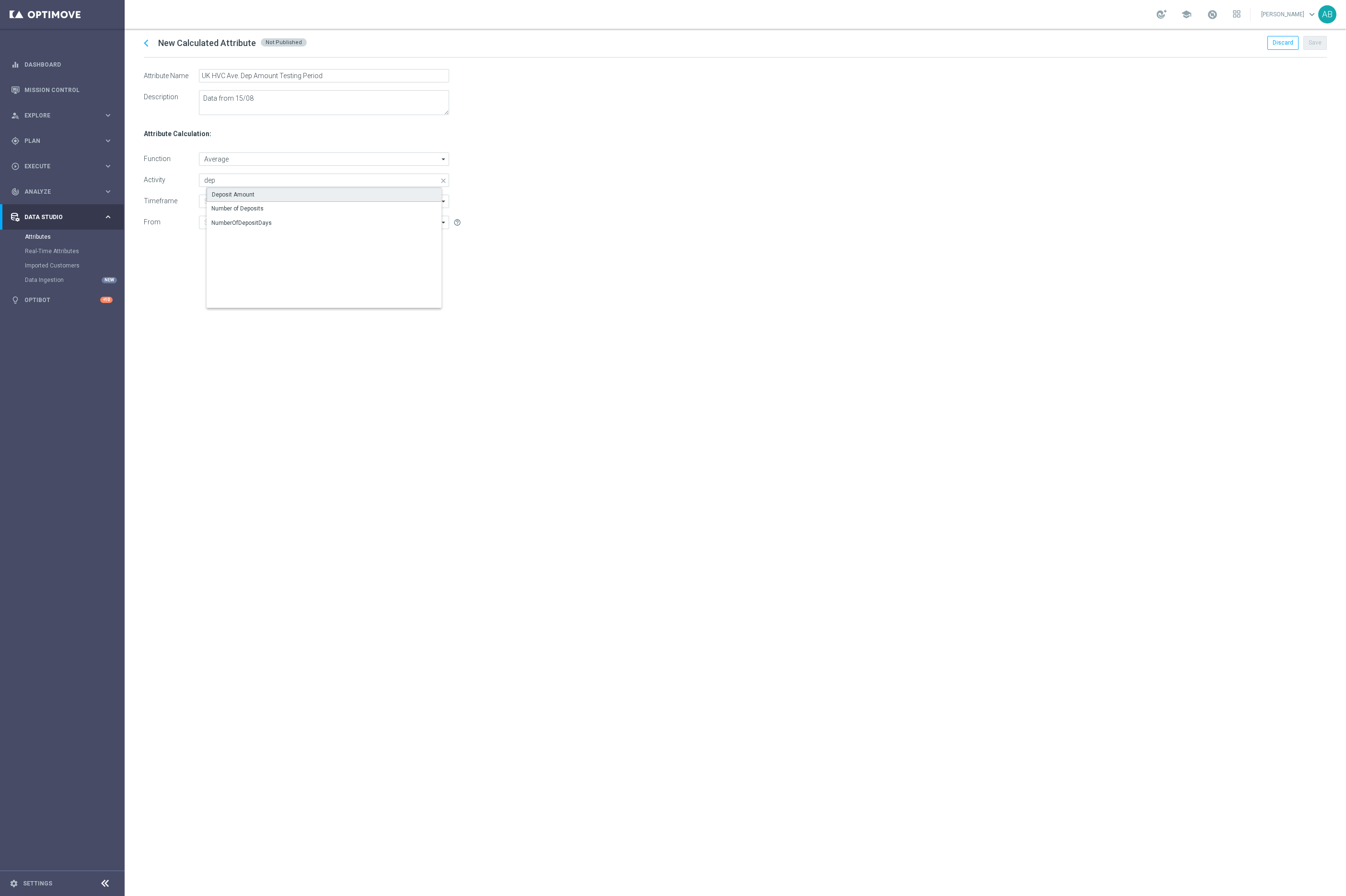
click at [255, 191] on div "Deposit Amount" at bounding box center [332, 194] width 250 height 14
type input "Deposit Amount"
click at [301, 467] on div "chevron_left New Calculated Attribute Not Published Discard Save Attribute Name…" at bounding box center [735, 463] width 1222 height 867
click at [217, 205] on input at bounding box center [324, 201] width 250 height 14
click at [244, 219] on div "During the previous" at bounding box center [237, 215] width 52 height 9
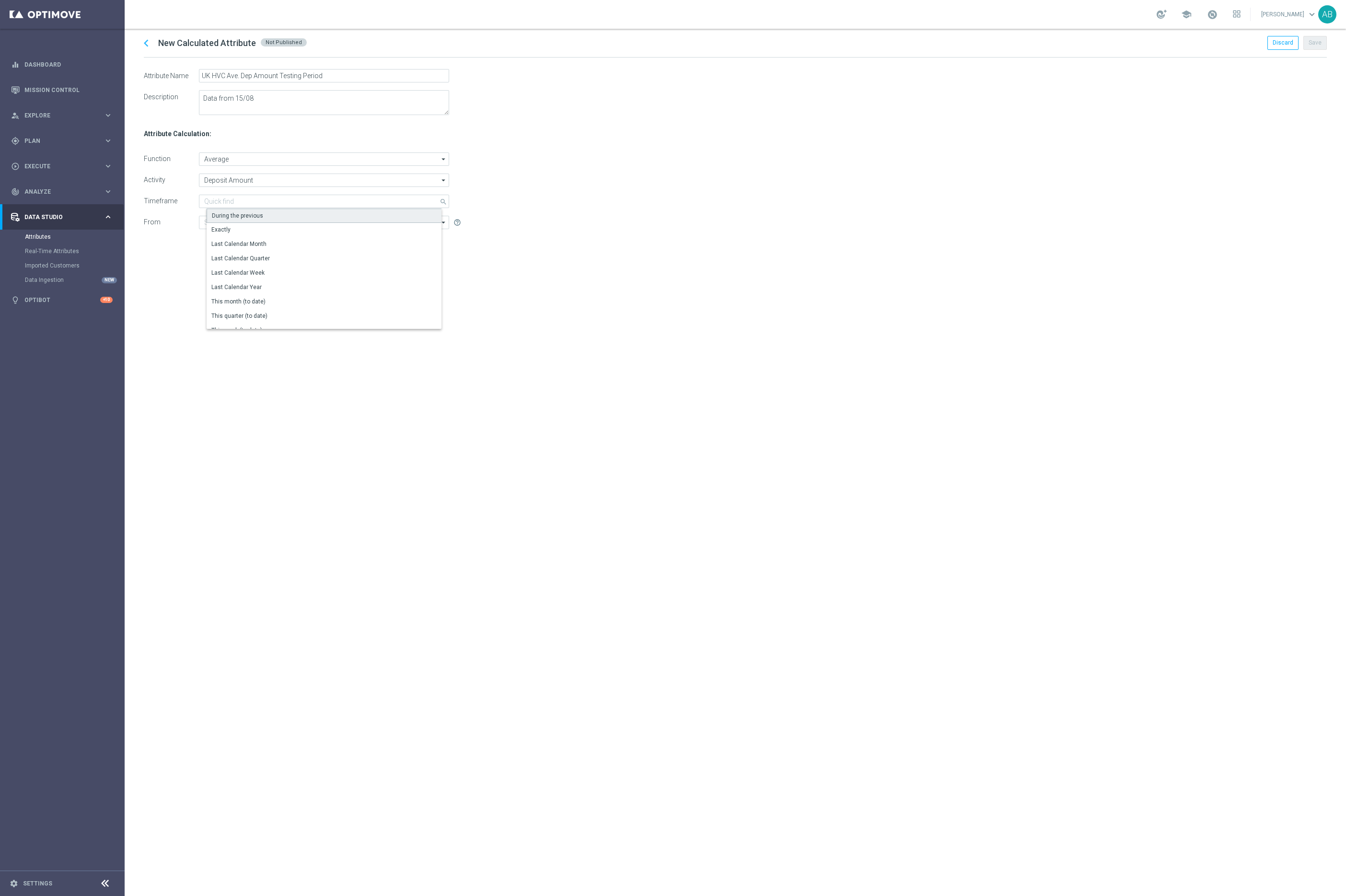
type input "During the previous"
click at [408, 203] on input "1" at bounding box center [406, 201] width 32 height 14
click at [420, 200] on input "1" at bounding box center [406, 201] width 32 height 14
click at [416, 200] on input "26" at bounding box center [406, 201] width 32 height 14
click at [416, 200] on input "27" at bounding box center [406, 201] width 32 height 14
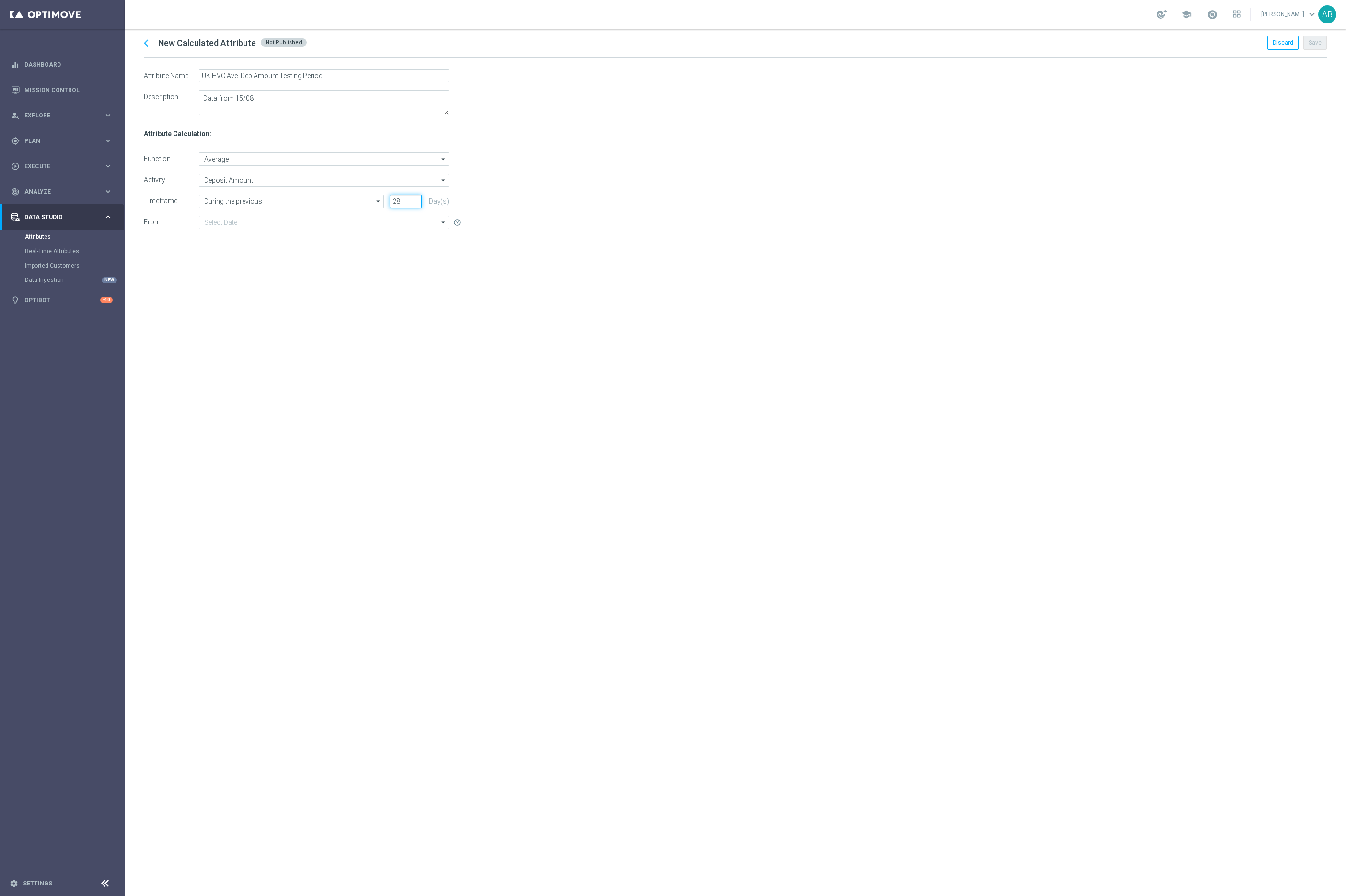
click at [416, 200] on input "28" at bounding box center [406, 201] width 32 height 14
click at [416, 200] on input "40" at bounding box center [406, 201] width 32 height 14
click at [416, 200] on input "41" at bounding box center [406, 201] width 32 height 14
click at [416, 200] on input "42" at bounding box center [406, 201] width 32 height 14
click at [416, 200] on input "43" at bounding box center [406, 201] width 32 height 14
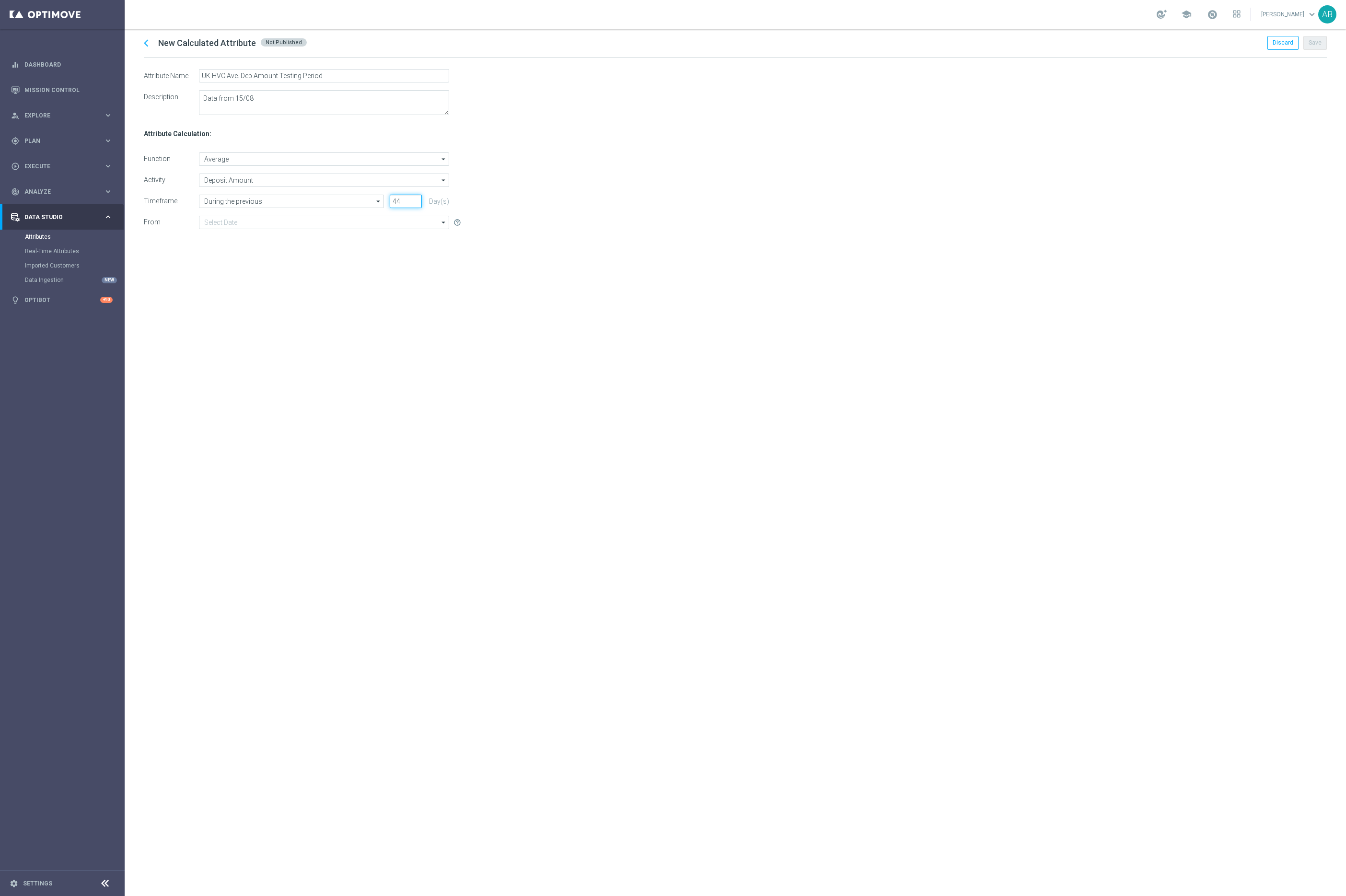
click at [416, 200] on input "44" at bounding box center [406, 201] width 32 height 14
click at [416, 200] on input "45" at bounding box center [406, 201] width 32 height 14
click at [416, 200] on input "46" at bounding box center [406, 201] width 32 height 14
click at [416, 200] on input "47" at bounding box center [406, 201] width 32 height 14
click at [416, 200] on input "48" at bounding box center [406, 201] width 32 height 14
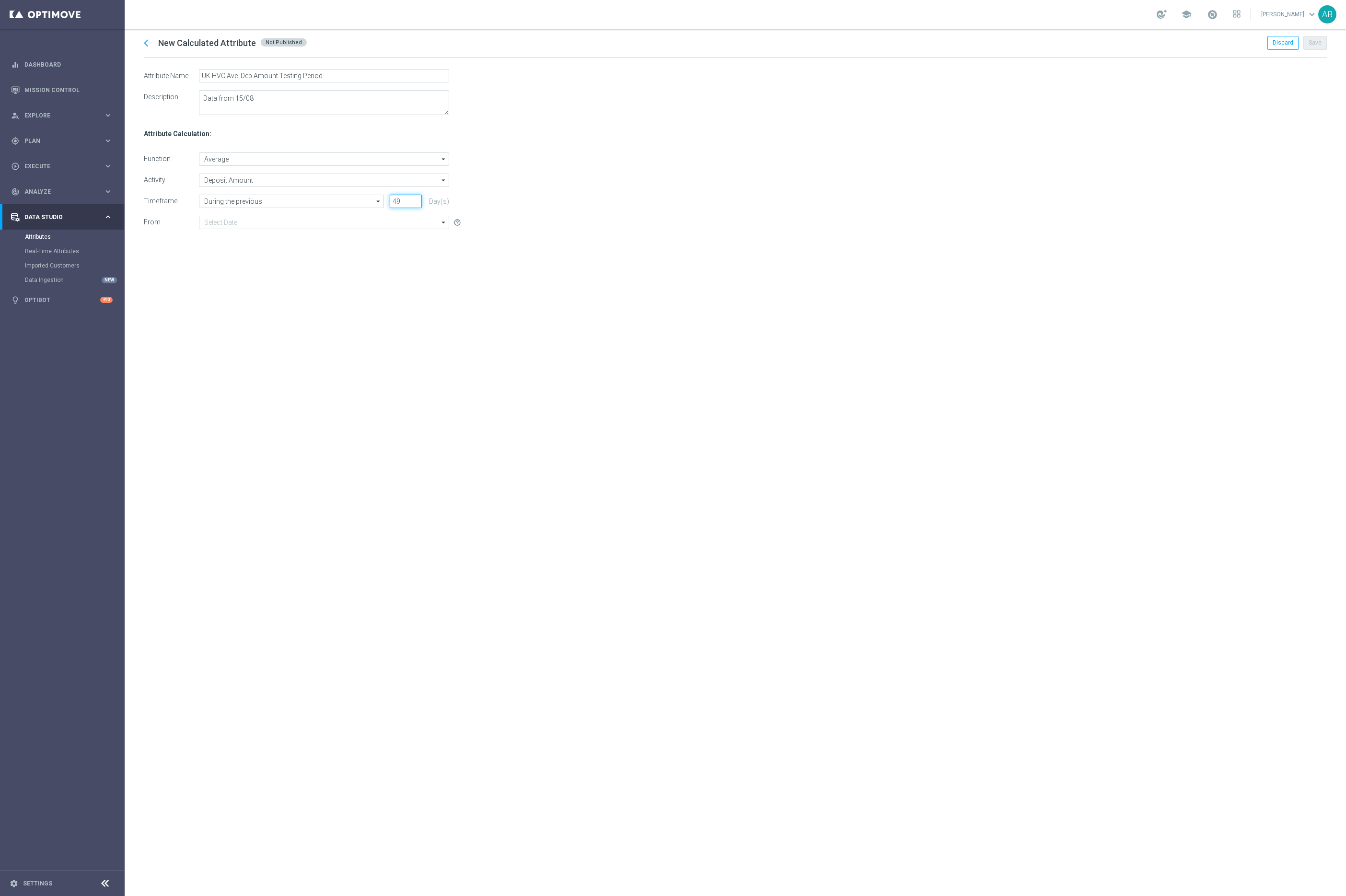
type input "49"
click at [416, 200] on input "49" at bounding box center [406, 201] width 32 height 14
click at [318, 221] on input at bounding box center [324, 222] width 250 height 14
click at [281, 252] on div "Date of last available data ([DATE])" at bounding box center [257, 251] width 91 height 9
type input "Date of last available data ([DATE])"
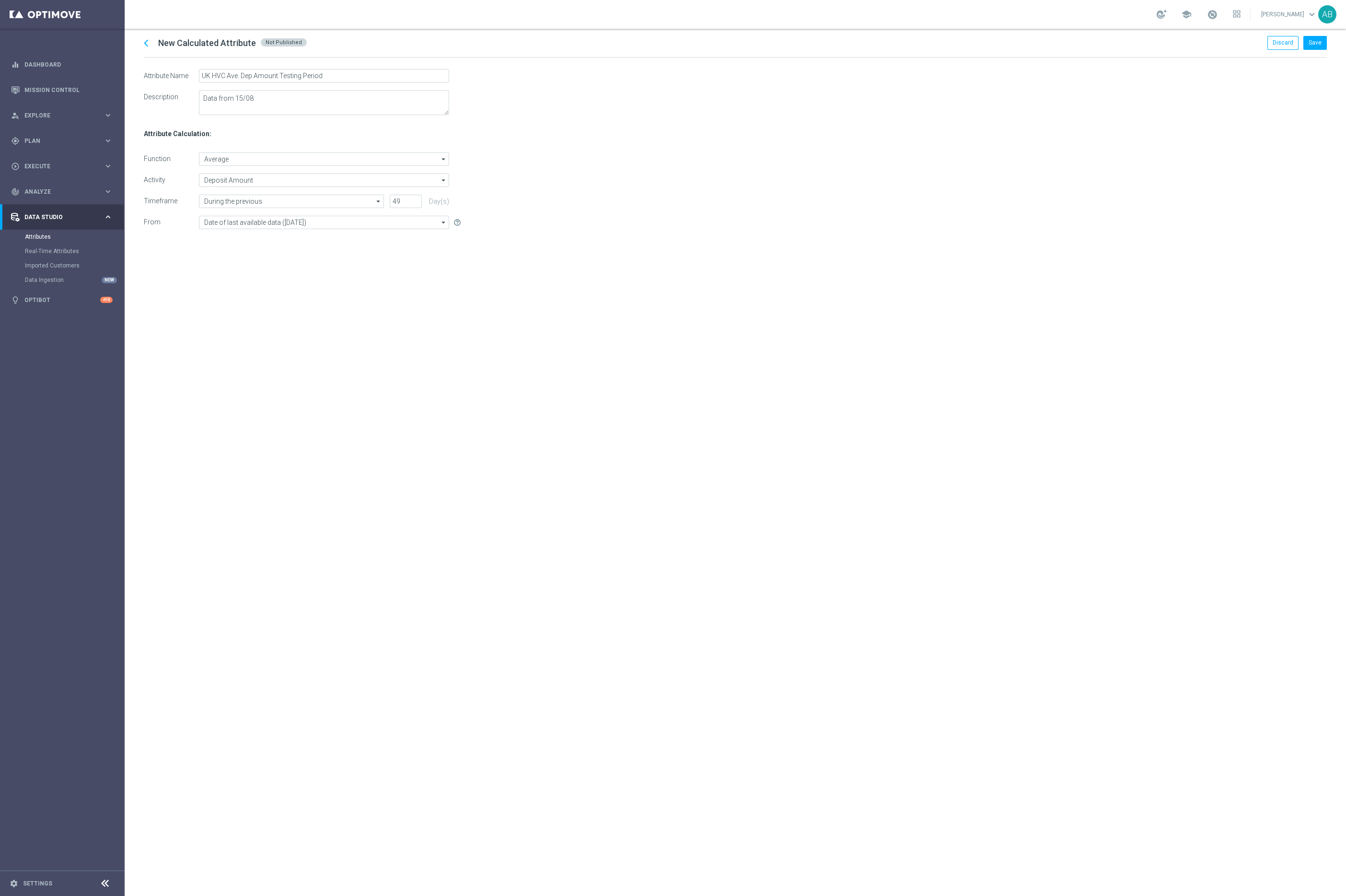
click at [650, 326] on div "chevron_left New Calculated Attribute Not Published Discard Save Attribute Name…" at bounding box center [735, 463] width 1222 height 867
click at [1311, 42] on button "Save" at bounding box center [1315, 43] width 24 height 14
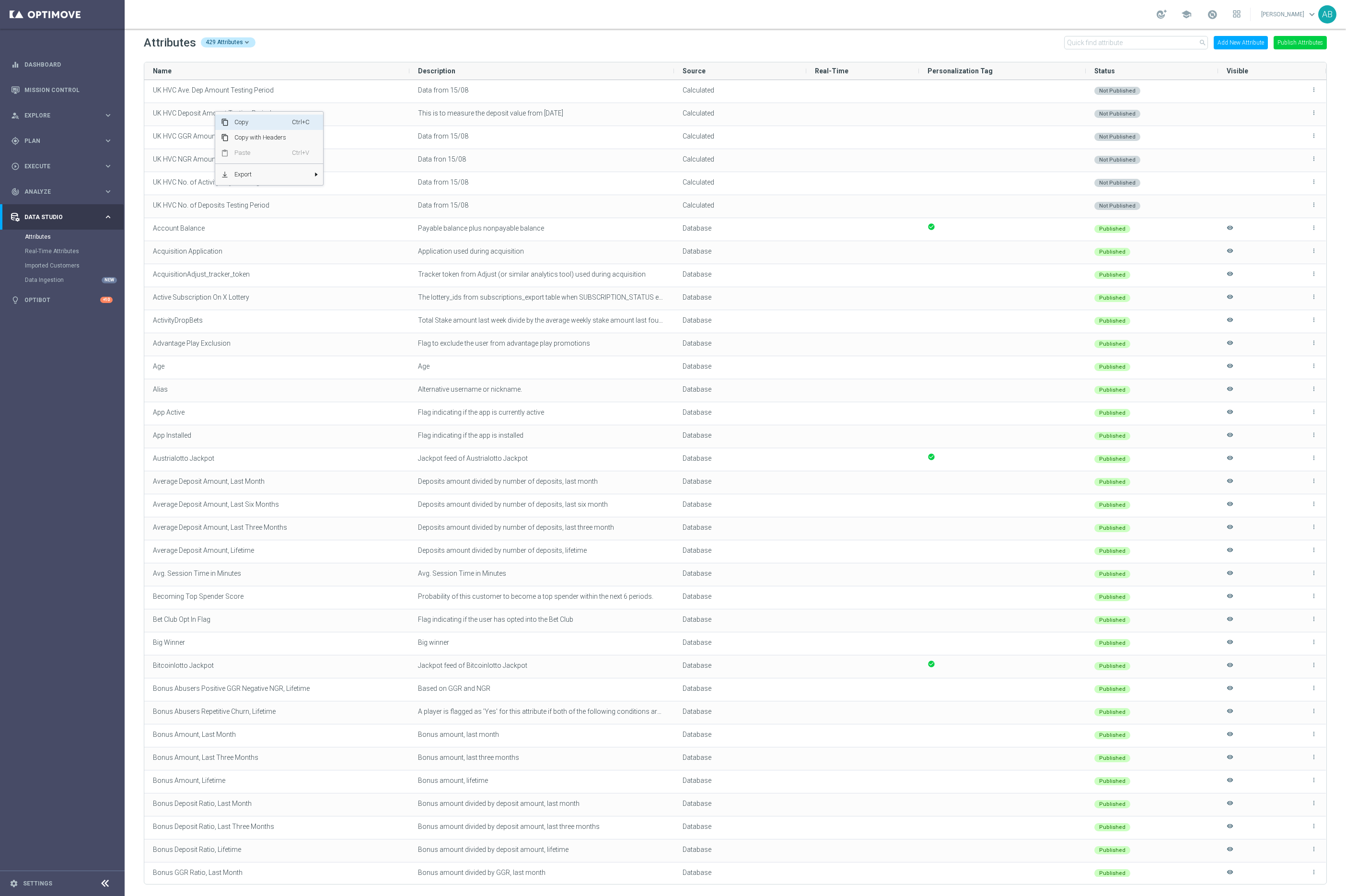
click at [230, 120] on span "Copy" at bounding box center [260, 122] width 63 height 15
click at [232, 106] on span "Copy with Headers" at bounding box center [257, 113] width 63 height 15
click at [254, 99] on span "Copy" at bounding box center [268, 102] width 63 height 15
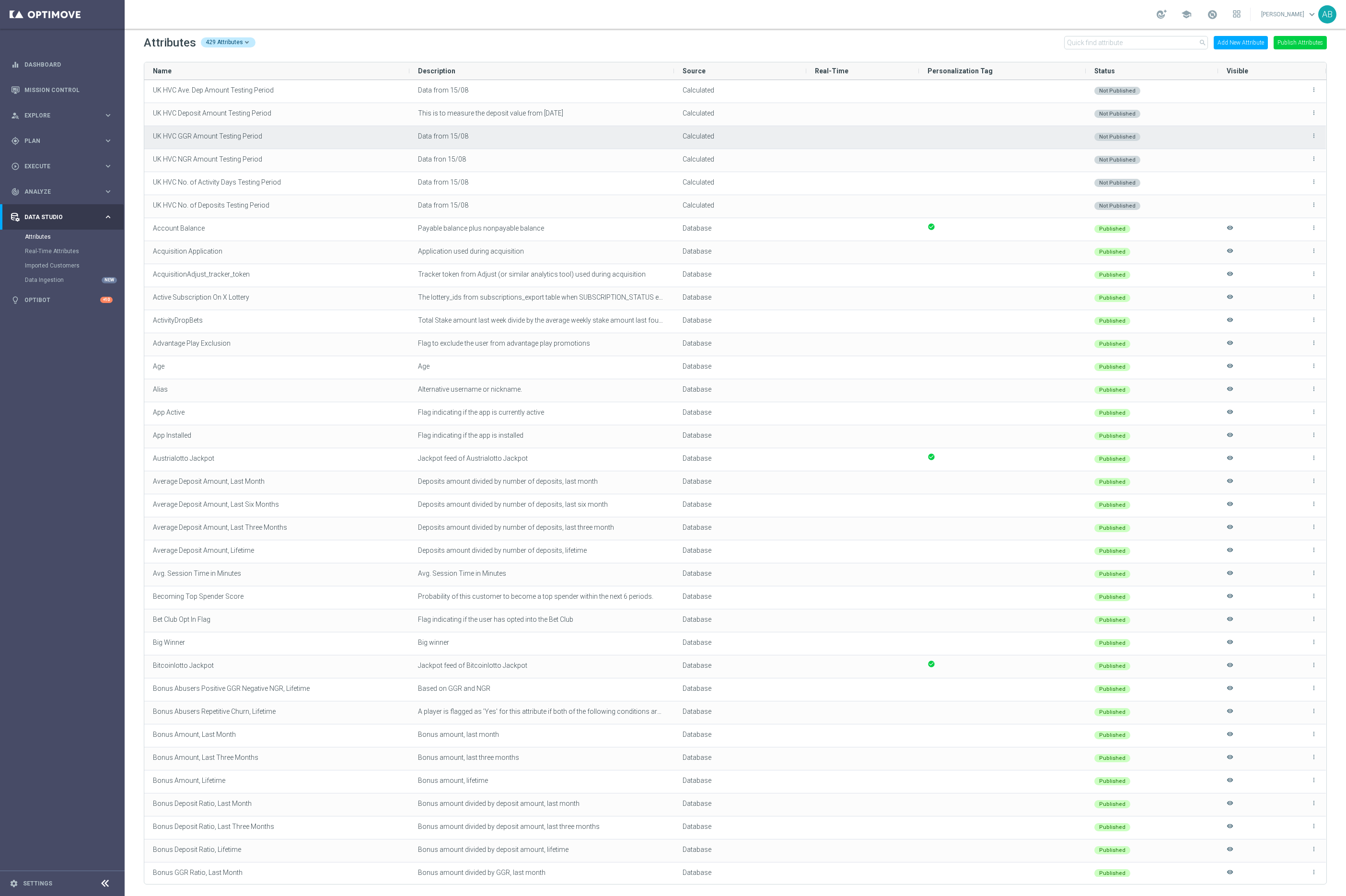
click at [197, 134] on span "UK HVC GGR Amount Testing Period" at bounding box center [207, 136] width 110 height 8
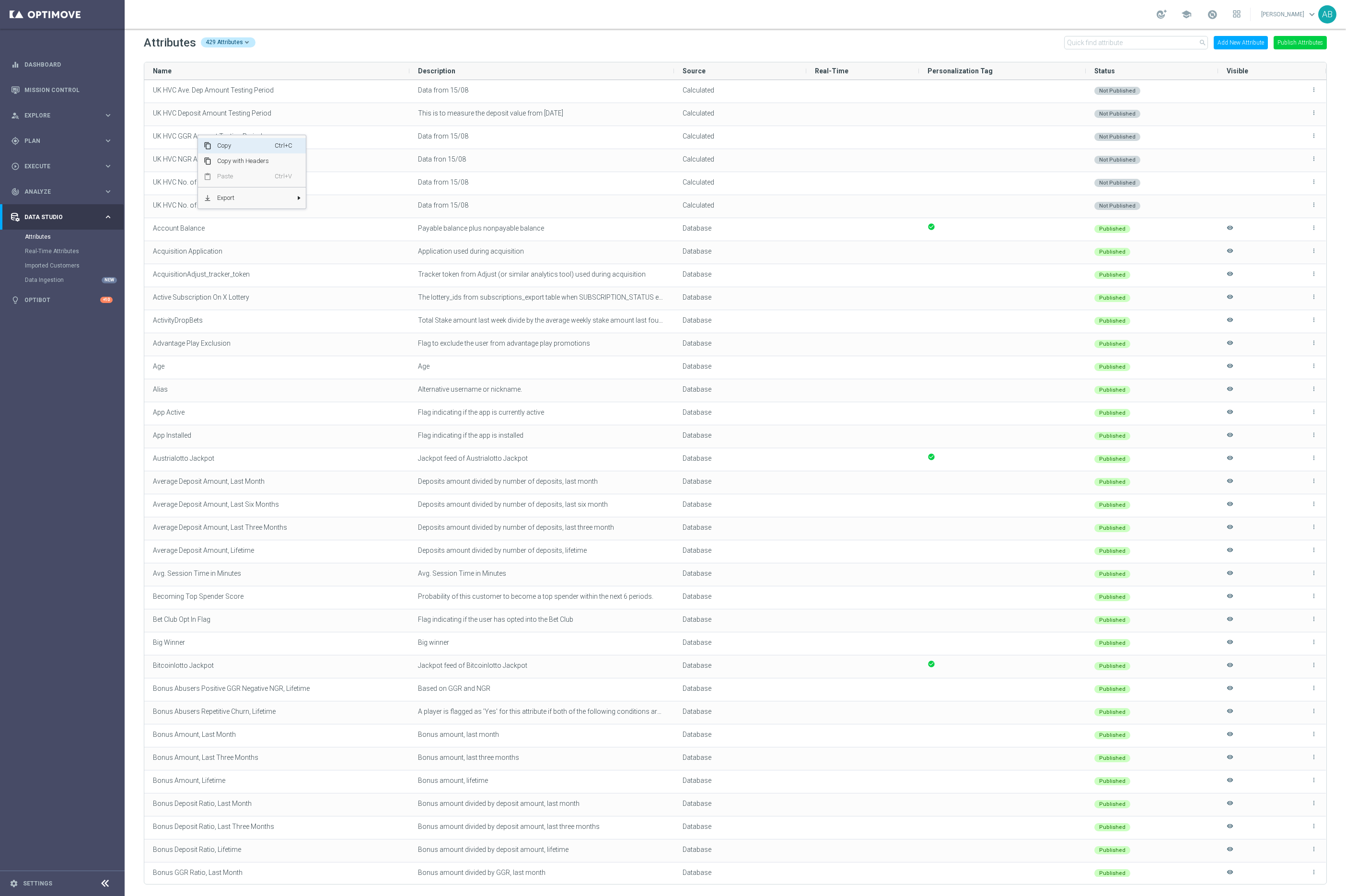
click at [225, 144] on span "Copy" at bounding box center [243, 146] width 63 height 15
click at [190, 159] on span "UK HVC NGR Amount Testing Period" at bounding box center [207, 159] width 110 height 8
click at [216, 172] on span "Copy" at bounding box center [236, 171] width 63 height 15
click at [223, 192] on span "Copy" at bounding box center [231, 192] width 63 height 15
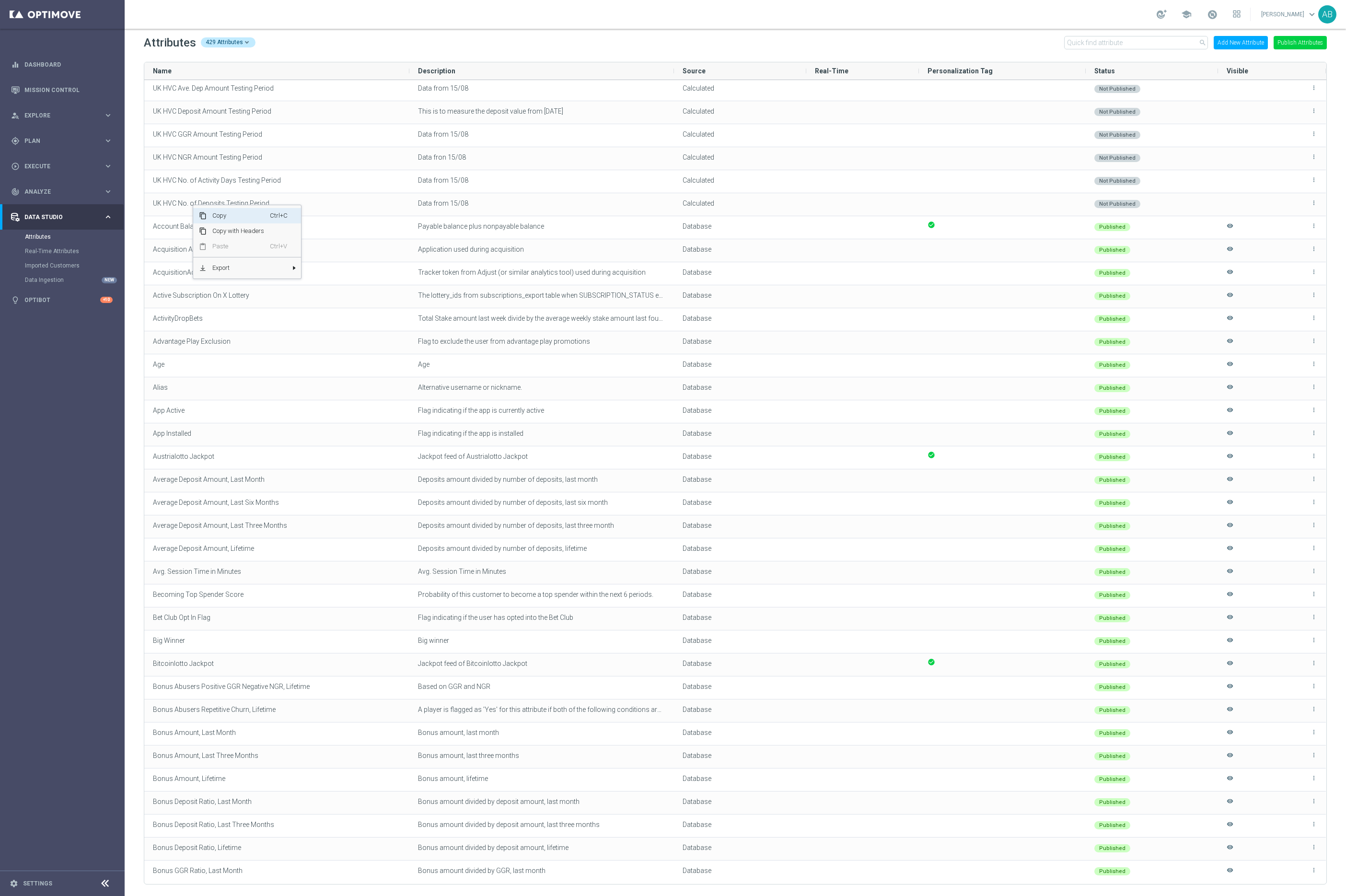
click at [223, 217] on span "Copy" at bounding box center [238, 216] width 63 height 15
click at [1299, 40] on button "Publish Attributes" at bounding box center [1300, 43] width 53 height 14
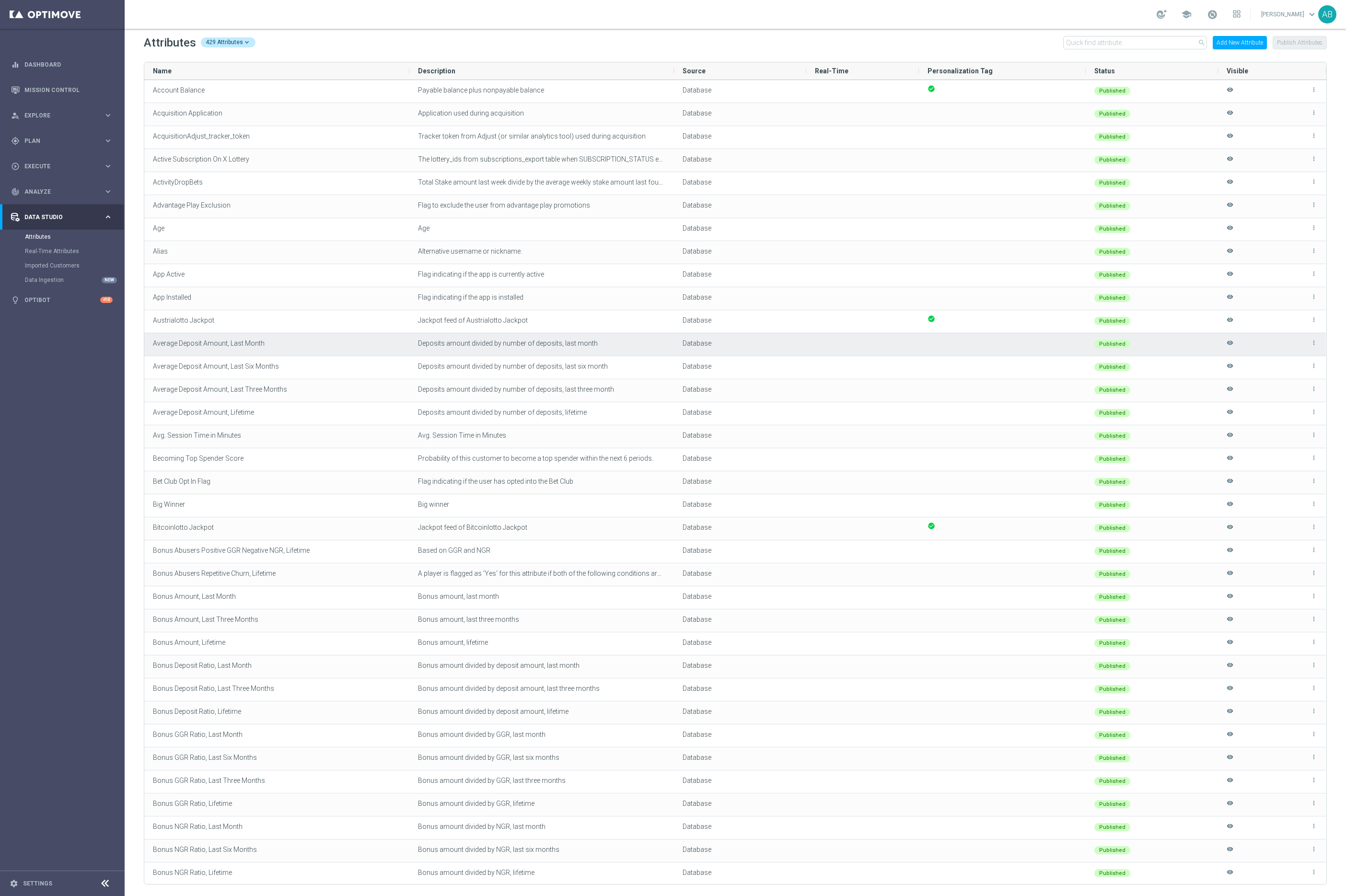
click at [1218, 333] on div "more_vert visibility" at bounding box center [1272, 344] width 108 height 23
click at [46, 88] on link "Mission Control" at bounding box center [68, 89] width 88 height 25
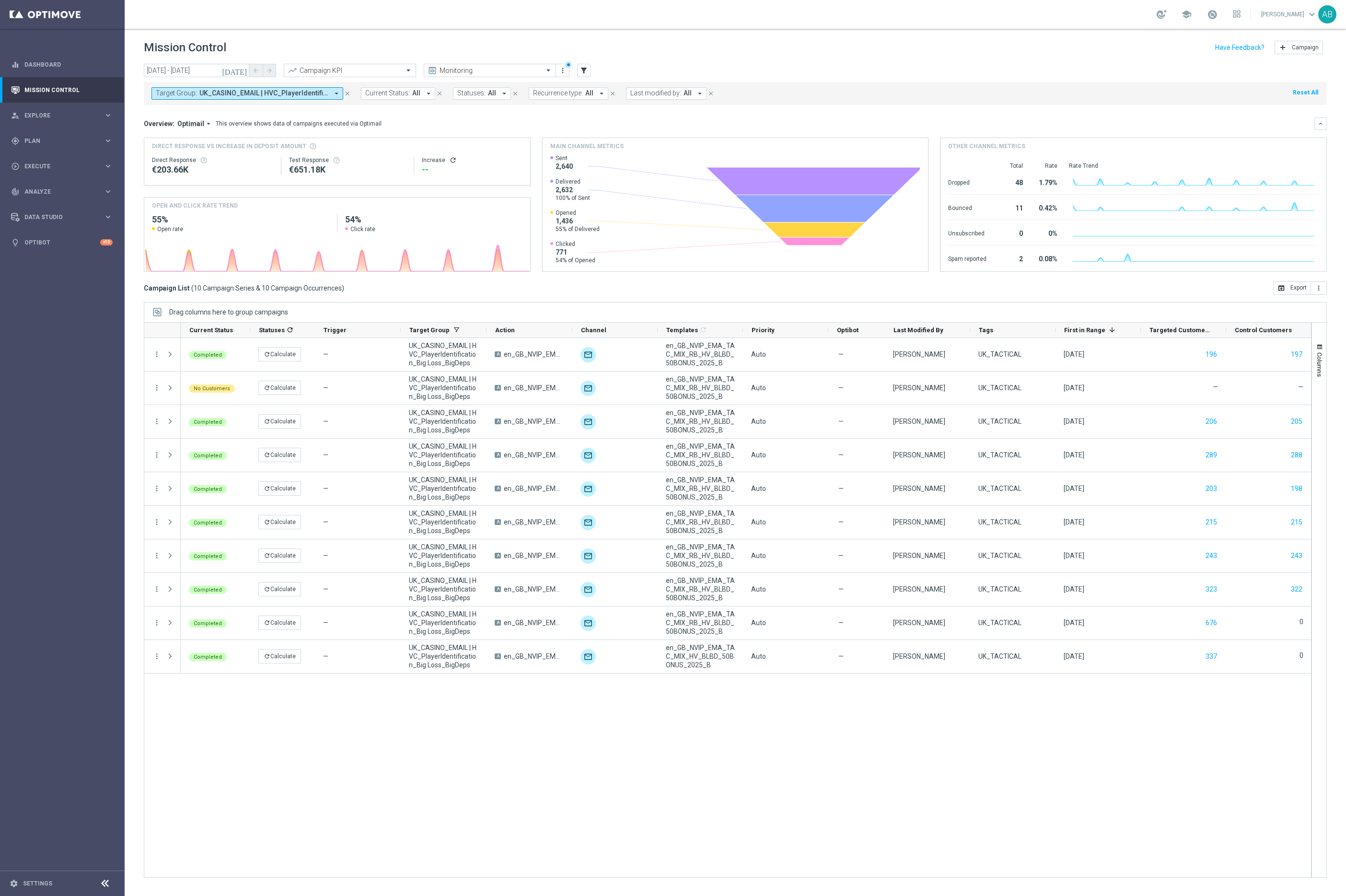
click at [986, 724] on div "Completed refresh Calculate — UK_CASINO_EMAIL | HVC_PlayerIdentification_Big Lo…" at bounding box center [746, 608] width 1130 height 539
click at [194, 126] on span "Optimail" at bounding box center [190, 124] width 27 height 9
click at [182, 140] on div "Analysis" at bounding box center [174, 139] width 23 height 9
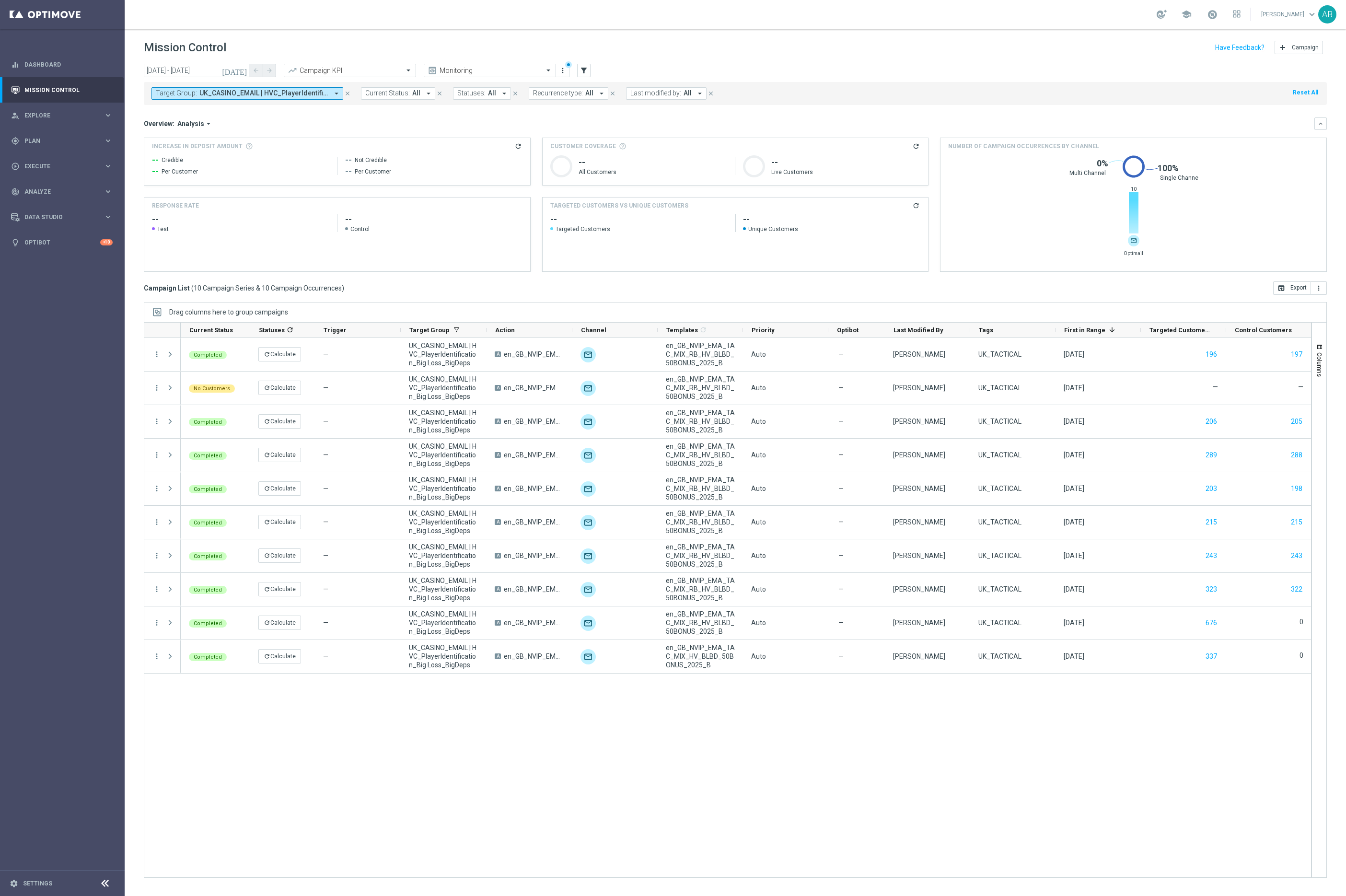
click at [245, 67] on icon "[DATE]" at bounding box center [235, 70] width 26 height 9
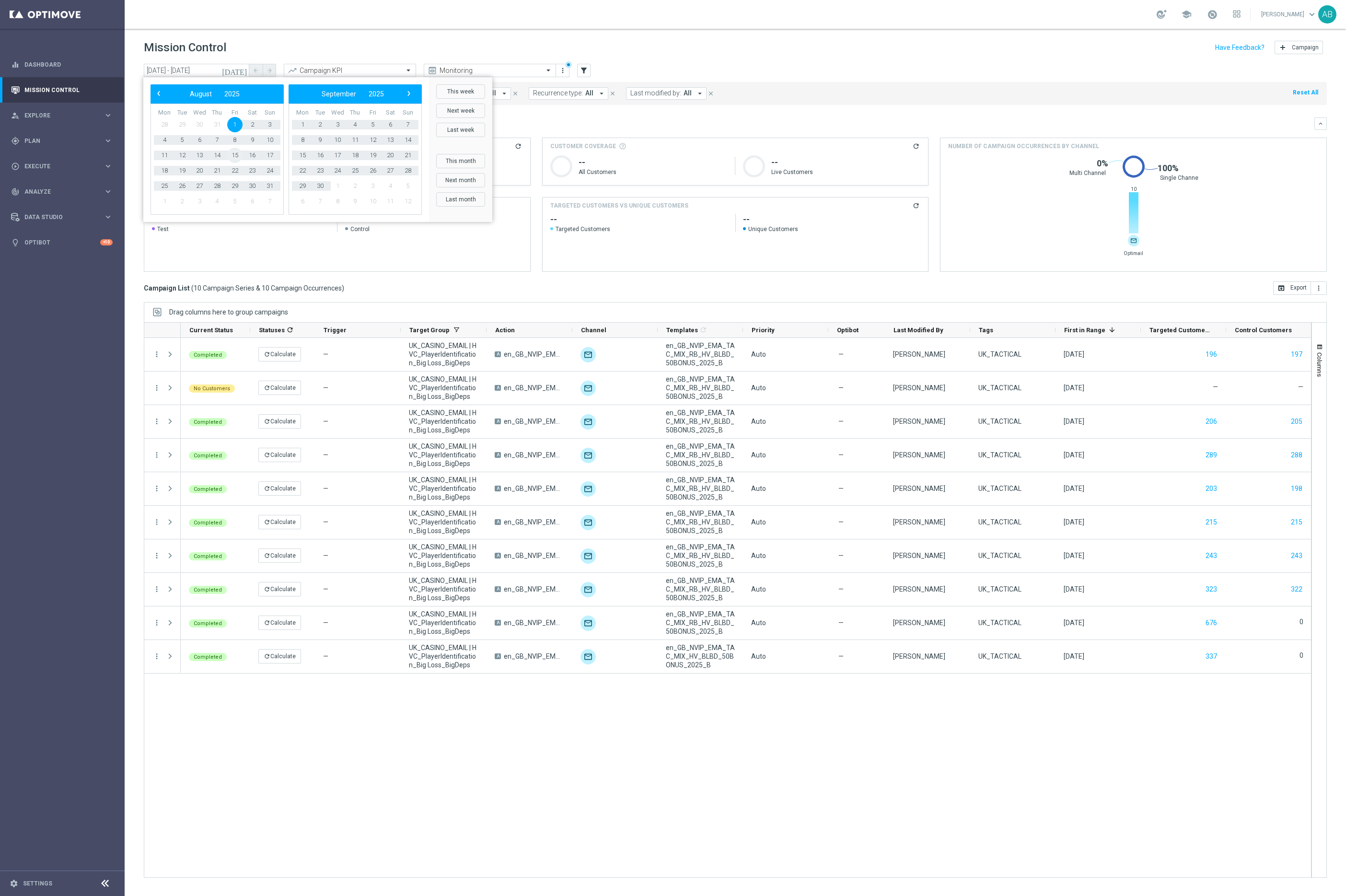
click at [238, 157] on span "15" at bounding box center [235, 155] width 15 height 15
click at [407, 94] on span "›" at bounding box center [409, 93] width 12 height 12
click at [357, 124] on span "2" at bounding box center [355, 124] width 15 height 15
type input "[DATE] - [DATE]"
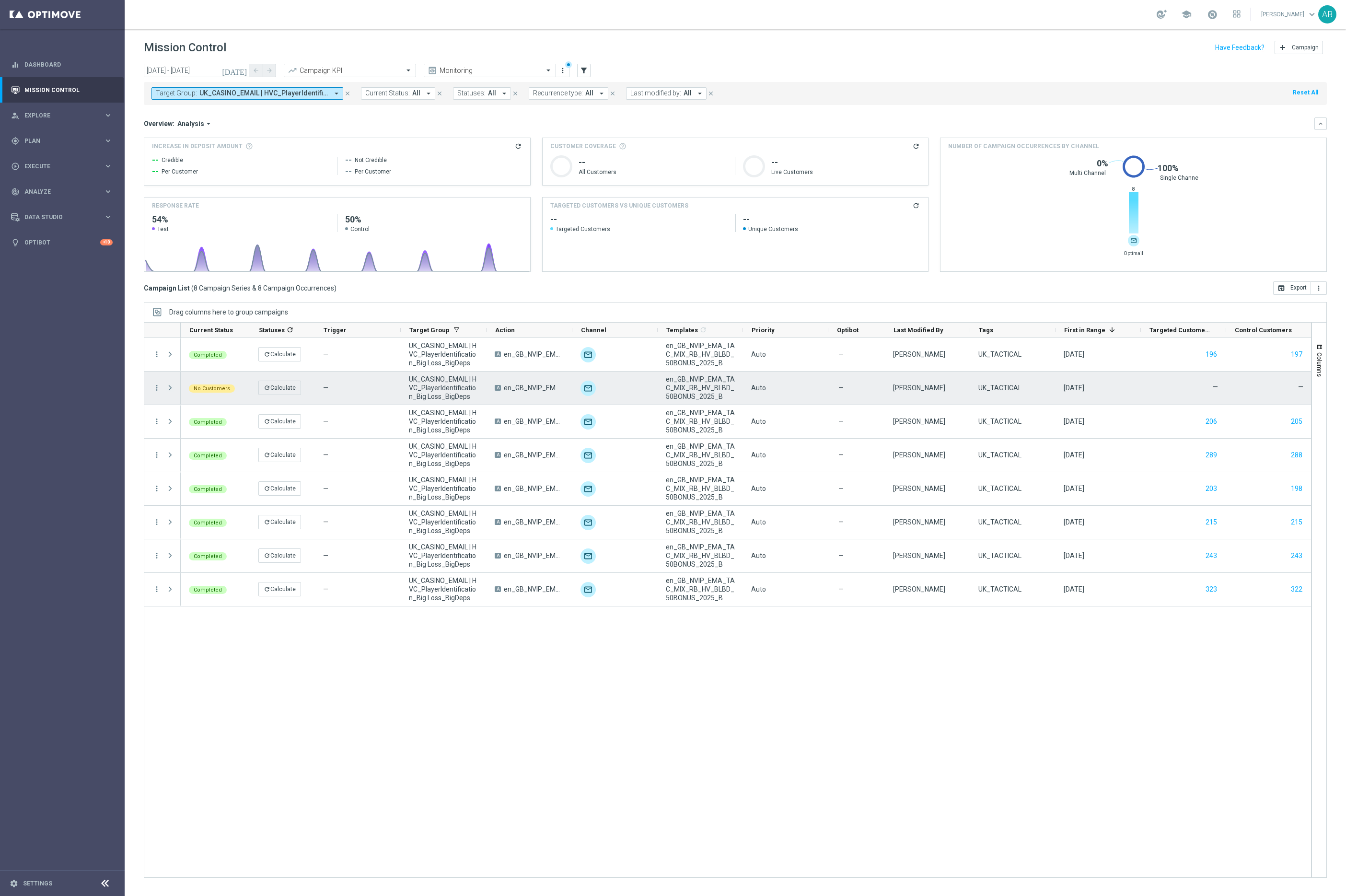
click at [168, 390] on span "Press SPACE to select this row." at bounding box center [170, 387] width 9 height 8
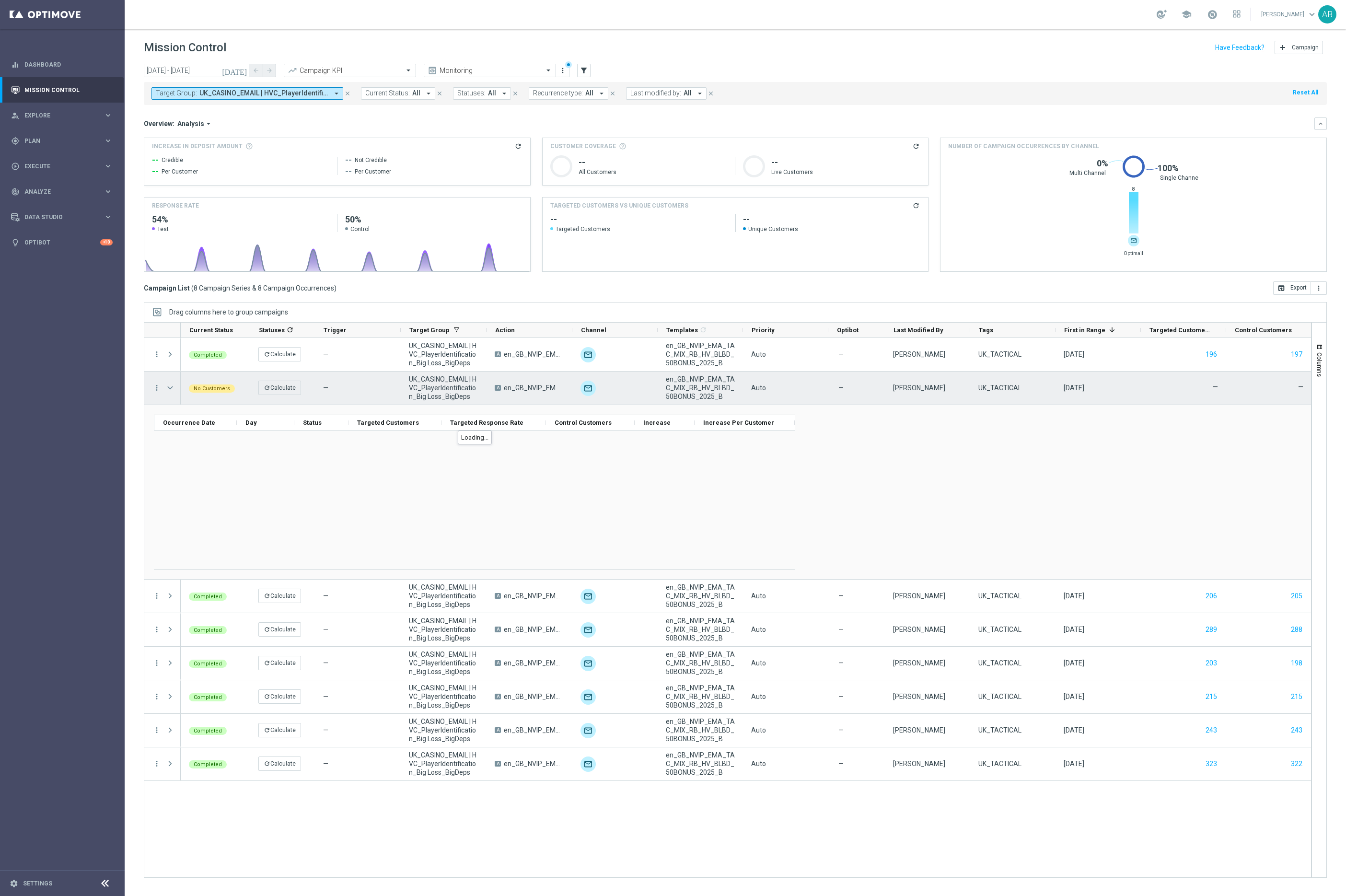
click at [168, 390] on span "Press SPACE to select this row." at bounding box center [170, 387] width 9 height 8
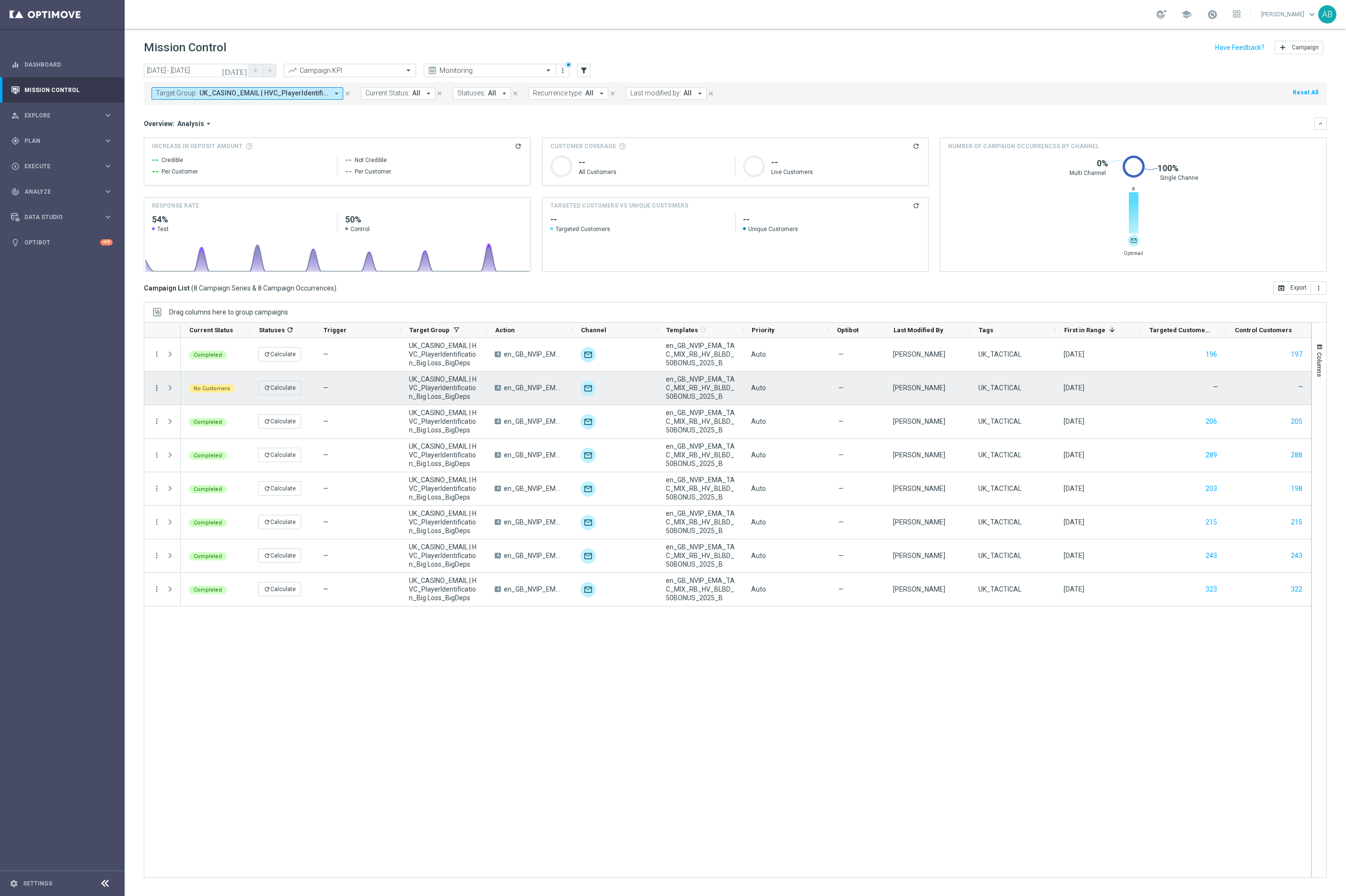
click at [156, 389] on icon "more_vert" at bounding box center [156, 387] width 9 height 9
click at [307, 633] on div "Completed refresh Calculate — UK_CASINO_EMAIL | HVC_PlayerIdentification_Big Lo…" at bounding box center [746, 608] width 1130 height 539
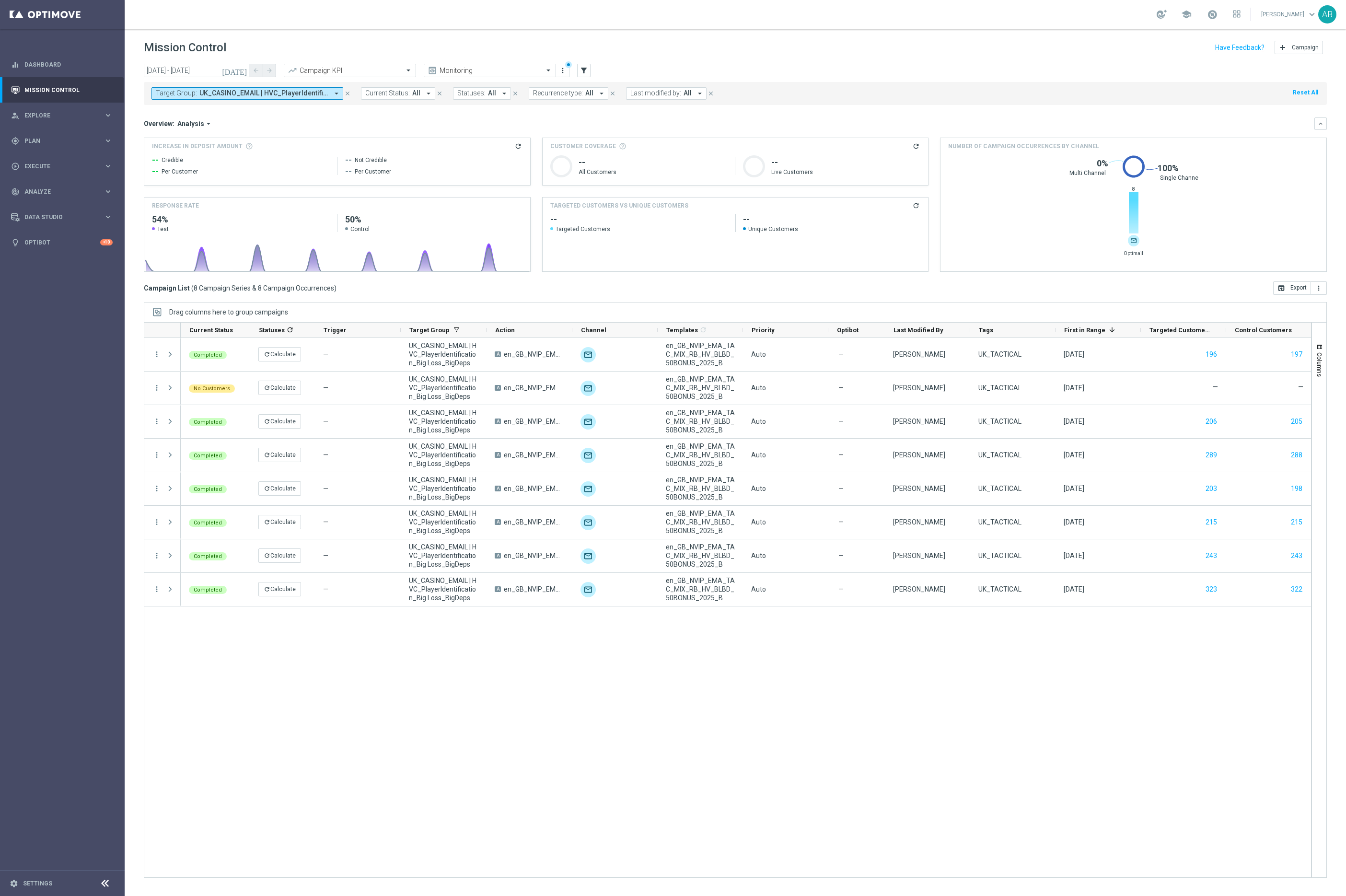
click at [196, 119] on div "Overview: Analysis arrow_drop_down keyboard_arrow_down" at bounding box center [735, 123] width 1183 height 12
click at [190, 130] on div "Overview: Analysis arrow_drop_down keyboard_arrow_down" at bounding box center [735, 123] width 1183 height 12
click at [190, 129] on div "Overview: Analysis arrow_drop_down keyboard_arrow_down" at bounding box center [735, 123] width 1183 height 12
click at [187, 126] on span "Analysis" at bounding box center [190, 124] width 27 height 9
click at [182, 155] on div "Optimail" at bounding box center [186, 153] width 57 height 14
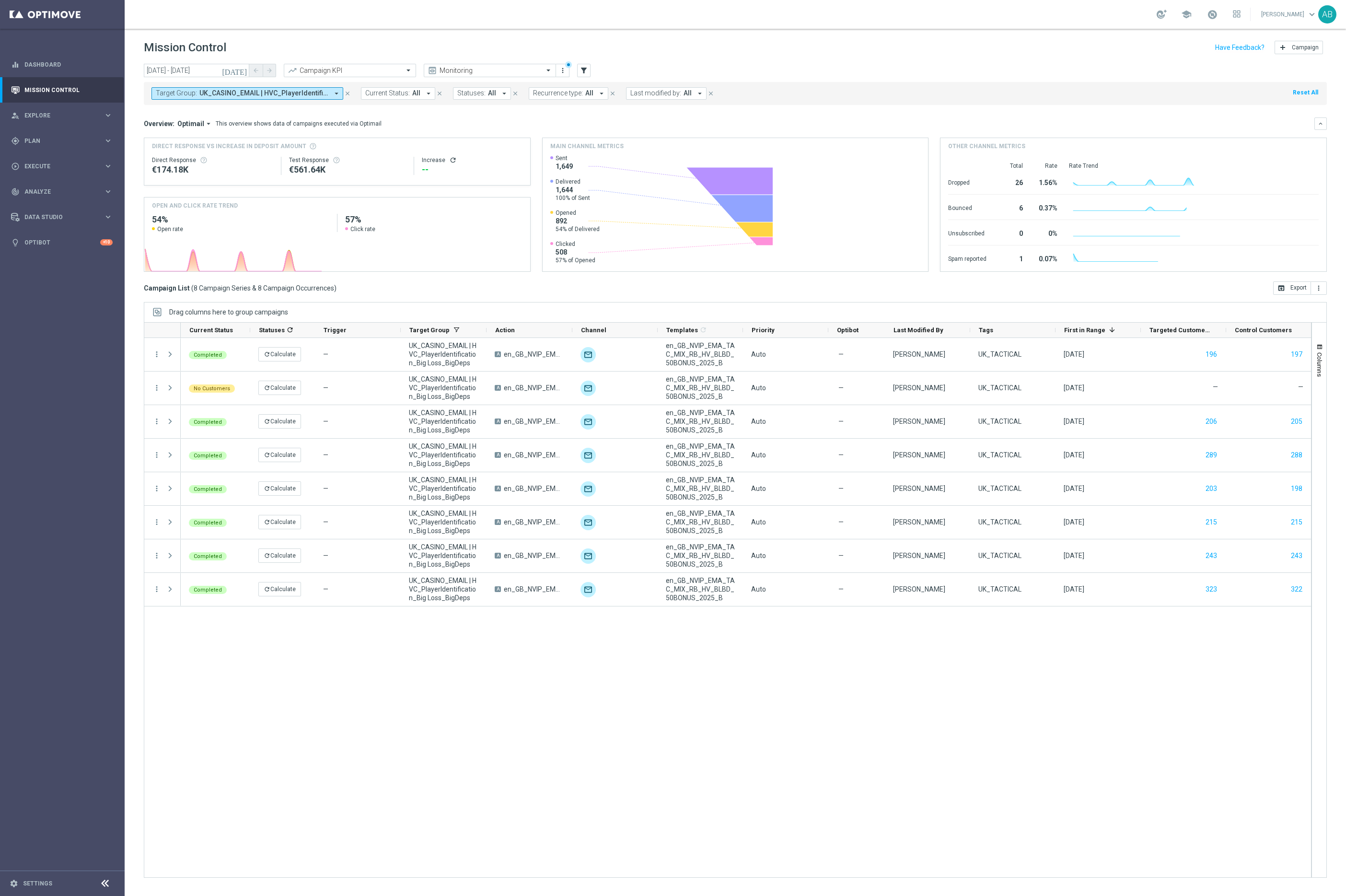
click at [451, 159] on icon "refresh" at bounding box center [453, 160] width 8 height 8
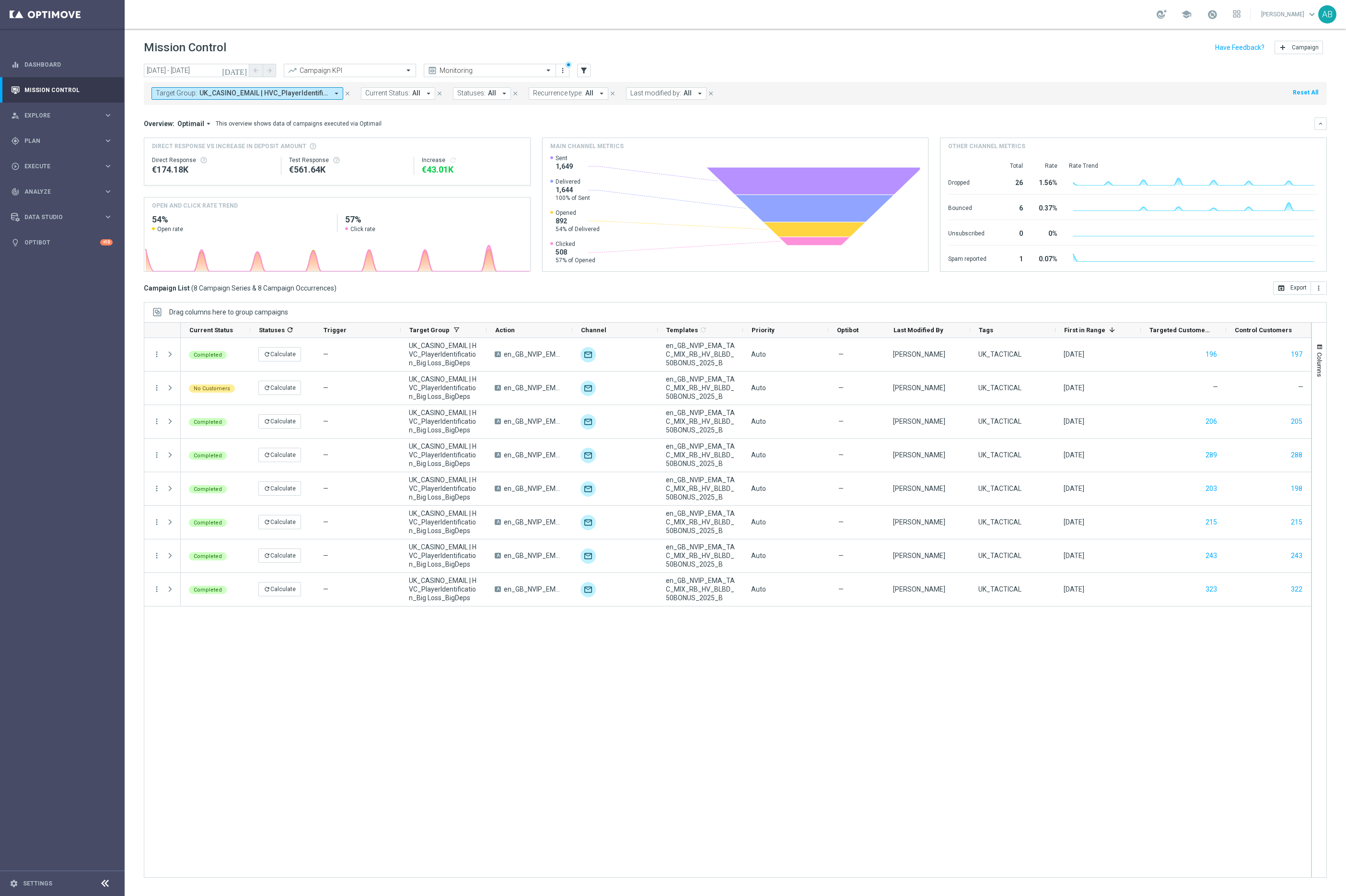
click at [443, 171] on div "€43.01K" at bounding box center [472, 169] width 101 height 11
click at [52, 191] on span "Analyze" at bounding box center [64, 192] width 79 height 6
click at [262, 667] on div "Completed refresh Calculate — UK_CASINO_EMAIL | HVC_PlayerIdentification_Big Lo…" at bounding box center [746, 608] width 1130 height 539
click at [47, 123] on div "person_search Explore keyboard_arrow_right" at bounding box center [62, 115] width 124 height 25
click at [48, 135] on link "Customer Explorer" at bounding box center [62, 135] width 75 height 8
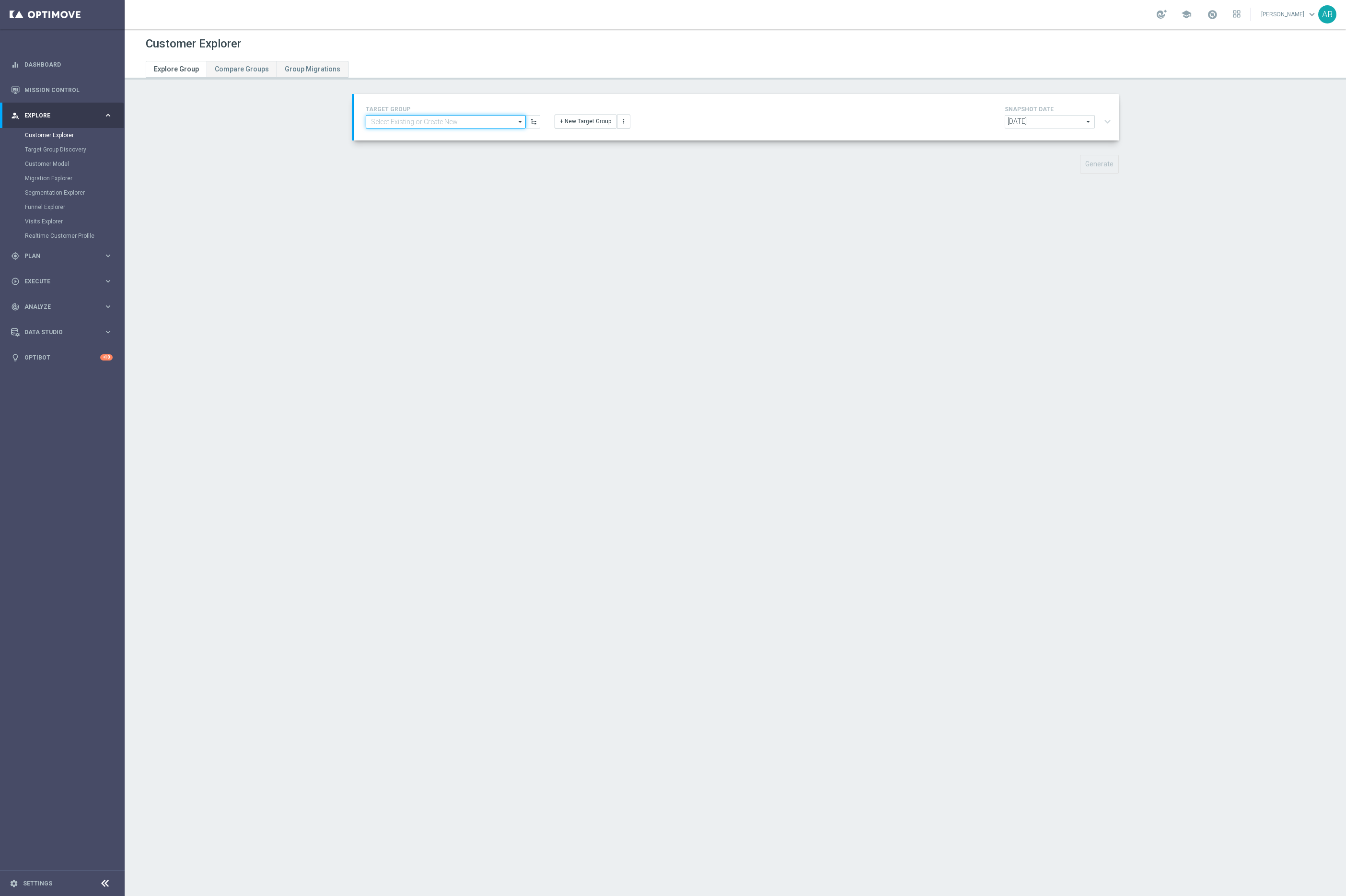
click at [430, 117] on input at bounding box center [446, 121] width 160 height 14
type input "t"
type input "[PERSON_NAME]"
click at [432, 162] on div "[DEMOGRAPHIC_DATA][PERSON_NAME]" at bounding box center [446, 165] width 160 height 14
click at [1108, 126] on button "expand_more" at bounding box center [1107, 121] width 14 height 18
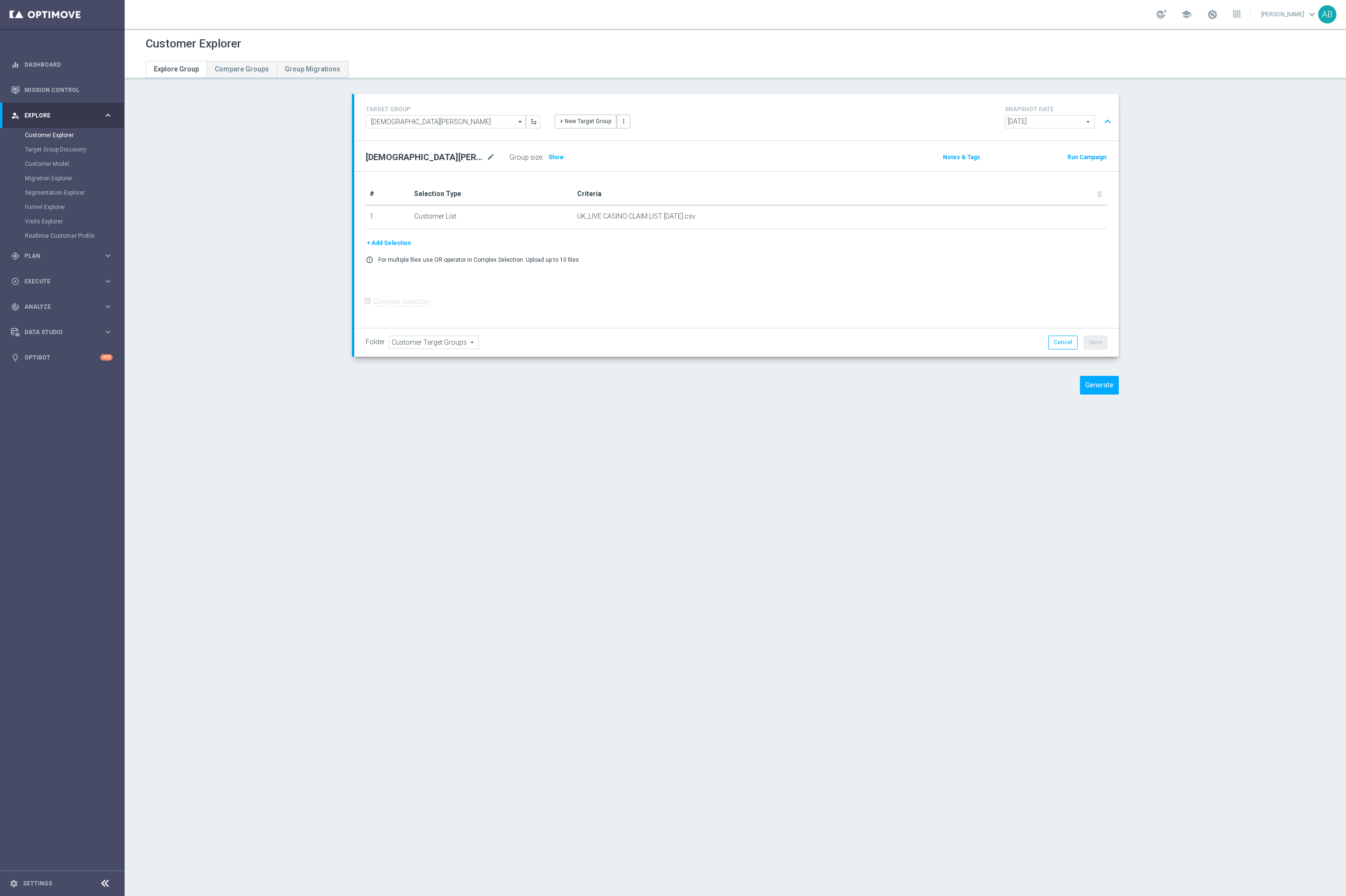
click at [386, 246] on button "+ Add Selection" at bounding box center [389, 243] width 46 height 11
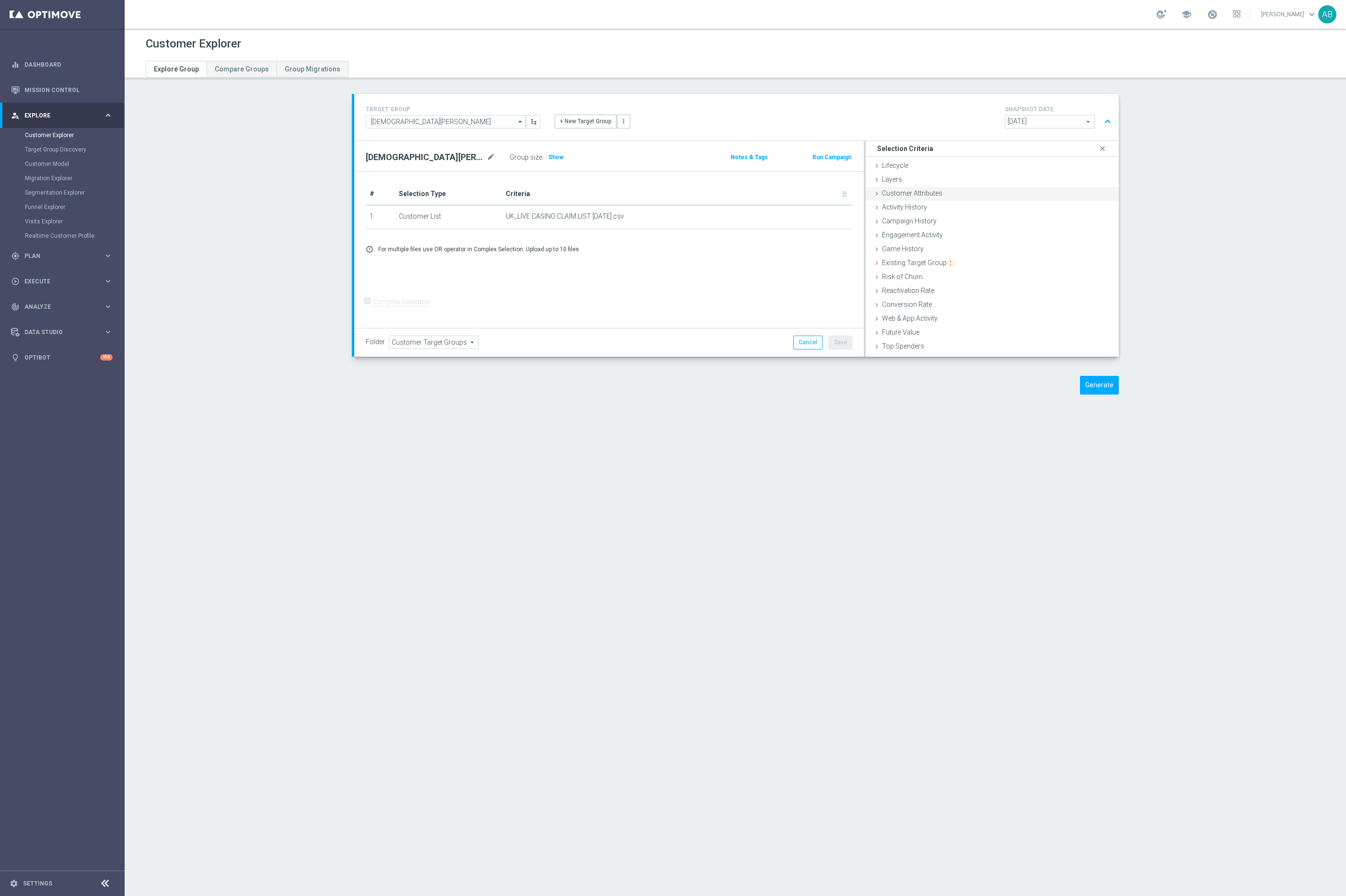
click at [909, 192] on span "Customer Attributes" at bounding box center [912, 193] width 60 height 8
click at [972, 220] on span at bounding box center [1032, 220] width 144 height 12
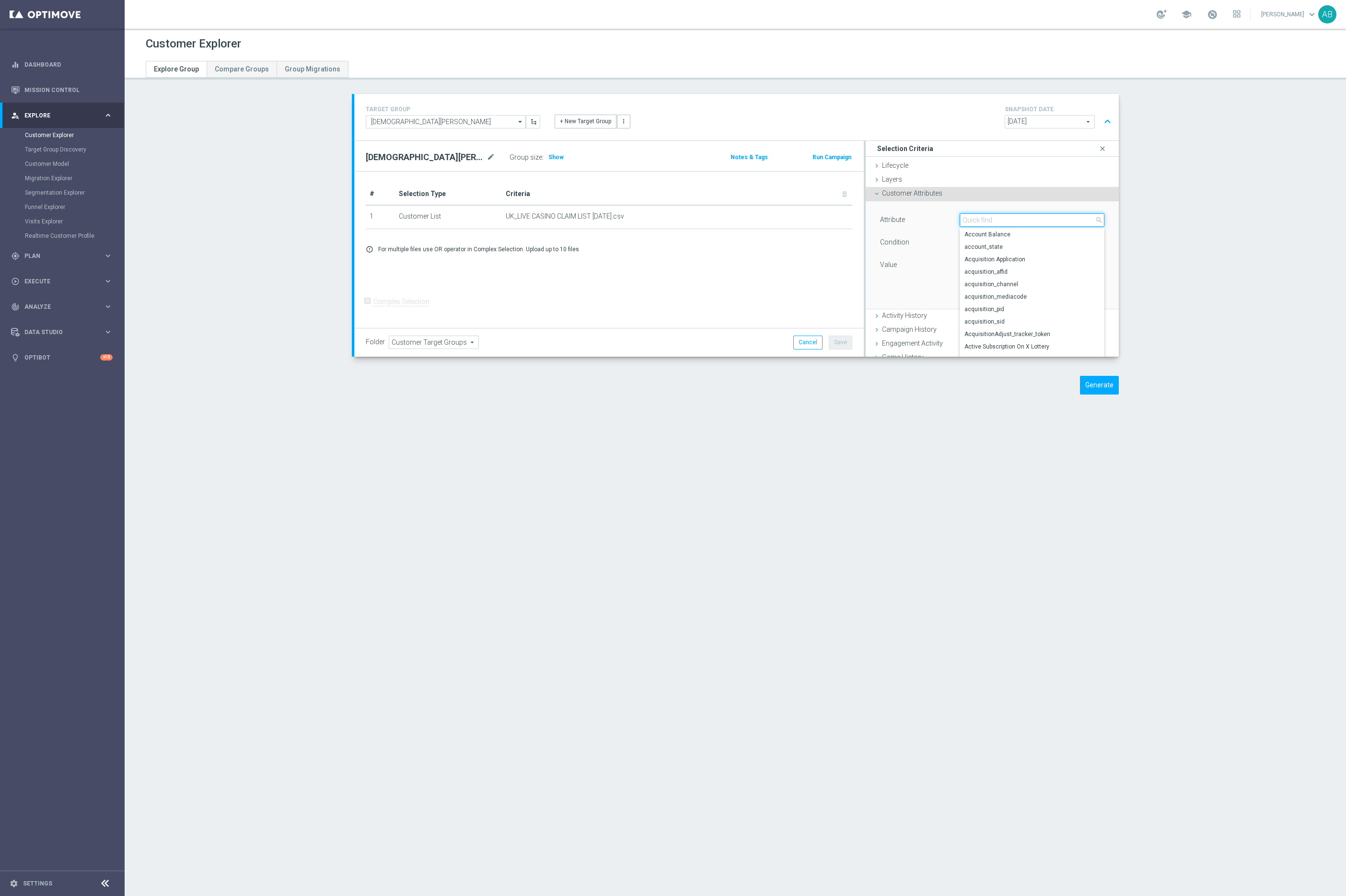
click at [972, 220] on input "search" at bounding box center [1032, 220] width 145 height 14
type input "c"
type input "games"
click at [1083, 431] on div "Customer Explorer Explore Group Compare Groups Group Migrations TARGET GROUP Te…" at bounding box center [735, 463] width 1222 height 867
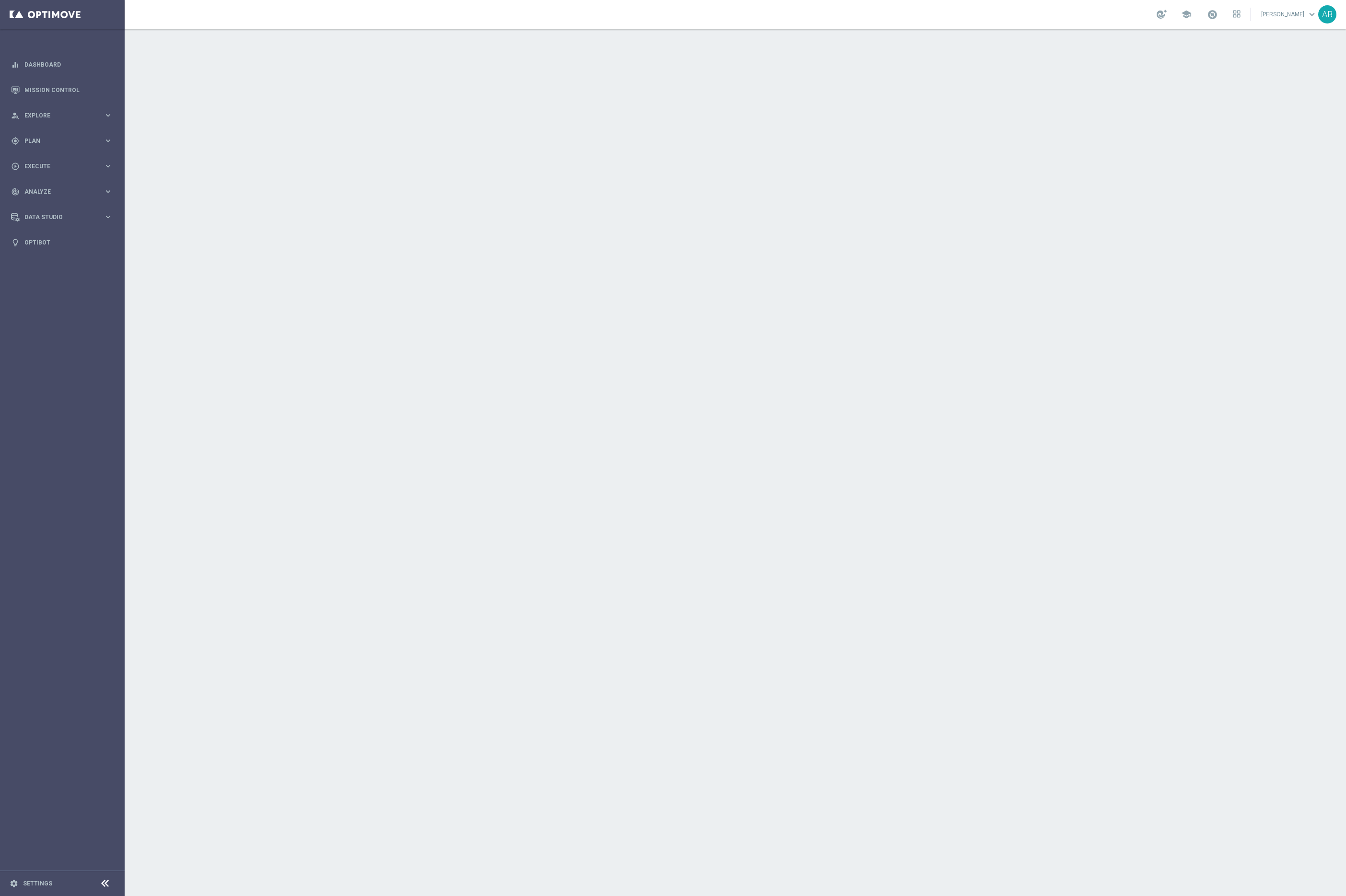
click at [244, 330] on div at bounding box center [735, 463] width 1222 height 867
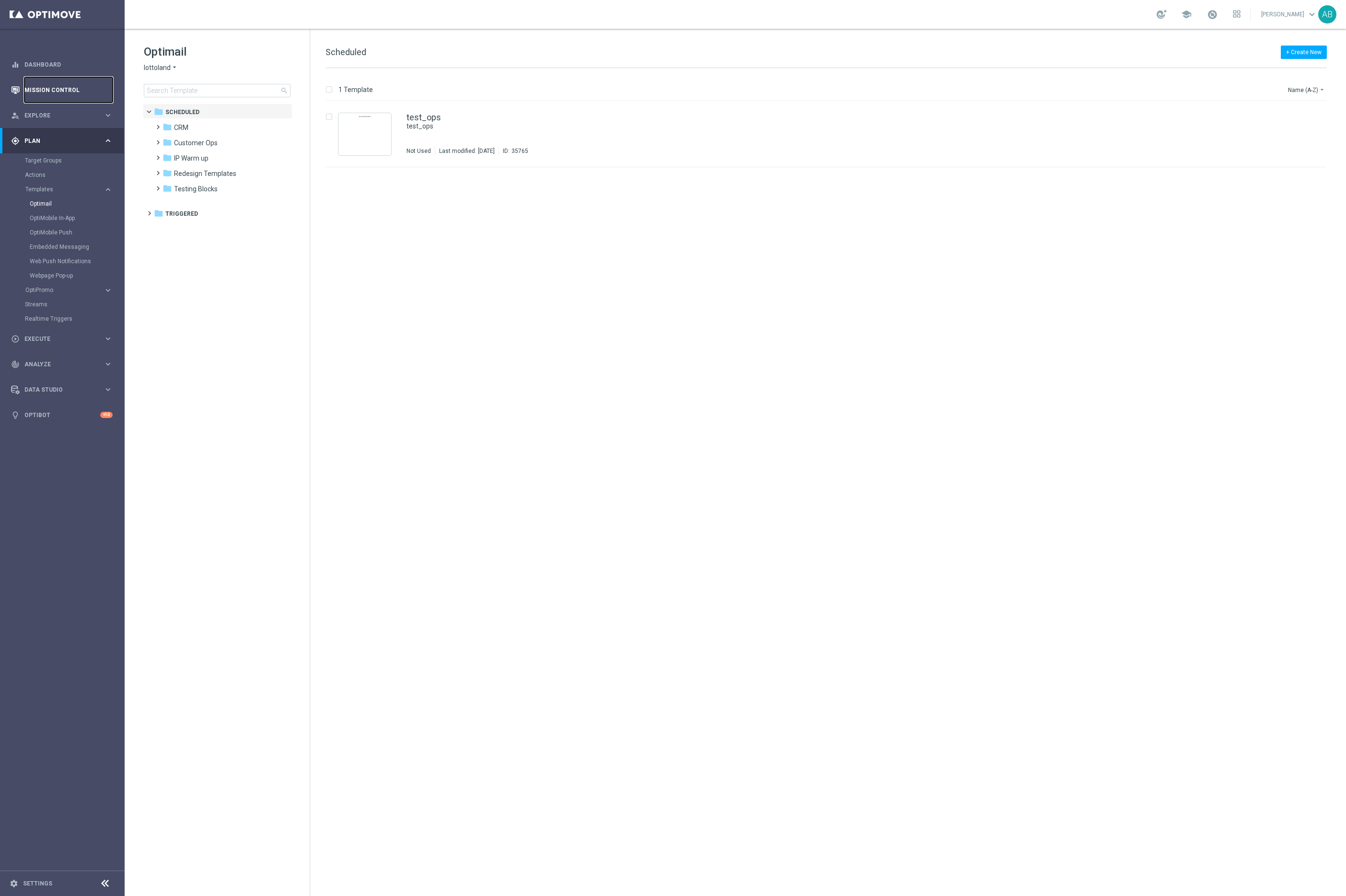
click at [52, 84] on link "Mission Control" at bounding box center [68, 89] width 88 height 25
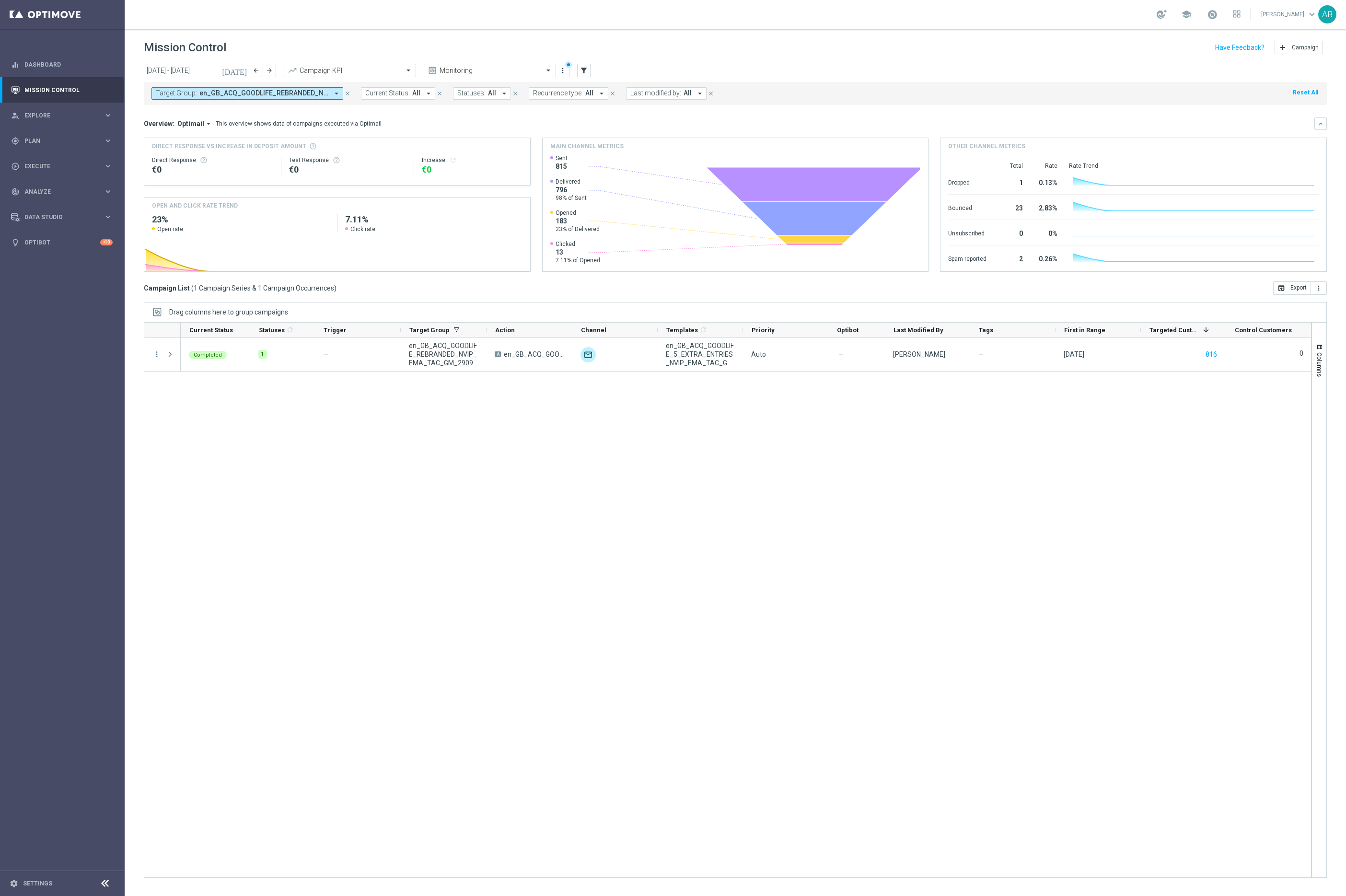
click at [349, 101] on div "Target Group: en_GB_ACQ_GOODLIFE_REBRANDED_NVIP_EMA_TAC_GM_290925 arrow_drop_do…" at bounding box center [735, 93] width 1183 height 23
click at [345, 97] on icon "close" at bounding box center [347, 93] width 7 height 7
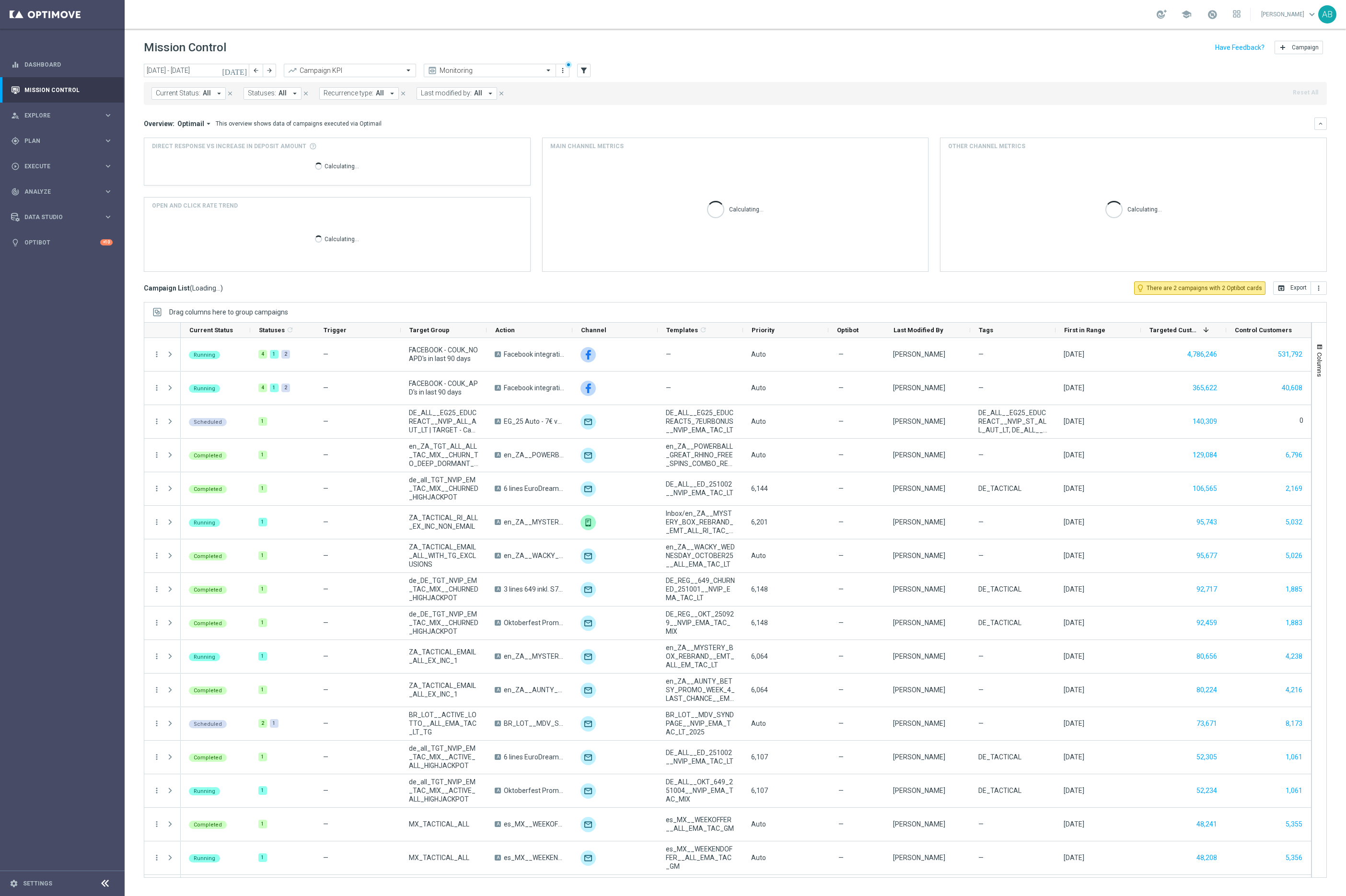
click at [348, 95] on span "Recurrence type:" at bounding box center [348, 94] width 50 height 8
click at [581, 62] on header "Mission Control add Campaign" at bounding box center [735, 46] width 1222 height 35
click at [582, 66] on icon "filter_alt" at bounding box center [584, 70] width 9 height 9
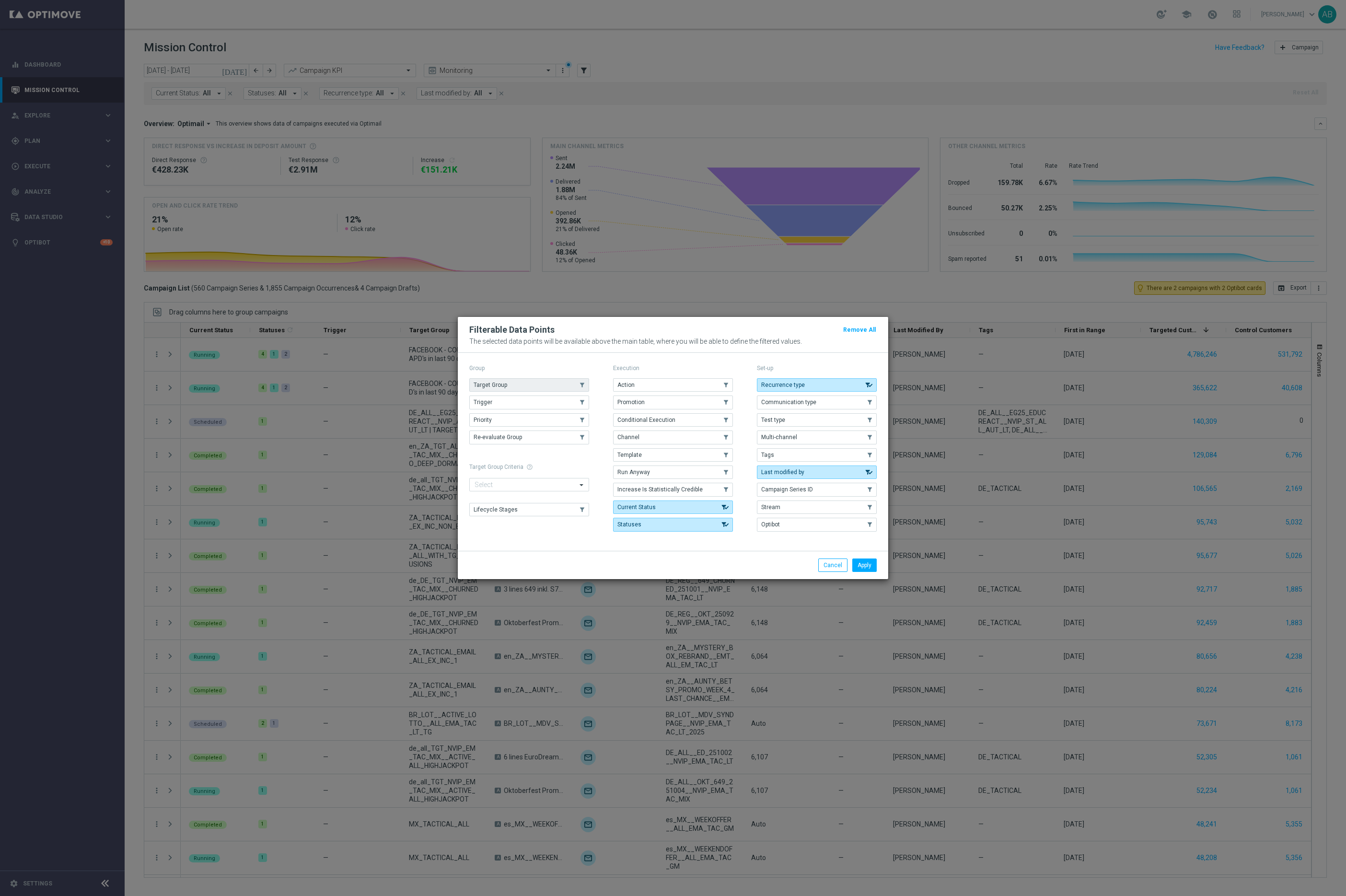
click at [557, 380] on button "Target Group" at bounding box center [529, 385] width 120 height 14
click at [858, 561] on button "Apply" at bounding box center [864, 565] width 24 height 14
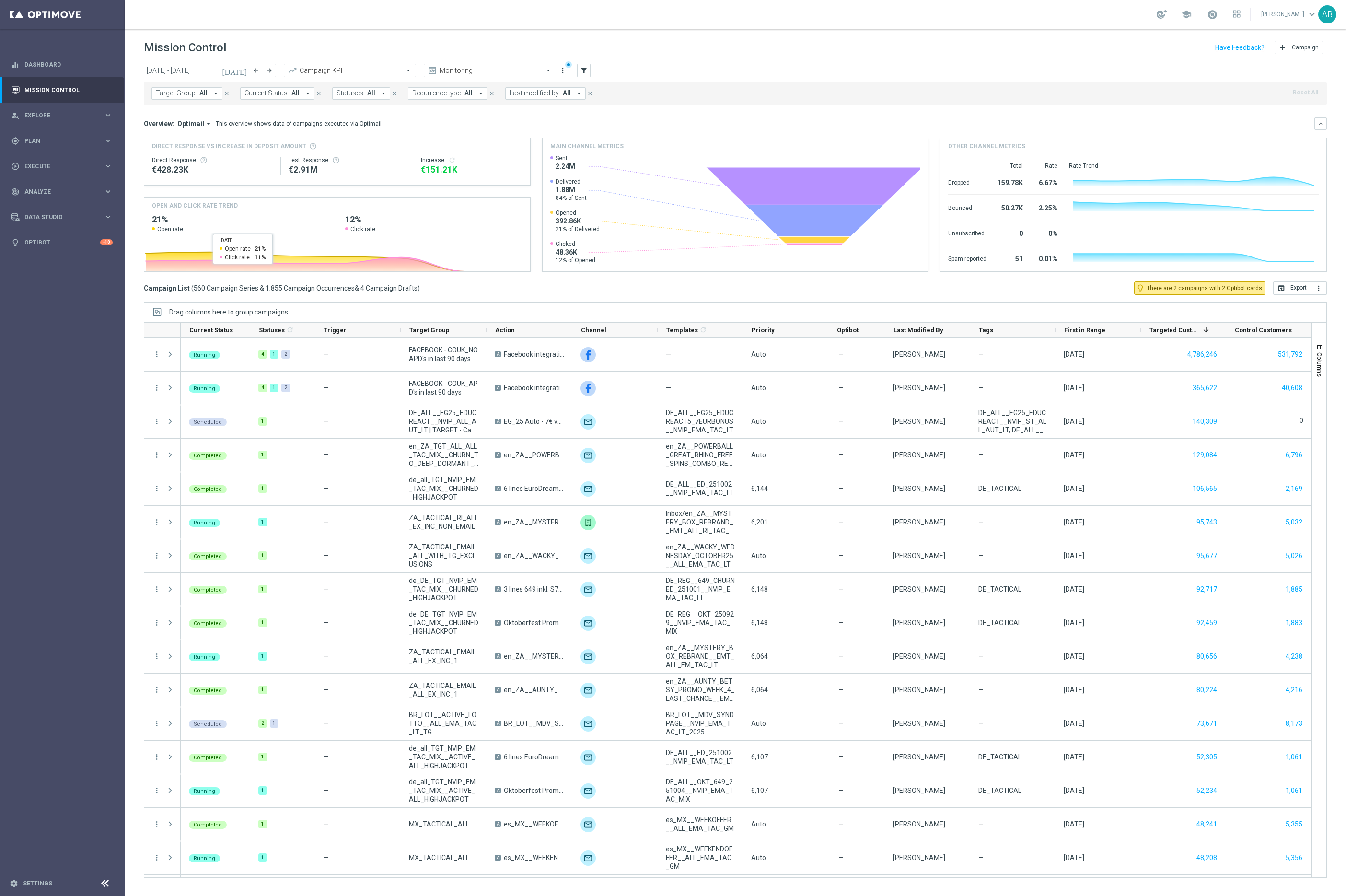
click at [216, 94] on icon "arrow_drop_down" at bounding box center [216, 94] width 9 height 9
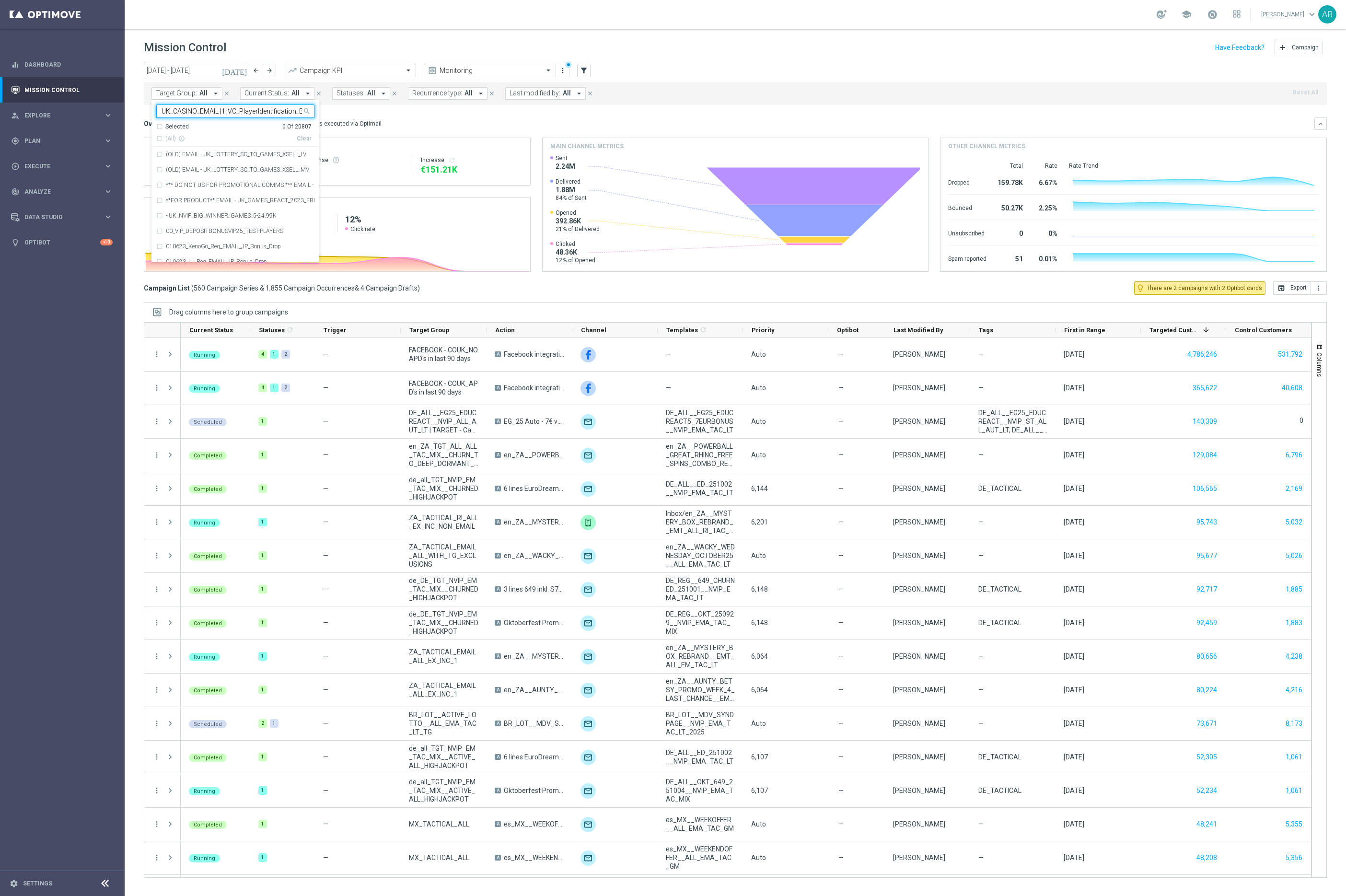
scroll to position [0, 49]
click at [194, 151] on div "UK_CASINO_EMAIL | HVC_PlayerIdentification_Big Loss_BigDeps" at bounding box center [235, 155] width 158 height 15
type input "UK_CASINO_EMAIL | HVC_PlayerIdentification_Big Loss_BigDeps"
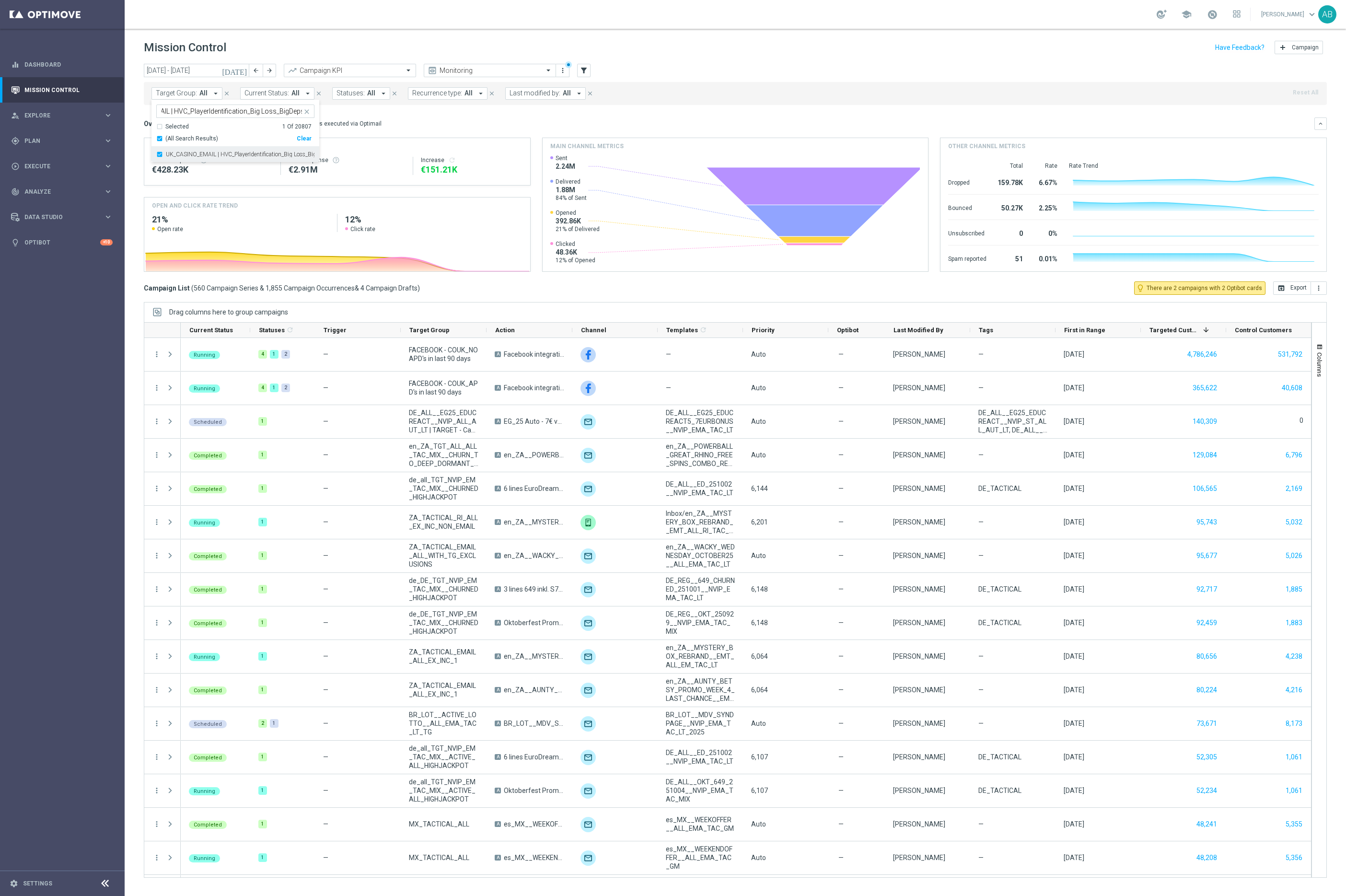
scroll to position [0, 0]
click at [385, 52] on div "Mission Control add Campaign" at bounding box center [735, 48] width 1183 height 19
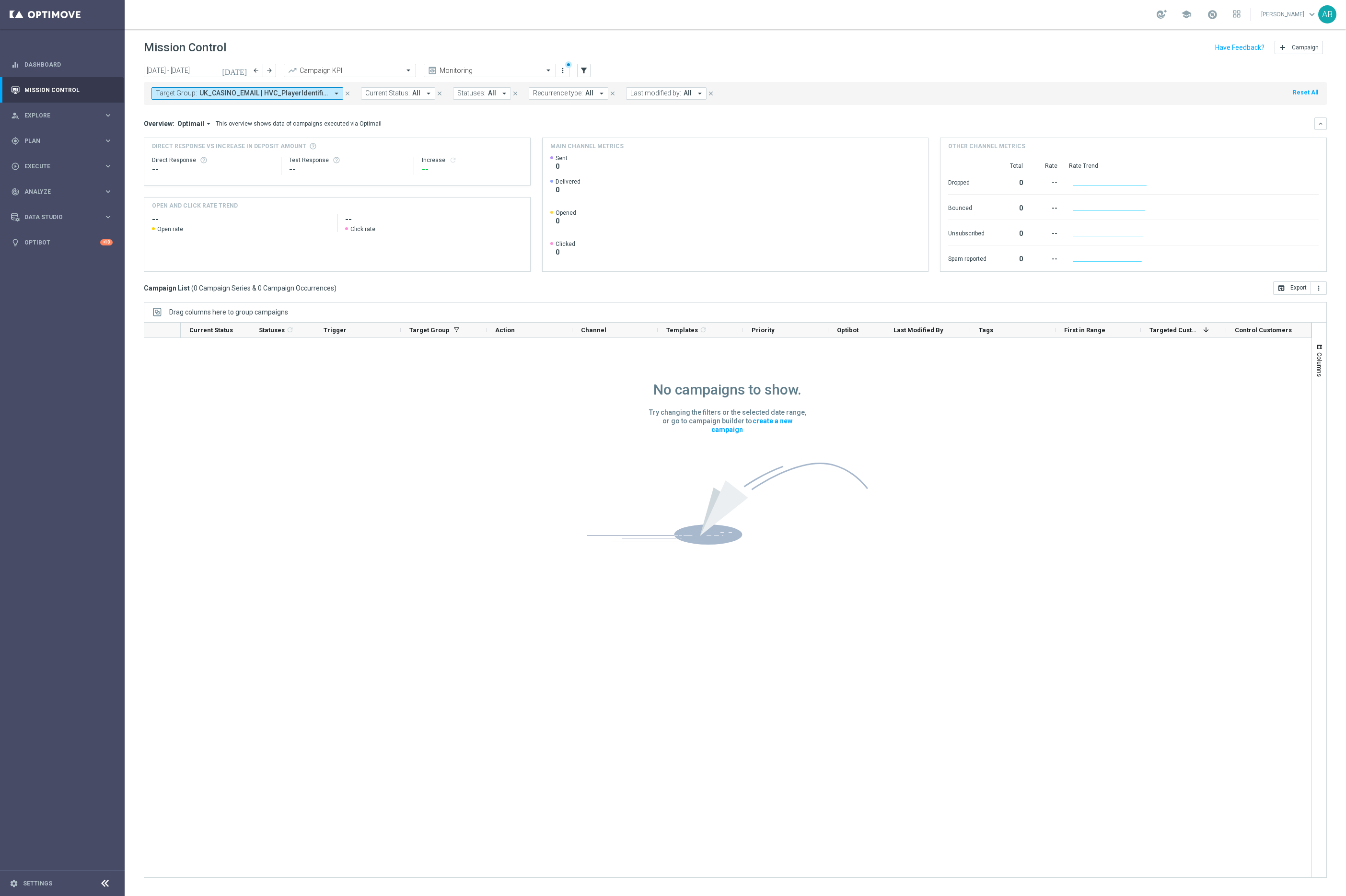
click at [243, 72] on icon "[DATE]" at bounding box center [235, 70] width 26 height 9
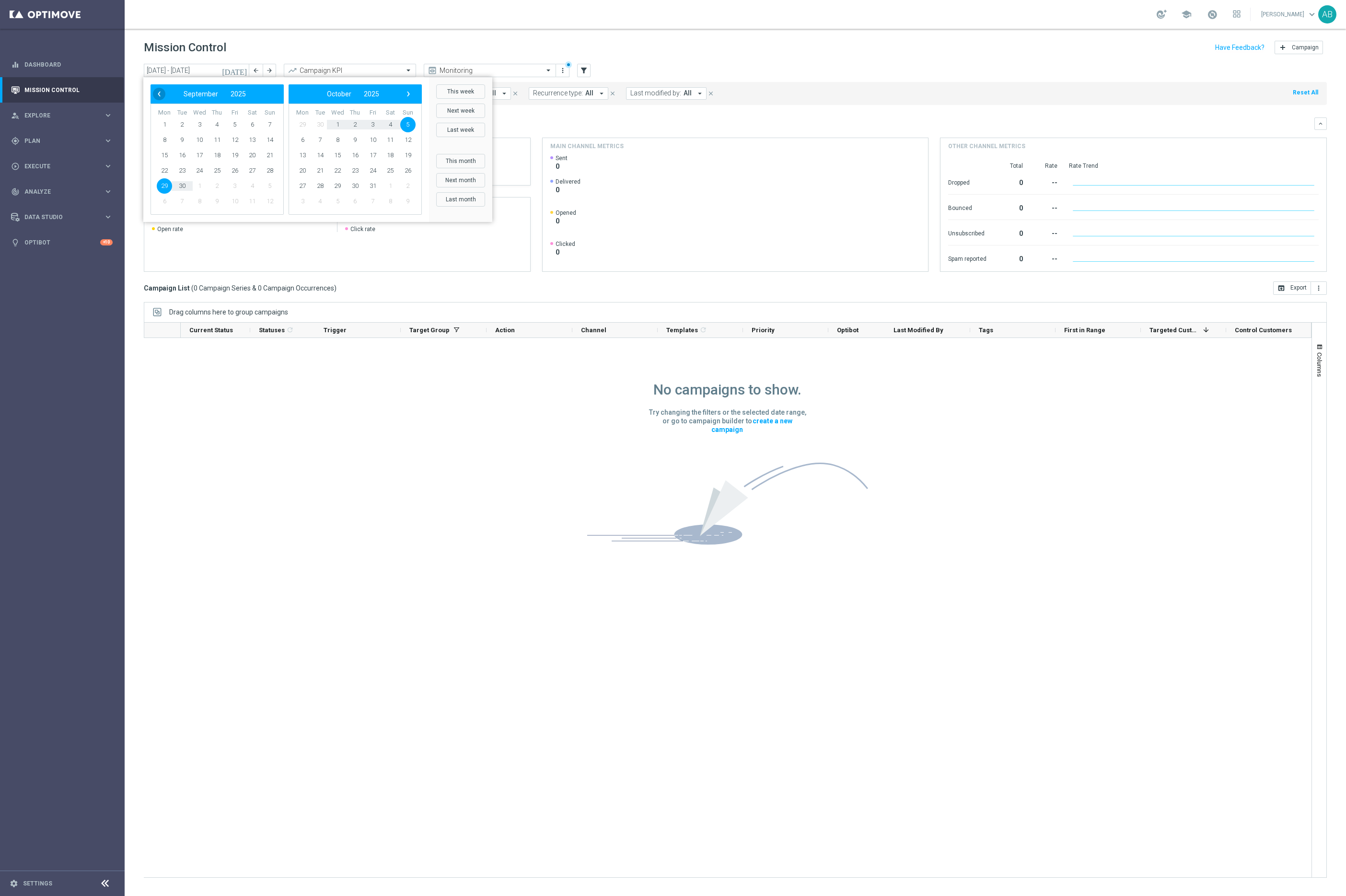
click at [161, 99] on span "‹" at bounding box center [159, 94] width 12 height 12
click at [371, 126] on span "1" at bounding box center [373, 124] width 15 height 15
click at [408, 93] on span "›" at bounding box center [408, 94] width 12 height 12
click at [356, 120] on span "2" at bounding box center [355, 124] width 15 height 15
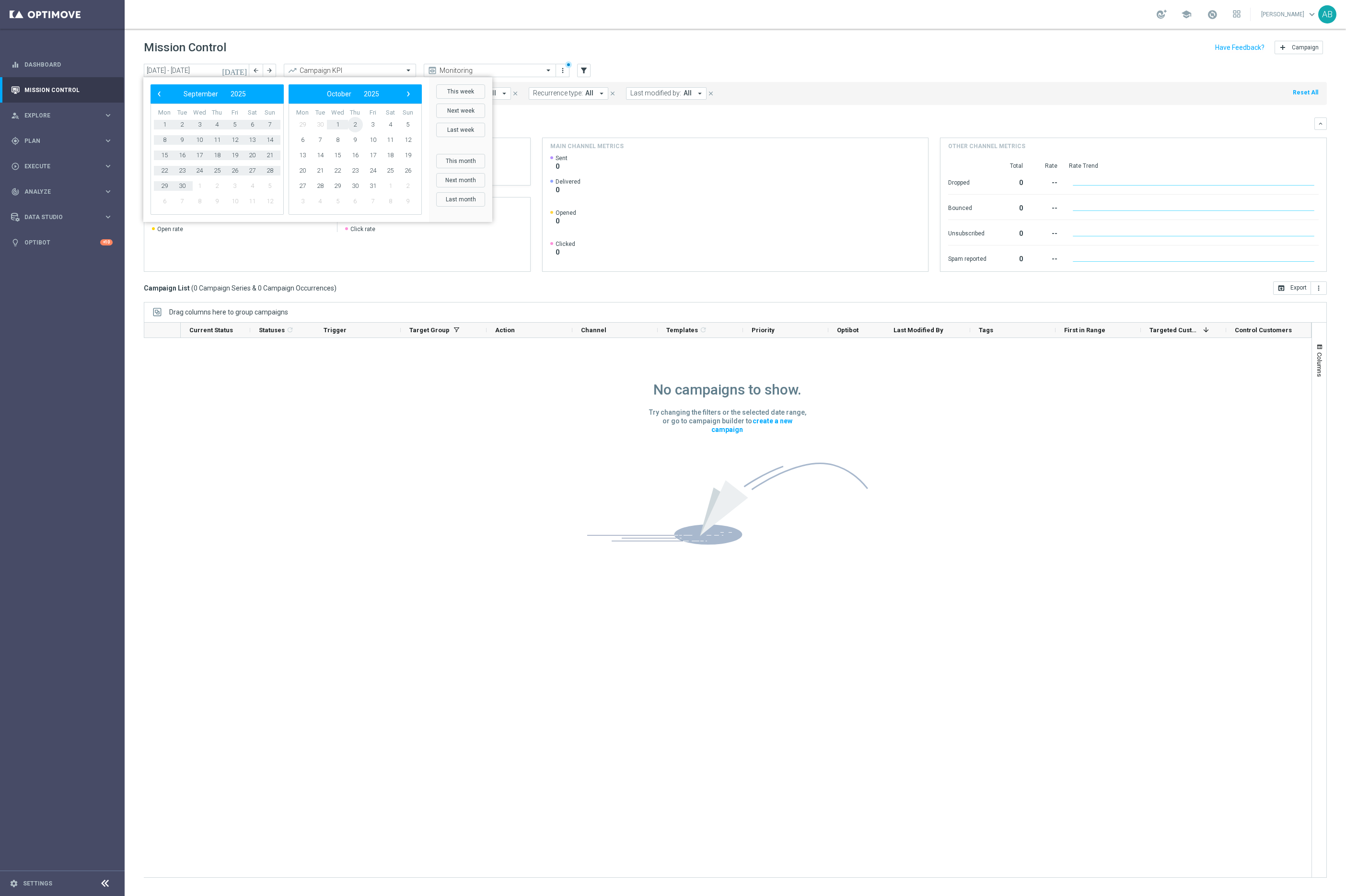
type input "[DATE] - [DATE]"
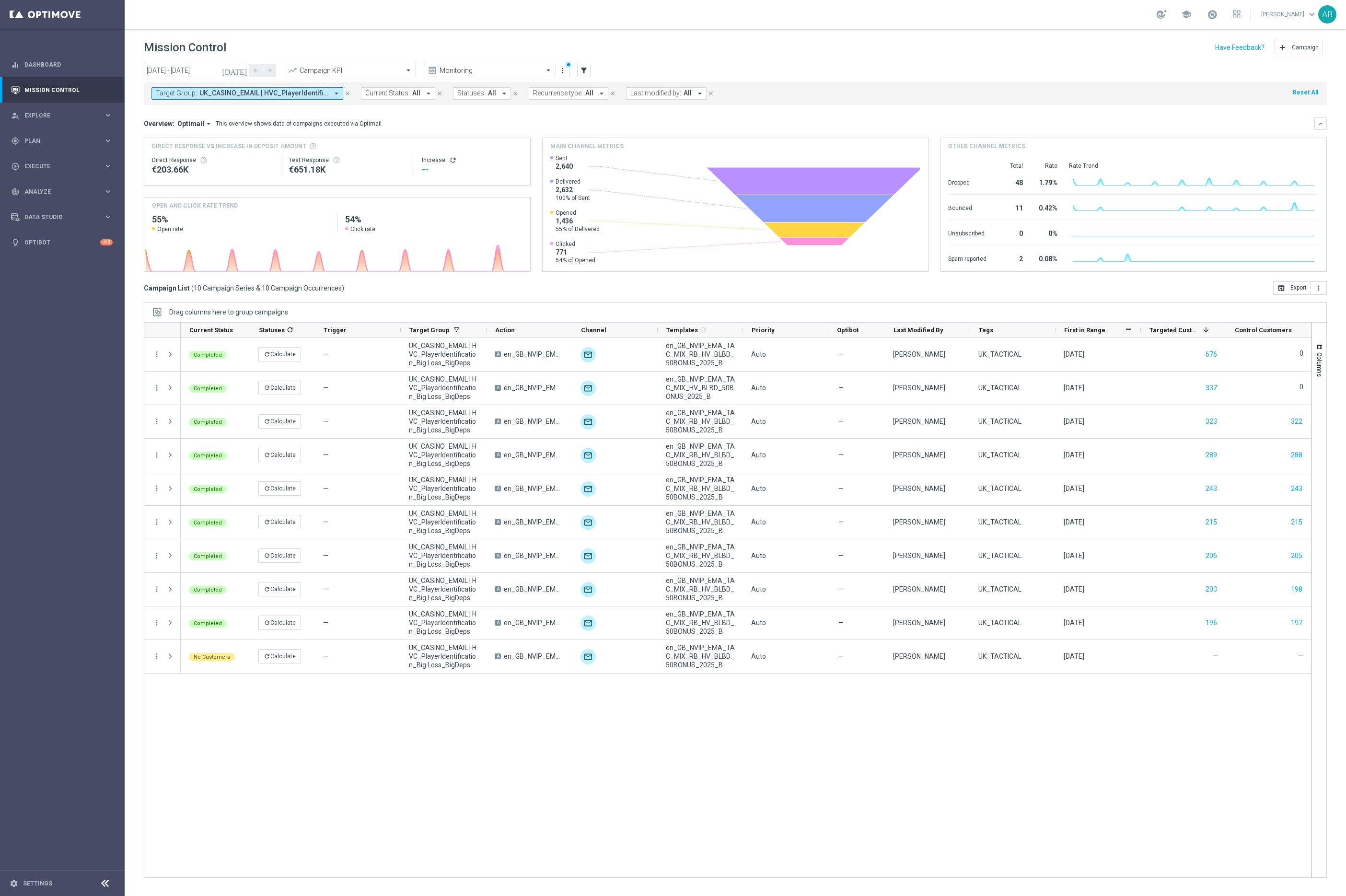
click at [1077, 330] on span "First in Range" at bounding box center [1085, 330] width 41 height 7
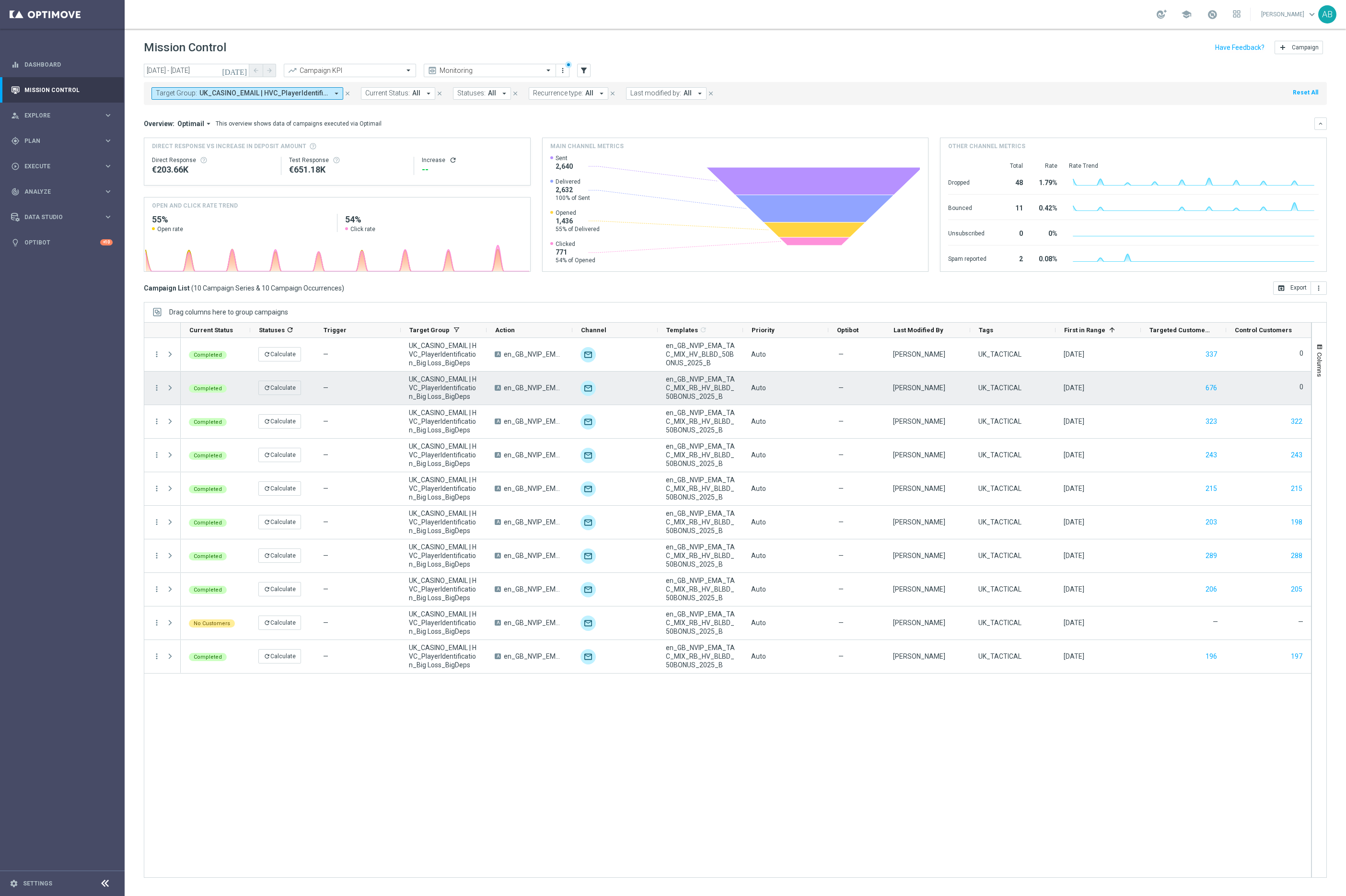
scroll to position [0, 1]
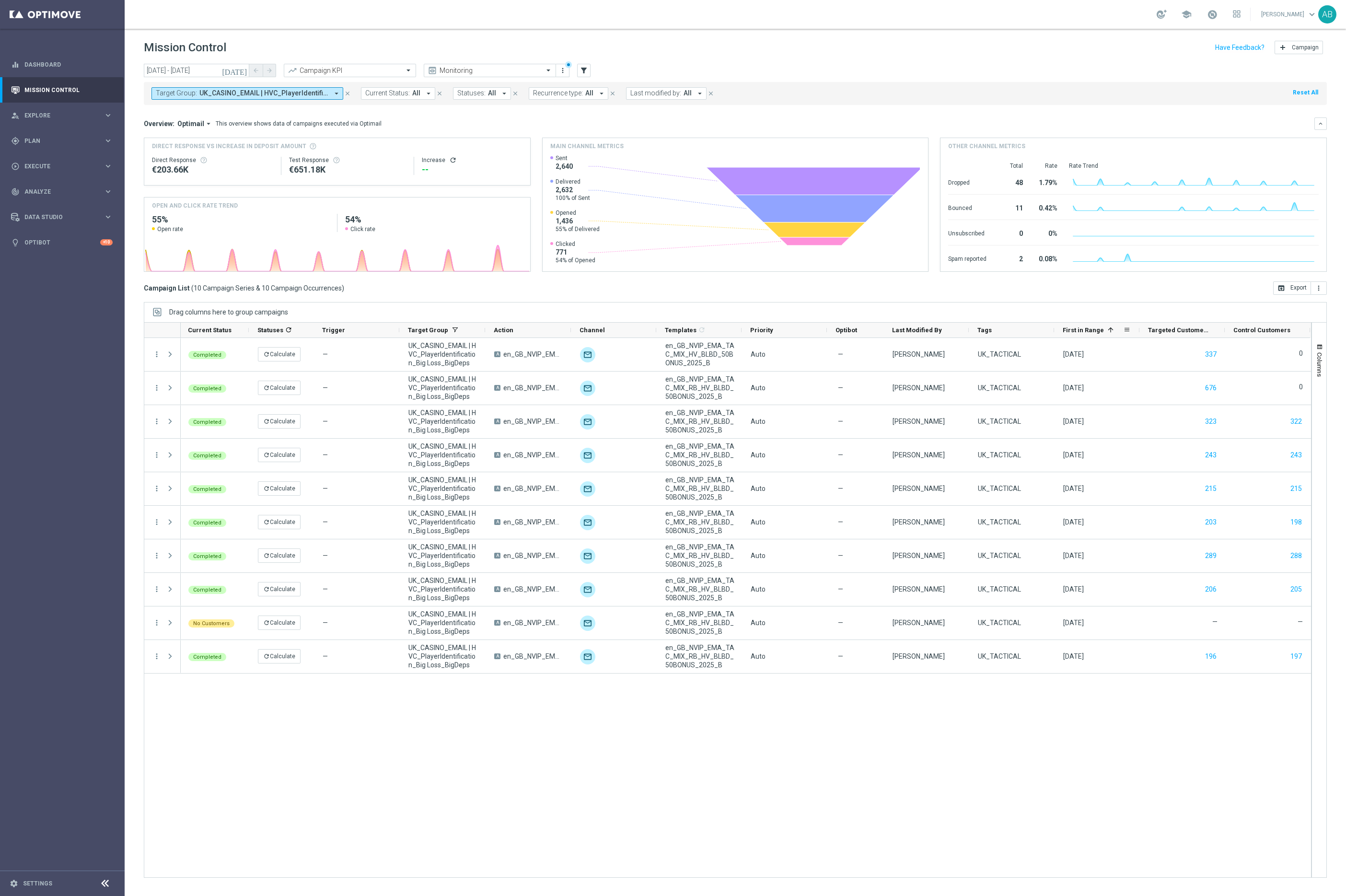
click at [1107, 330] on span at bounding box center [1111, 329] width 8 height 8
click at [59, 111] on div "person_search Explore" at bounding box center [57, 115] width 92 height 9
click at [56, 134] on link "Customer Explorer" at bounding box center [62, 135] width 75 height 8
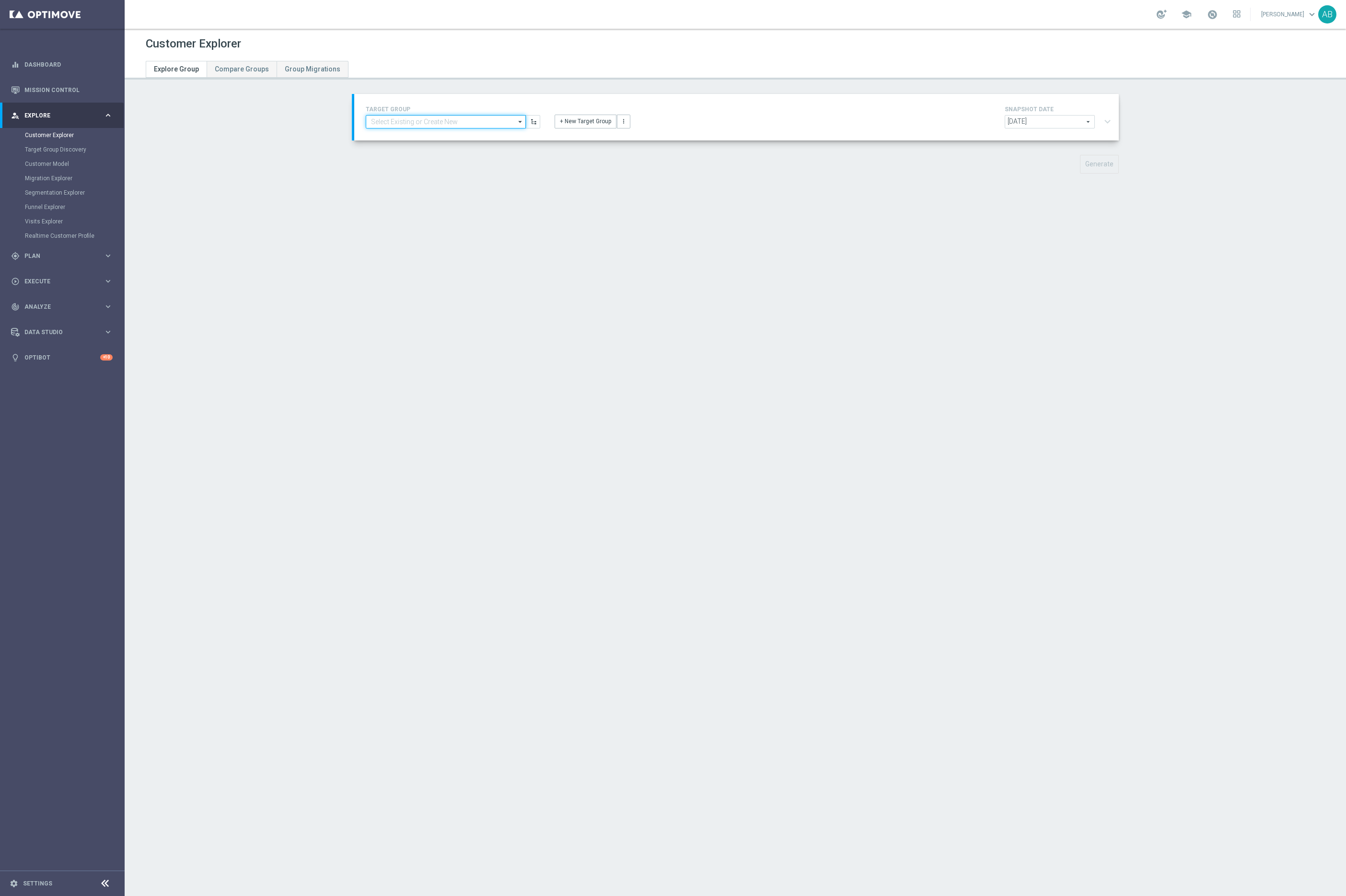
click at [444, 124] on input at bounding box center [446, 121] width 160 height 14
paste input "Insights - Test Group | HVC_PlayerIdentification_Big Loss_BigDeps"
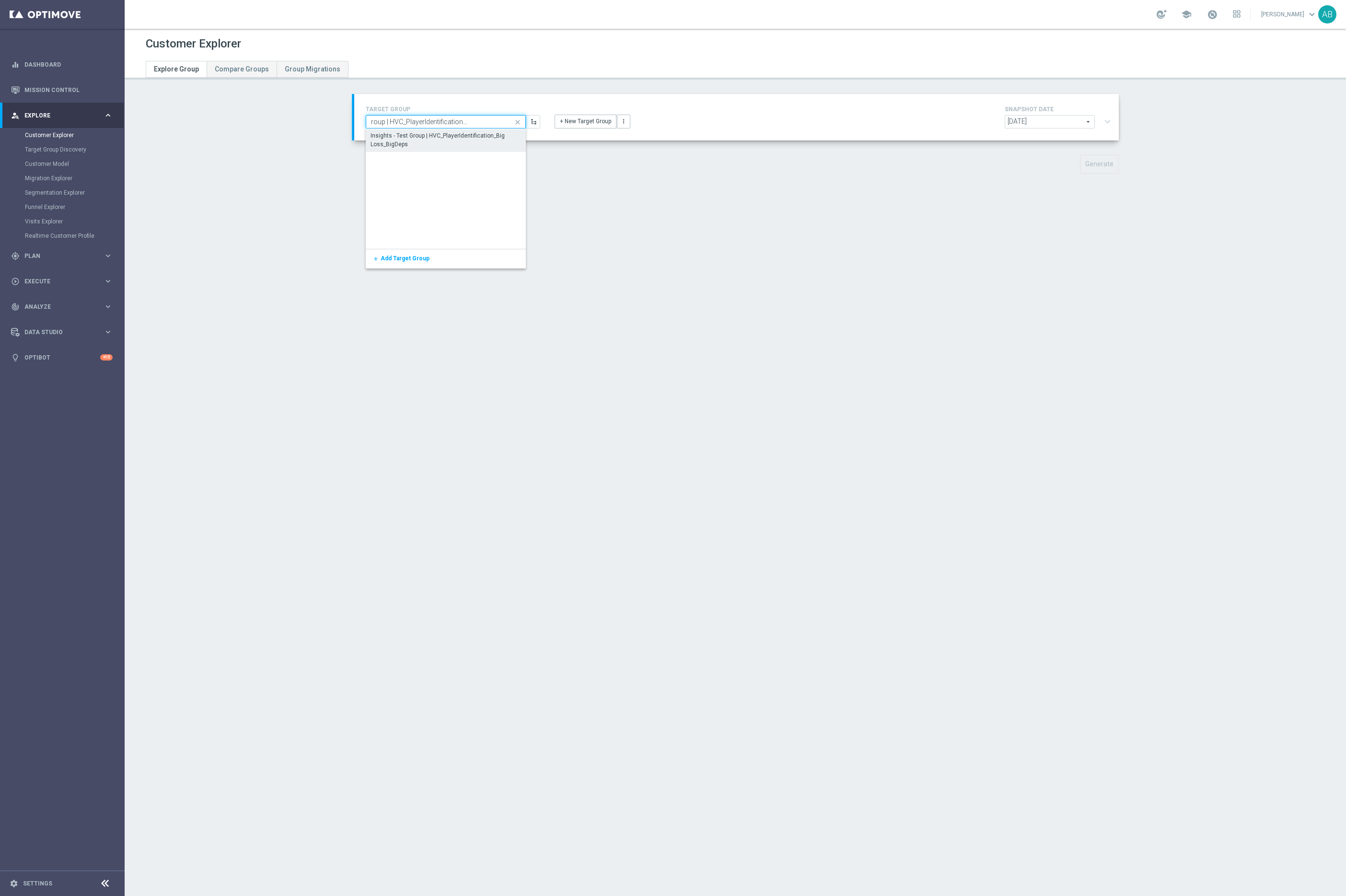
type input "Insights - Test Group | HVC_PlayerIdentification_Big Loss_BigDeps"
click at [434, 134] on div "Insights - Test Group | HVC_PlayerIdentification_Big Loss_BigDeps" at bounding box center [446, 140] width 150 height 17
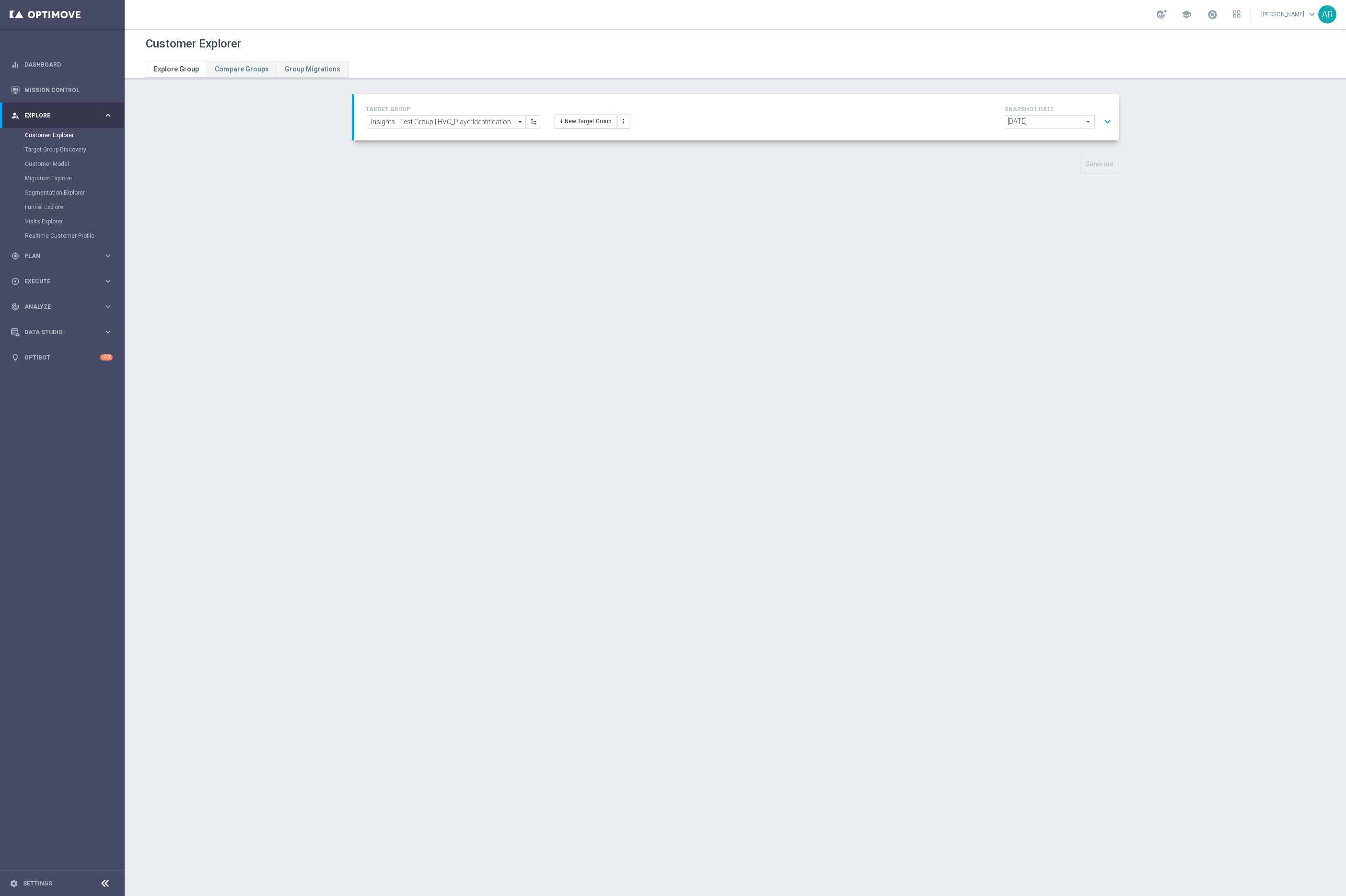
click at [1108, 127] on button "expand_more" at bounding box center [1107, 121] width 14 height 18
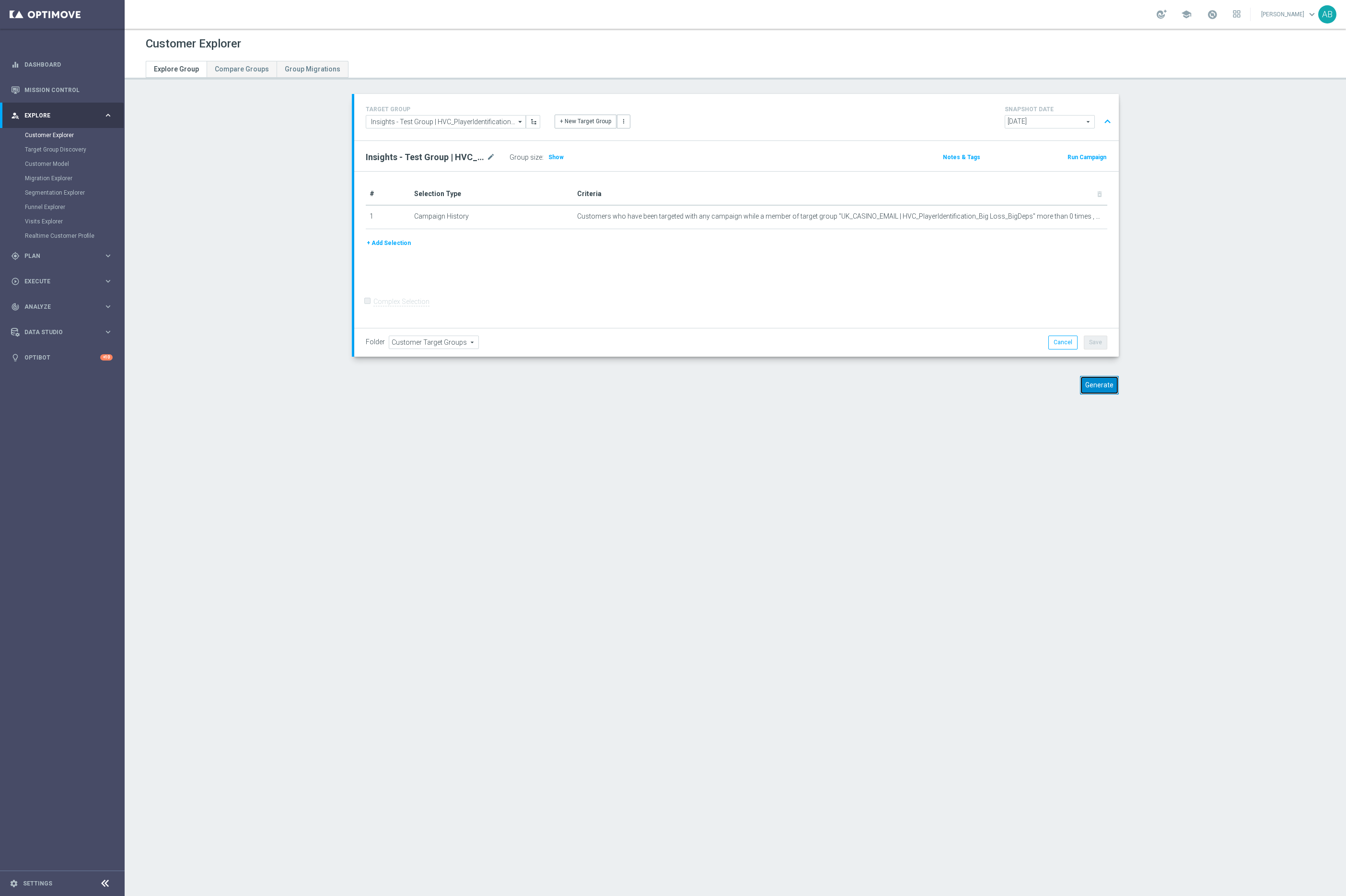
click at [1094, 381] on button "Generate" at bounding box center [1100, 385] width 39 height 19
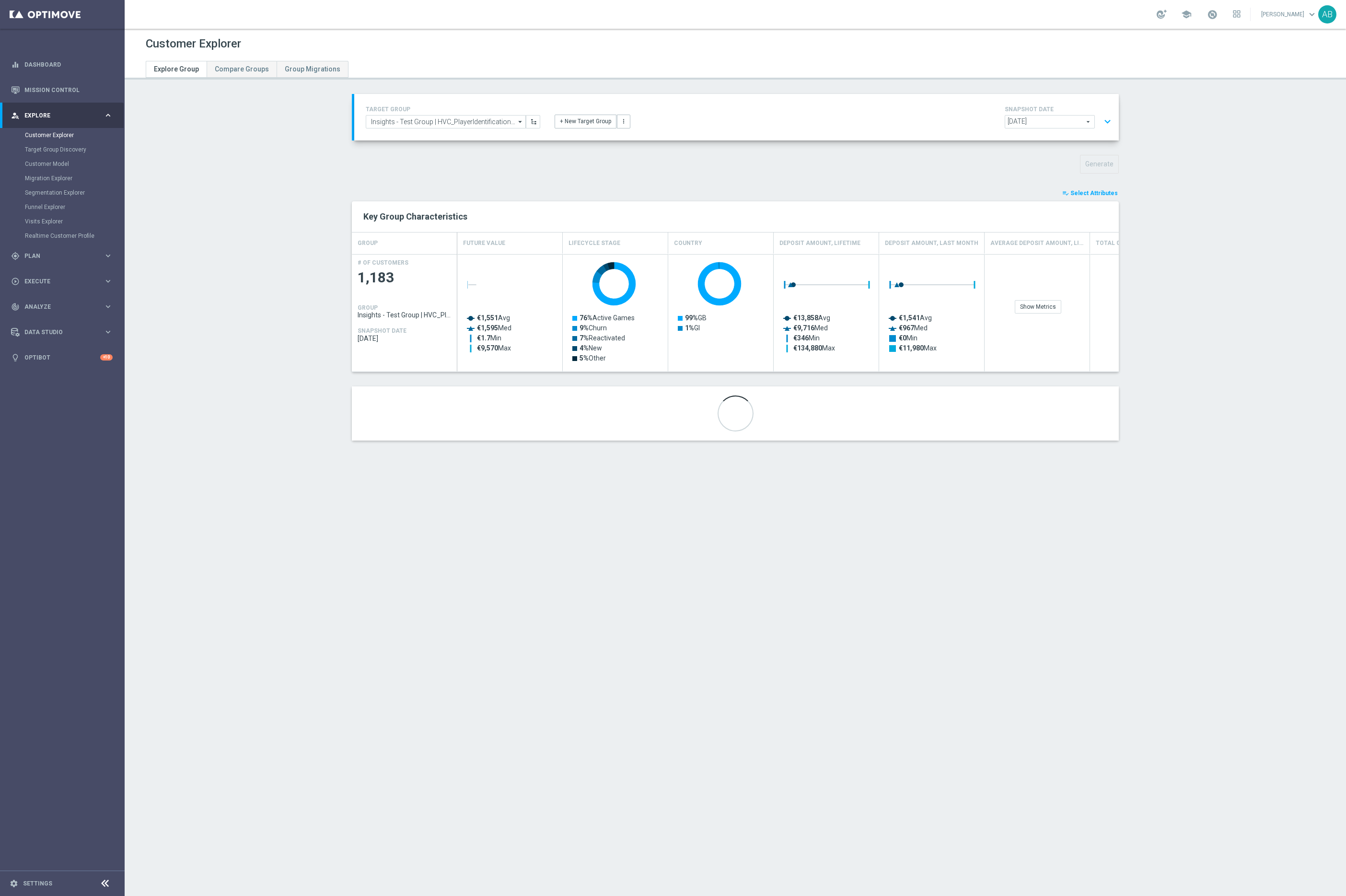
click at [1097, 195] on span "Select Attributes" at bounding box center [1094, 192] width 47 height 7
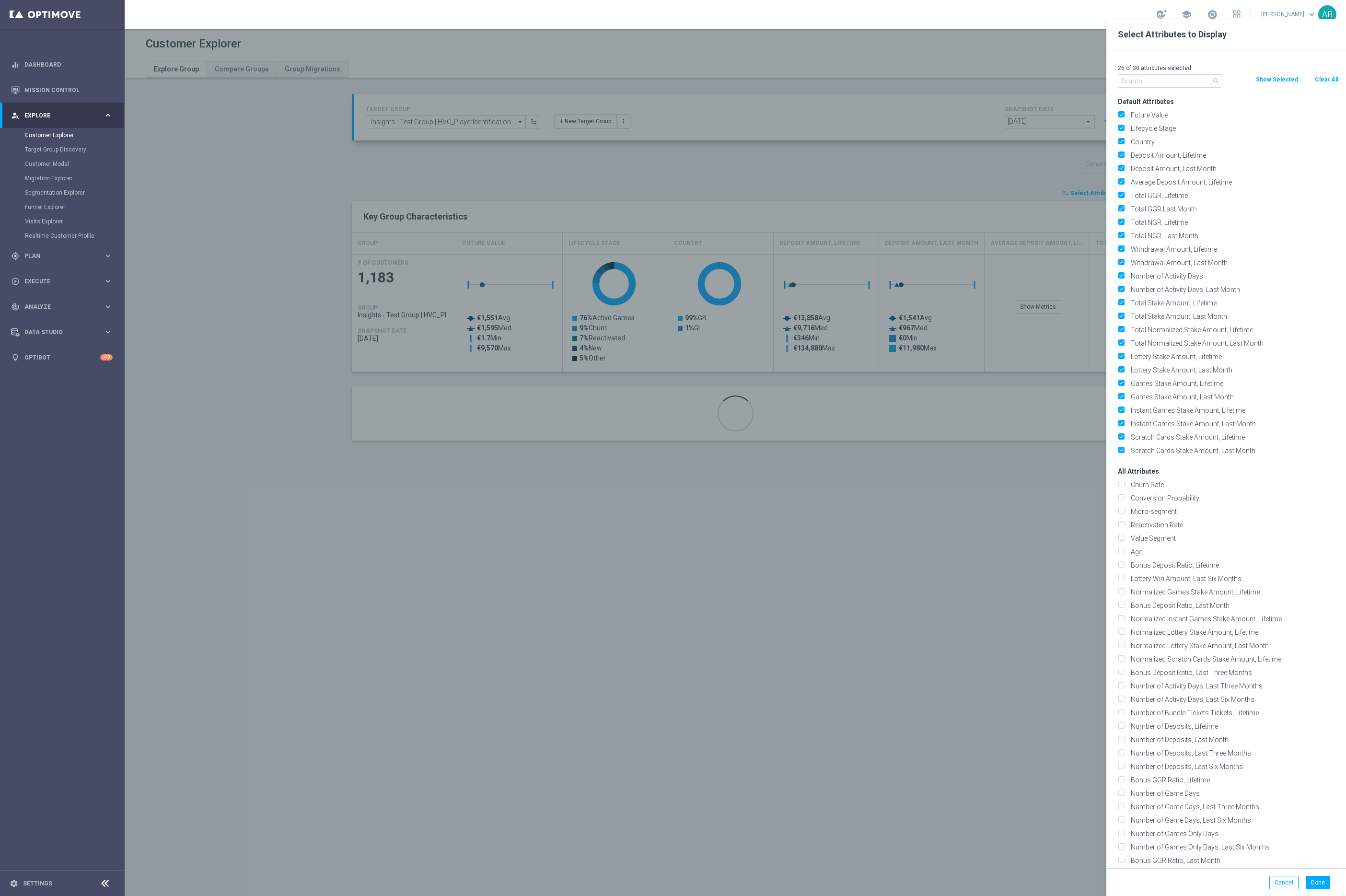
click at [1326, 76] on button "Clear All" at bounding box center [1326, 79] width 25 height 11
checkbox input "false"
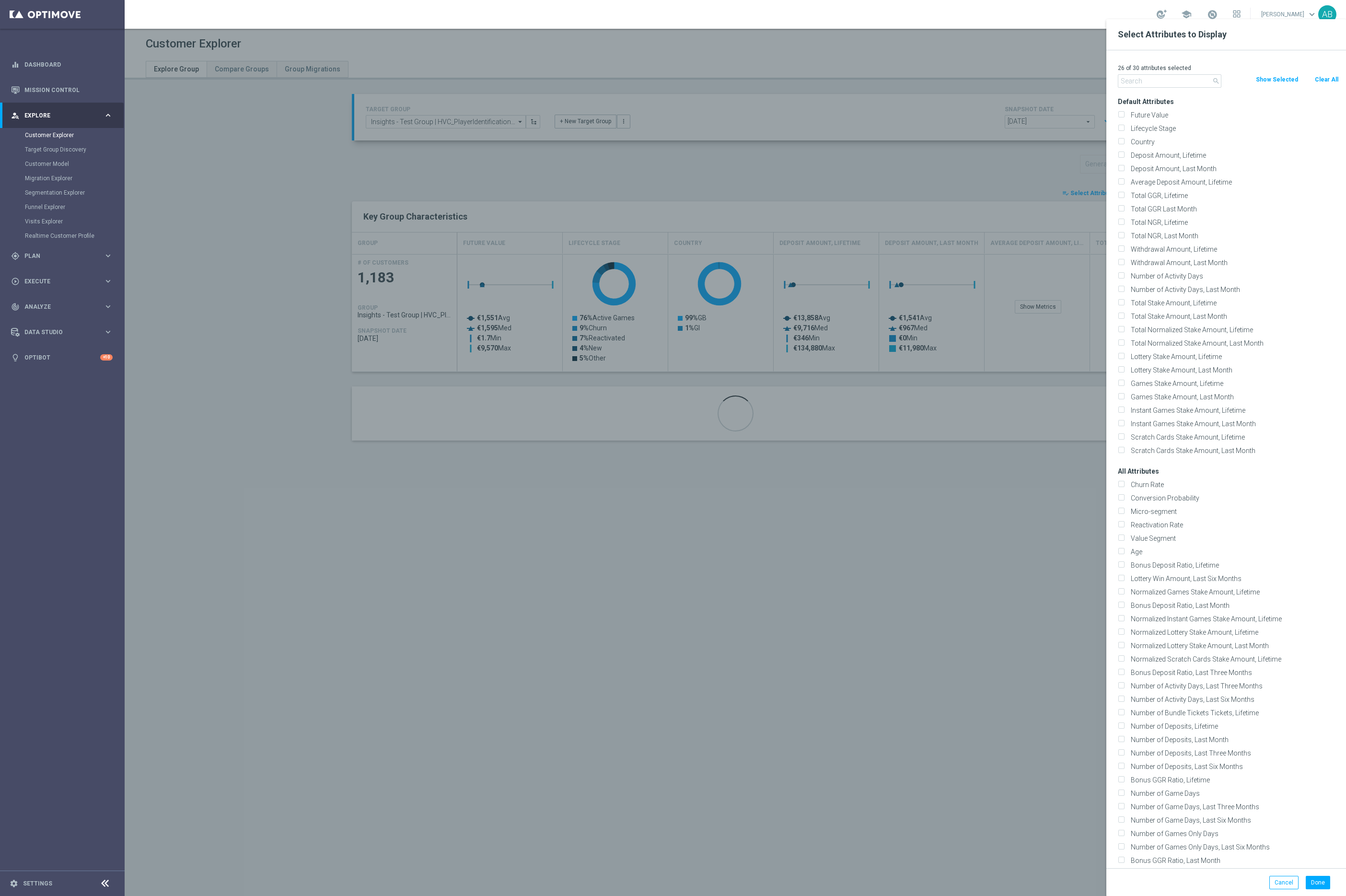
checkbox input "false"
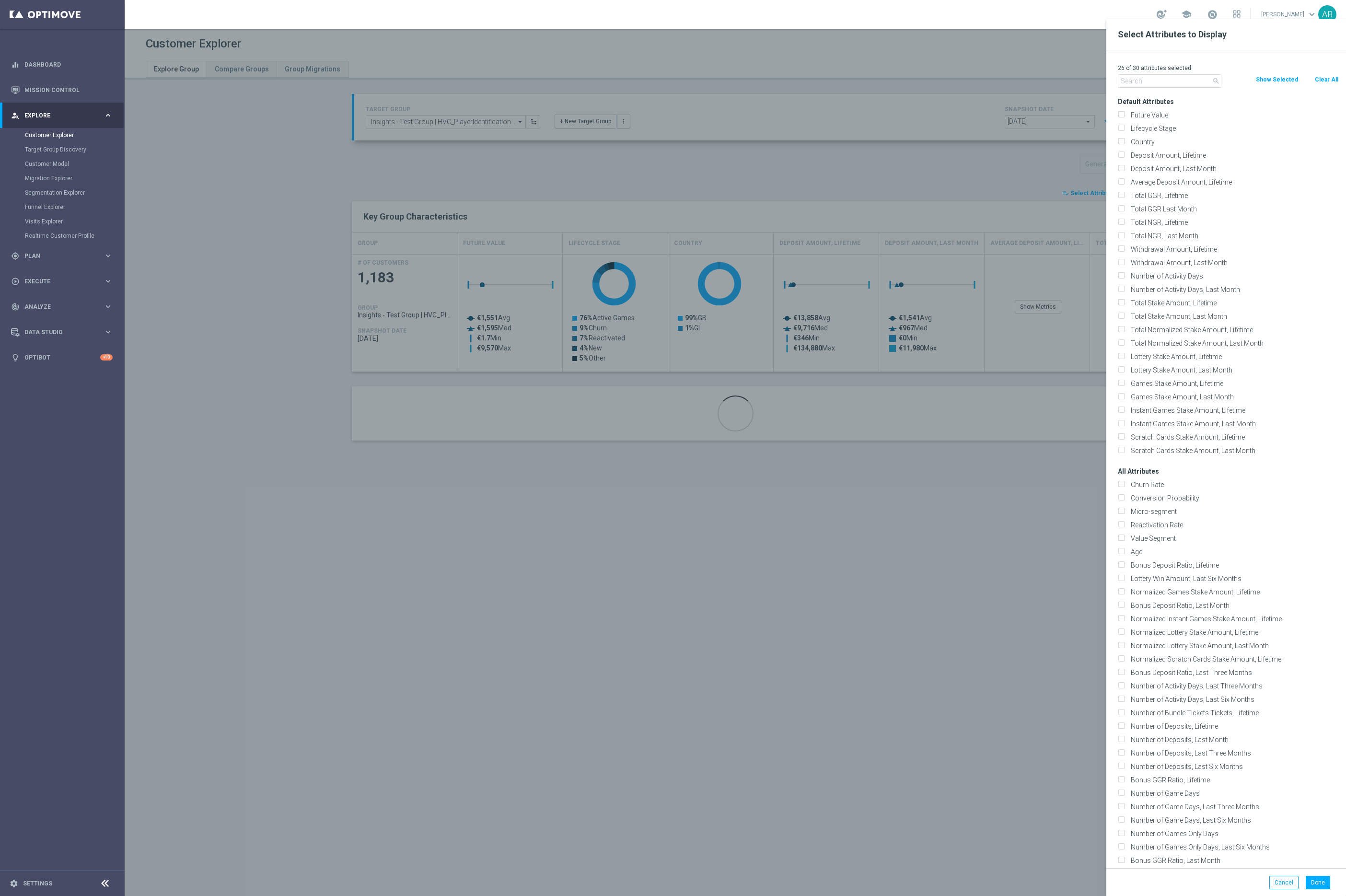
checkbox input "false"
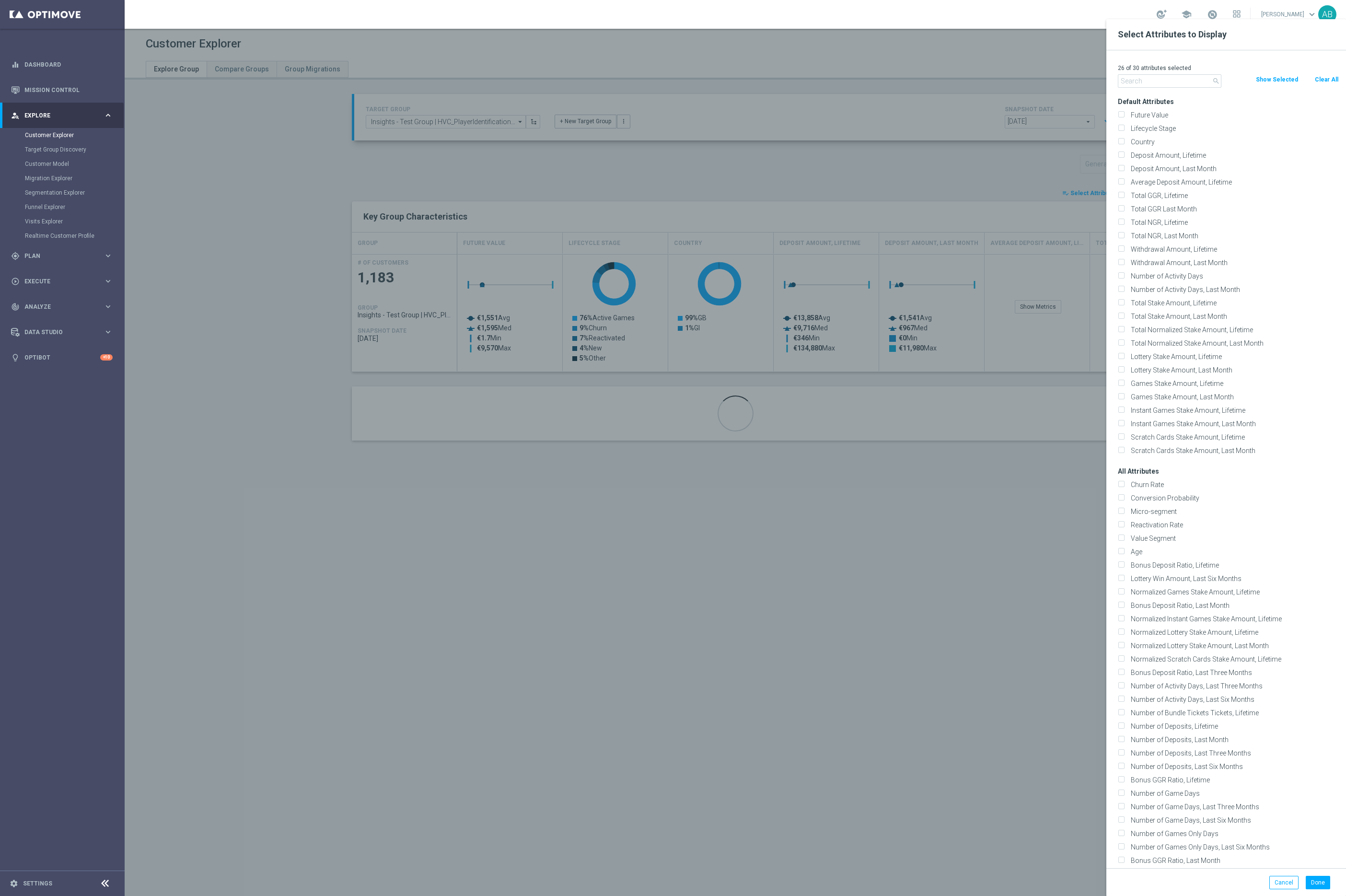
checkbox input "false"
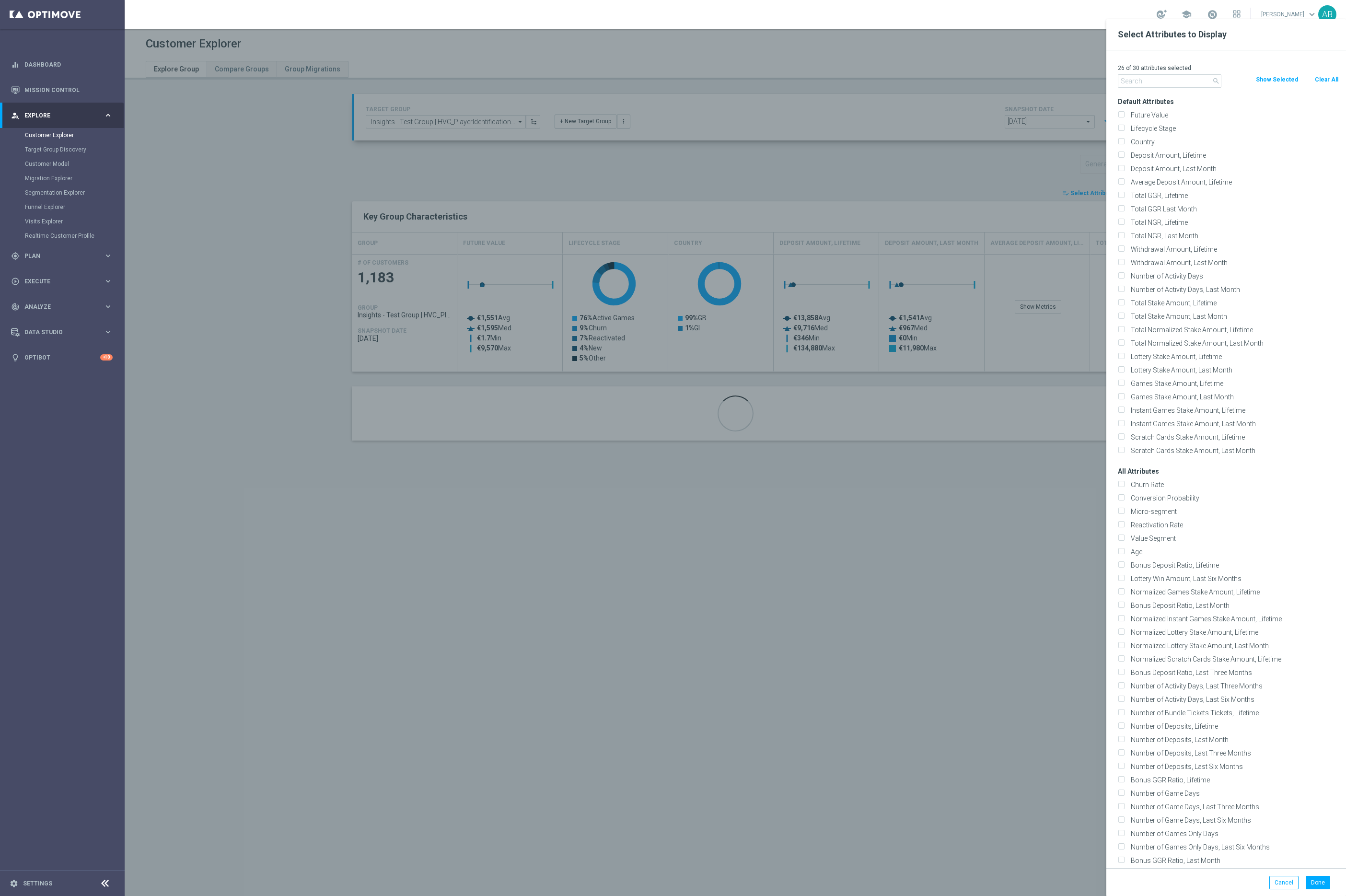
checkbox input "false"
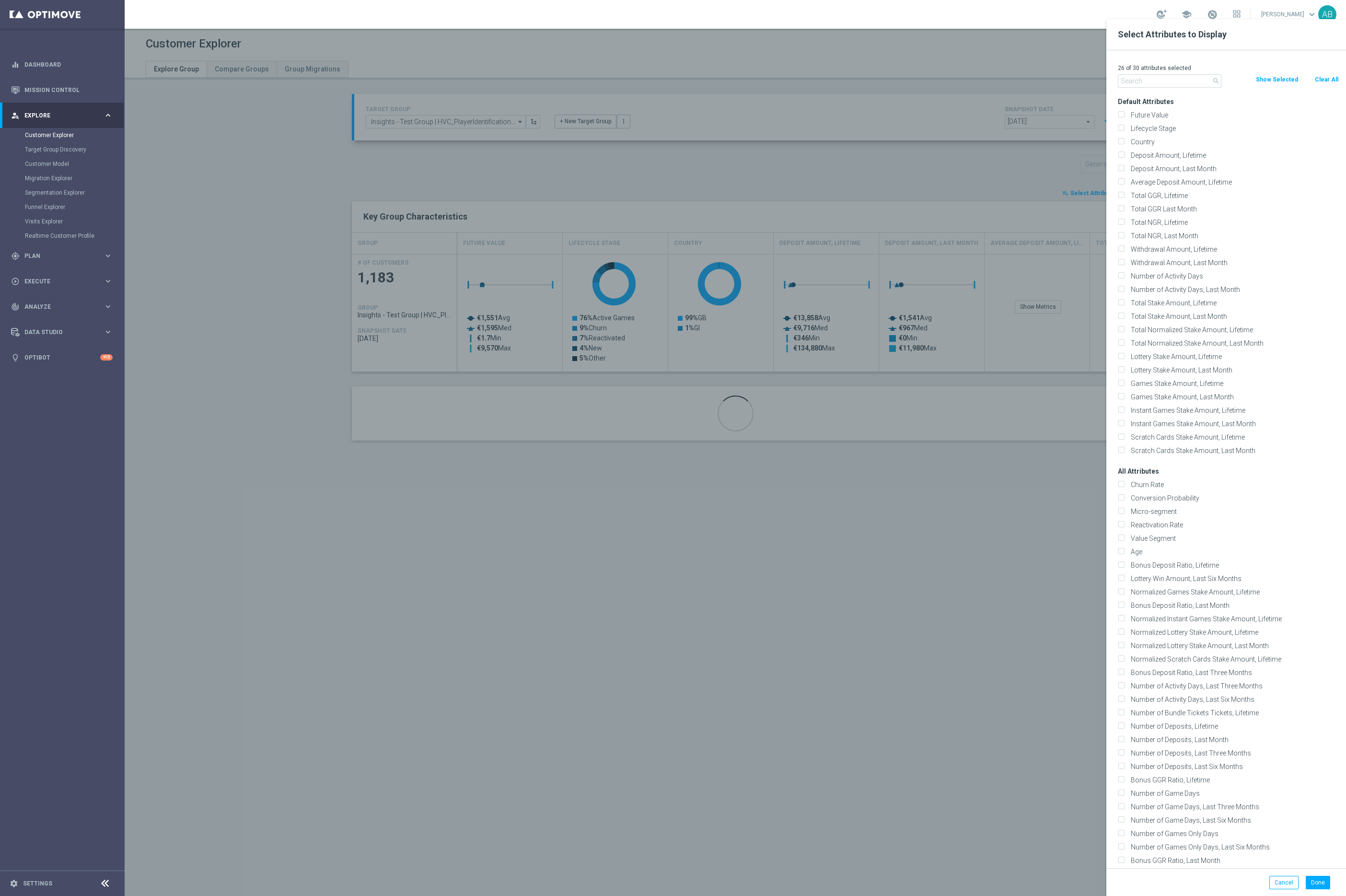
checkbox input "false"
click at [1152, 91] on div "0 of 30 attributes selected search Clear All Show Selected Default Attributes F…" at bounding box center [1226, 459] width 240 height 818
click at [1152, 89] on div "0 of 30 attributes selected search Clear All Show Selected Default Attributes F…" at bounding box center [1226, 459] width 240 height 818
click at [1159, 84] on input "text" at bounding box center [1169, 81] width 104 height 14
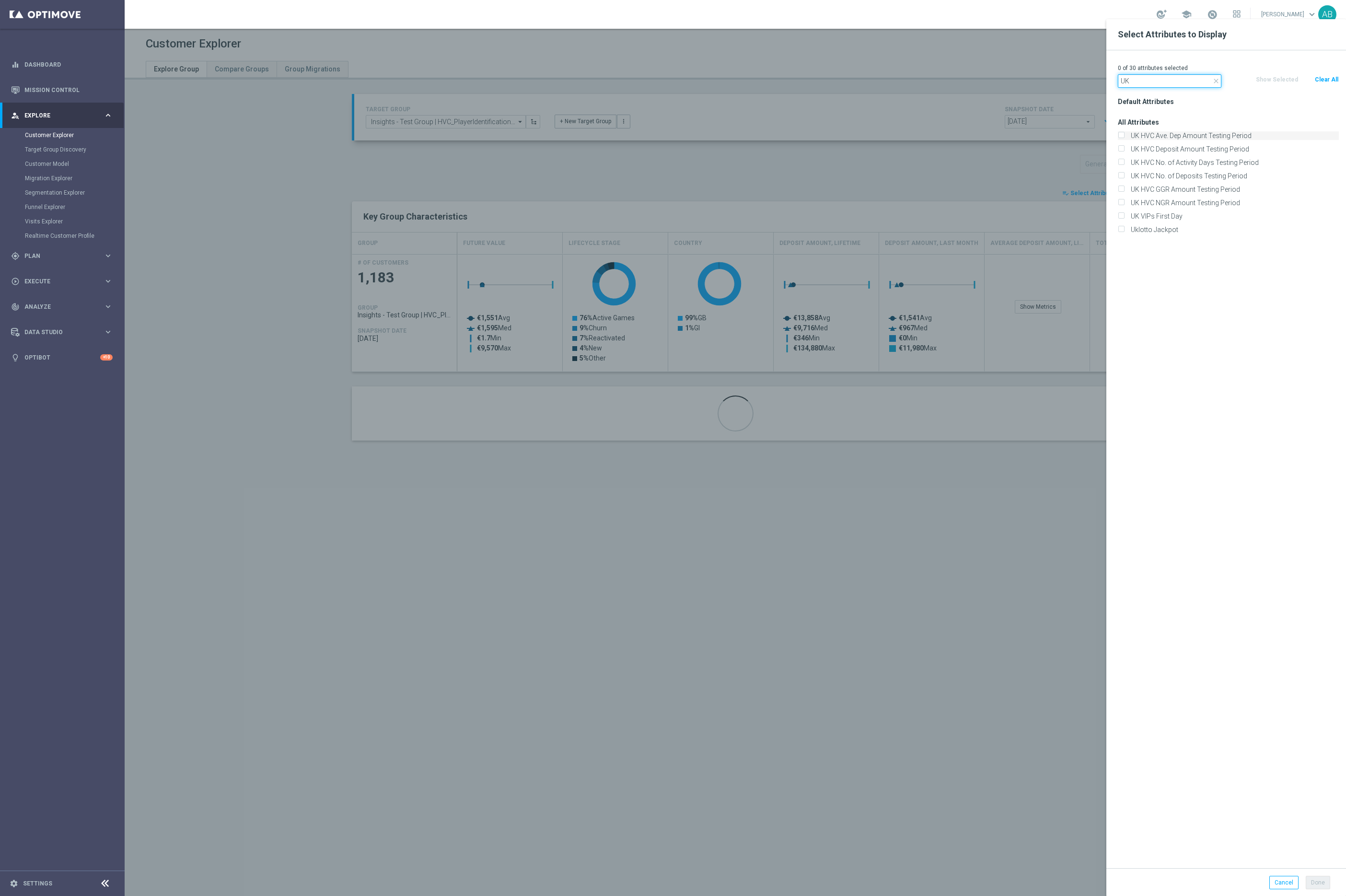
type input "UK"
click at [1172, 133] on label "UK HVC Ave. Dep Amount Testing Period" at bounding box center [1233, 136] width 211 height 9
click at [1124, 134] on input "UK HVC Ave. Dep Amount Testing Period" at bounding box center [1121, 137] width 7 height 7
checkbox input "true"
click at [1165, 149] on label "UK HVC Deposit Amount Testing Period" at bounding box center [1233, 149] width 211 height 9
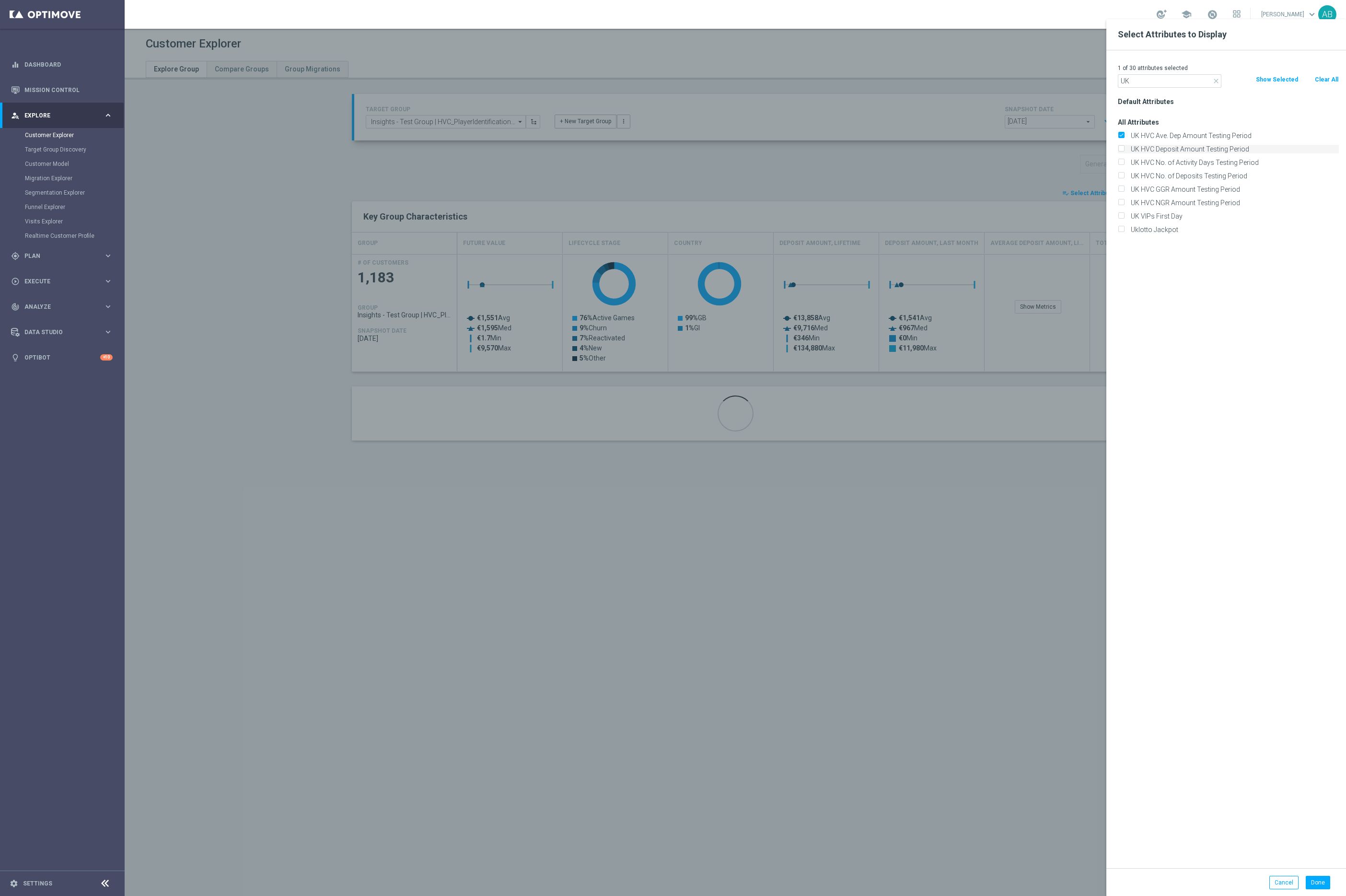
click at [1124, 149] on input "UK HVC Deposit Amount Testing Period" at bounding box center [1121, 150] width 7 height 7
checkbox input "true"
click at [1163, 160] on label "UK HVC No. of Activity Days Testing Period" at bounding box center [1233, 162] width 211 height 9
click at [1124, 160] on input "UK HVC No. of Activity Days Testing Period" at bounding box center [1121, 163] width 7 height 7
checkbox input "true"
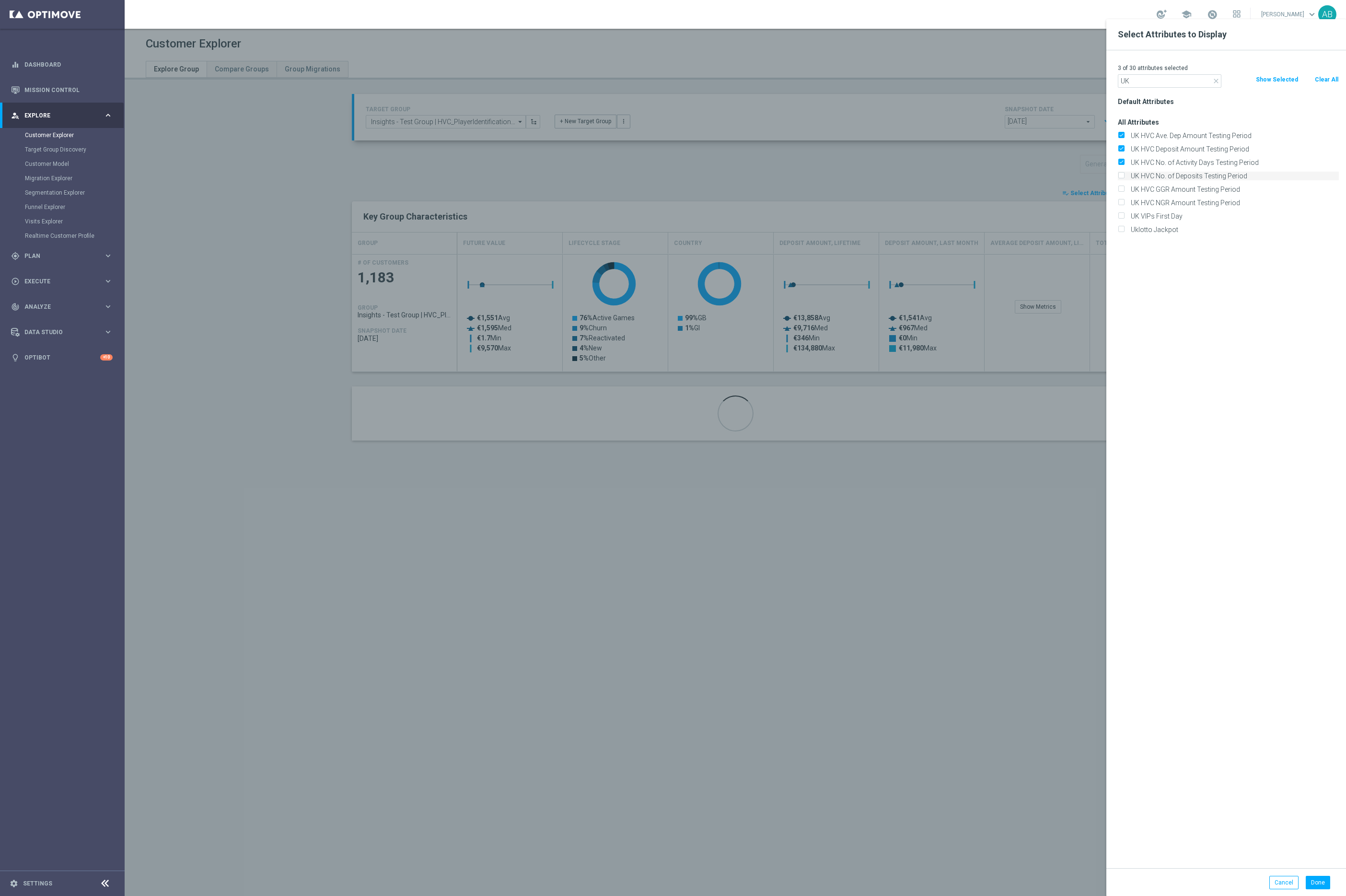
click at [1162, 176] on label "UK HVC No. of Deposits Testing Period" at bounding box center [1233, 176] width 211 height 9
click at [1124, 176] on input "UK HVC No. of Deposits Testing Period" at bounding box center [1121, 177] width 7 height 7
checkbox input "true"
click at [1161, 184] on div "UK HVC GGR Amount Testing Period" at bounding box center [1228, 189] width 235 height 14
click at [1159, 190] on label "UK HVC GGR Amount Testing Period" at bounding box center [1233, 189] width 211 height 9
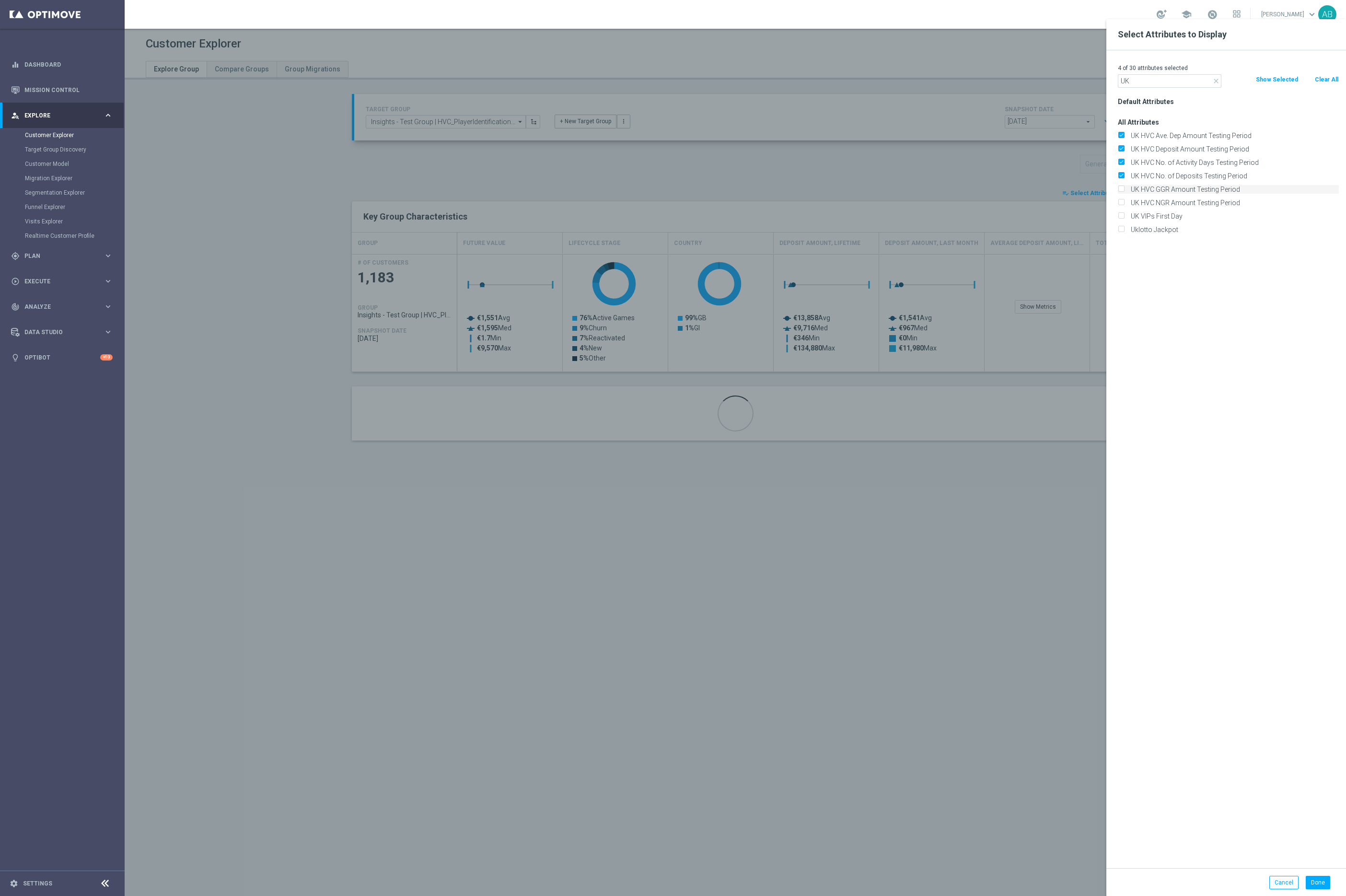
click at [1124, 190] on input "UK HVC GGR Amount Testing Period" at bounding box center [1121, 190] width 7 height 7
checkbox input "true"
click at [1157, 198] on label "UK HVC NGR Amount Testing Period" at bounding box center [1233, 203] width 211 height 9
click at [1124, 201] on input "UK HVC NGR Amount Testing Period" at bounding box center [1121, 204] width 7 height 7
checkbox input "true"
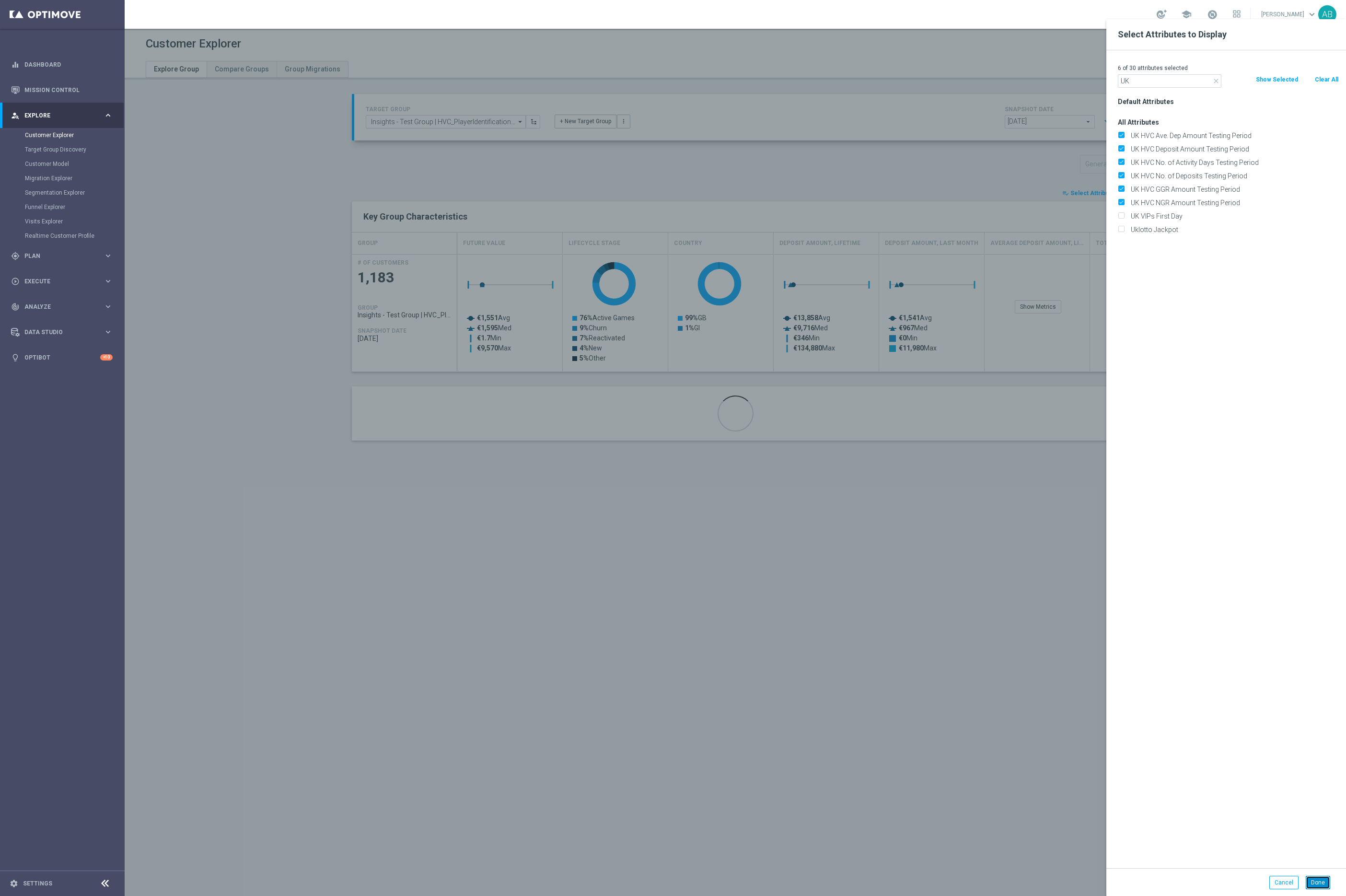
click at [1324, 885] on button "Done" at bounding box center [1318, 882] width 24 height 14
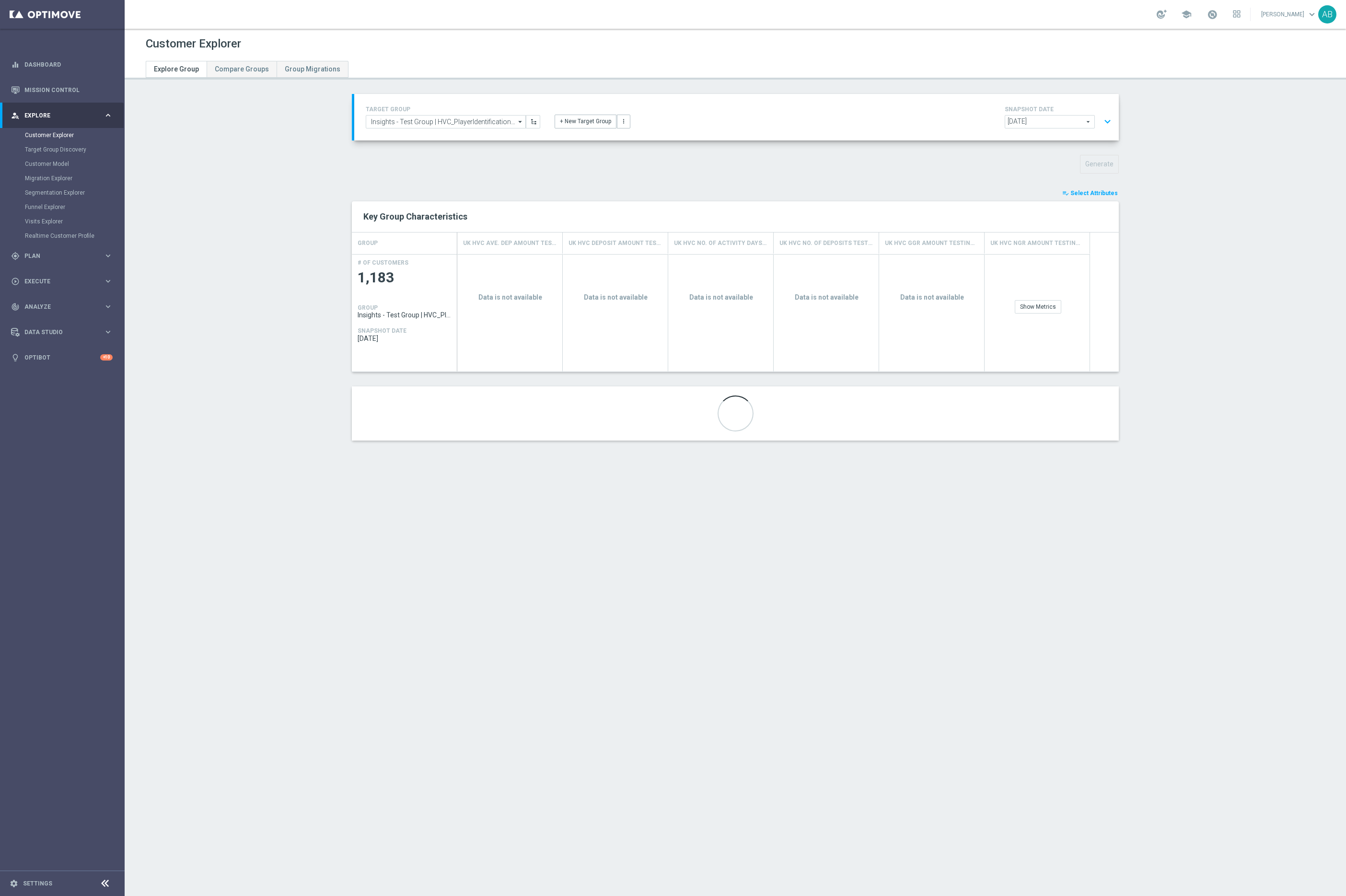
click at [502, 297] on h3 "Data is not available" at bounding box center [510, 297] width 94 height 9
click at [578, 496] on div "Customer Explorer Explore Group Compare Groups Group Migrations TARGET GROUP In…" at bounding box center [735, 463] width 1222 height 867
click at [1027, 303] on div "Show Metrics" at bounding box center [1038, 307] width 46 height 14
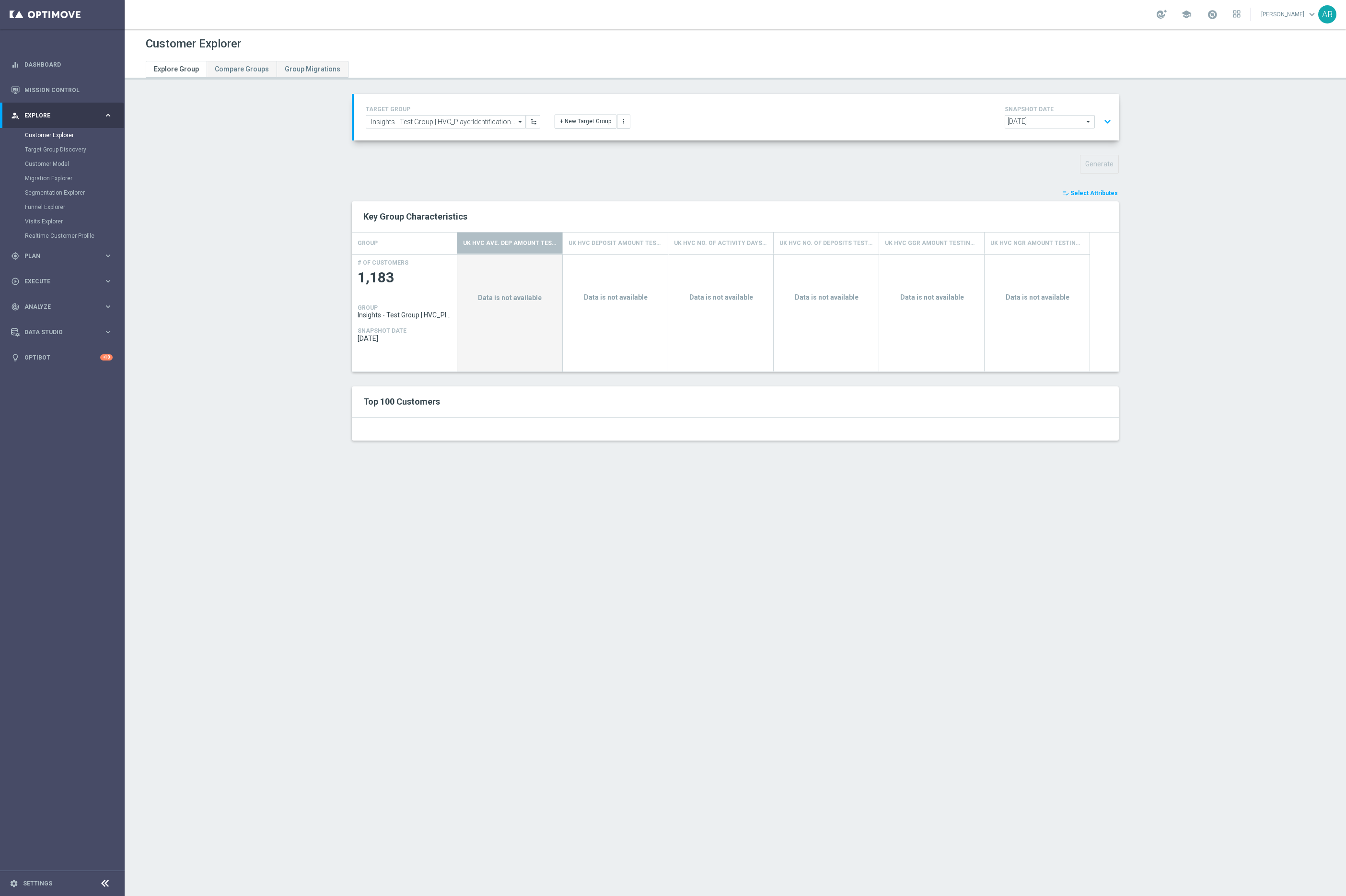
click at [1057, 509] on div "Customer Explorer Explore Group Compare Groups Group Migrations TARGET GROUP In…" at bounding box center [735, 463] width 1222 height 867
click at [921, 435] on div at bounding box center [735, 429] width 767 height 23
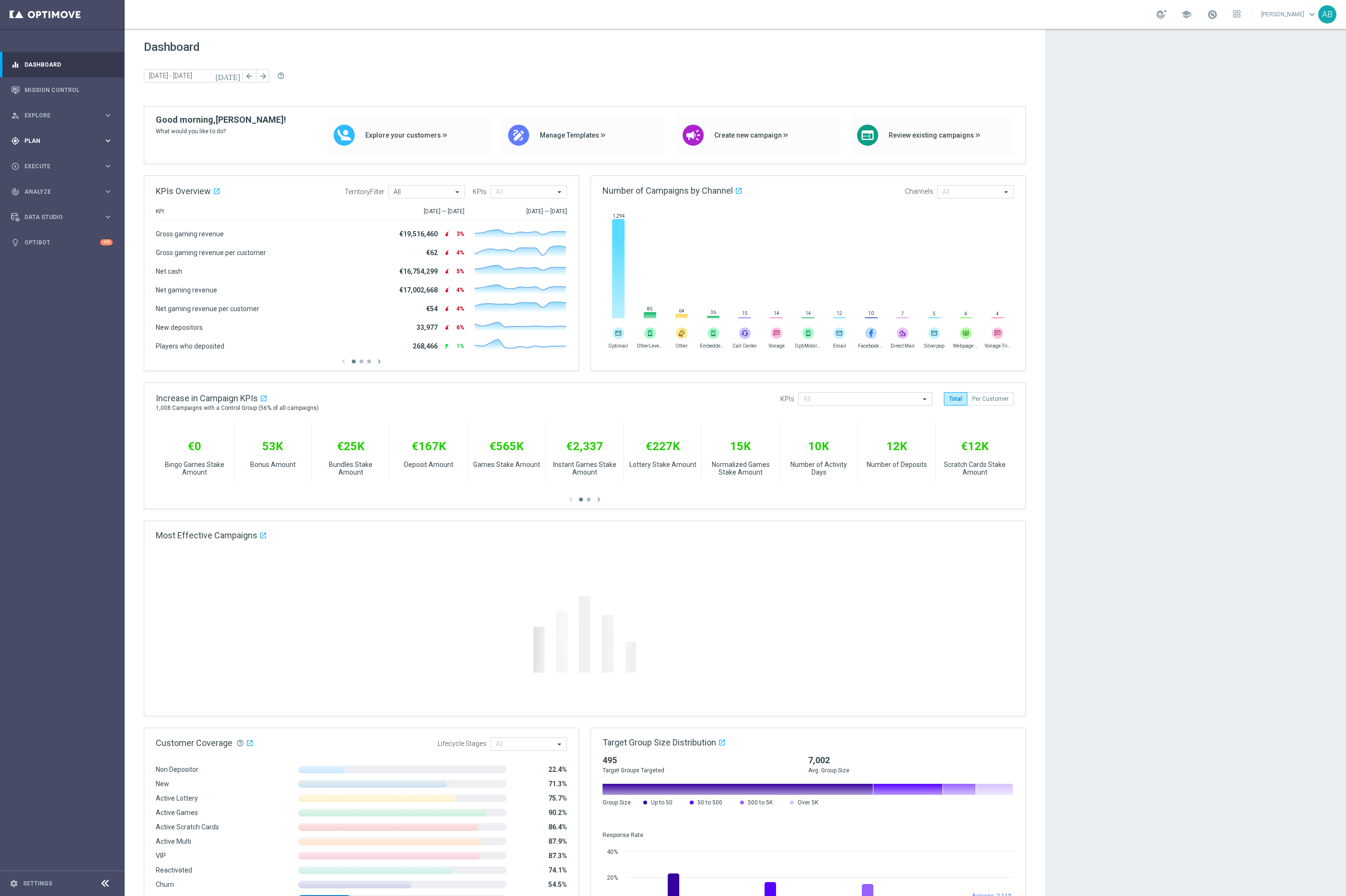
click at [40, 138] on span "Plan" at bounding box center [64, 141] width 79 height 6
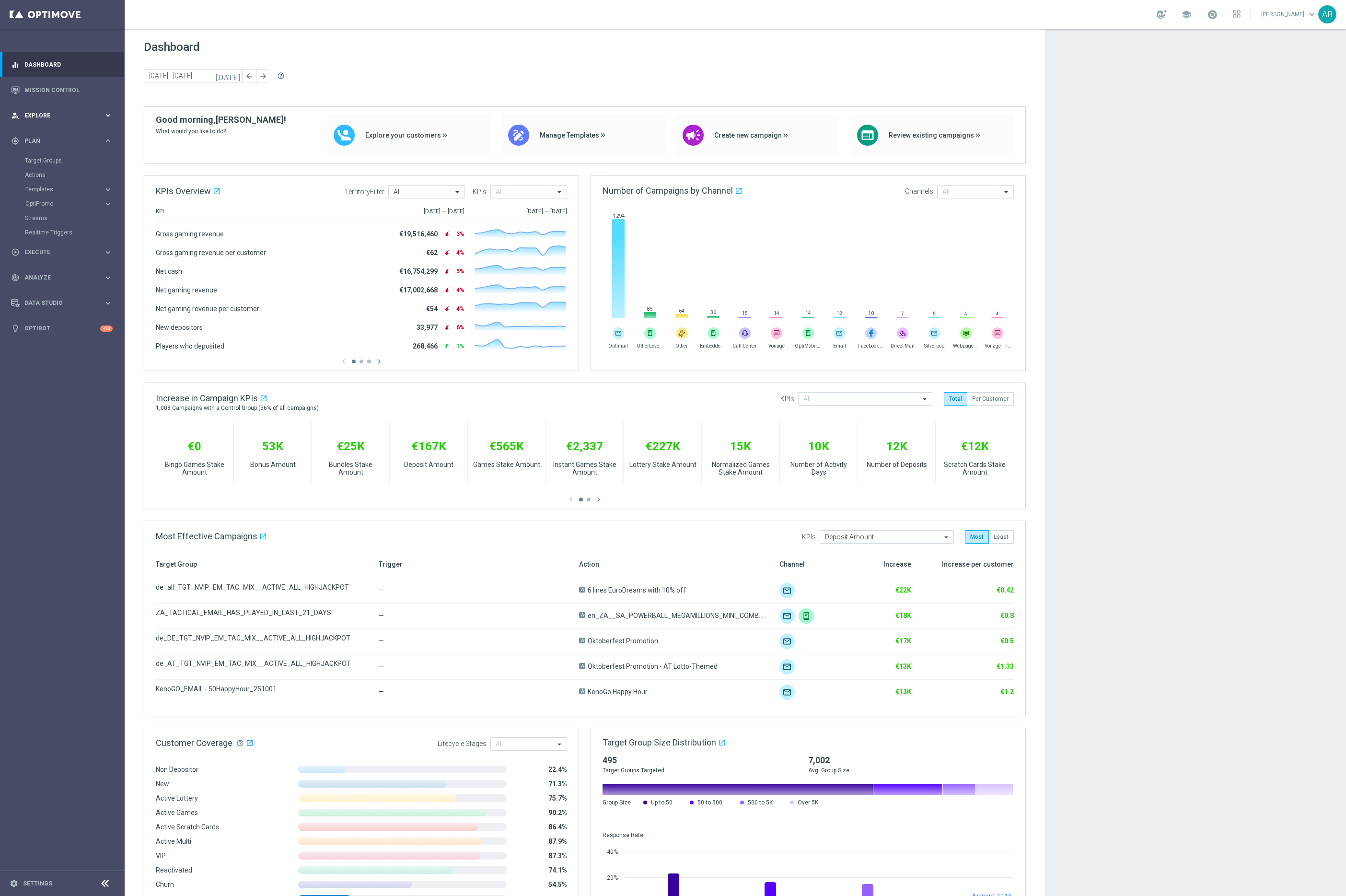
click at [44, 115] on span "Explore" at bounding box center [64, 115] width 79 height 6
click at [47, 131] on link "Customer Explorer" at bounding box center [62, 135] width 75 height 8
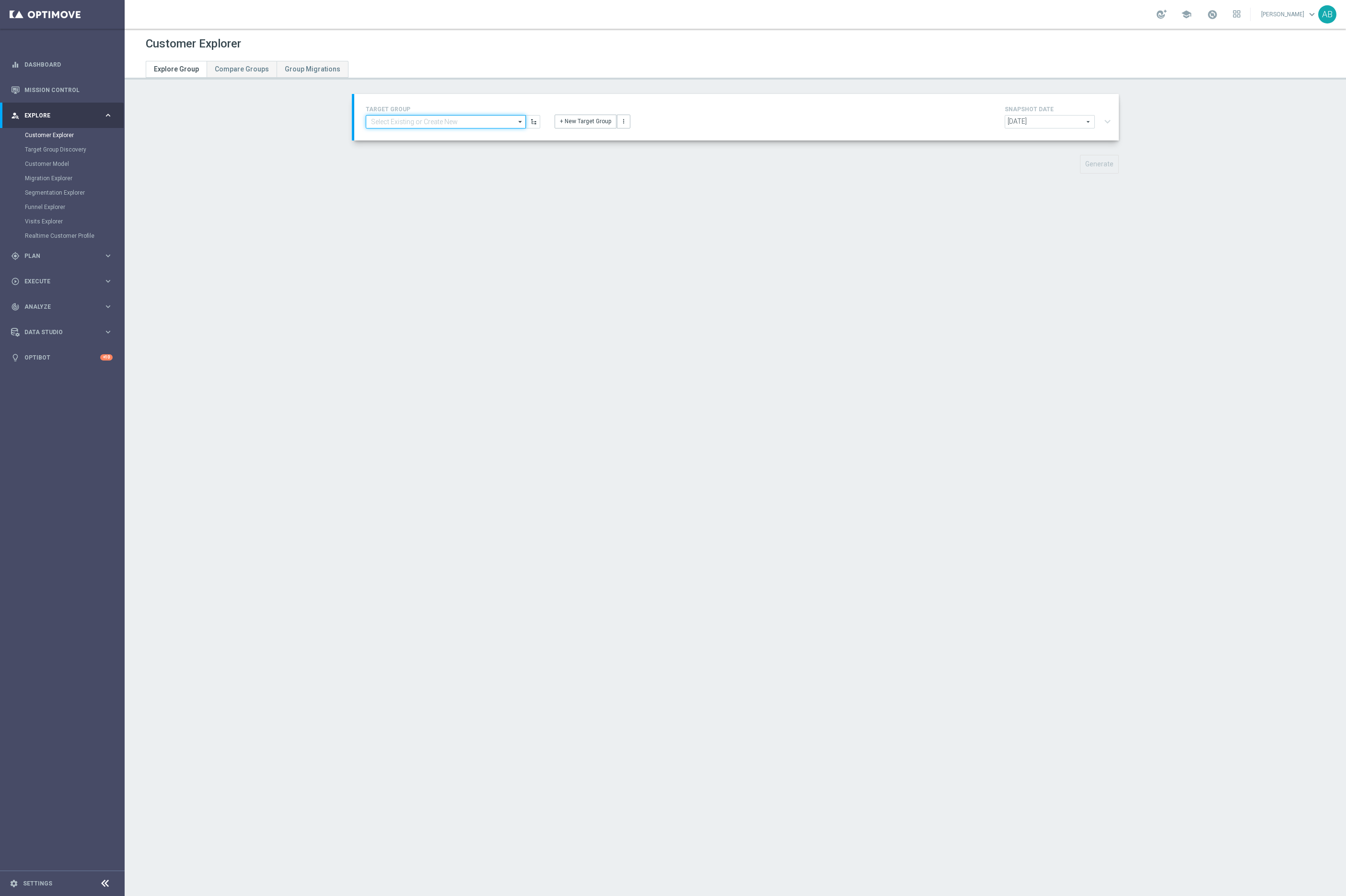
click at [469, 122] on input at bounding box center [446, 121] width 160 height 14
paste input "Insights - Test Group | HVC_PlayerIdentification_Big Loss_BigDeps"
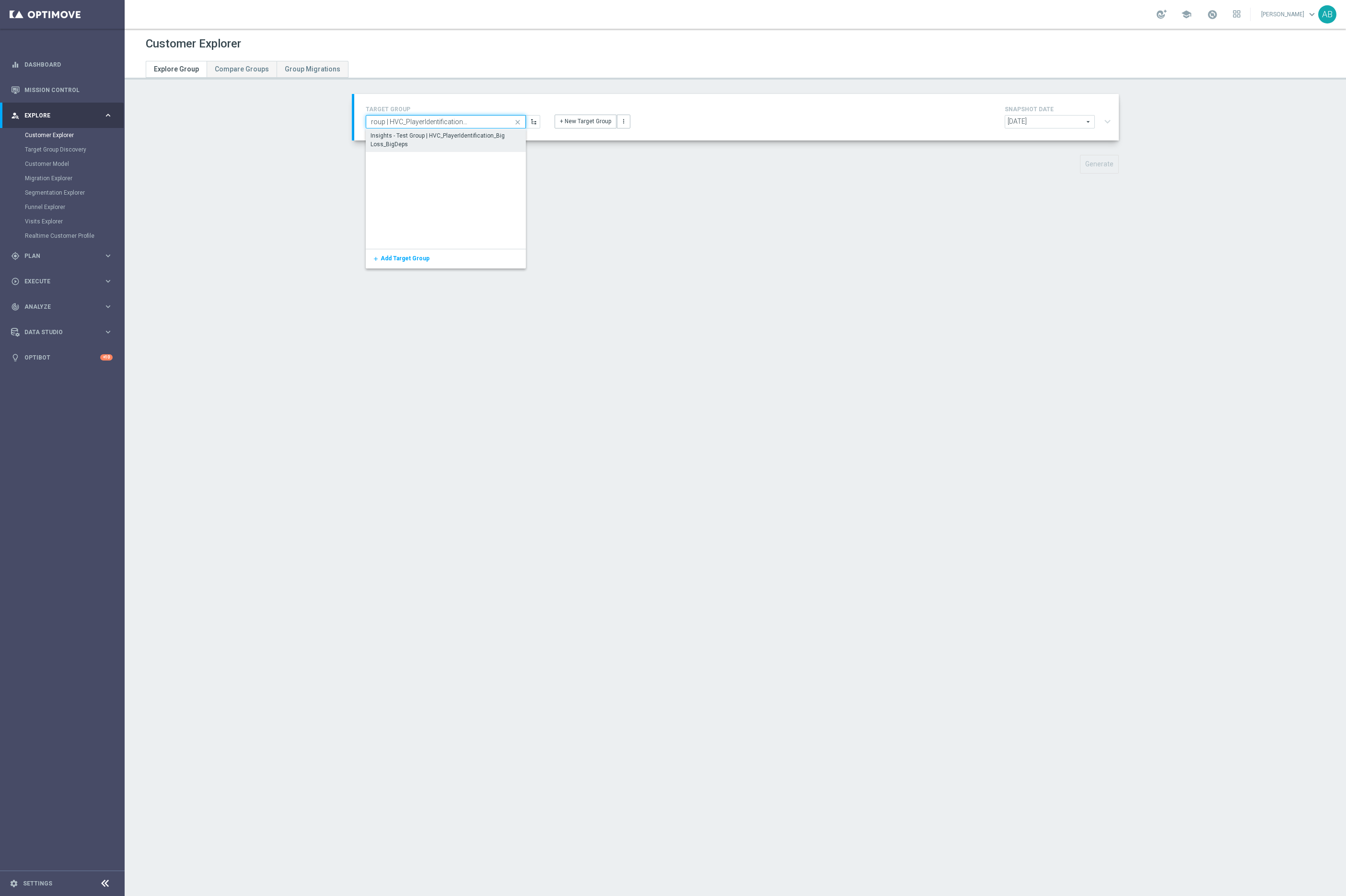
type input "Insights - Test Group | HVC_PlayerIdentification_Big Loss_BigDeps"
click at [465, 131] on div "Insights - Test Group | HVC_PlayerIdentification_Big Loss_BigDeps" at bounding box center [446, 140] width 150 height 17
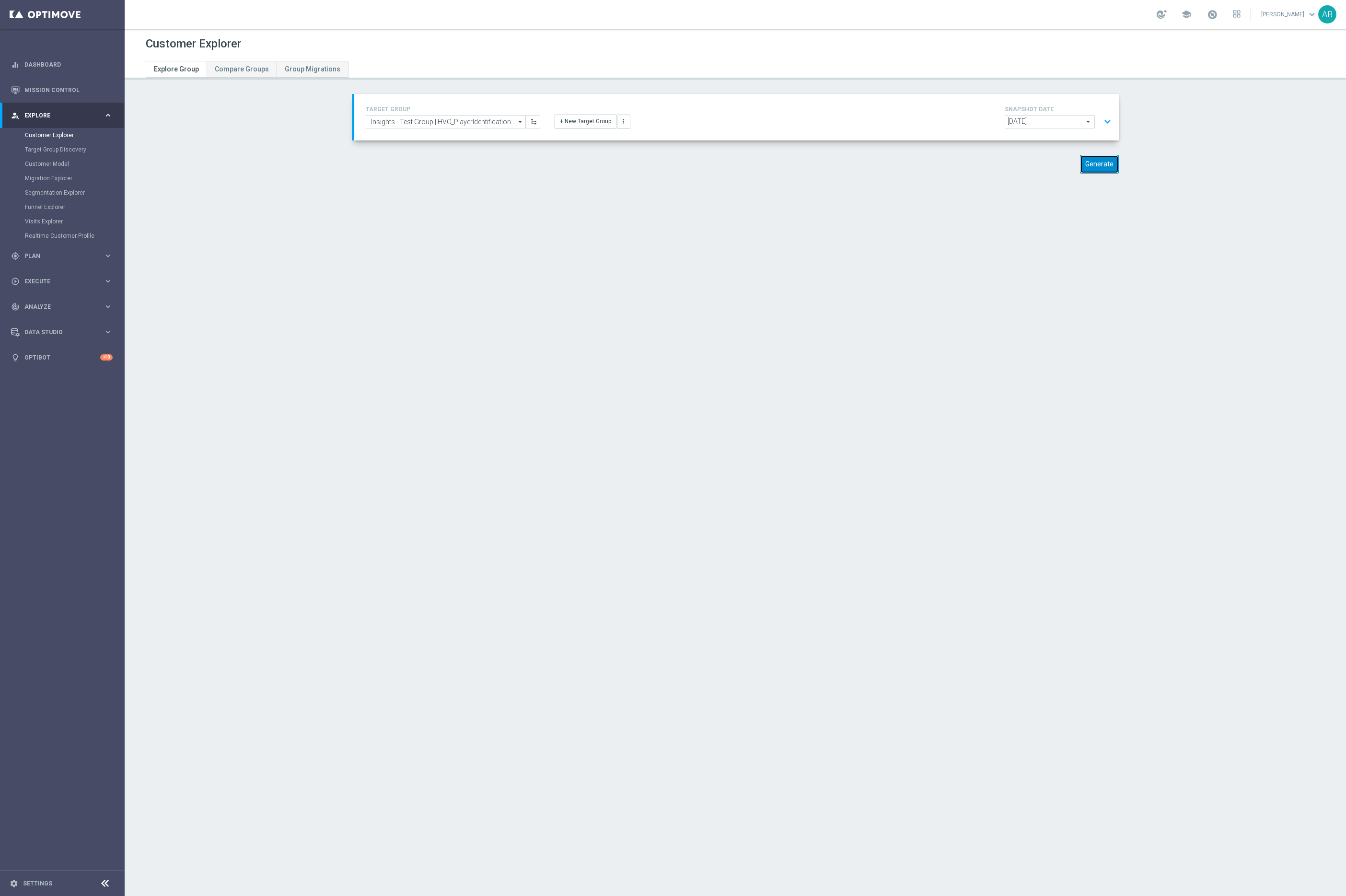
click at [1104, 170] on button "Generate" at bounding box center [1100, 164] width 39 height 19
click at [1109, 122] on button "expand_more" at bounding box center [1107, 121] width 14 height 18
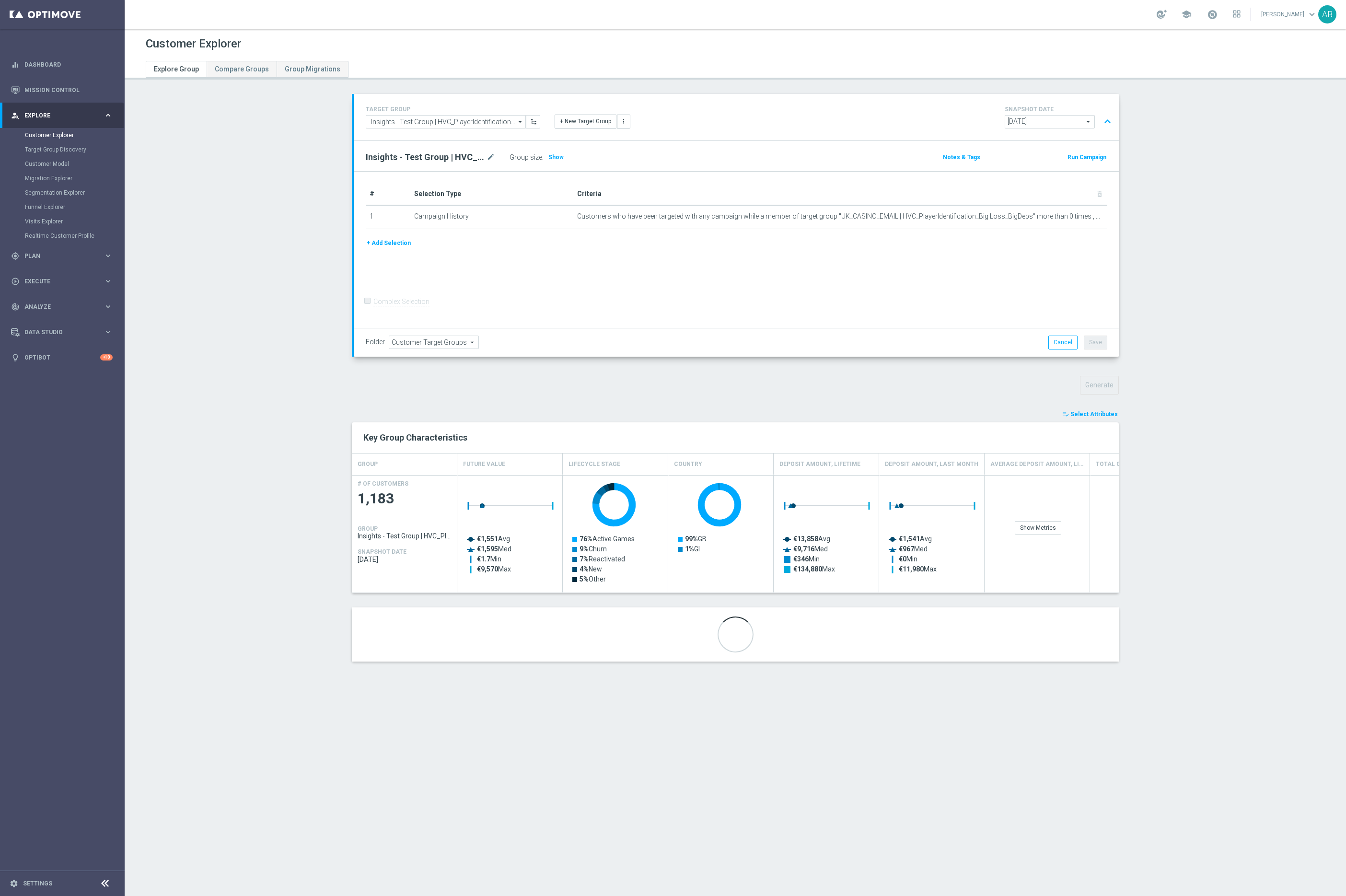
click at [1078, 416] on span "Select Attributes" at bounding box center [1094, 414] width 47 height 7
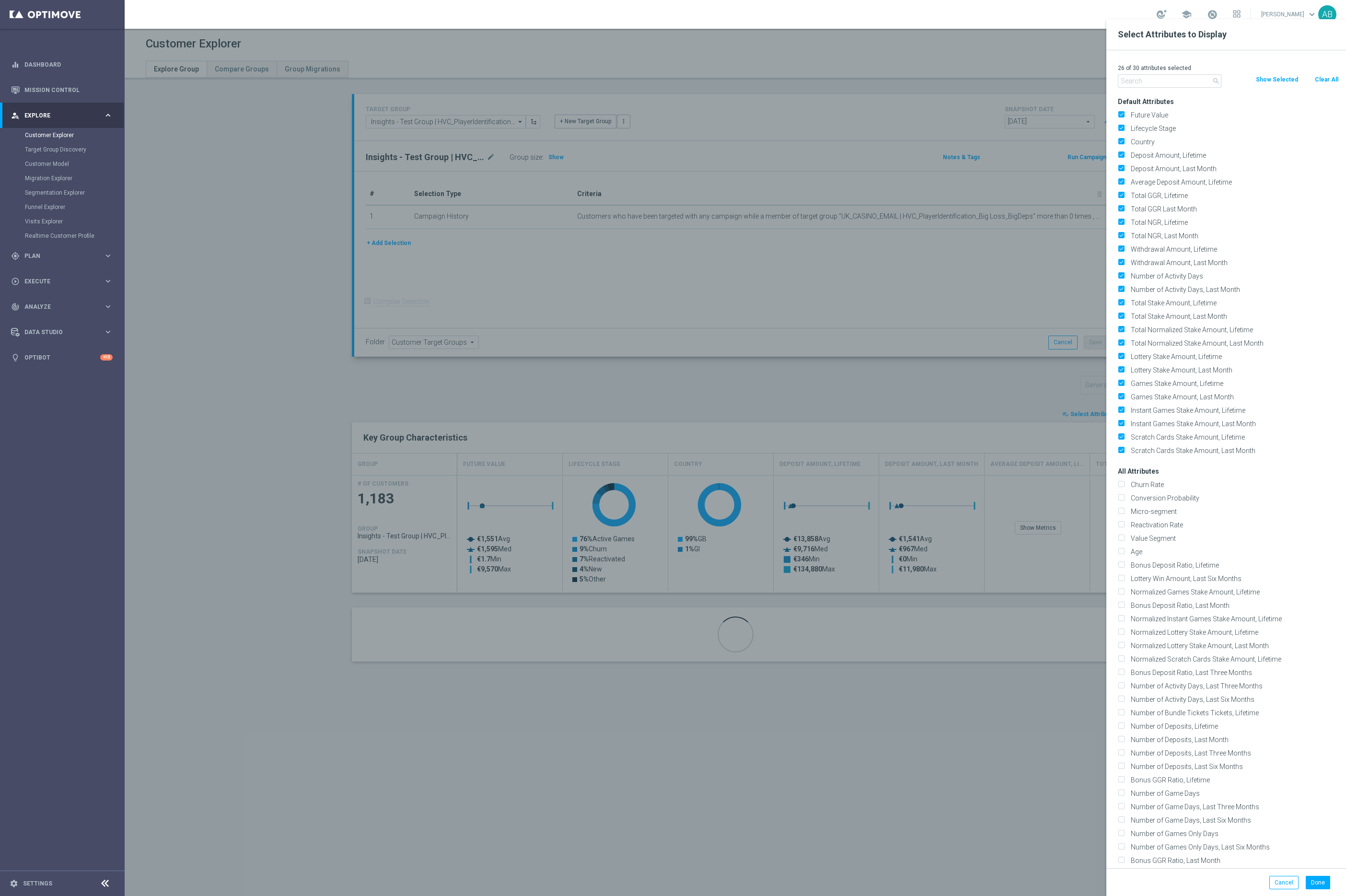
click at [1328, 75] on button "Clear All" at bounding box center [1326, 79] width 25 height 11
checkbox input "false"
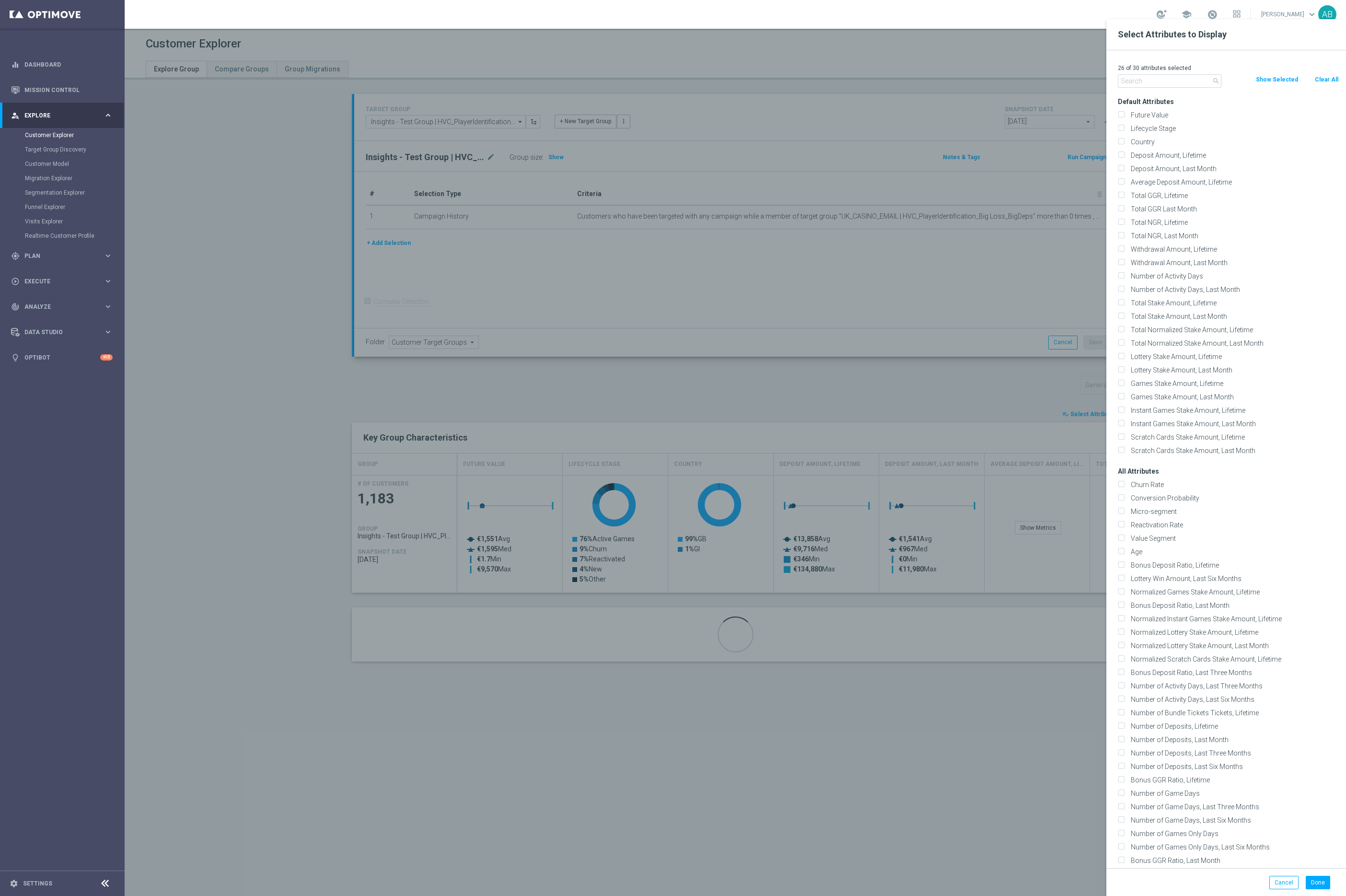
checkbox input "false"
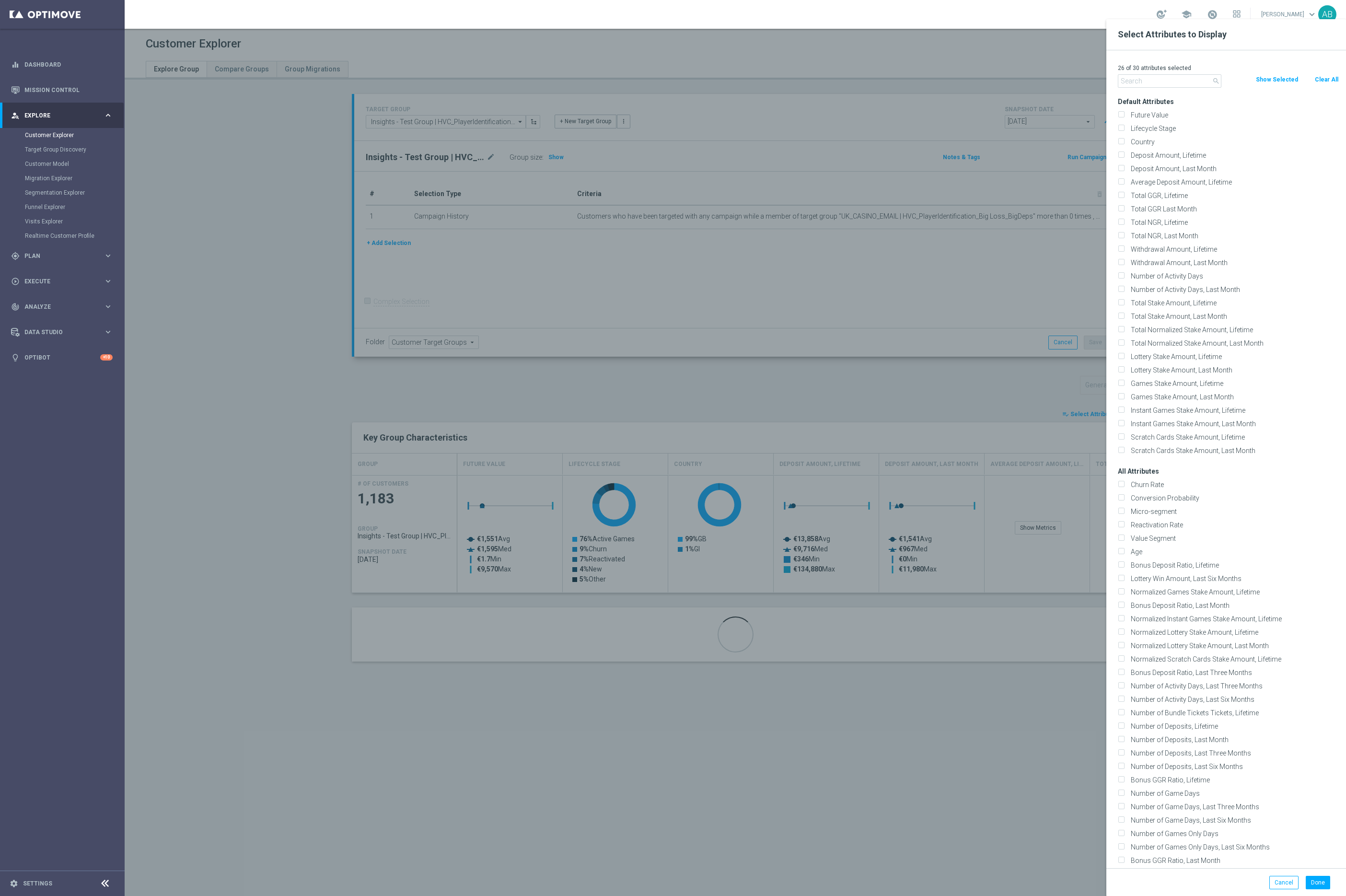
checkbox input "false"
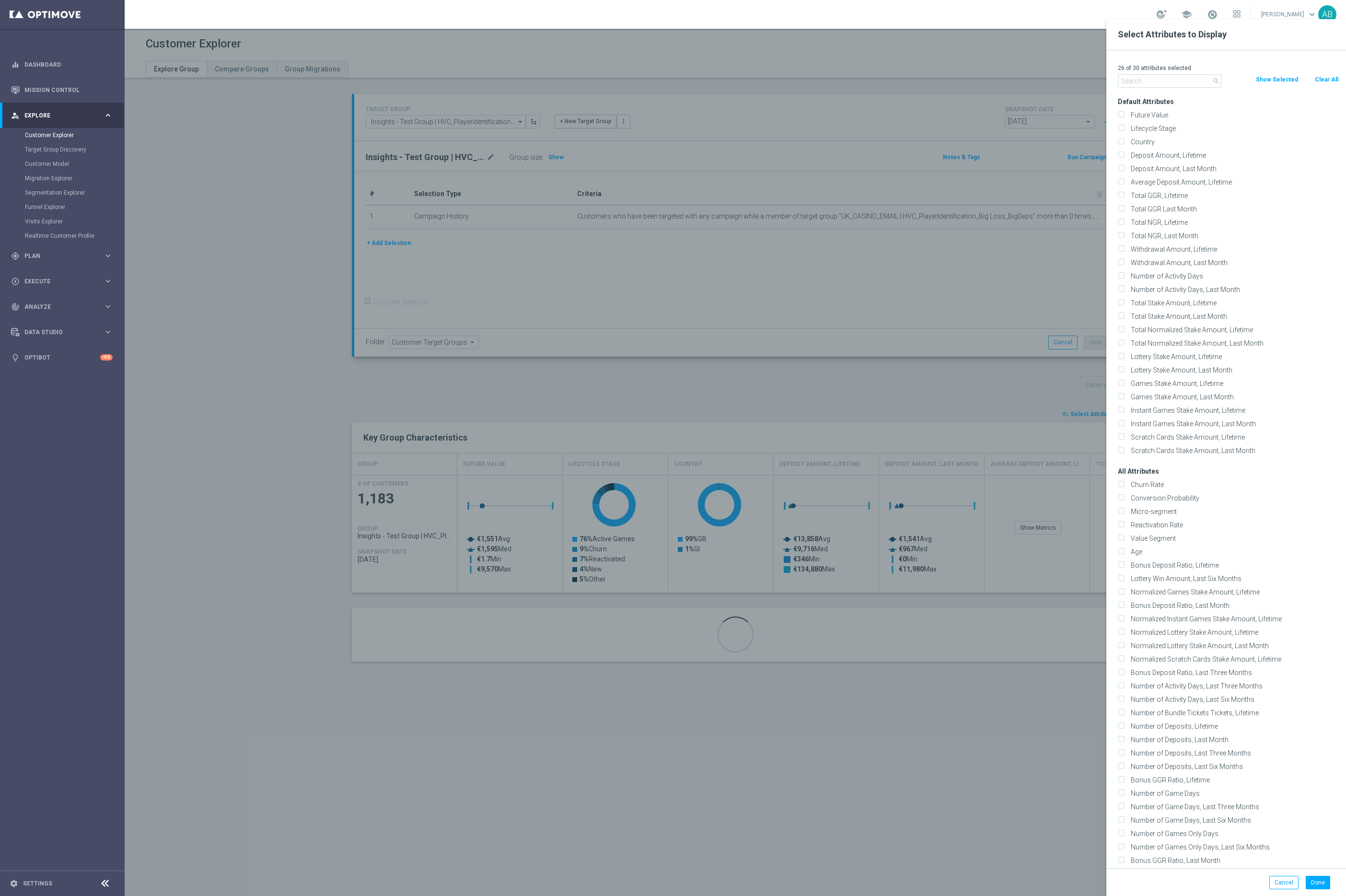
checkbox input "false"
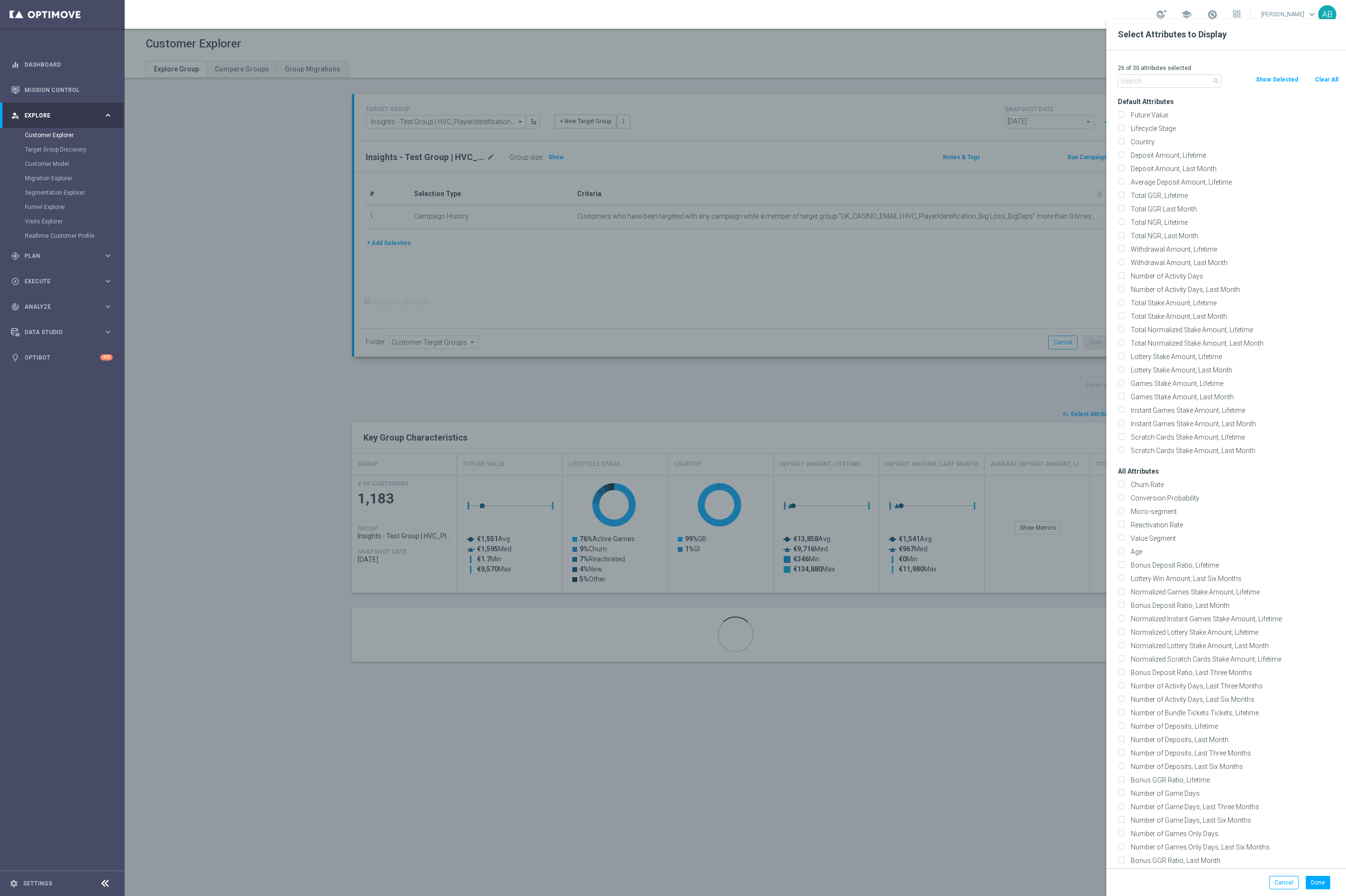
checkbox input "false"
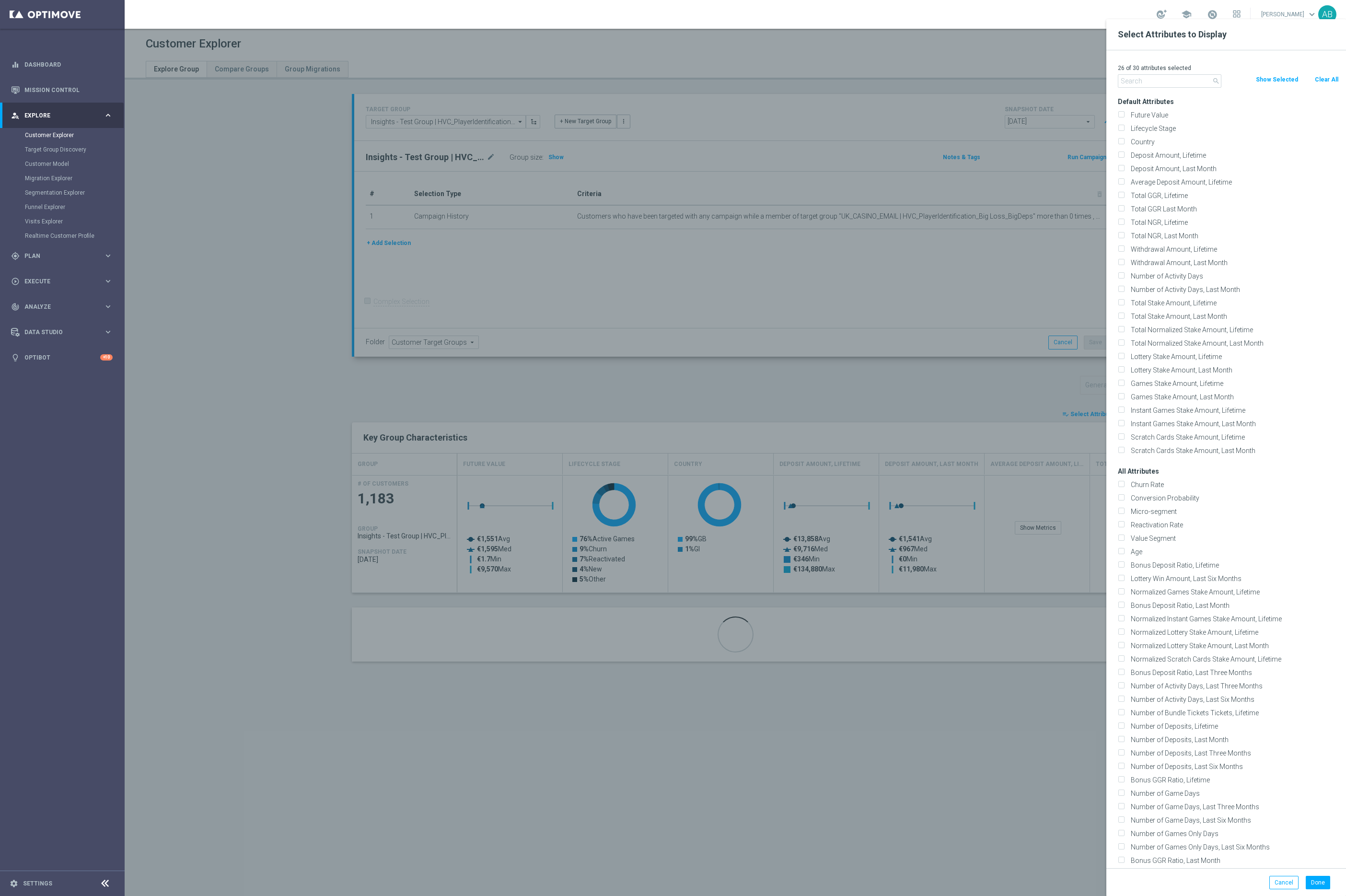
checkbox input "false"
click at [1150, 82] on input "text" at bounding box center [1169, 81] width 104 height 14
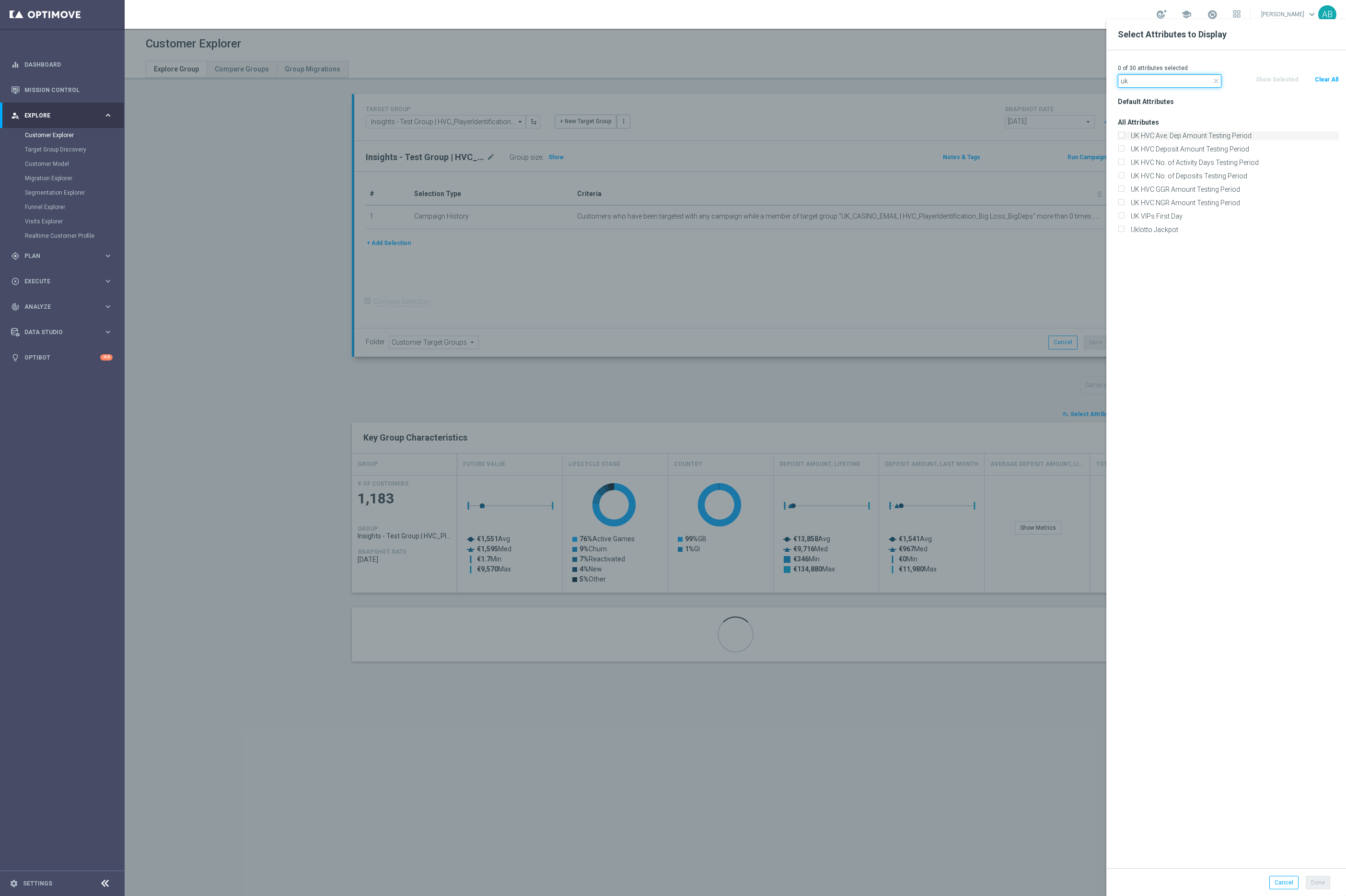
type input "uk"
click at [1150, 137] on label "UK HVC Ave. Dep Amount Testing Period" at bounding box center [1233, 136] width 211 height 9
click at [1124, 137] on input "UK HVC Ave. Dep Amount Testing Period" at bounding box center [1121, 137] width 7 height 7
checkbox input "true"
click at [1318, 883] on button "Done" at bounding box center [1318, 882] width 24 height 14
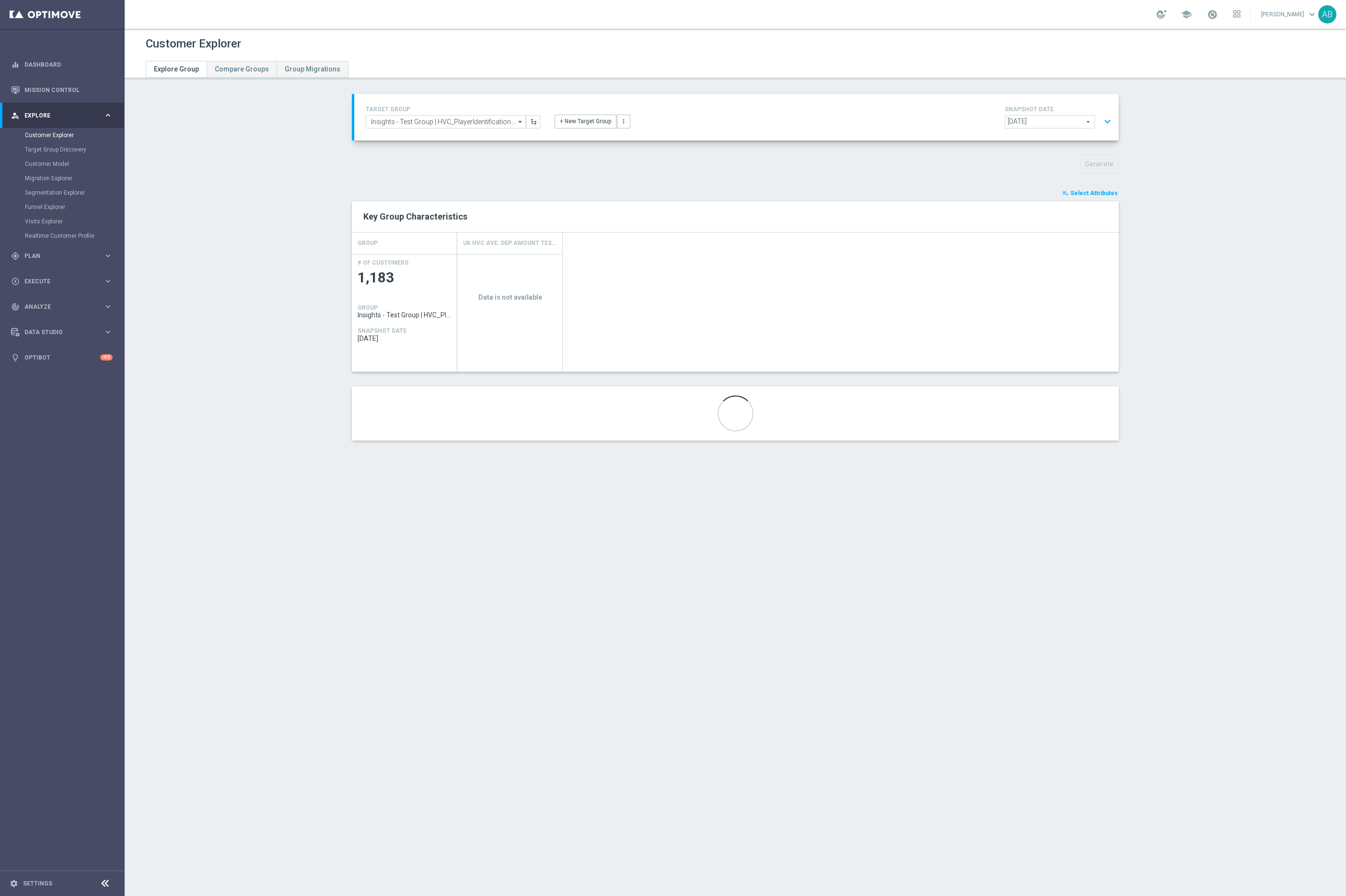
click at [522, 285] on div "Data is not available" at bounding box center [510, 313] width 104 height 117
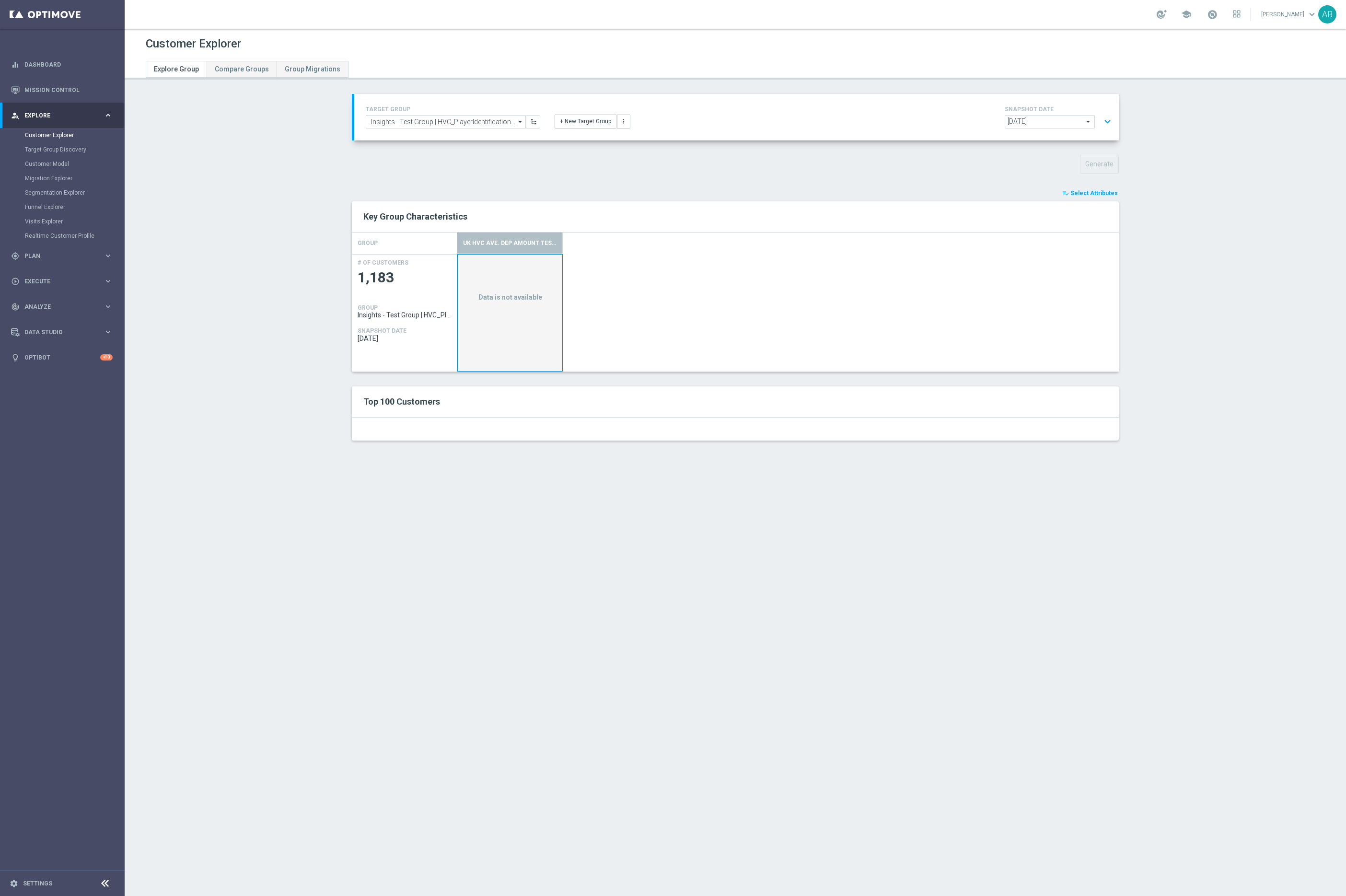
click at [522, 285] on div "Data is not available" at bounding box center [510, 313] width 104 height 117
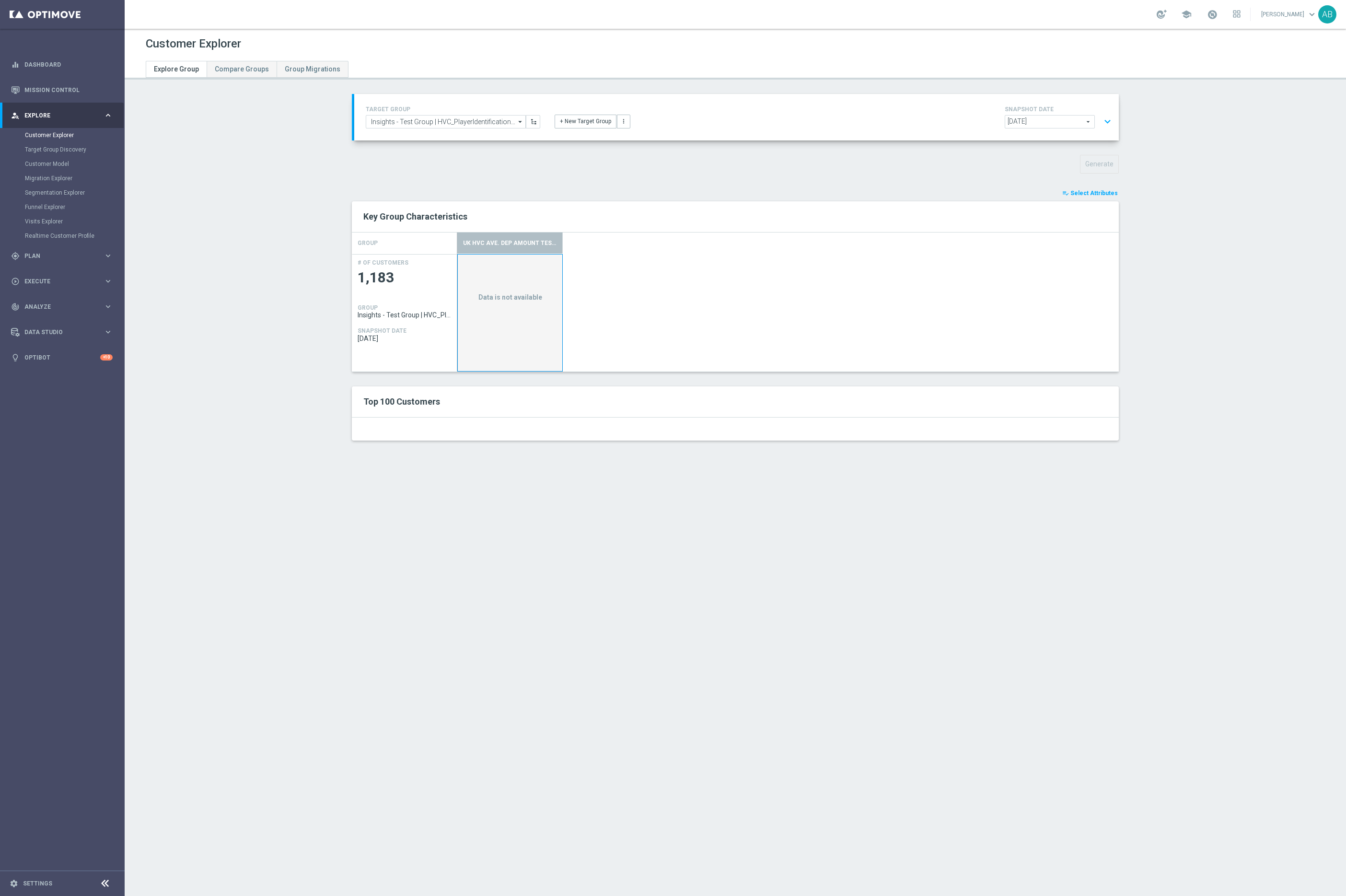
click at [850, 531] on div "Customer Explorer Explore Group Compare Groups Group Migrations TARGET GROUP In…" at bounding box center [735, 463] width 1222 height 867
click at [64, 341] on div "Data Studio keyboard_arrow_right" at bounding box center [62, 332] width 124 height 25
click at [40, 237] on link "Attributes" at bounding box center [62, 236] width 75 height 8
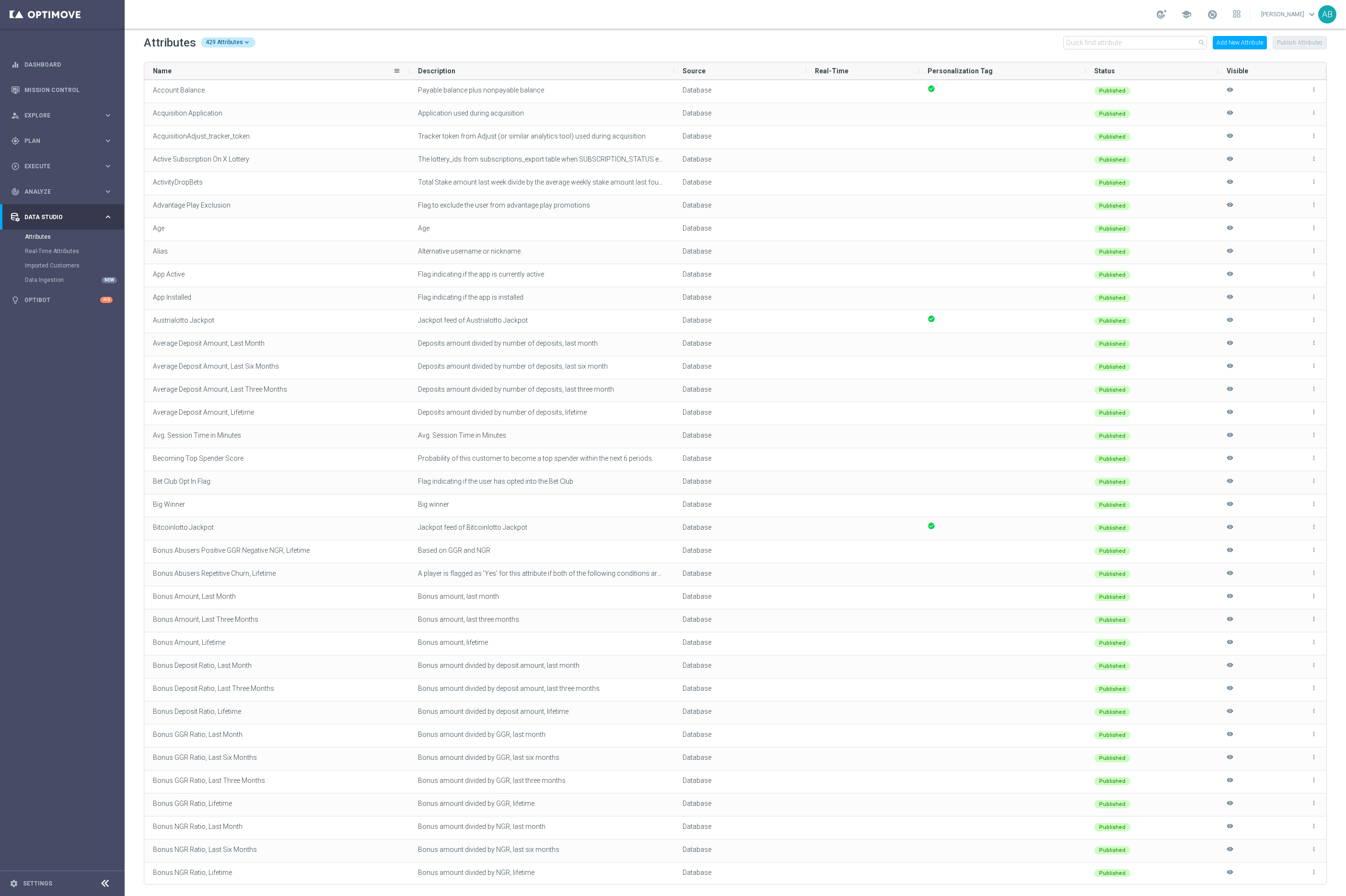
click at [182, 64] on div "Name" at bounding box center [273, 70] width 240 height 17
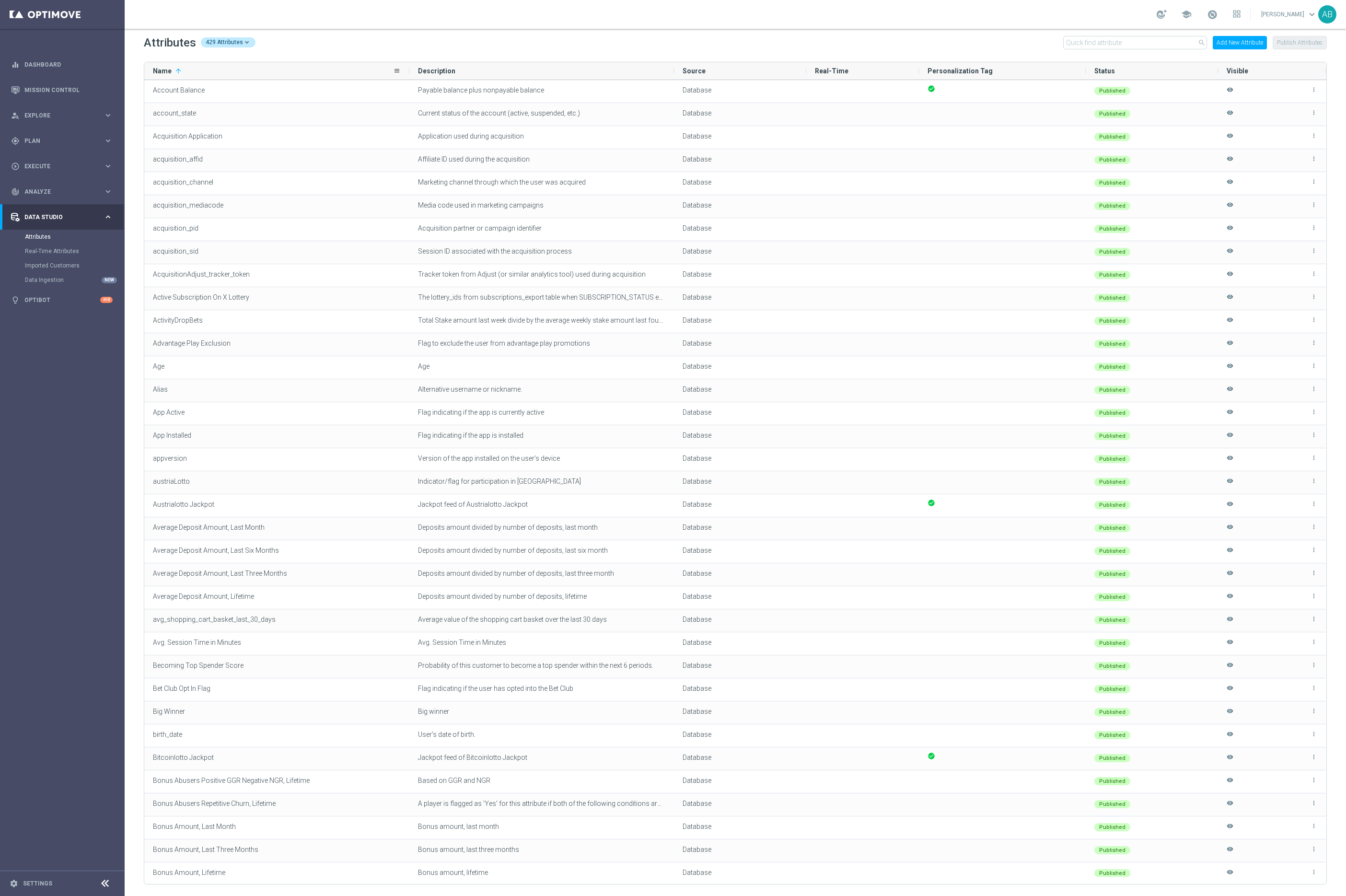
click at [182, 64] on div "Name 1" at bounding box center [273, 70] width 240 height 17
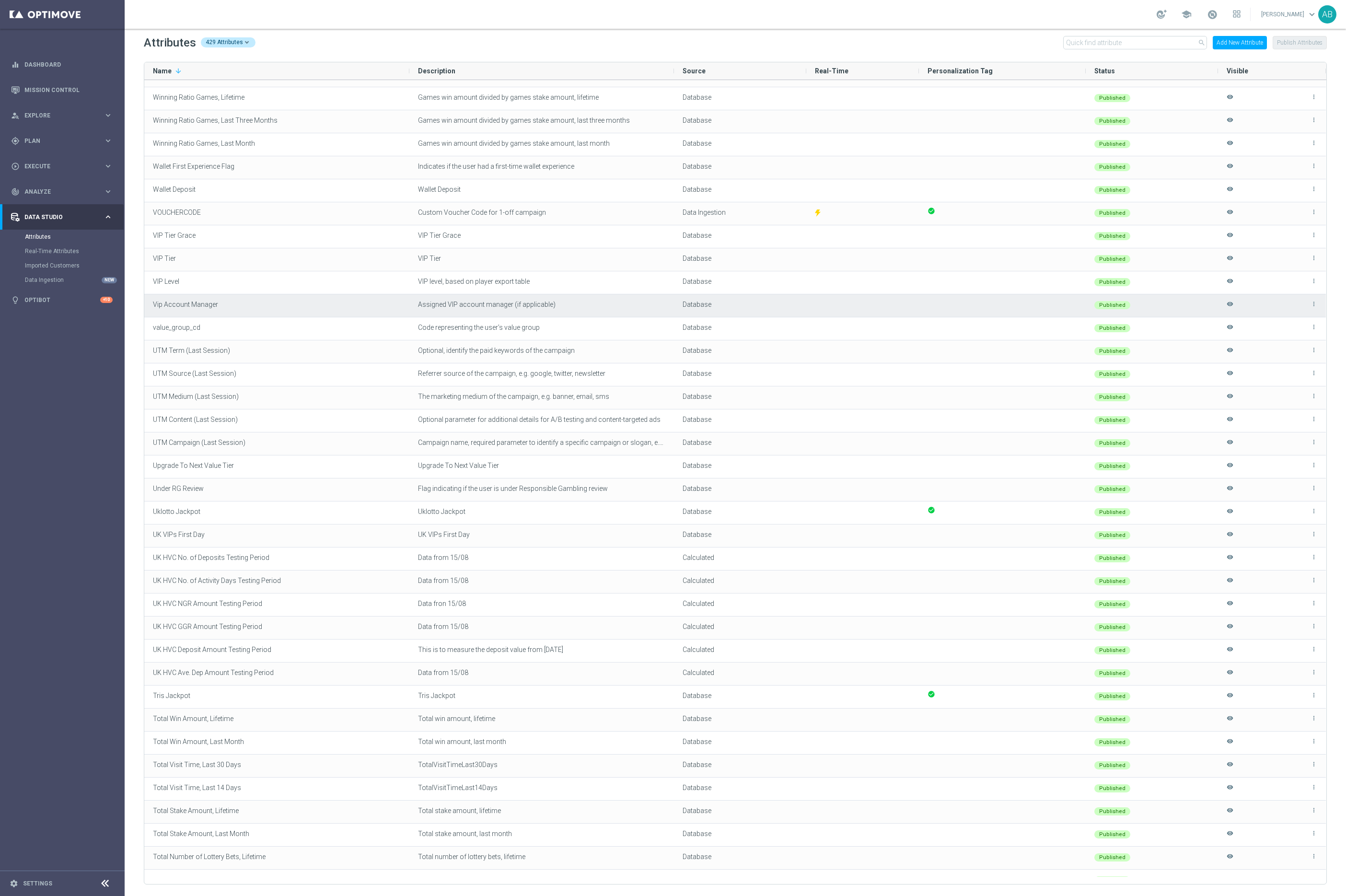
scroll to position [317, 0]
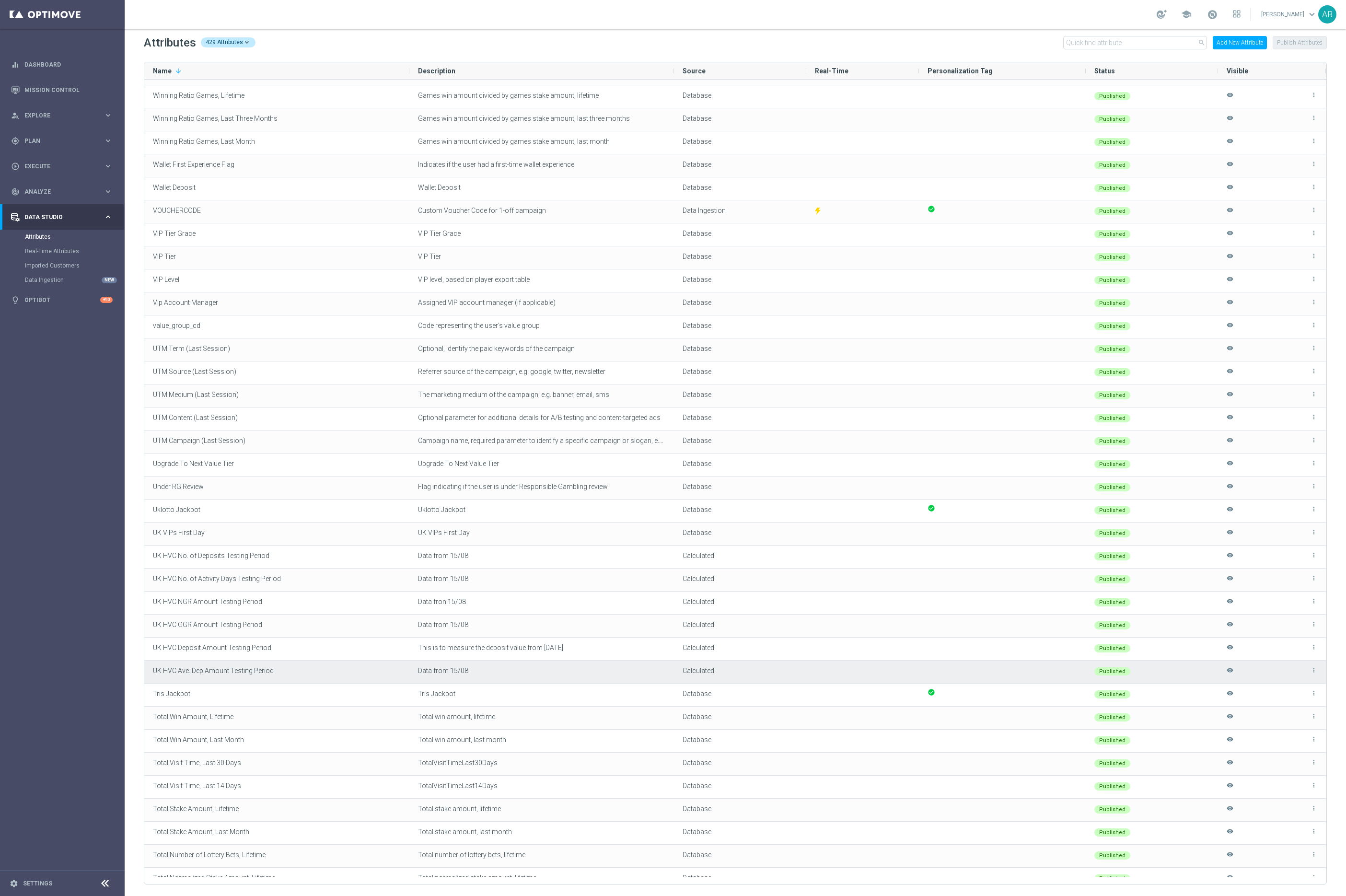
click at [1230, 672] on icon "visibility" at bounding box center [1230, 675] width 7 height 16
click at [1232, 667] on div "more_vert visibility" at bounding box center [1272, 672] width 91 height 21
click at [1230, 672] on icon "visibility_off" at bounding box center [1230, 675] width 7 height 16
click at [1230, 672] on icon "visibility" at bounding box center [1230, 675] width 7 height 16
click at [1230, 672] on div "more_vert visibility" at bounding box center [1272, 672] width 91 height 21
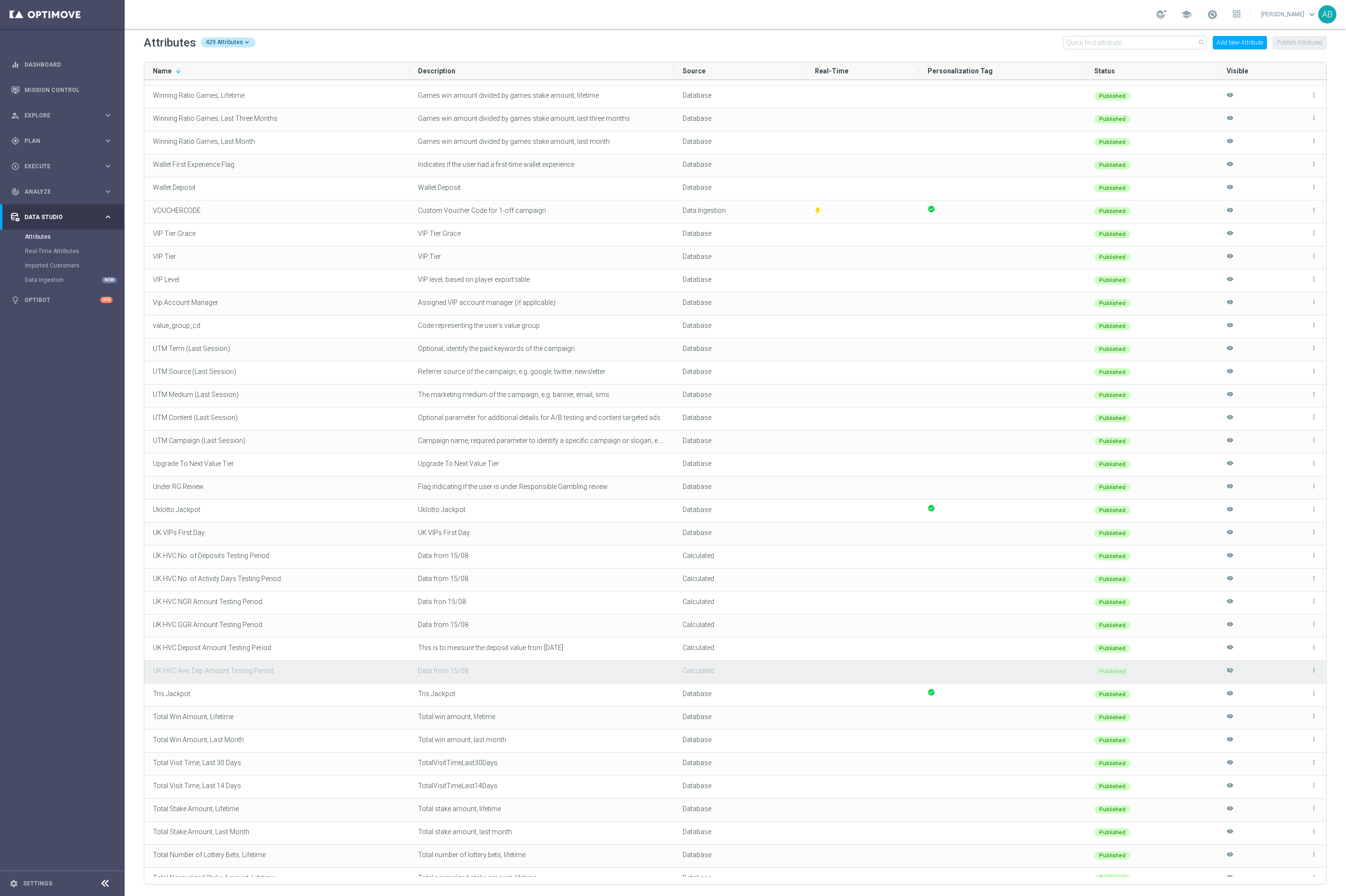
click at [1311, 671] on icon "more_vert" at bounding box center [1314, 670] width 7 height 7
click at [1290, 666] on span "Edit" at bounding box center [1292, 666] width 10 height 8
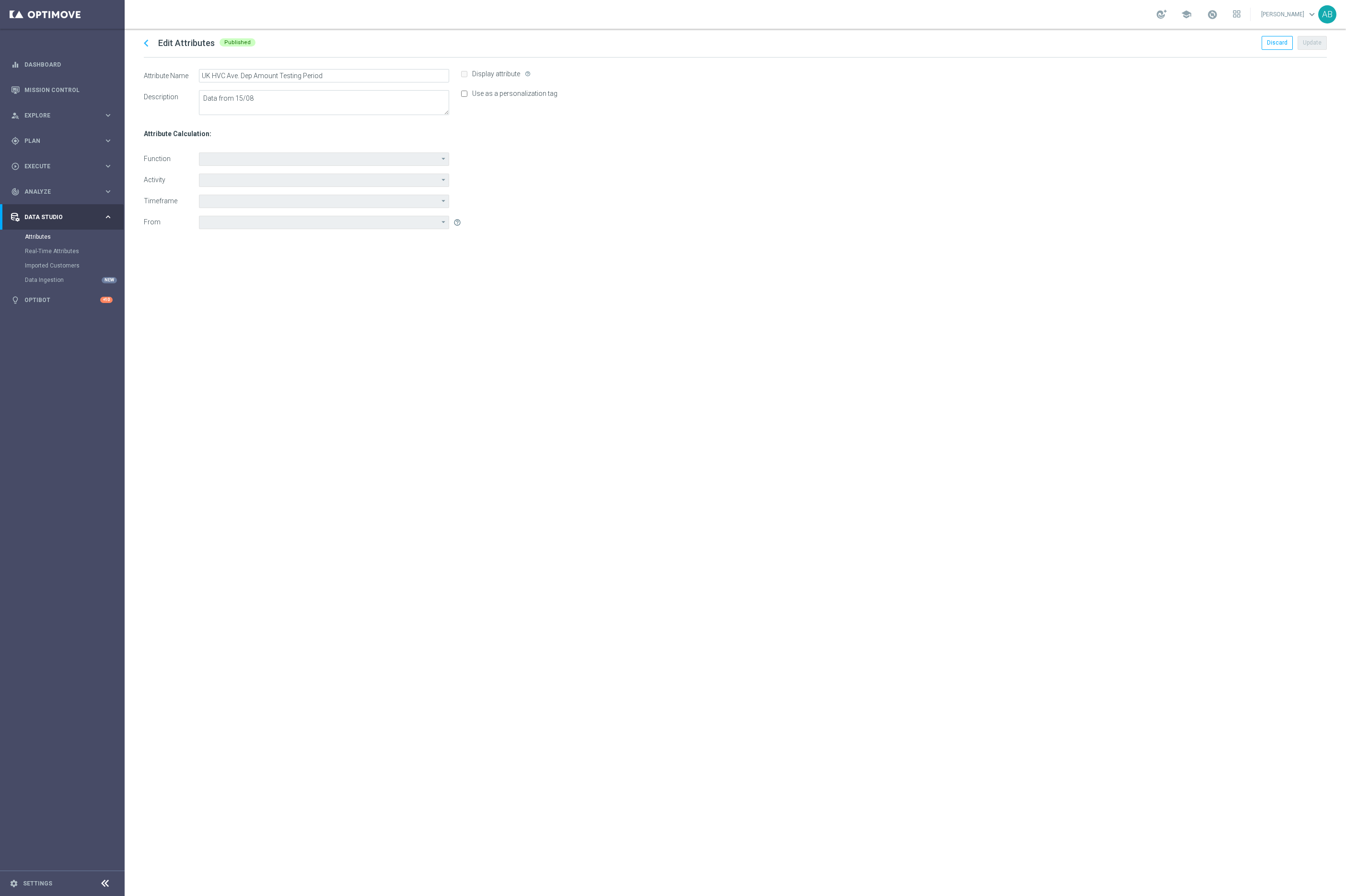
type input "Average"
type input "Deposit Amount"
type input "During the previous"
type input "Date of last available data ([DATE])"
click at [459, 223] on span "help_outline" at bounding box center [457, 222] width 8 height 8
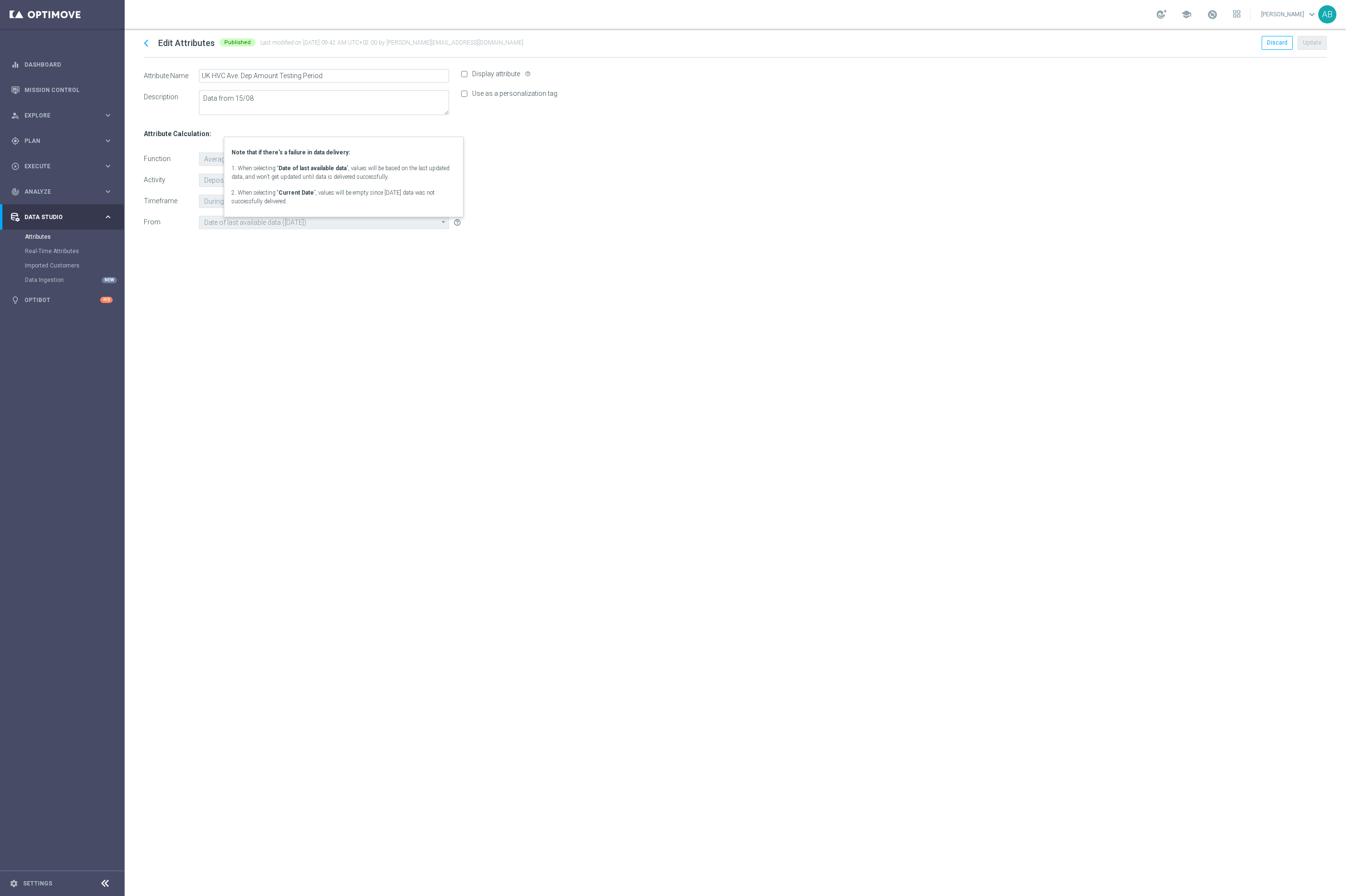
click at [453, 307] on div "chevron_left Edit Attributes Published Last modified on 3 Oct 2025 at 09:42 AM …" at bounding box center [735, 463] width 1222 height 867
click at [53, 117] on span "Explore" at bounding box center [64, 115] width 79 height 6
click at [53, 89] on link "Mission Control" at bounding box center [68, 89] width 88 height 25
